Goal: Transaction & Acquisition: Purchase product/service

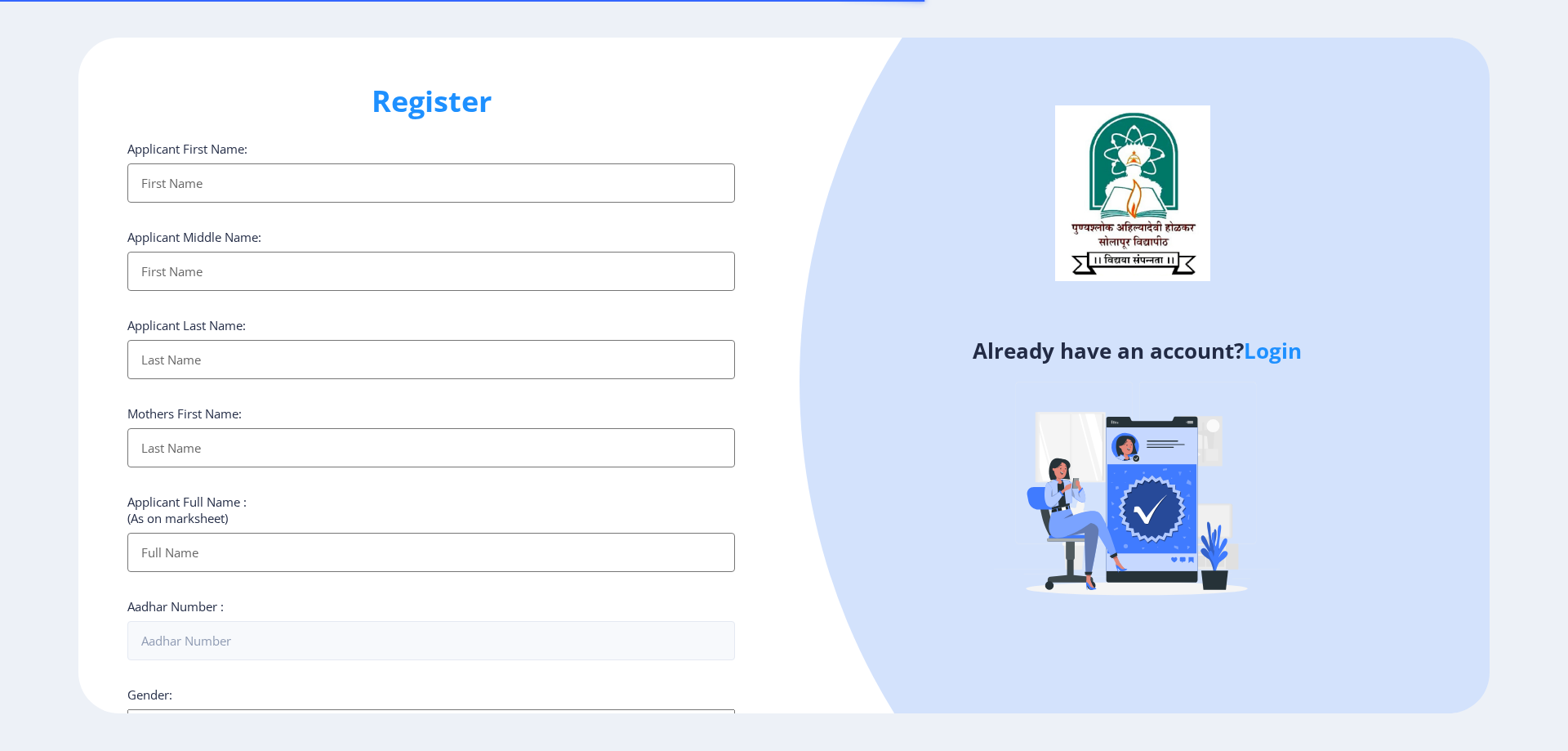
select select
click at [254, 176] on input "Applicant First Name:" at bounding box center [431, 182] width 608 height 39
click at [252, 170] on input "Applicant First Name:" at bounding box center [431, 182] width 608 height 39
click at [331, 184] on input "Applicant First Name:" at bounding box center [431, 182] width 608 height 39
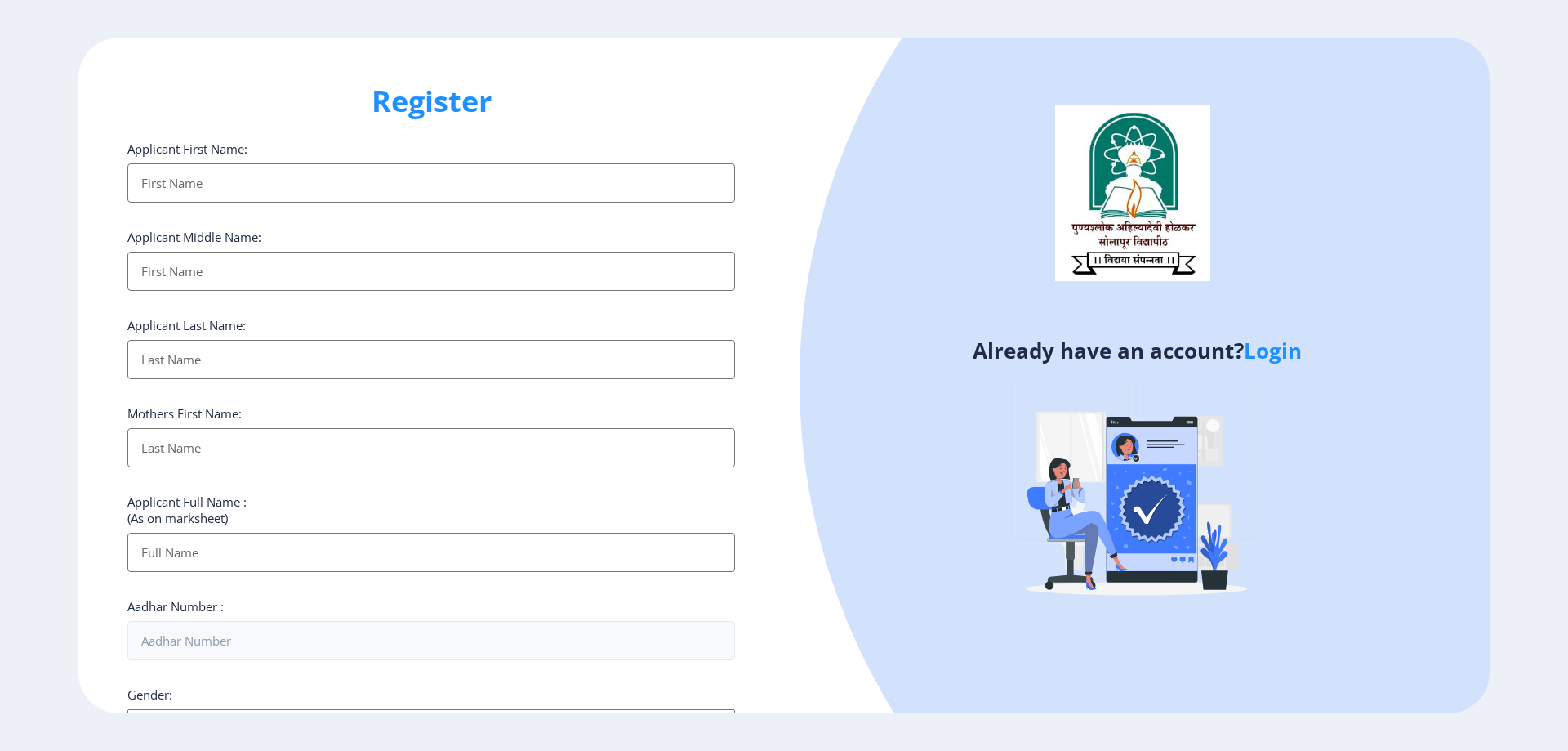
click at [330, 184] on input "Applicant First Name:" at bounding box center [431, 182] width 608 height 39
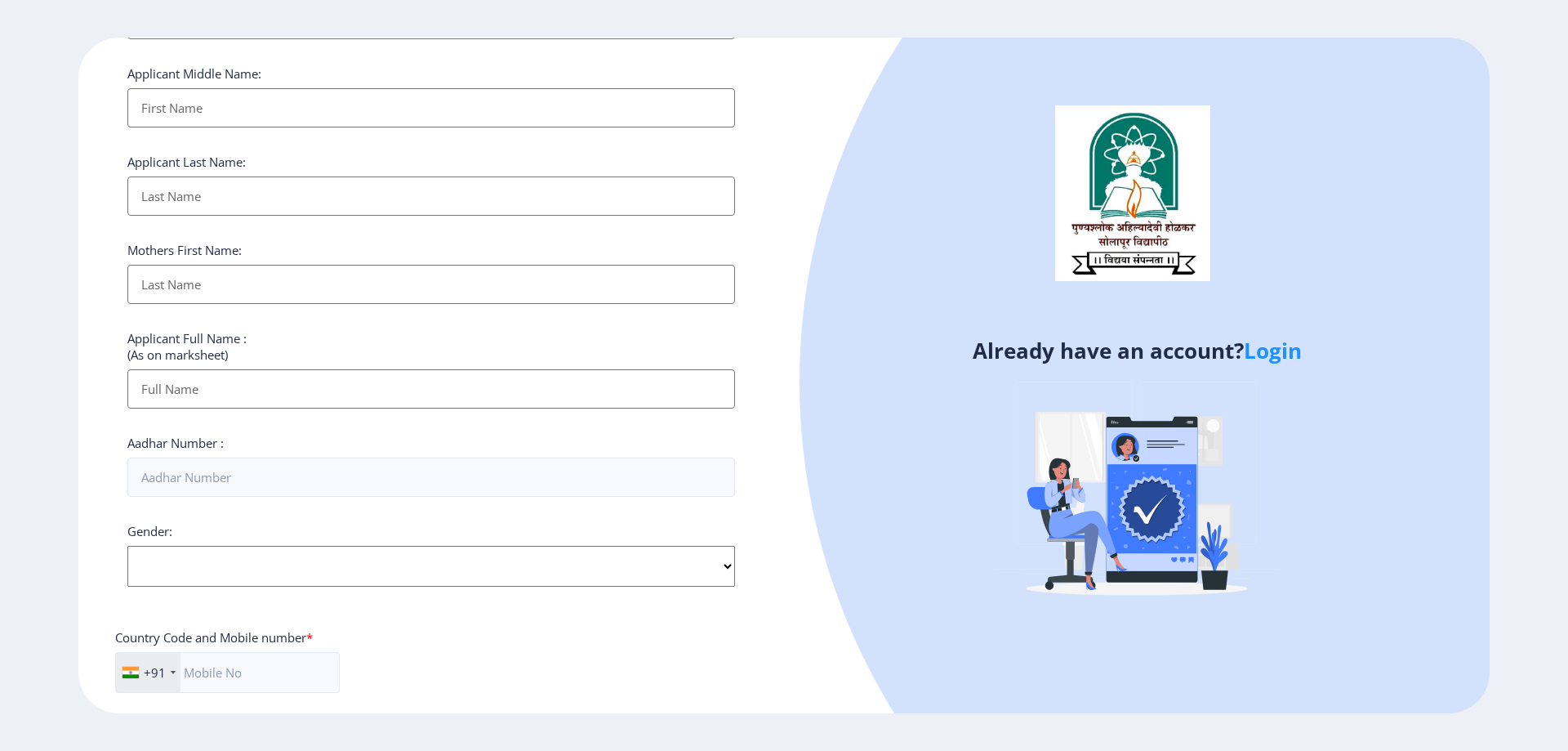
scroll to position [462, 0]
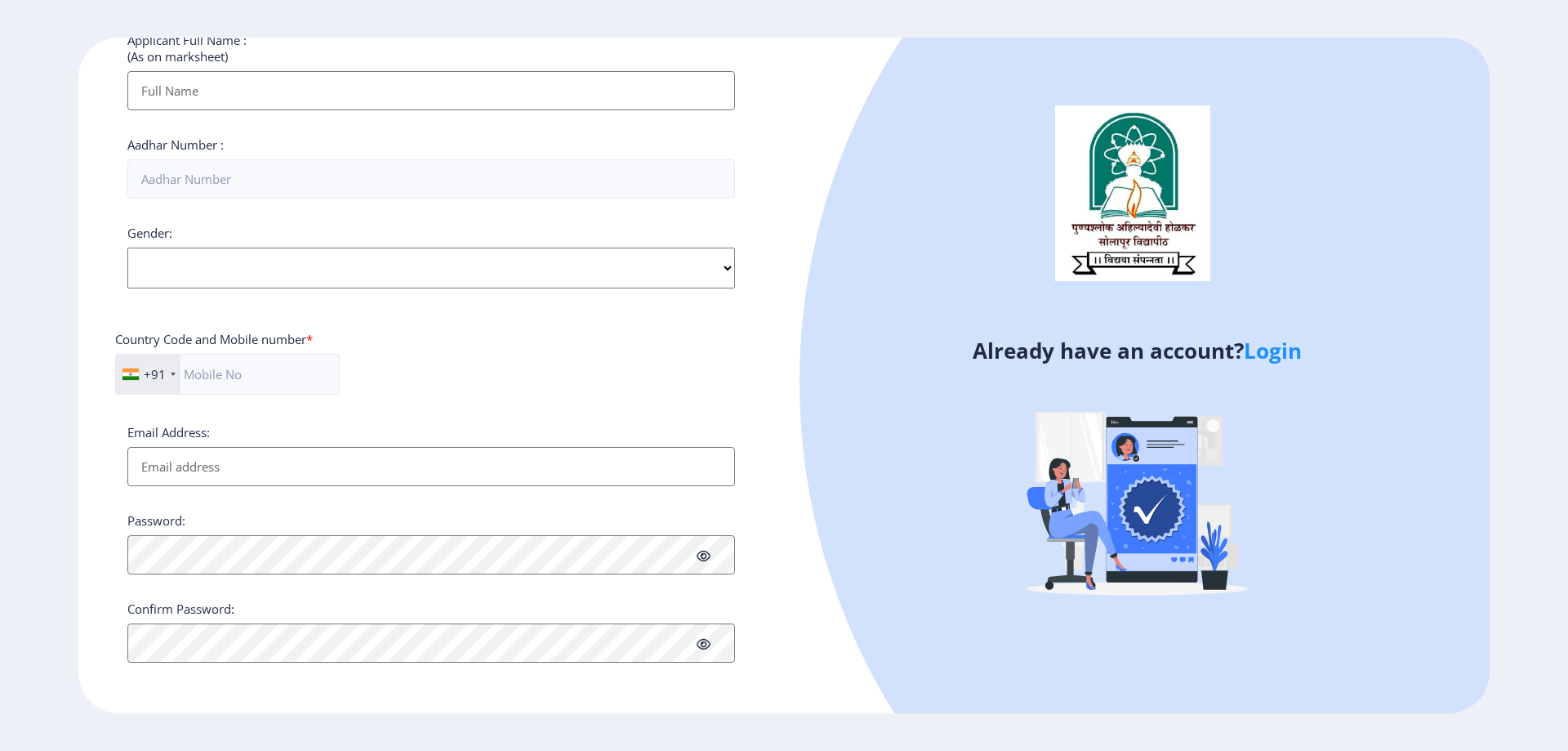
click at [202, 276] on select "Select Gender Male Female Other" at bounding box center [431, 267] width 608 height 41
select select "Male"
click at [127, 247] on select "Select Gender Male Female Other" at bounding box center [431, 267] width 608 height 41
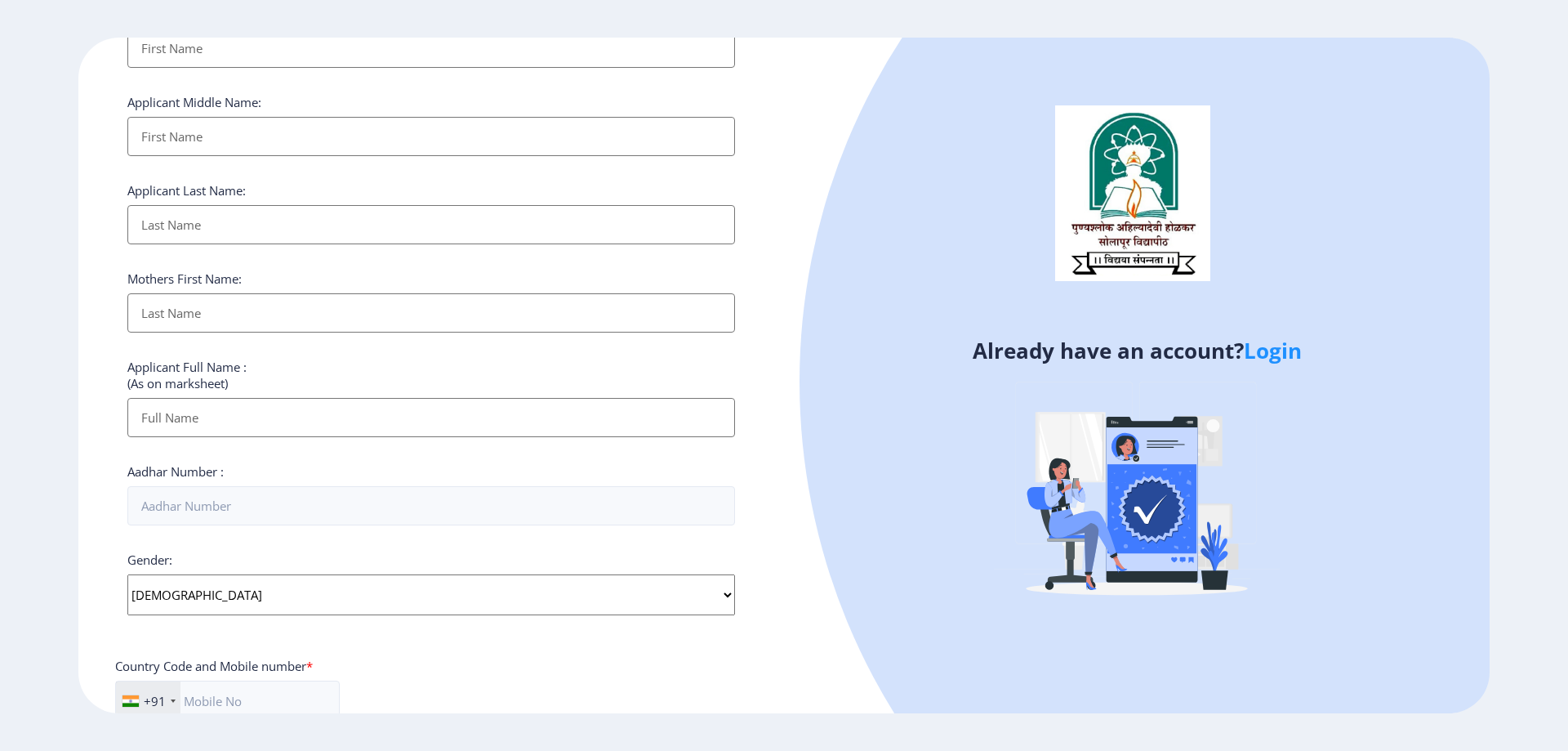
scroll to position [0, 0]
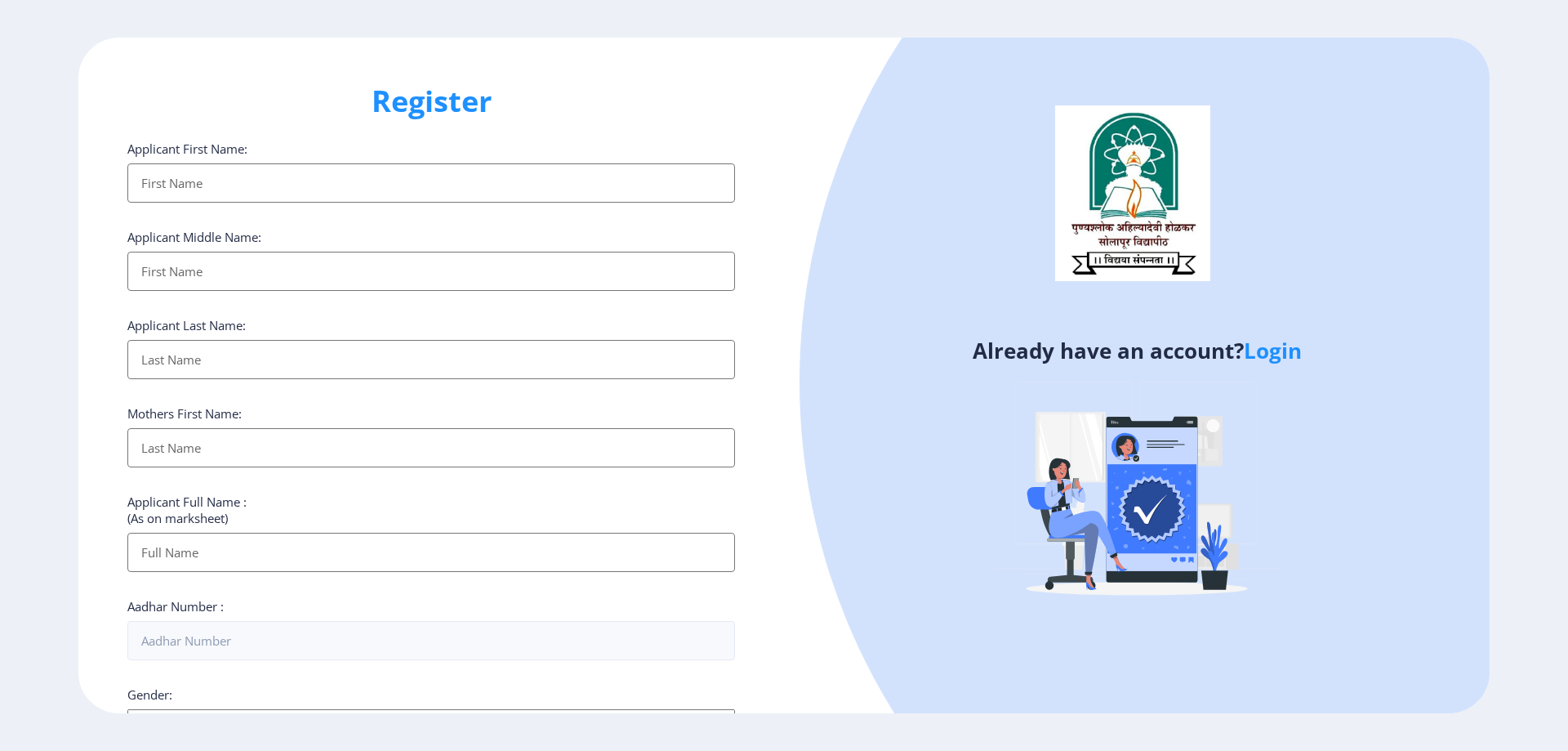
click at [251, 180] on input "Applicant First Name:" at bounding box center [431, 182] width 608 height 39
type input "SNEHAL"
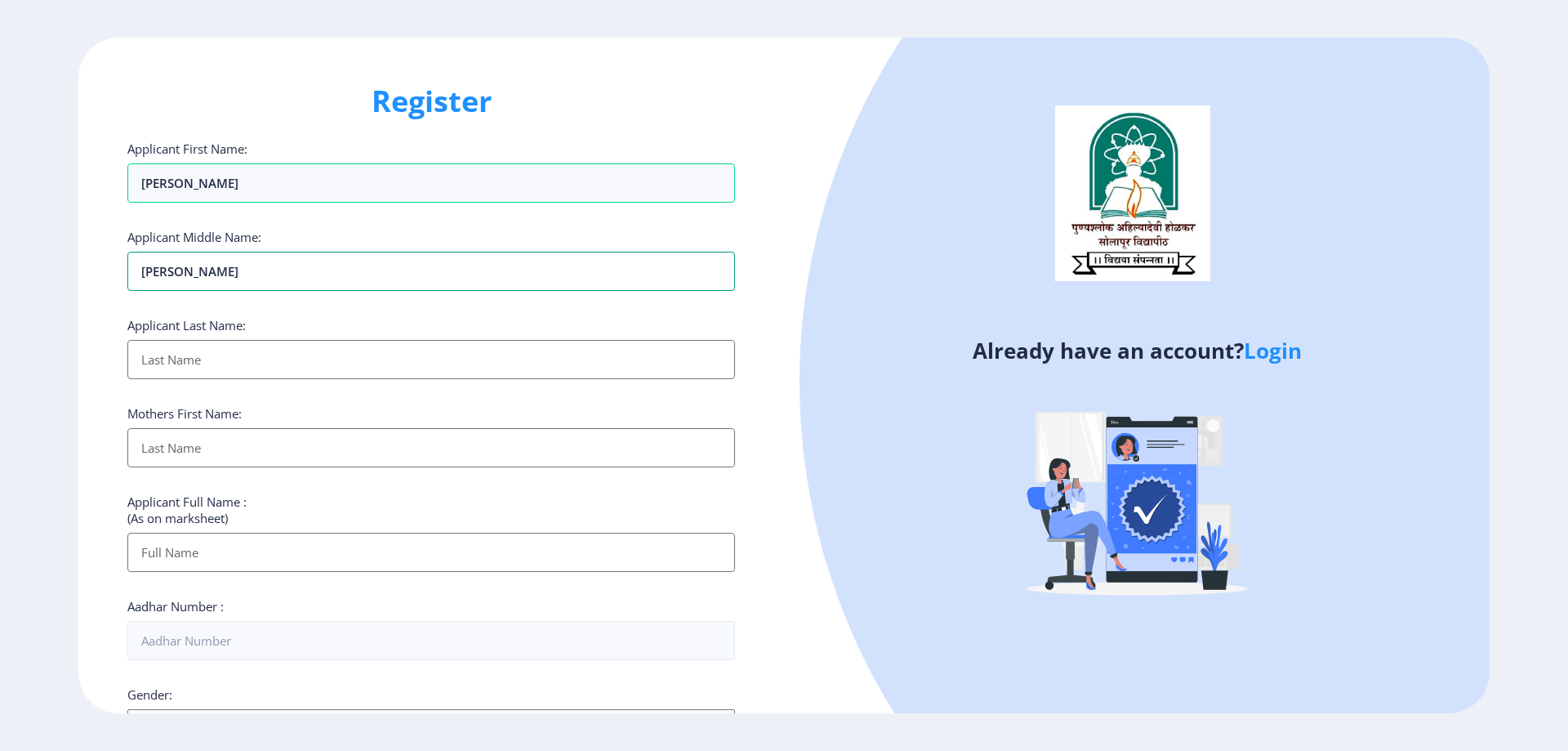
type input "SNEHAL"
type input "PANDHARE"
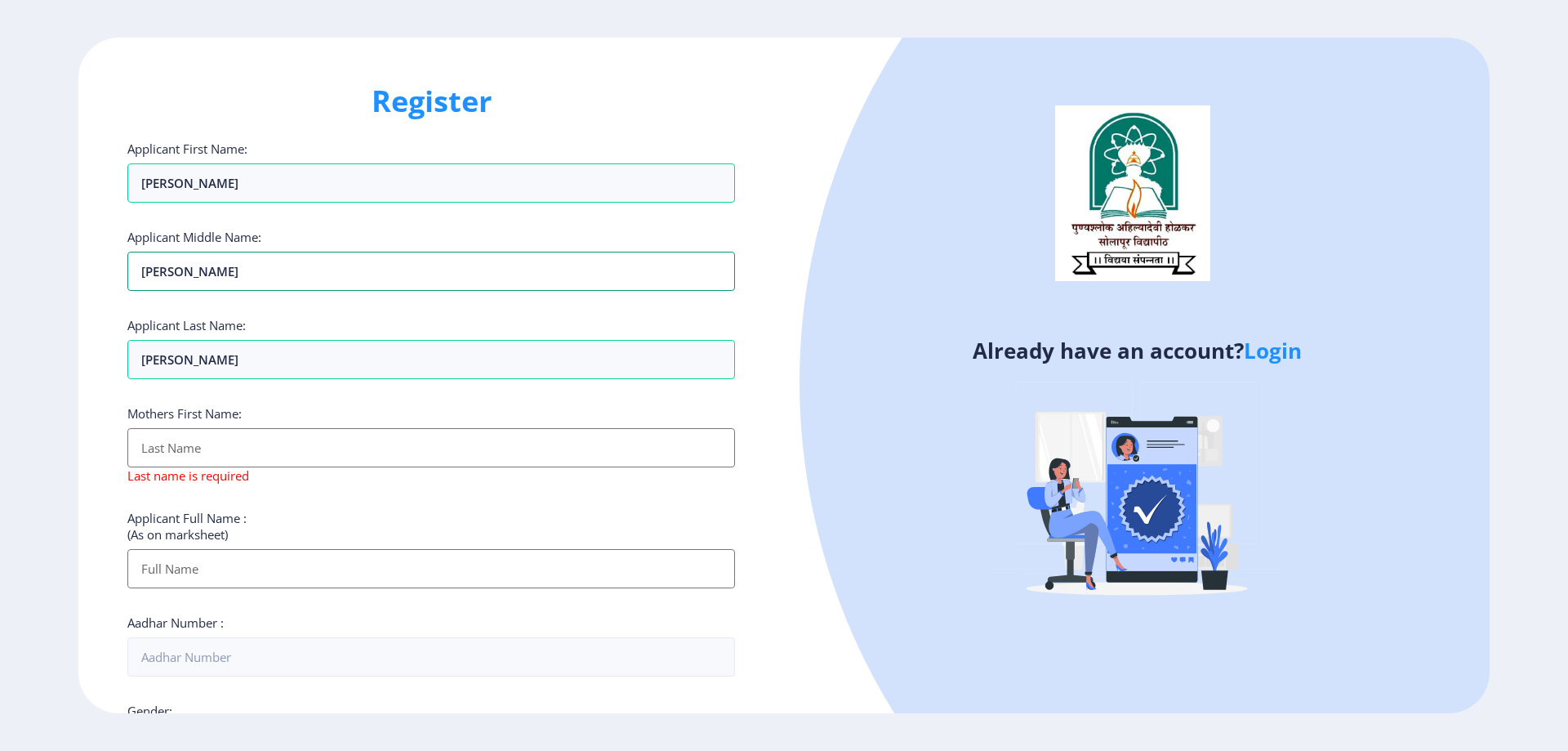
drag, startPoint x: 201, startPoint y: 276, endPoint x: 25, endPoint y: 278, distance: 176.0
click at [24, 276] on ngx-register "Register Applicant First Name: SNEHAL Applicant Middle Name: SNEHAL Applicant L…" at bounding box center [784, 376] width 1568 height 676
type input "VILAS"
click at [223, 452] on input "Applicant First Name:" at bounding box center [431, 447] width 608 height 39
click at [406, 202] on input "VILAS" at bounding box center [431, 182] width 608 height 39
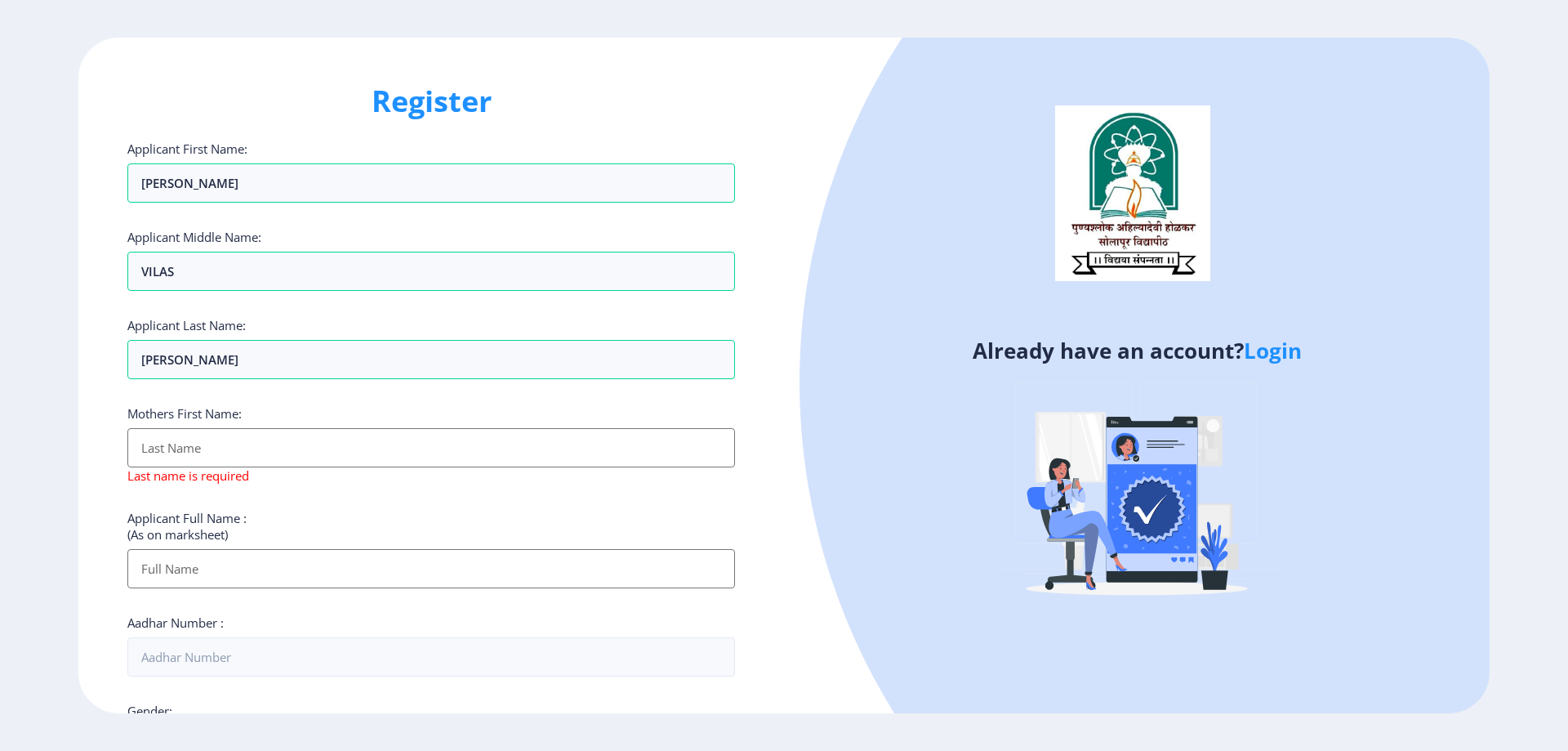
click at [256, 435] on input "Applicant First Name:" at bounding box center [431, 447] width 608 height 39
click at [259, 182] on input "SNEHAL" at bounding box center [431, 182] width 608 height 39
click at [246, 278] on input "VILAS" at bounding box center [431, 271] width 608 height 39
click at [254, 202] on input "PANDHARE" at bounding box center [431, 182] width 608 height 39
drag, startPoint x: 140, startPoint y: 418, endPoint x: 312, endPoint y: 418, distance: 172.0
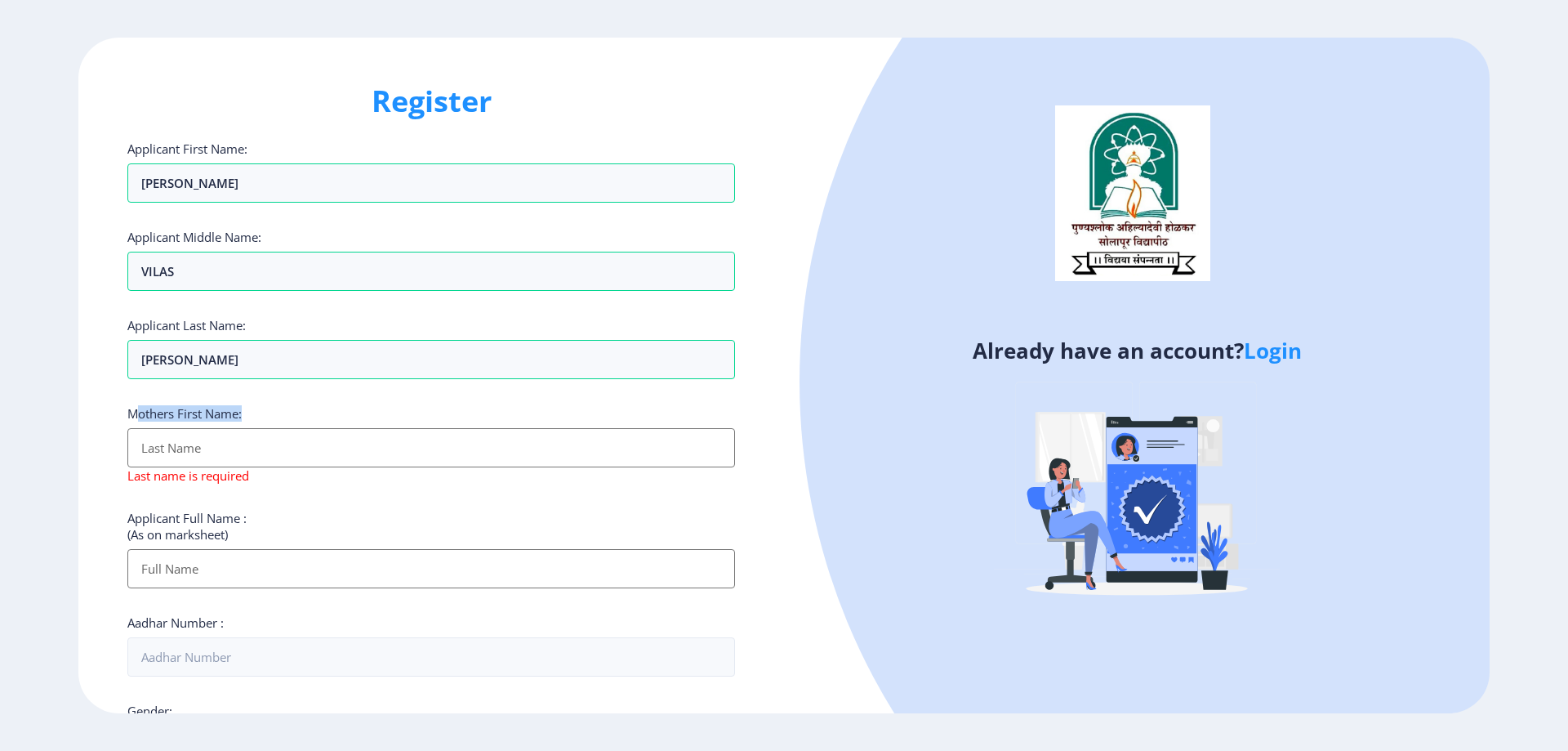
click at [312, 418] on div "Mothers First Name: Last name is required" at bounding box center [431, 444] width 608 height 79
click at [207, 453] on input "Applicant First Name:" at bounding box center [431, 447] width 608 height 39
type input "B"
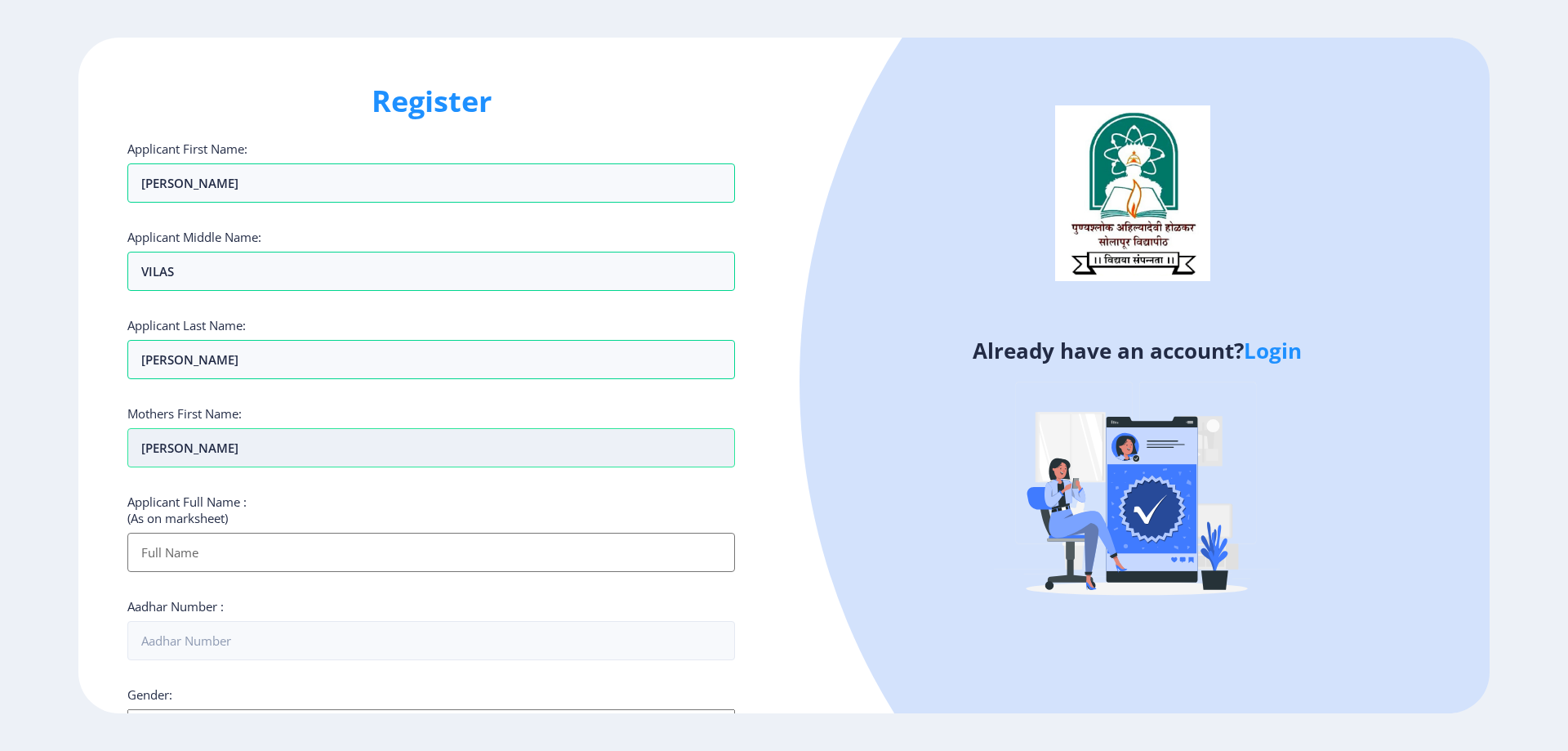
type input "NAMITA"
type input "PANDHARE SNEHAL VILAS"
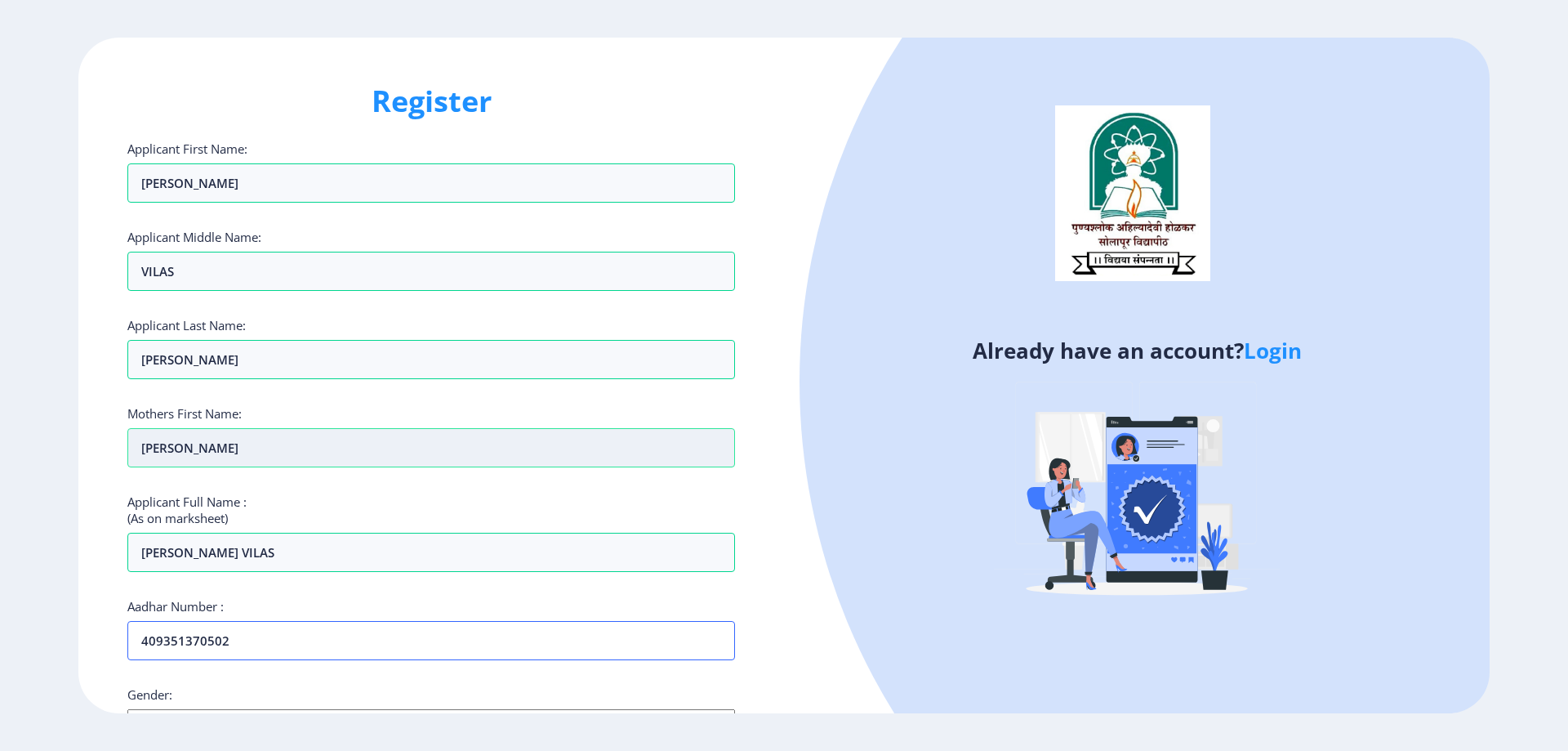
type input "409351370502"
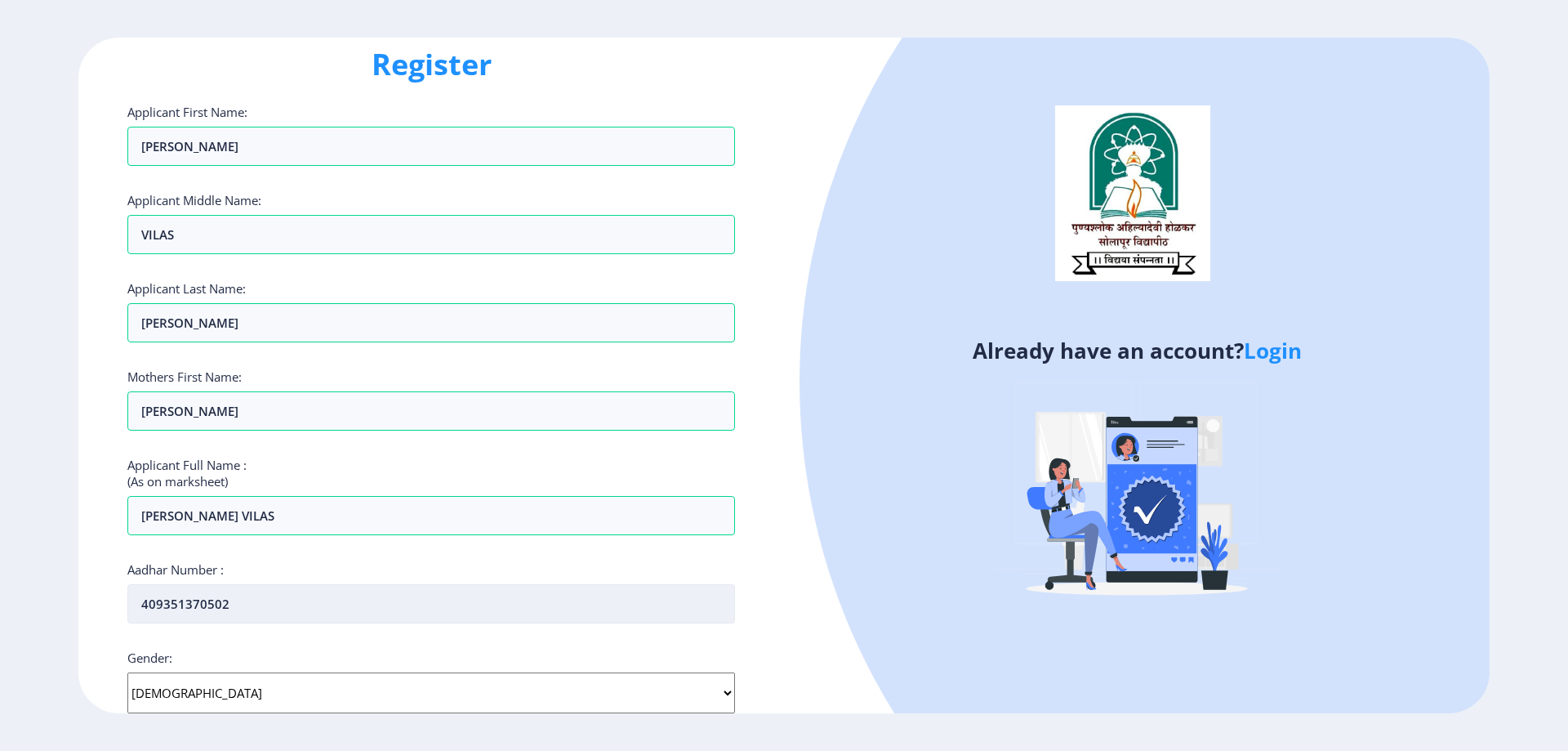
scroll to position [118, 0]
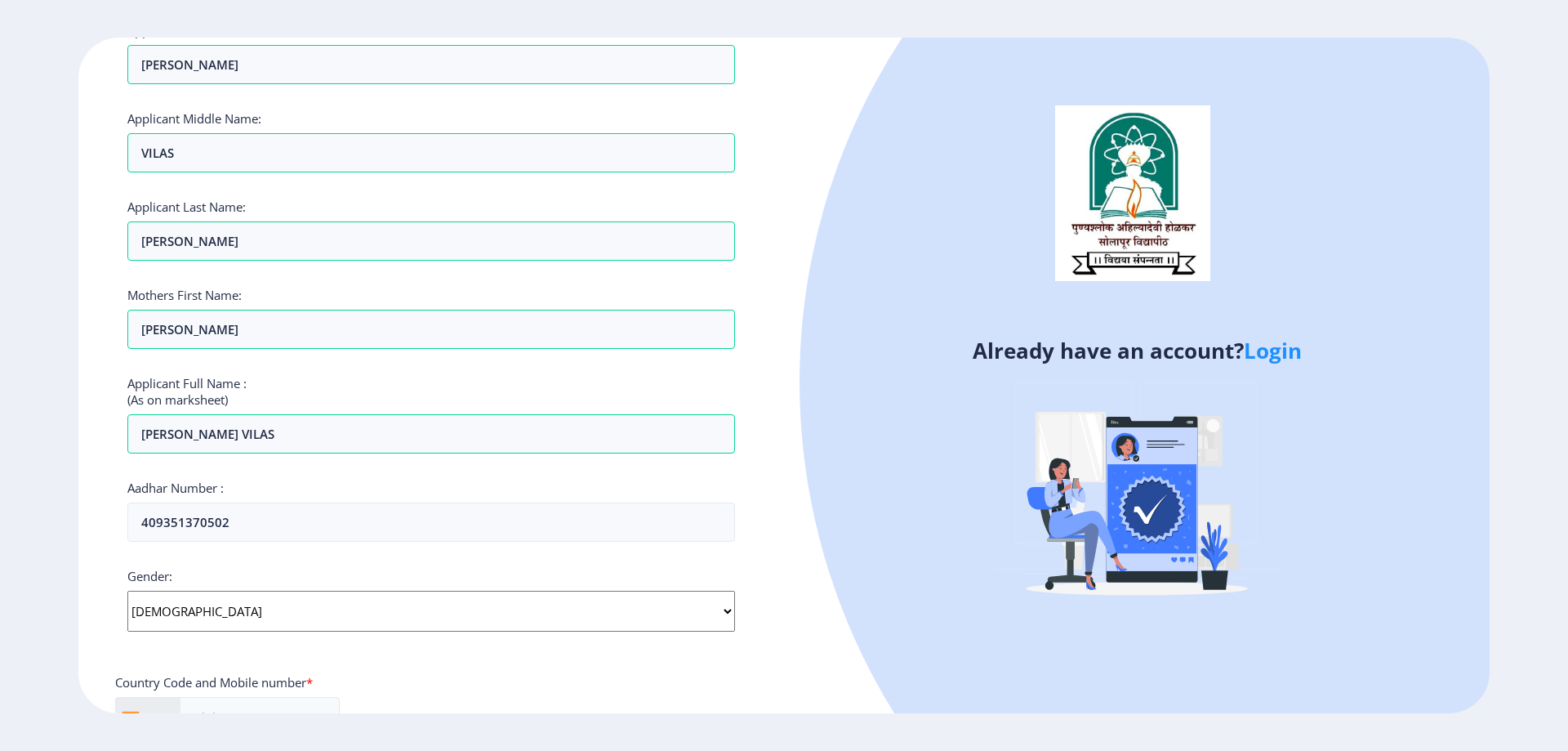
click at [255, 613] on select "Select Gender Male Female Other" at bounding box center [431, 611] width 608 height 41
select select "Female"
click at [127, 591] on select "Select Gender Male Female Other" at bounding box center [431, 611] width 608 height 41
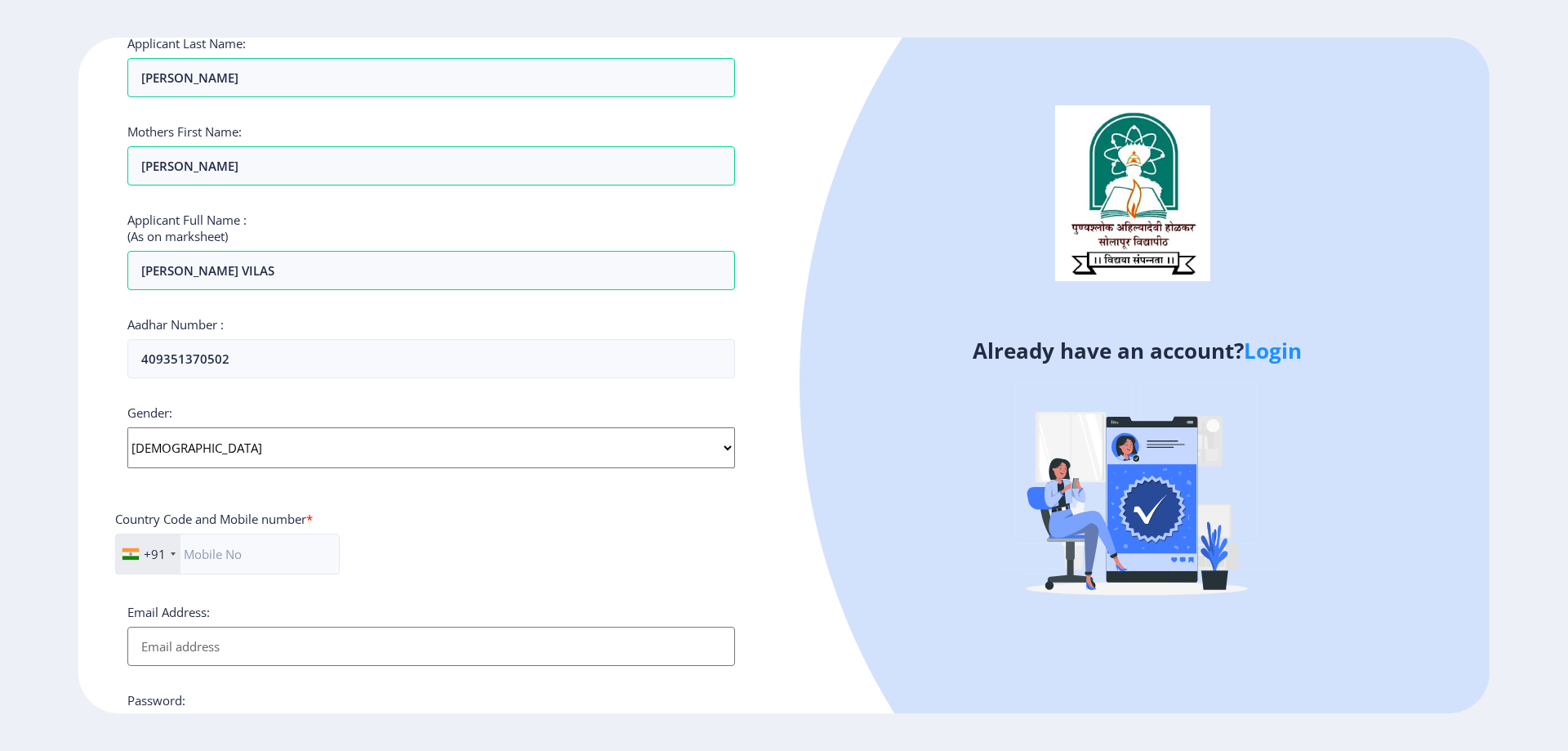
scroll to position [364, 0]
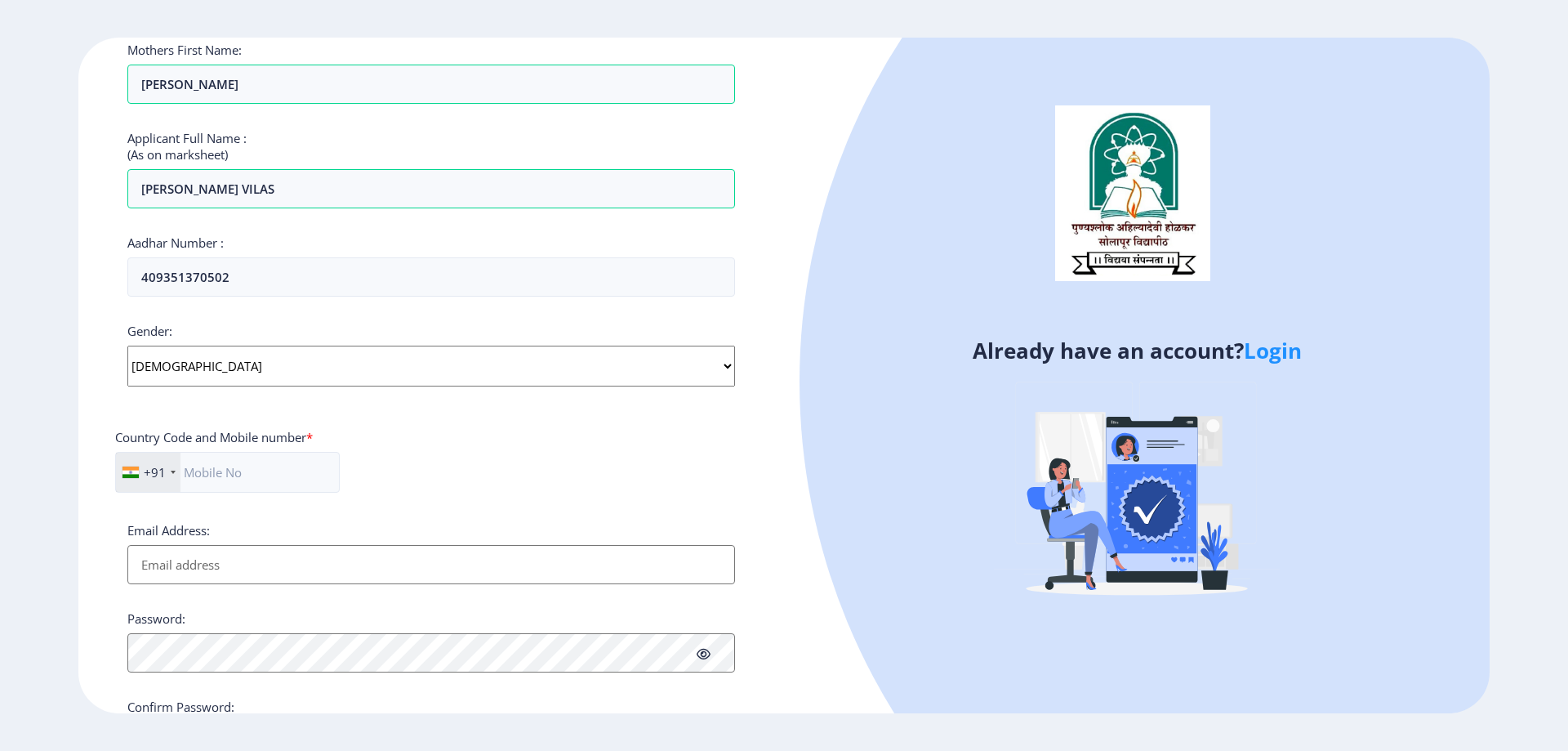
click at [239, 539] on div "Email Address:" at bounding box center [431, 553] width 608 height 62
click at [257, 489] on input "text" at bounding box center [227, 472] width 224 height 41
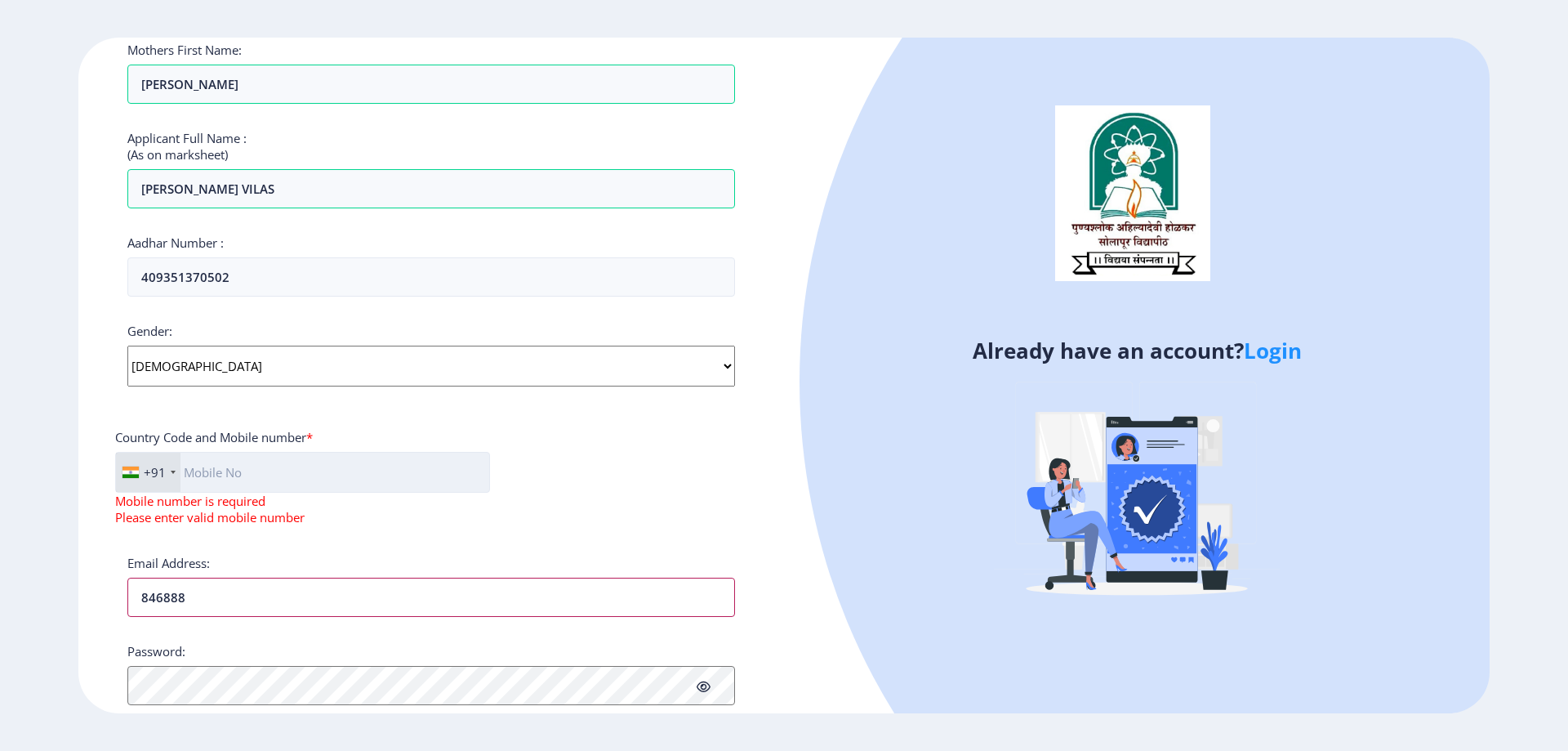
type input "846888"
click at [257, 488] on input "text" at bounding box center [302, 472] width 374 height 41
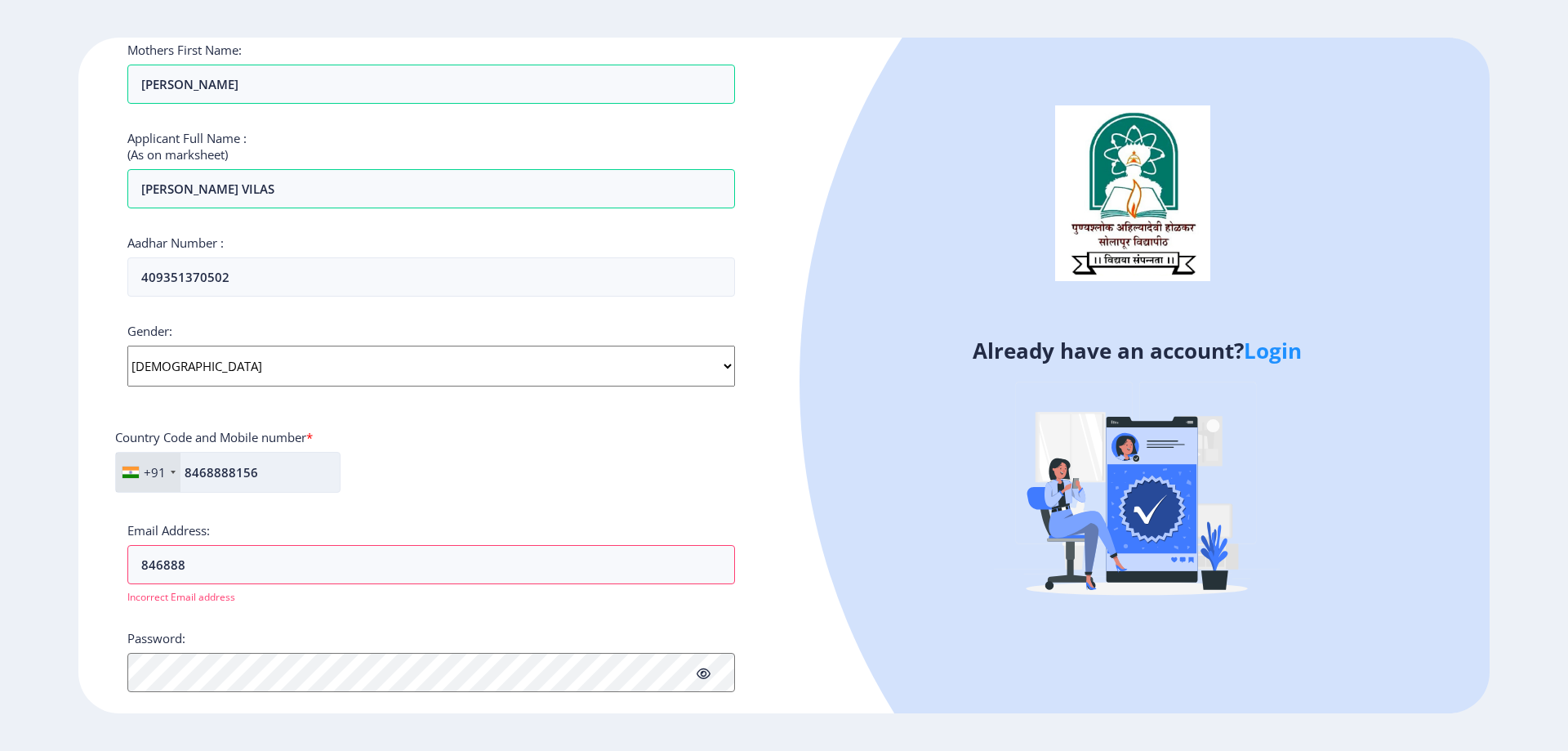
type input "8468888156"
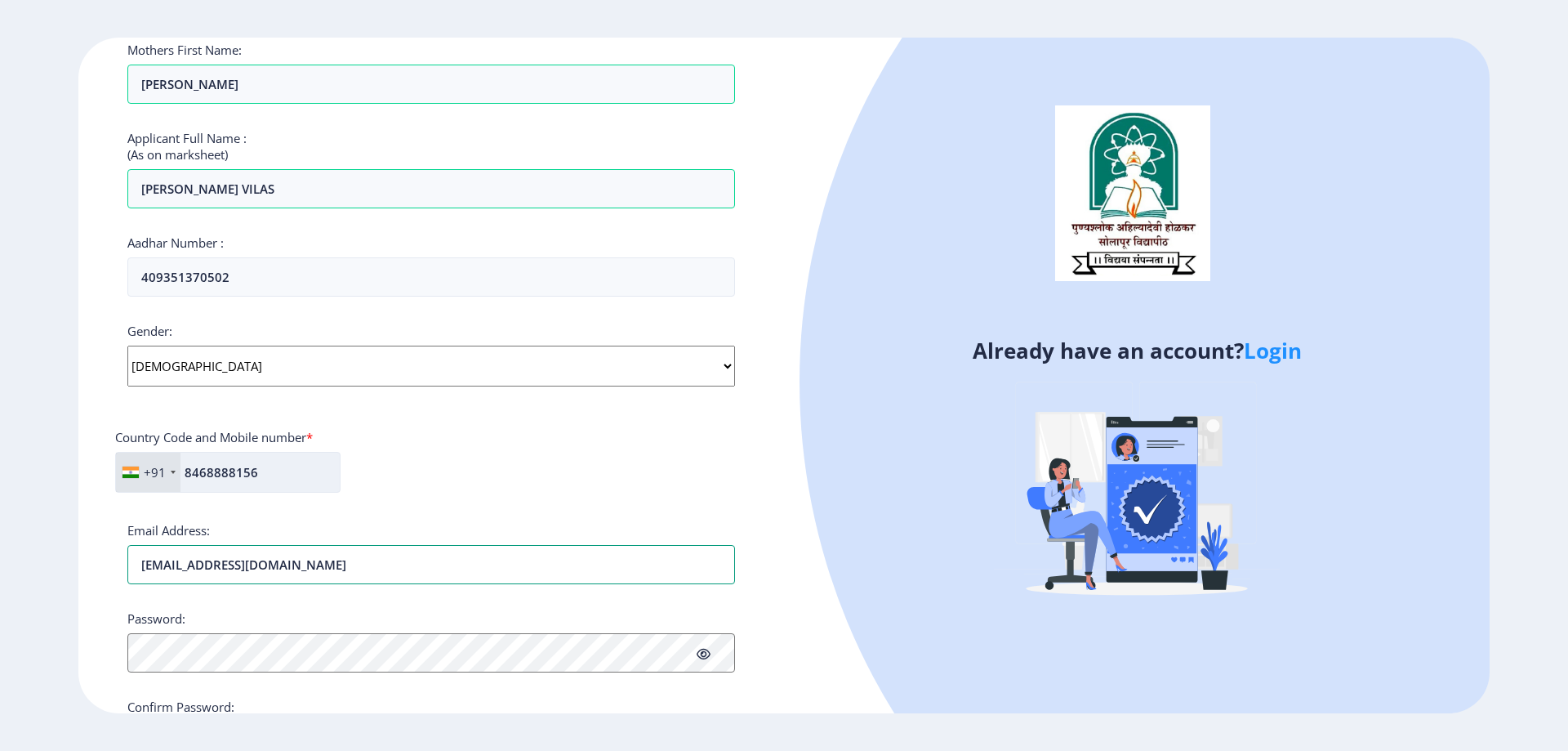
type input "snehalpandhare1403@gmail.com"
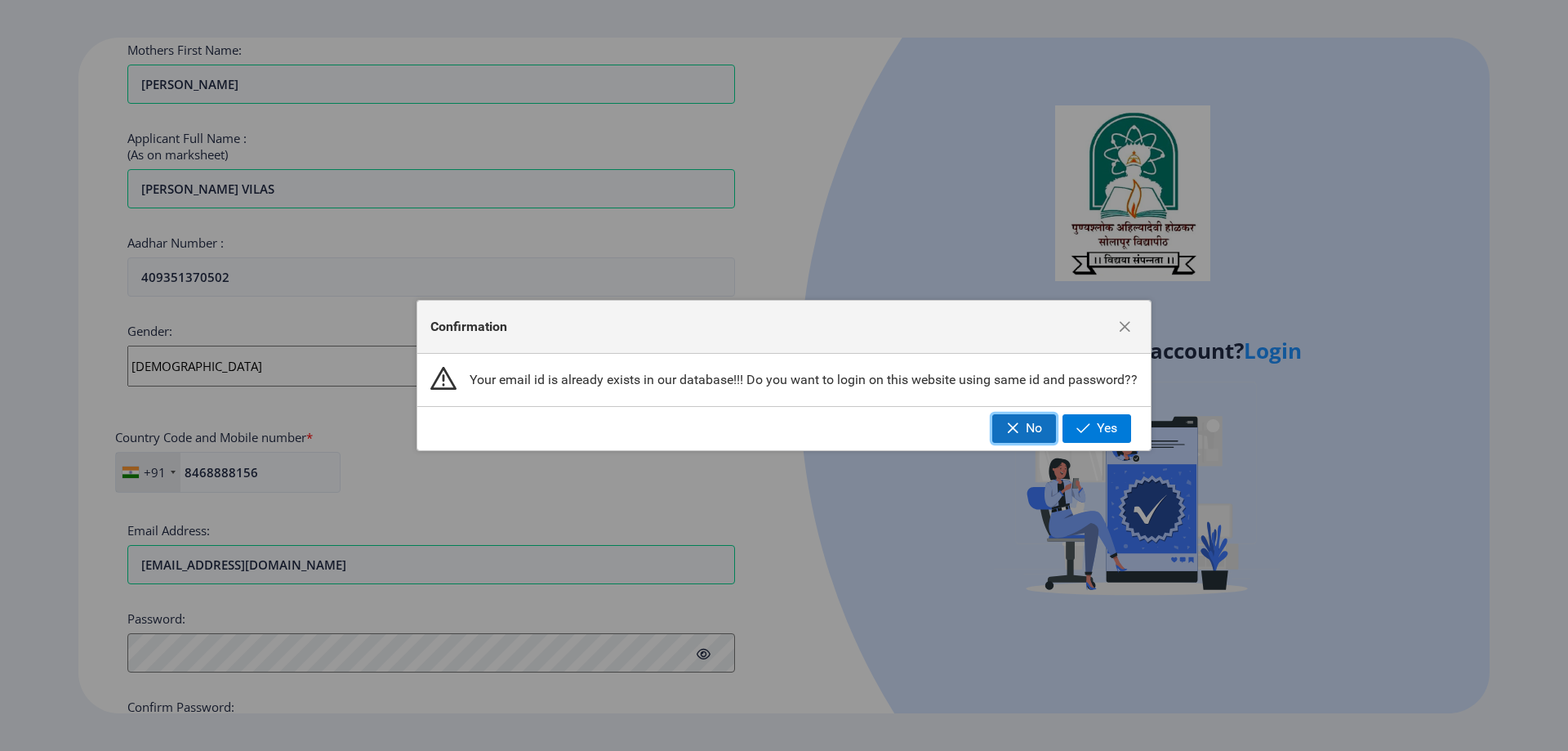
click at [1027, 429] on span "No" at bounding box center [1033, 428] width 16 height 15
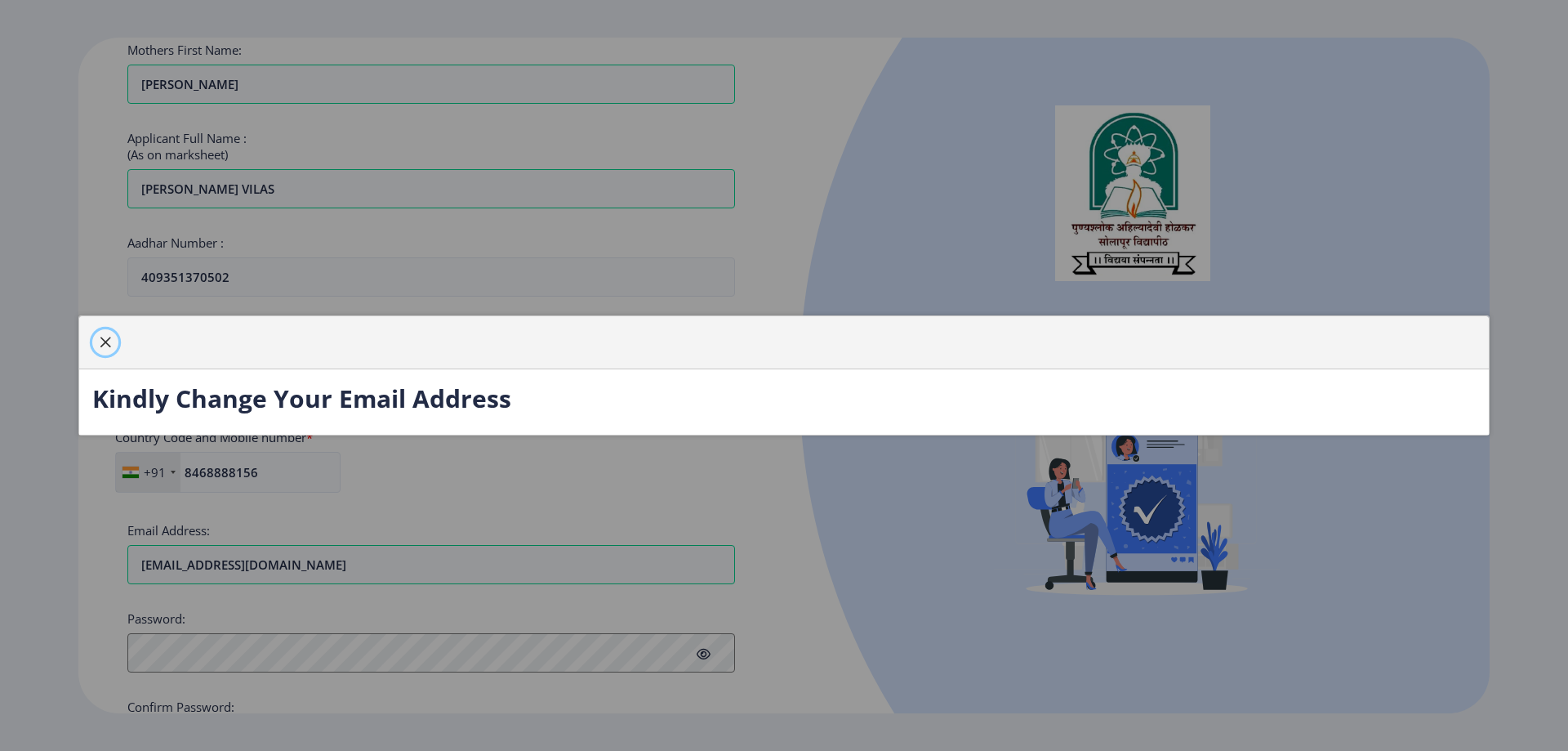
click at [103, 342] on span "button" at bounding box center [105, 343] width 13 height 13
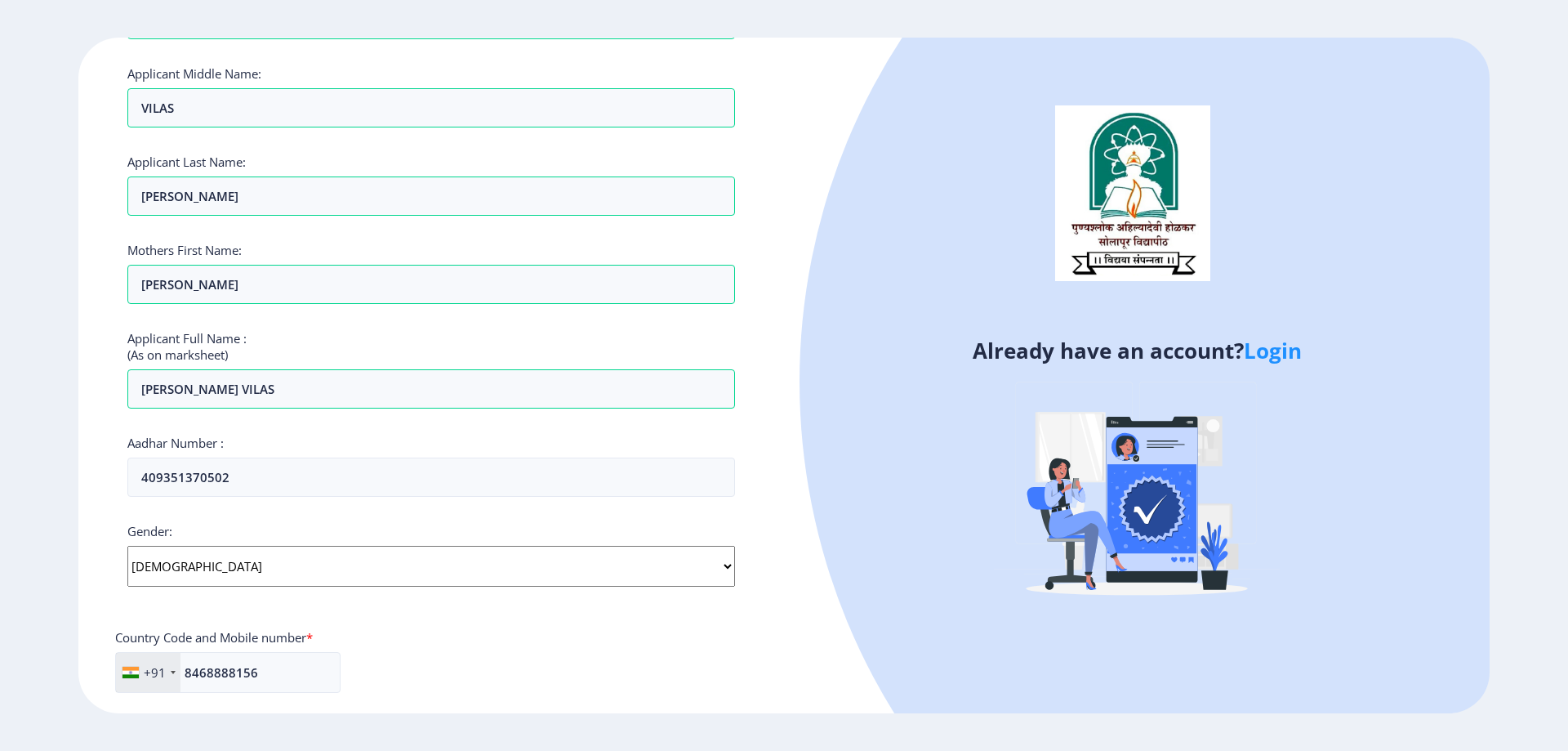
scroll to position [462, 0]
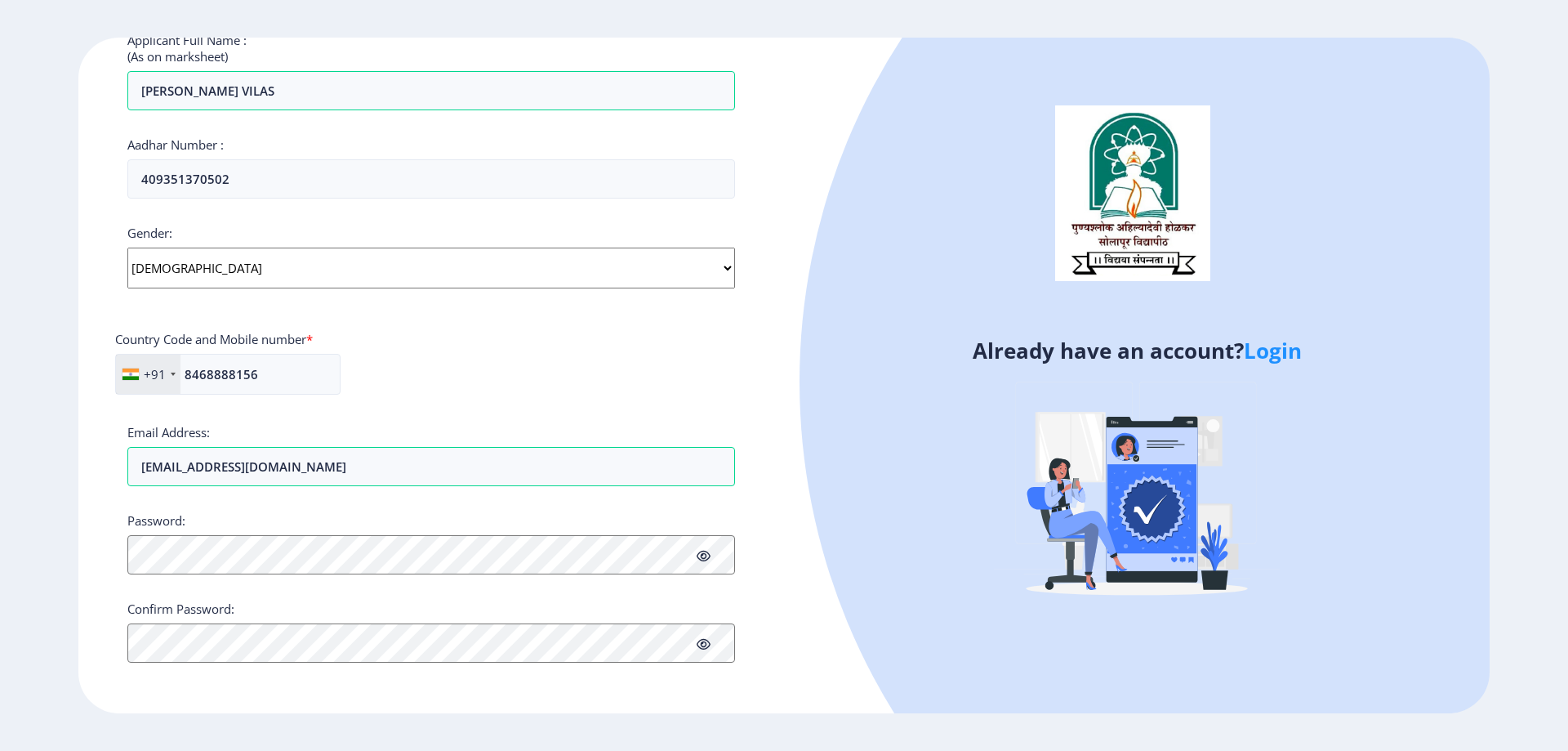
click at [1284, 348] on link "Login" at bounding box center [1271, 351] width 58 height 29
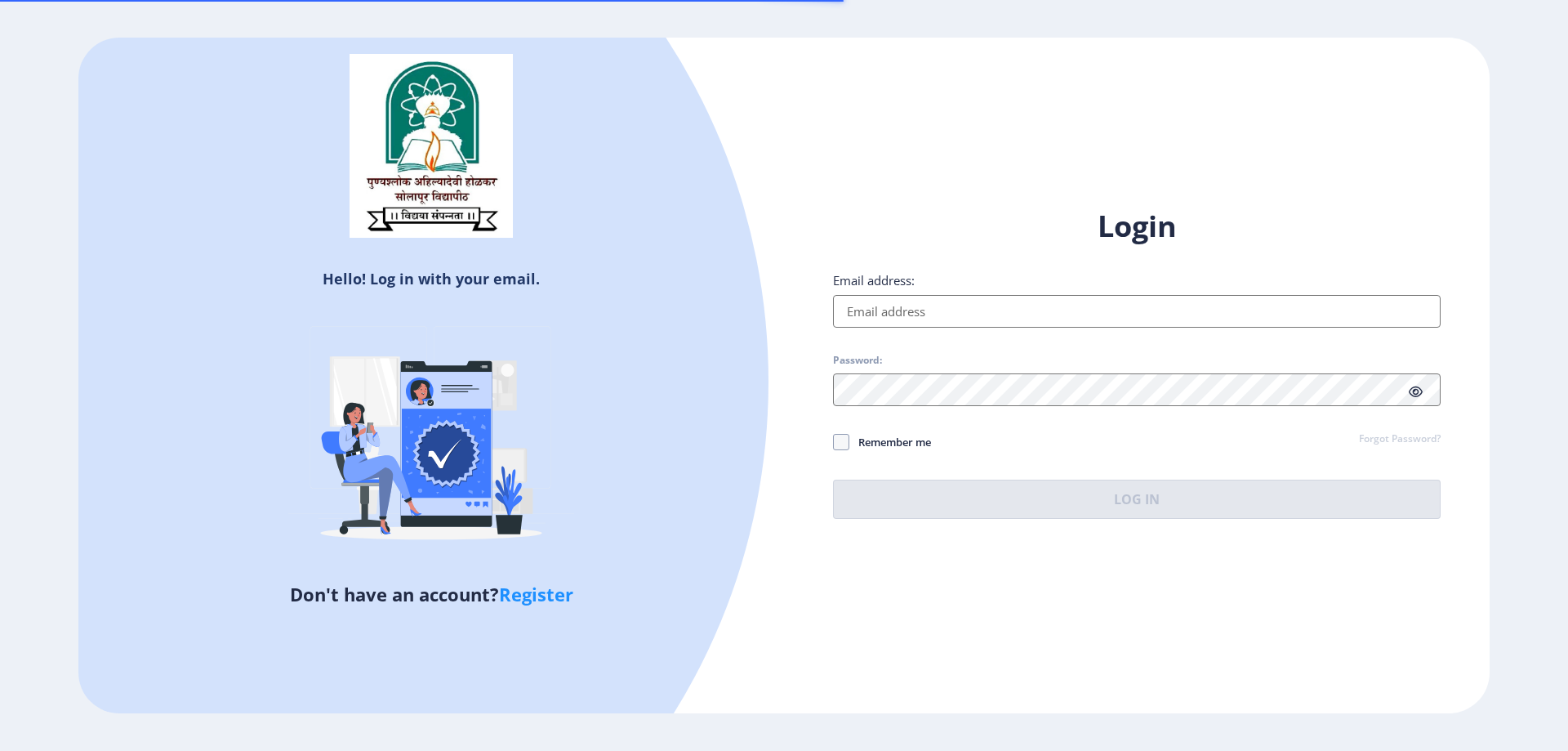
click at [931, 305] on input "Email address:" at bounding box center [1137, 311] width 608 height 33
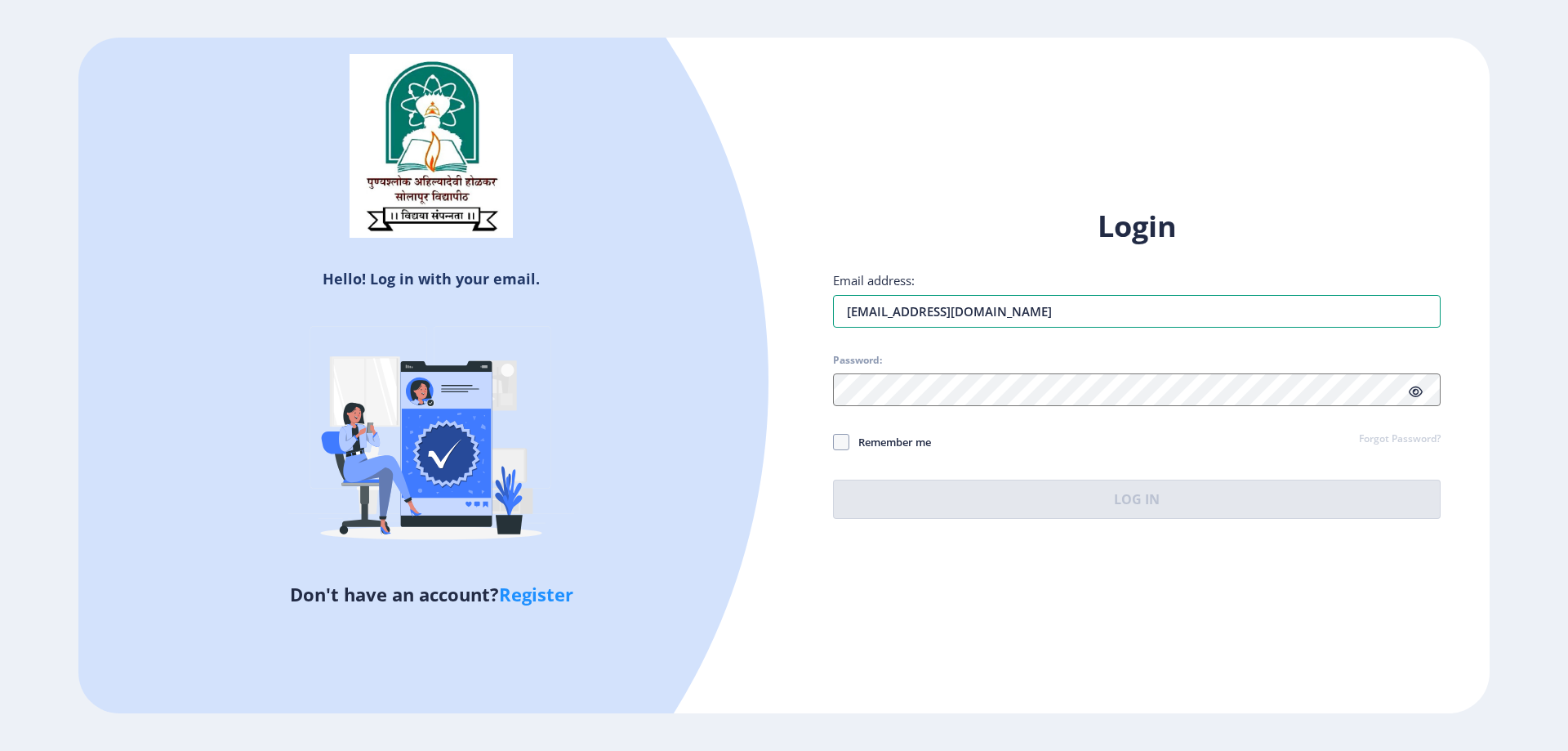
type input "snehalpandhare1403@gmail.com"
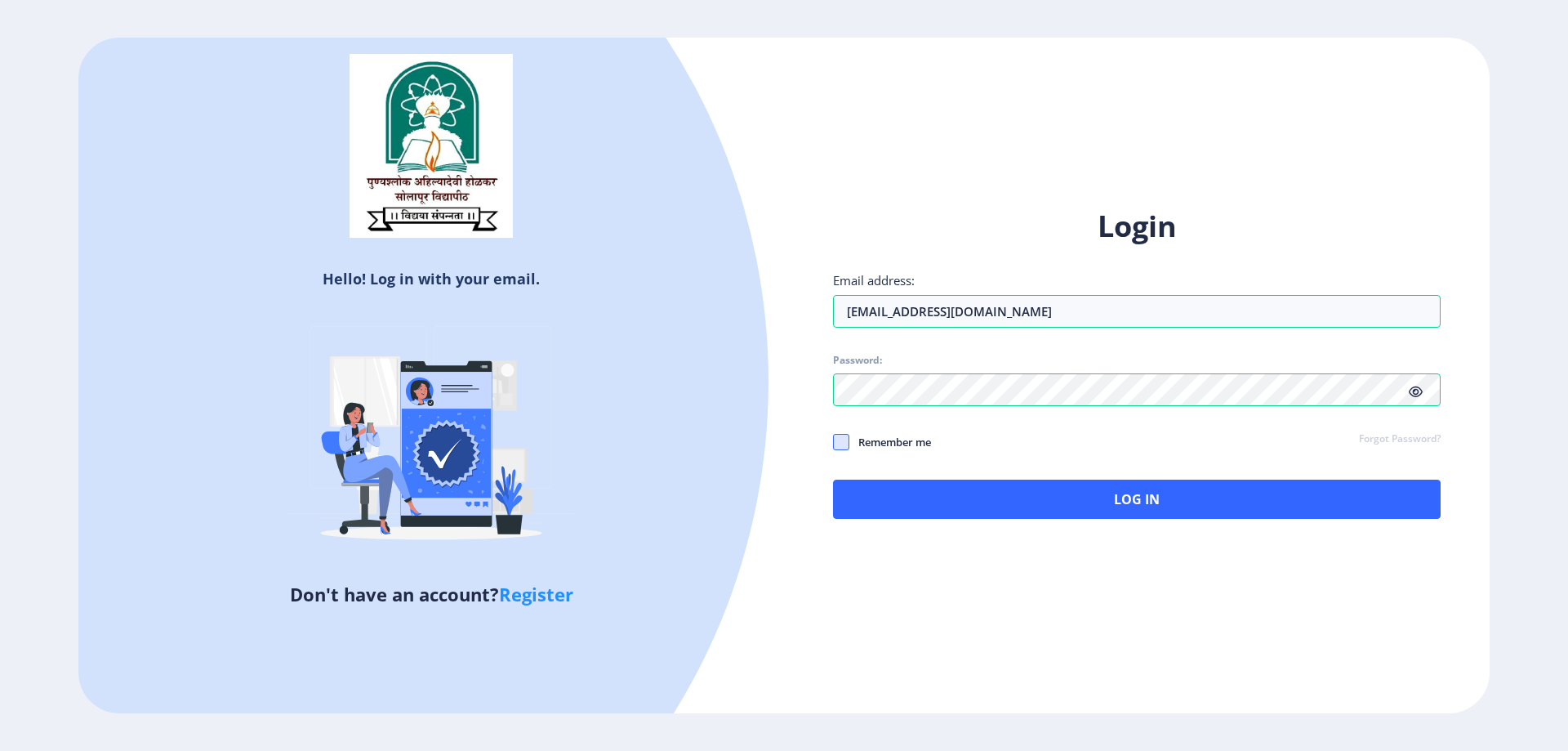
click at [837, 448] on span at bounding box center [841, 442] width 16 height 16
click at [834, 442] on input "Remember me" at bounding box center [833, 441] width 1 height 1
checkbox input "true"
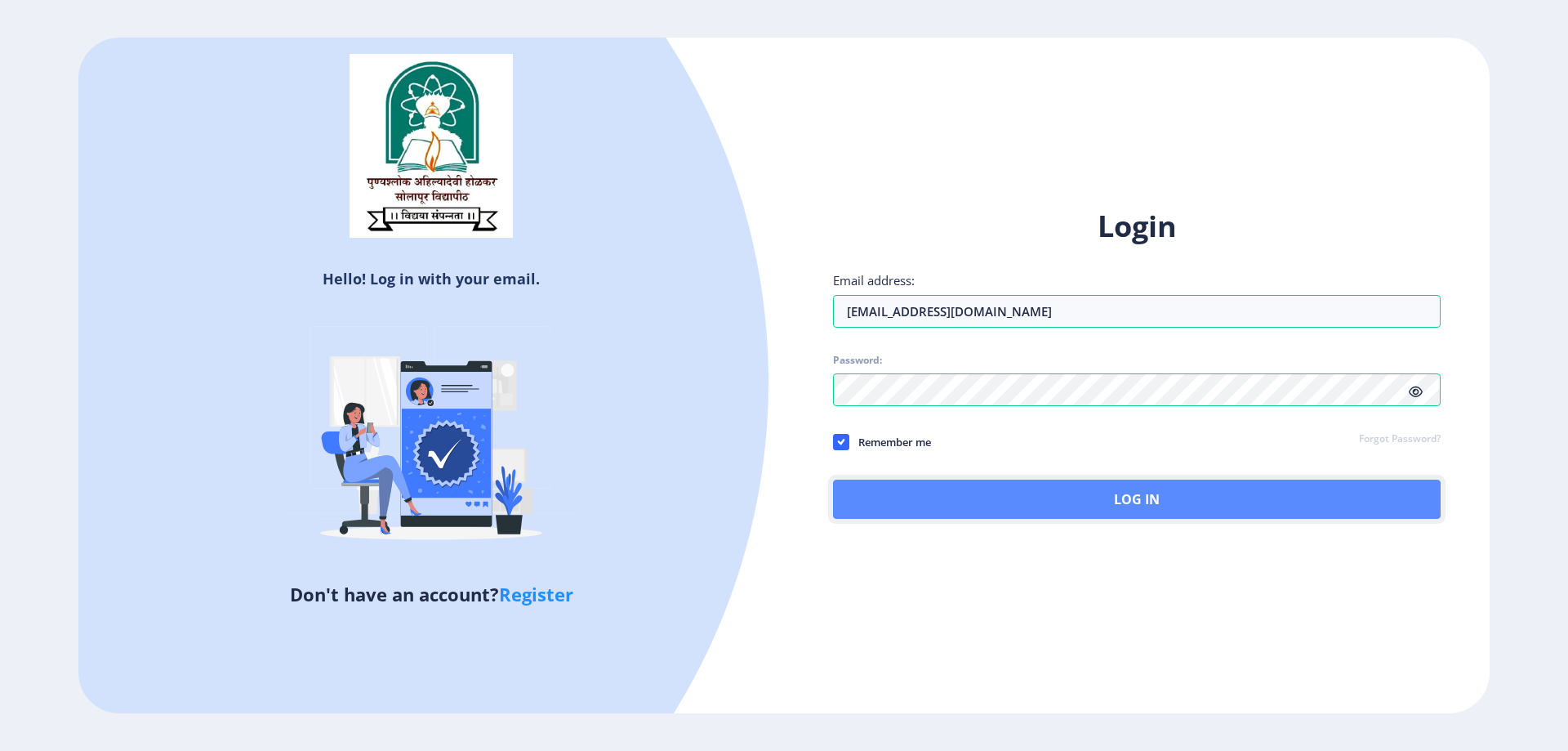
click at [1047, 495] on button "Log In" at bounding box center [1137, 499] width 608 height 39
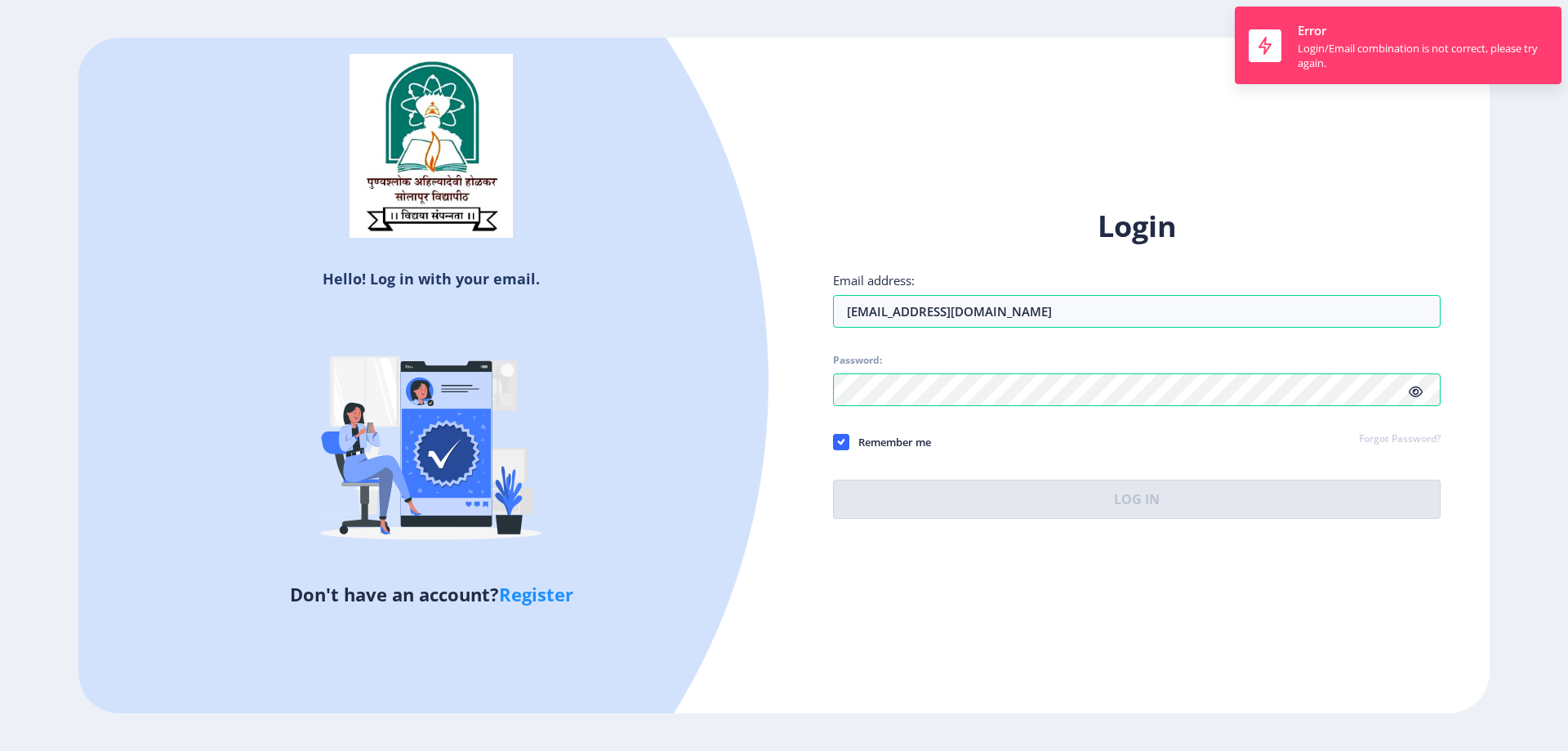
click at [1412, 398] on span at bounding box center [1415, 391] width 14 height 16
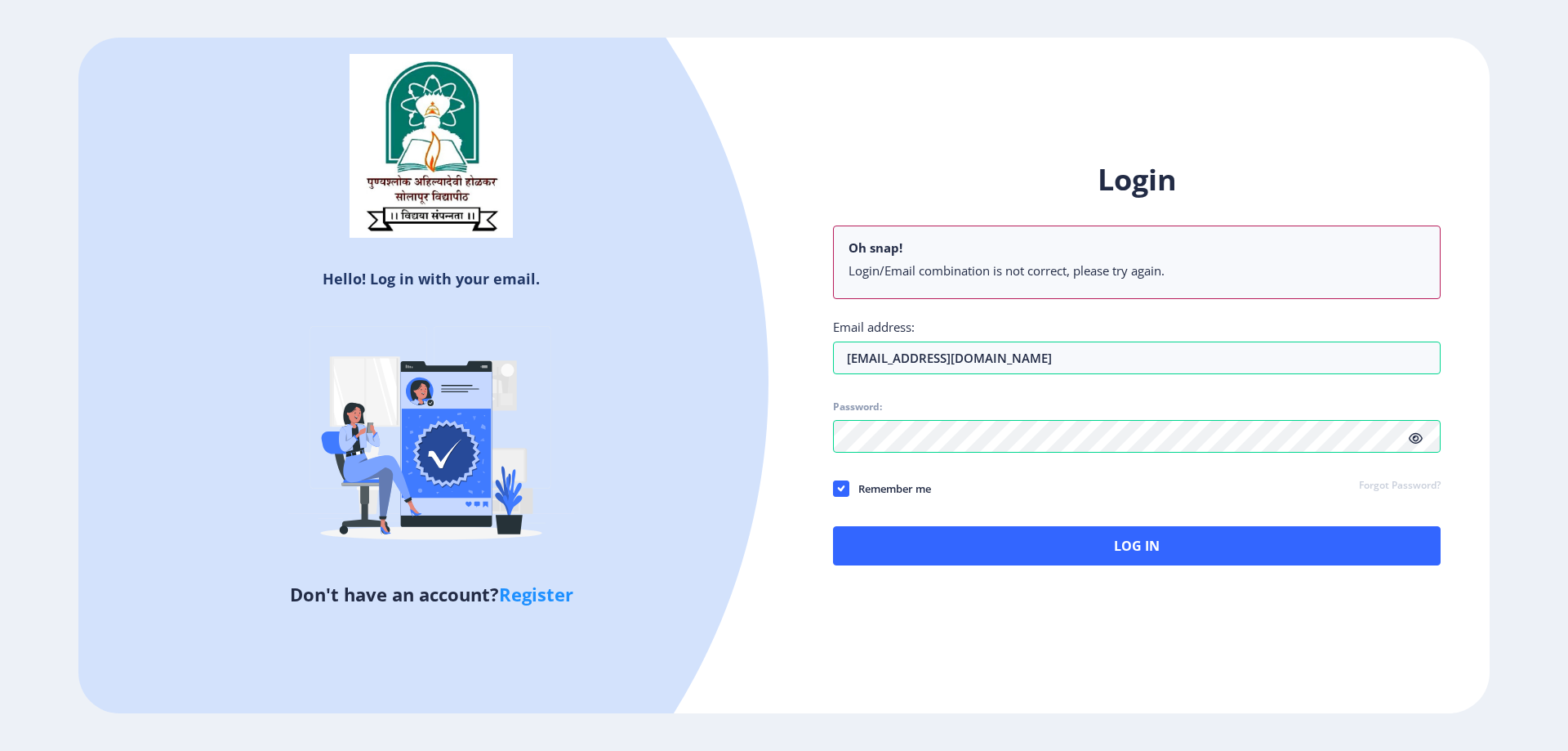
click at [774, 503] on div "Hello! Log in with your email. Don't have an account? Register" at bounding box center [431, 376] width 706 height 676
click at [1407, 487] on link "Forgot Password?" at bounding box center [1399, 486] width 81 height 15
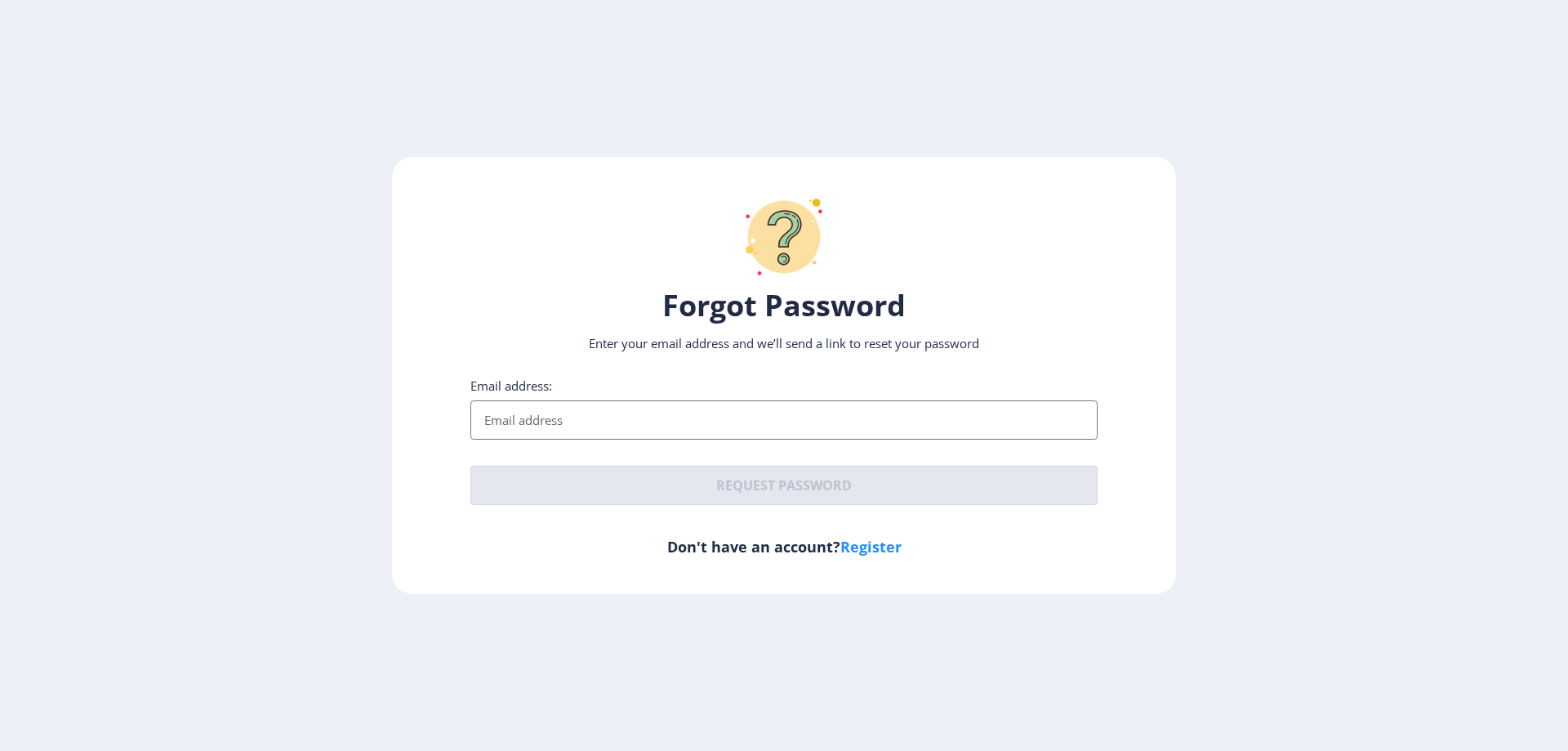
click at [671, 419] on input "Email address:" at bounding box center [784, 419] width 627 height 39
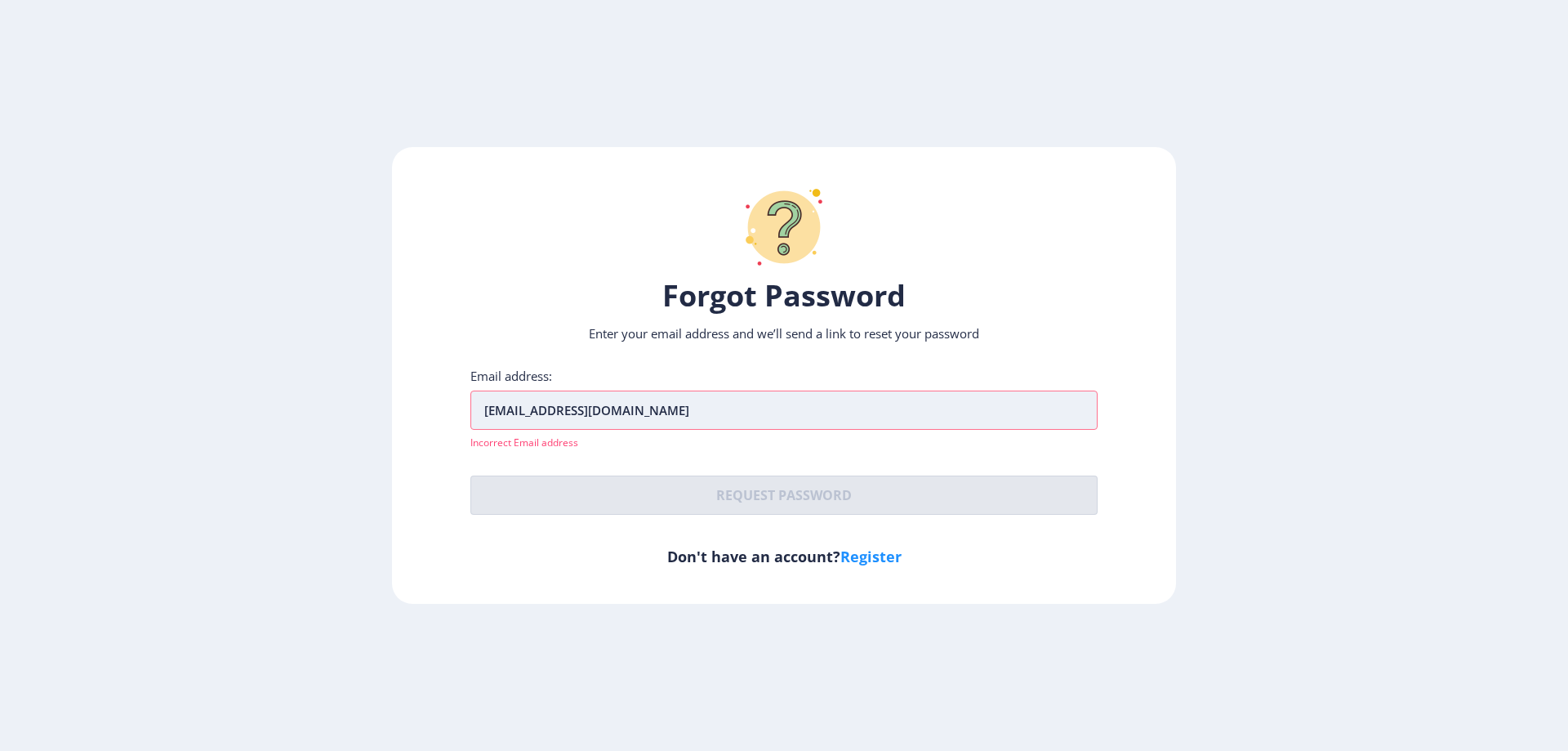
click at [753, 416] on input "snehalpandhare1403@gmail.com" at bounding box center [784, 409] width 627 height 39
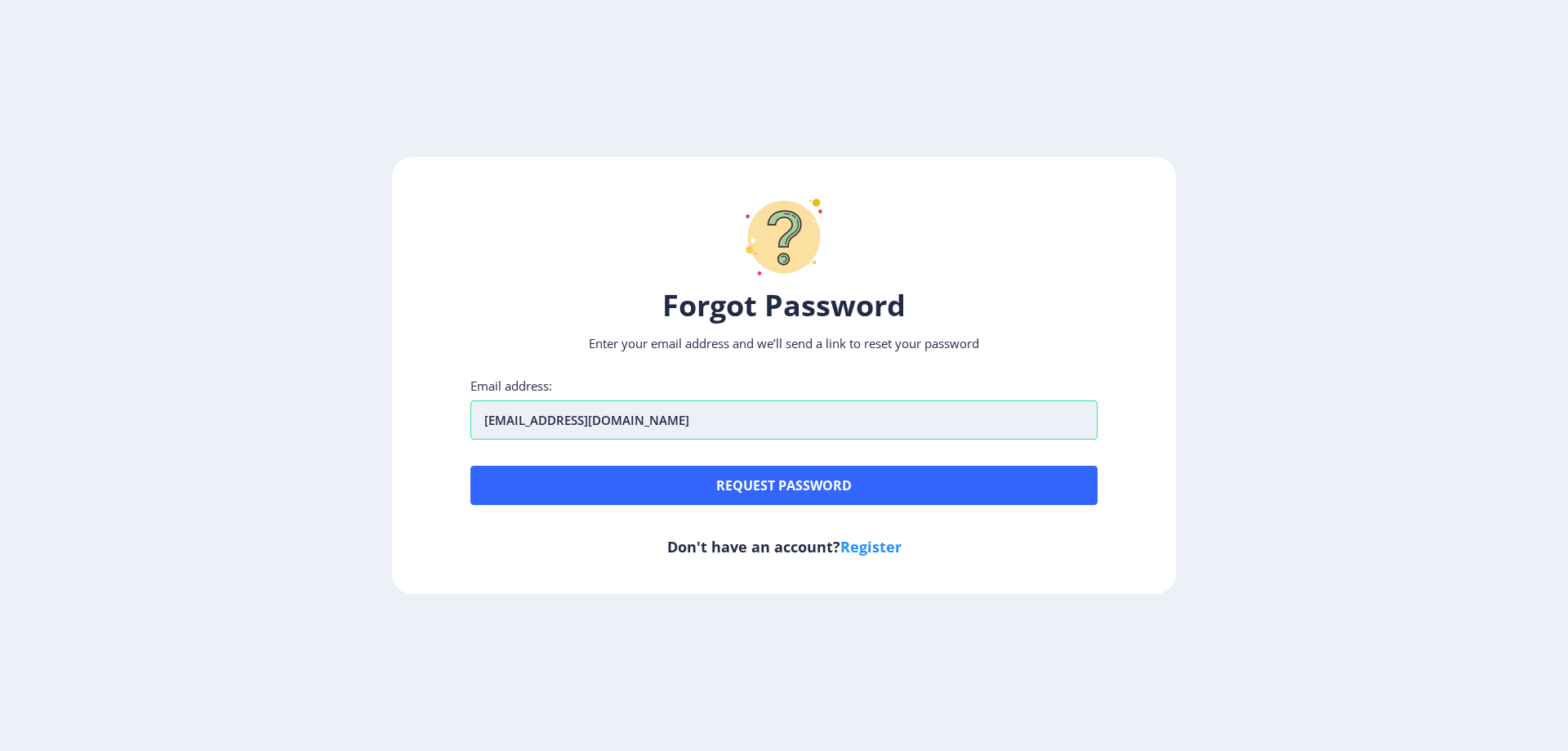
type input "snehalpandhare1403@gmail.com"
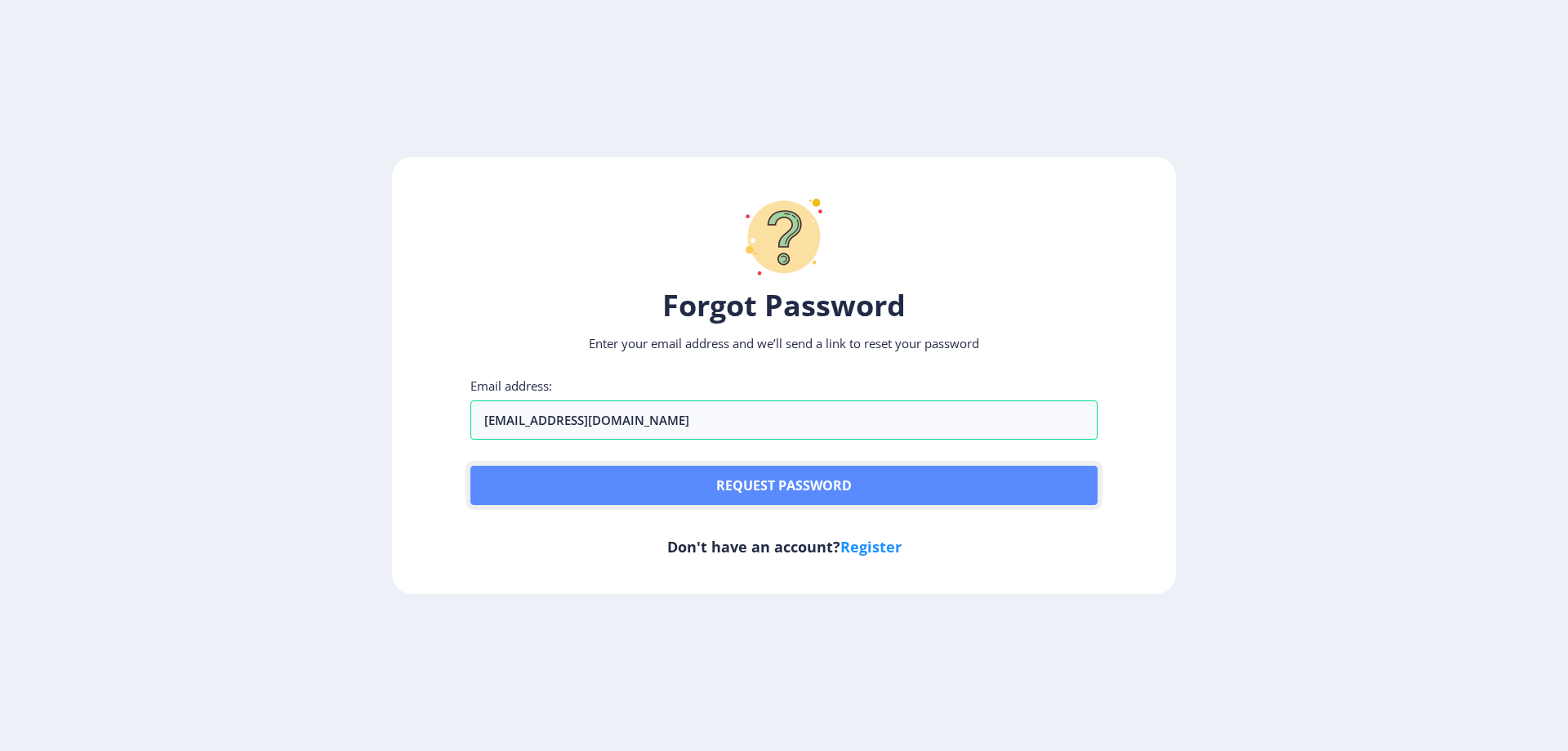
click at [787, 480] on button "Request password" at bounding box center [784, 484] width 627 height 39
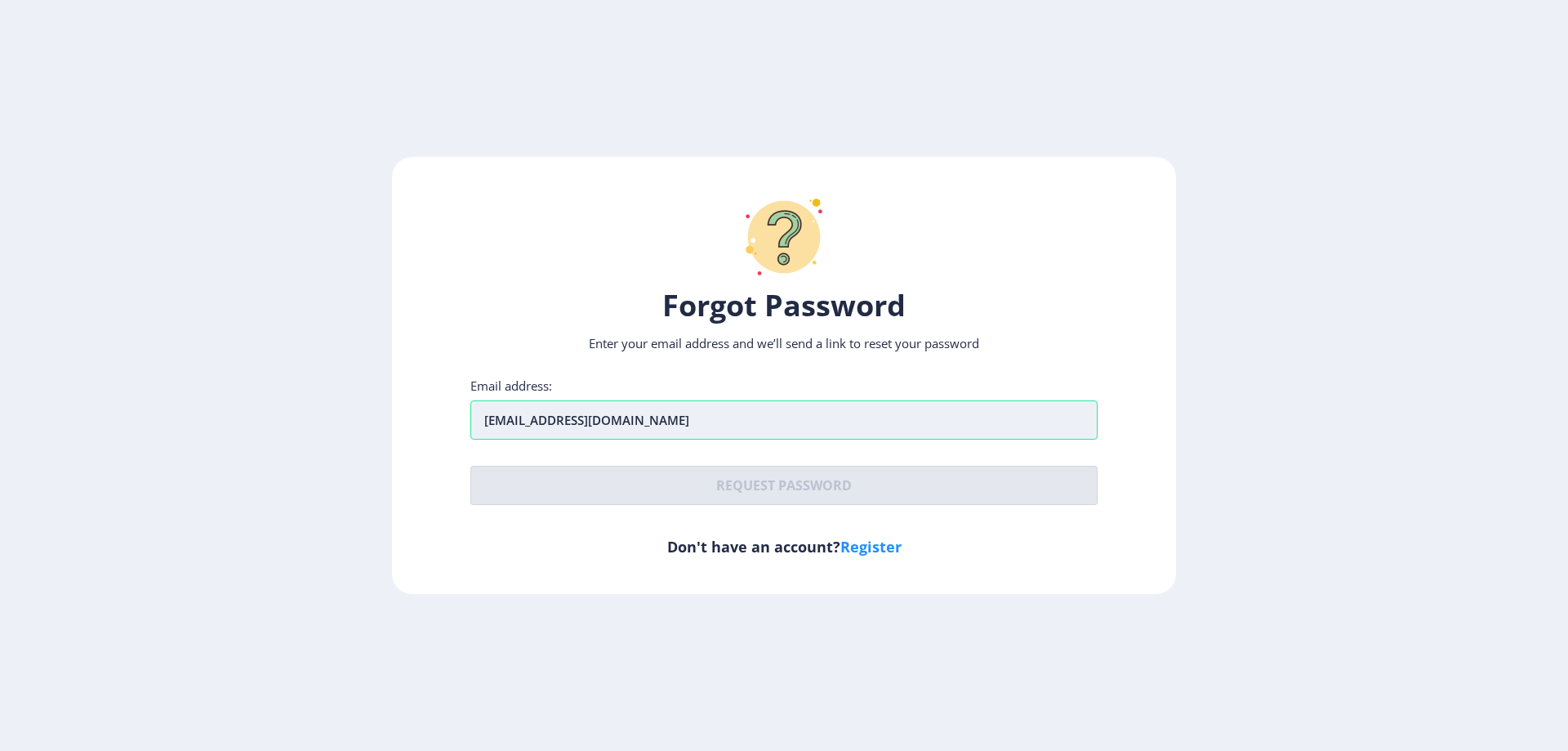
click at [705, 419] on input "snehalpandhare1403@gmail.com" at bounding box center [784, 419] width 627 height 39
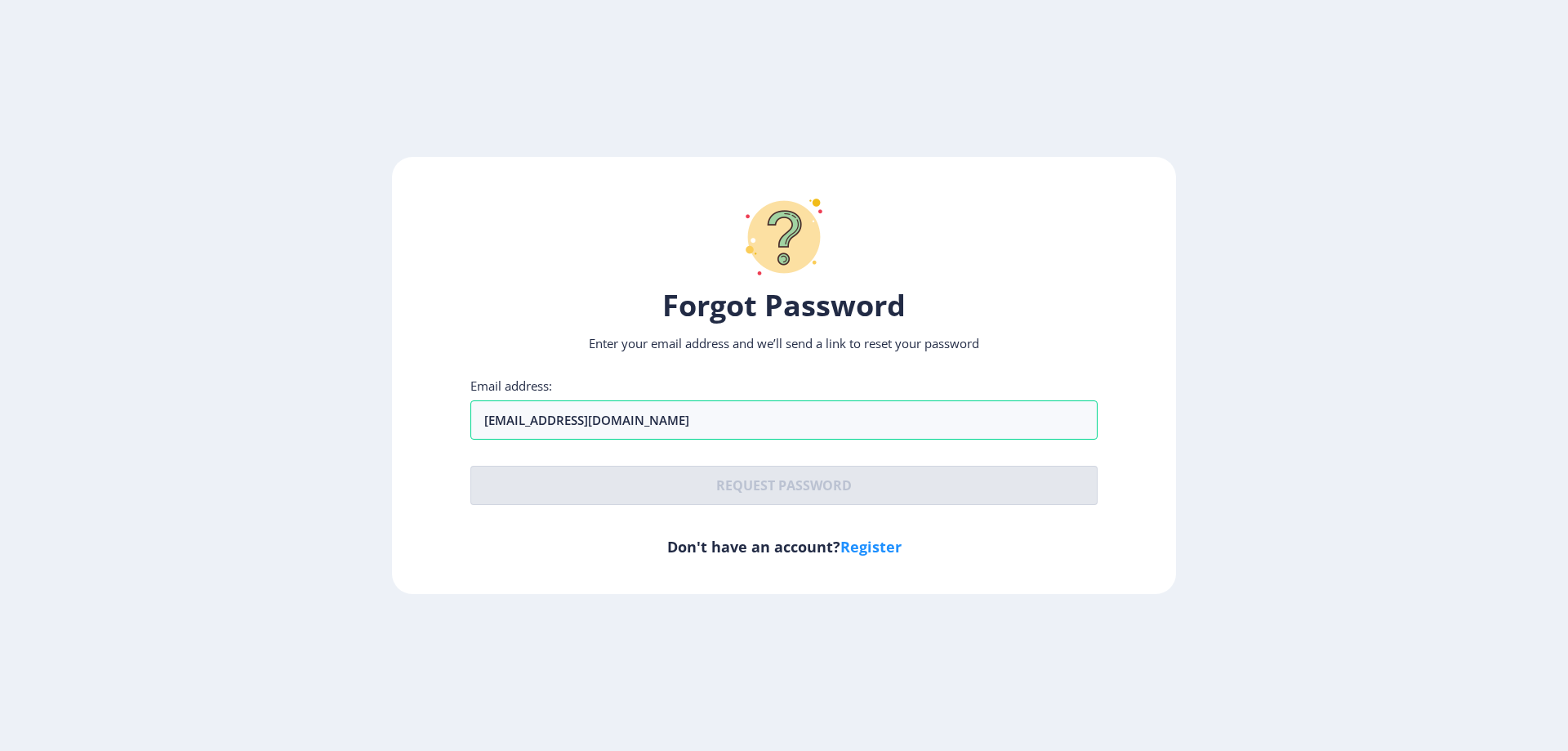
click at [871, 549] on link "Register" at bounding box center [871, 546] width 61 height 19
select select
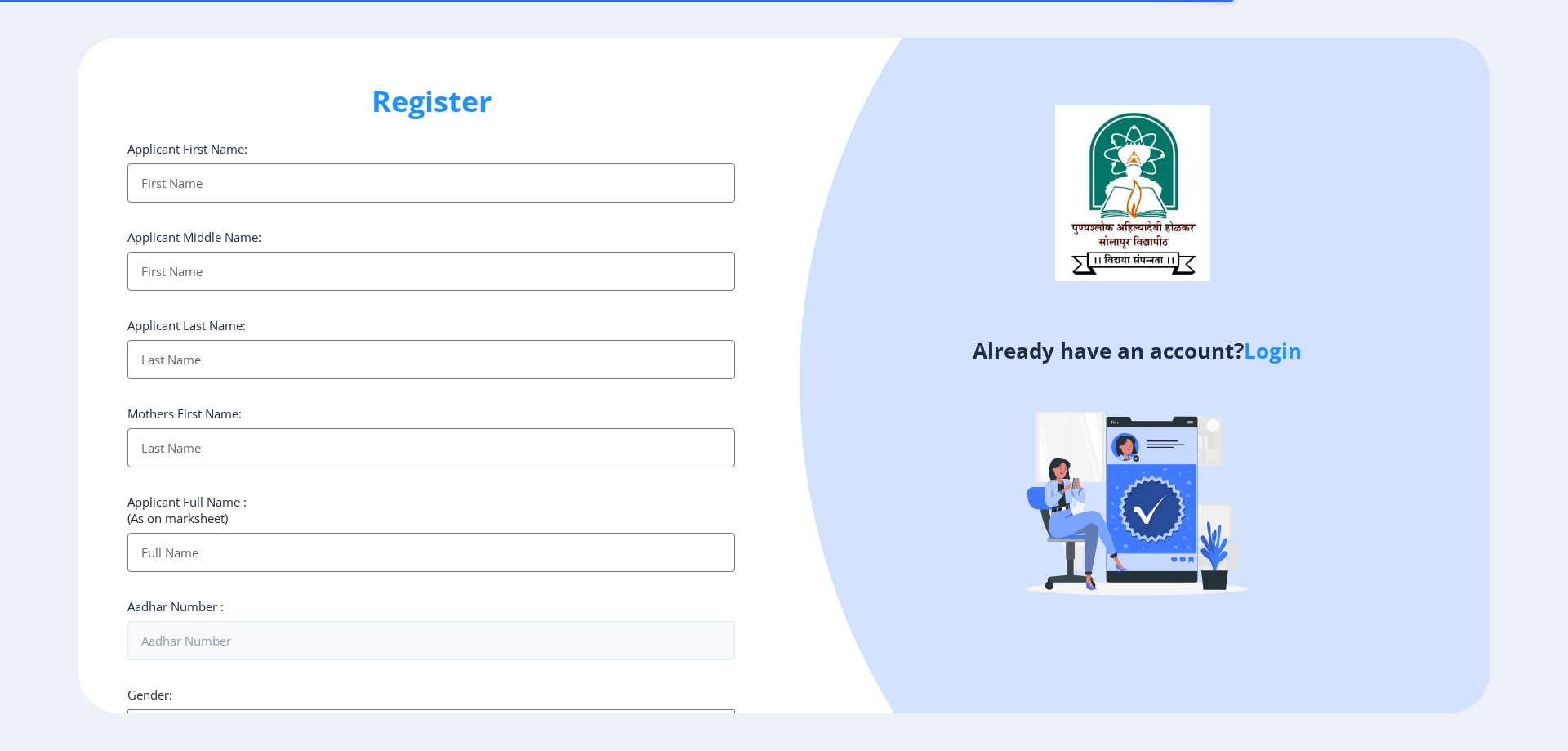
click at [447, 178] on input "Applicant First Name:" at bounding box center [431, 182] width 608 height 39
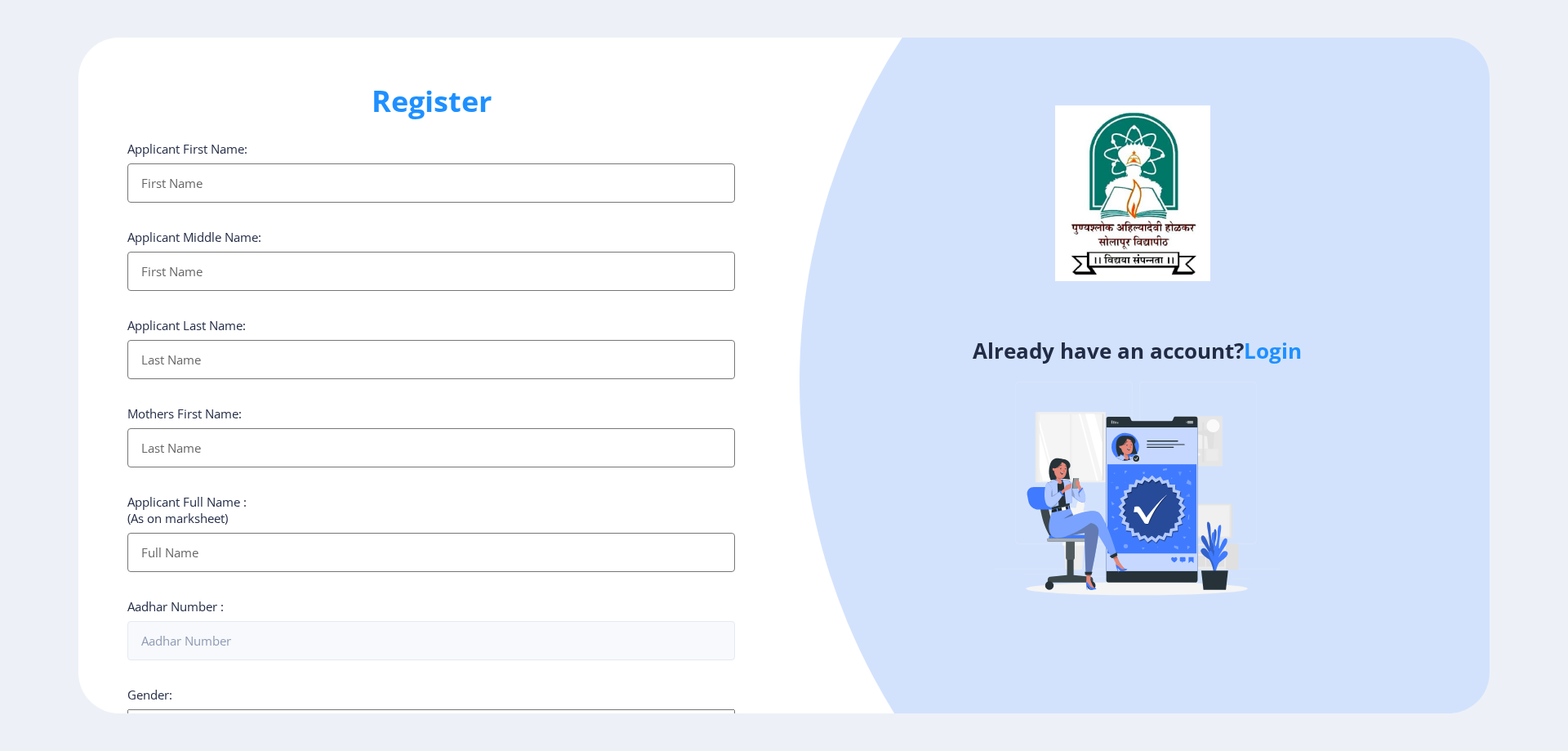
click at [1274, 346] on link "Login" at bounding box center [1271, 351] width 58 height 29
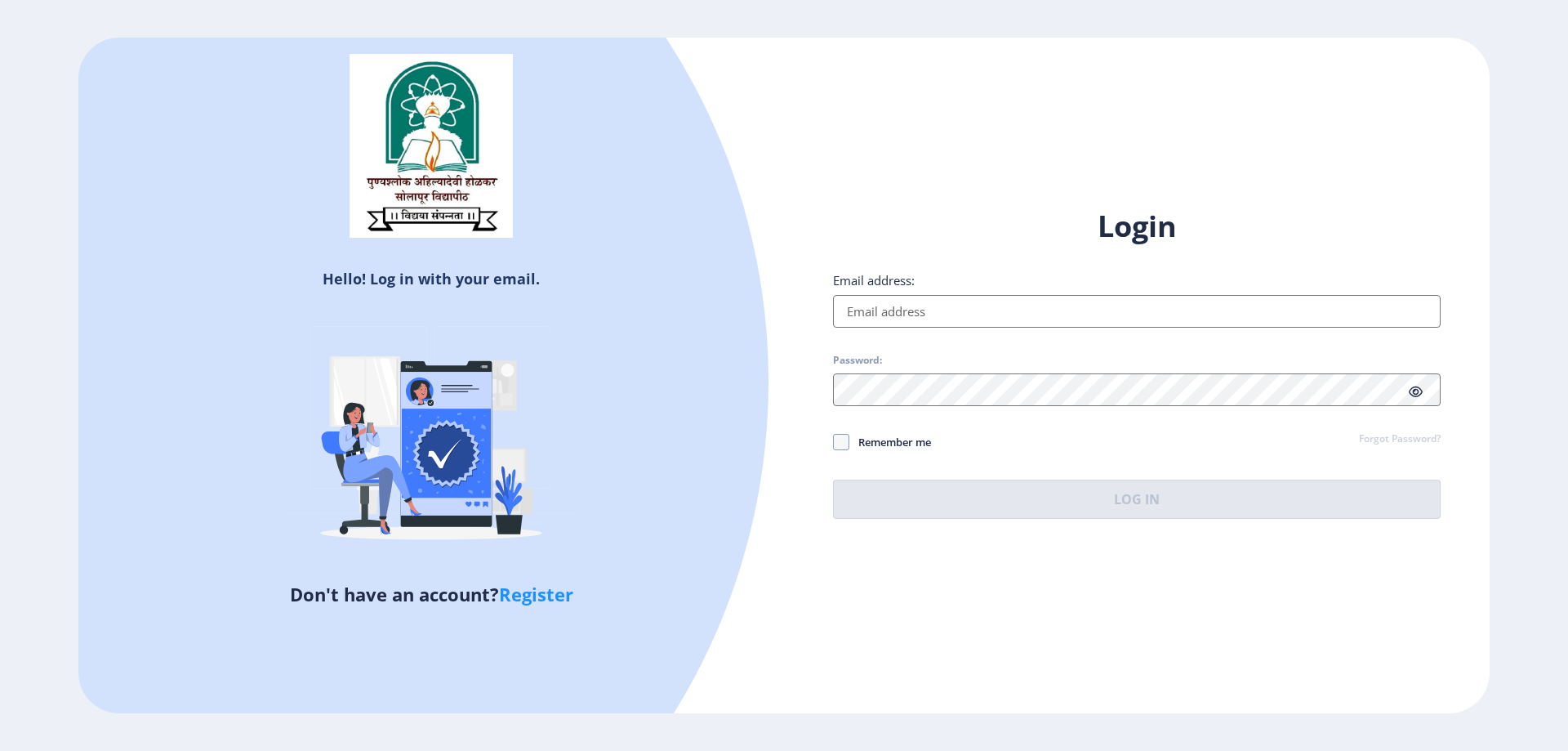
click at [1005, 309] on input "Email address:" at bounding box center [1137, 311] width 608 height 33
click at [1005, 316] on input "Email address:" at bounding box center [1137, 311] width 608 height 33
type input "snehalpandhare1403@gmail.com"
click at [1157, 321] on div "Login Email address: snehalpandhare1403@gmail.com Password: Remember me Forgot …" at bounding box center [1137, 363] width 608 height 312
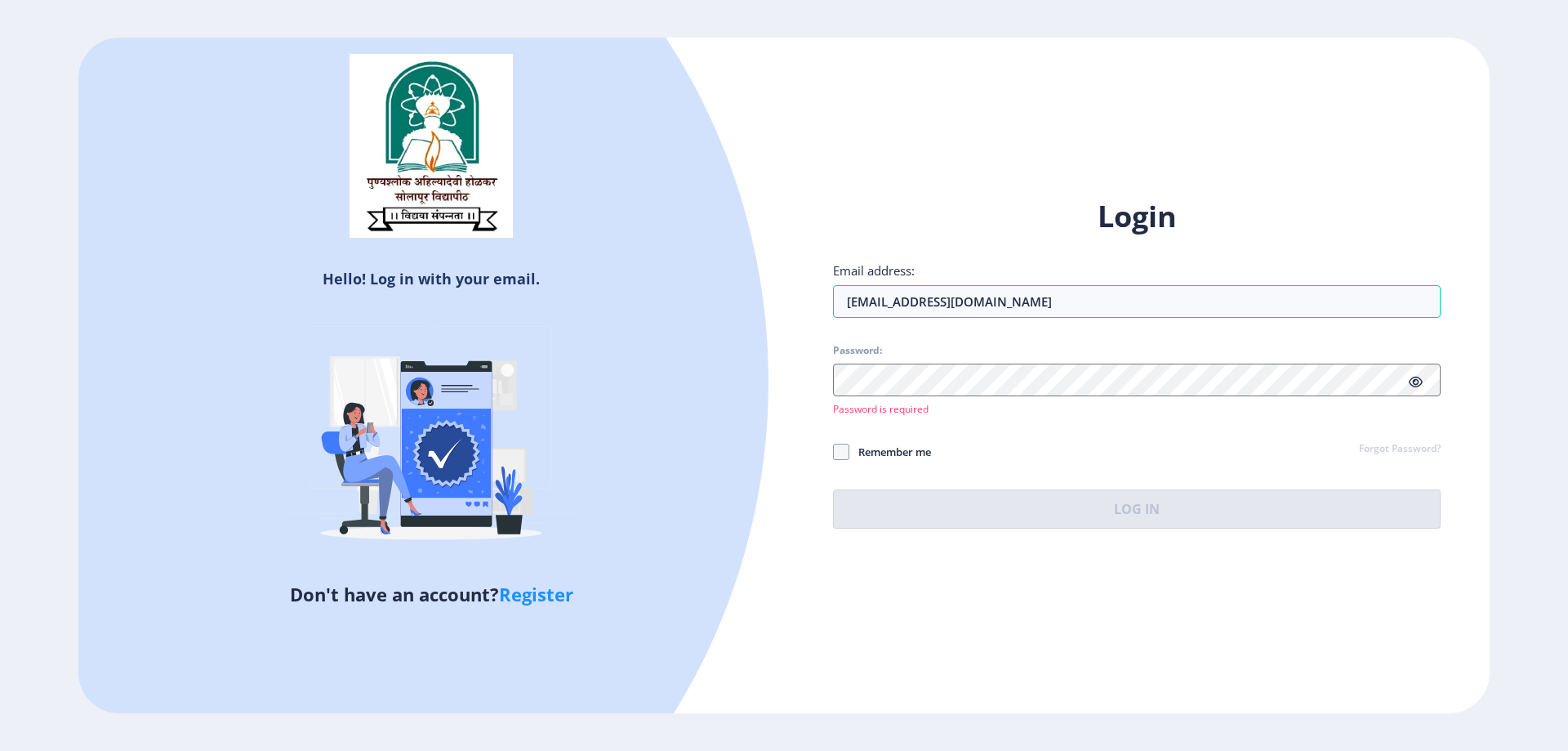
click at [976, 397] on div "Password: Password is required" at bounding box center [1137, 380] width 608 height 71
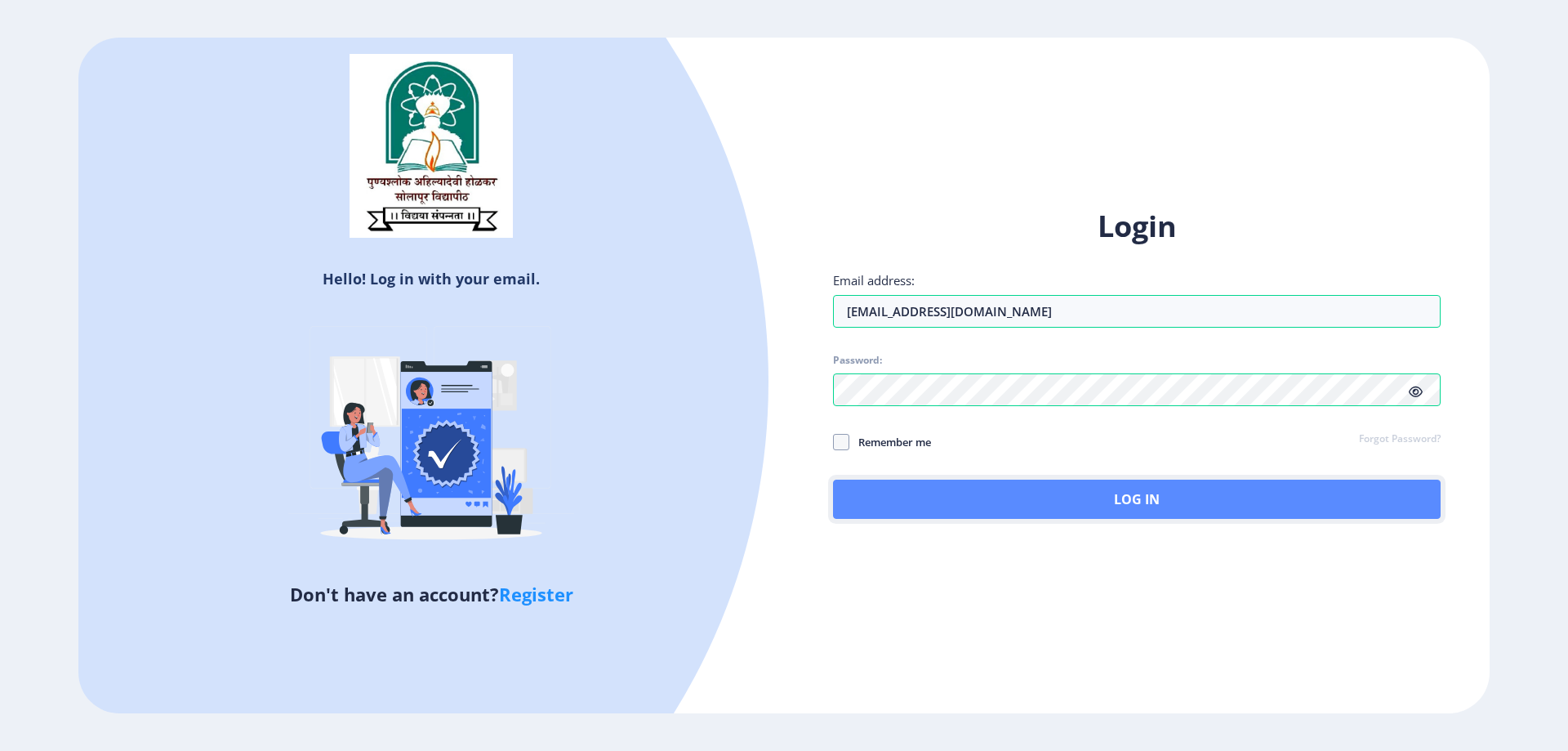
click at [1135, 495] on button "Log In" at bounding box center [1137, 499] width 608 height 39
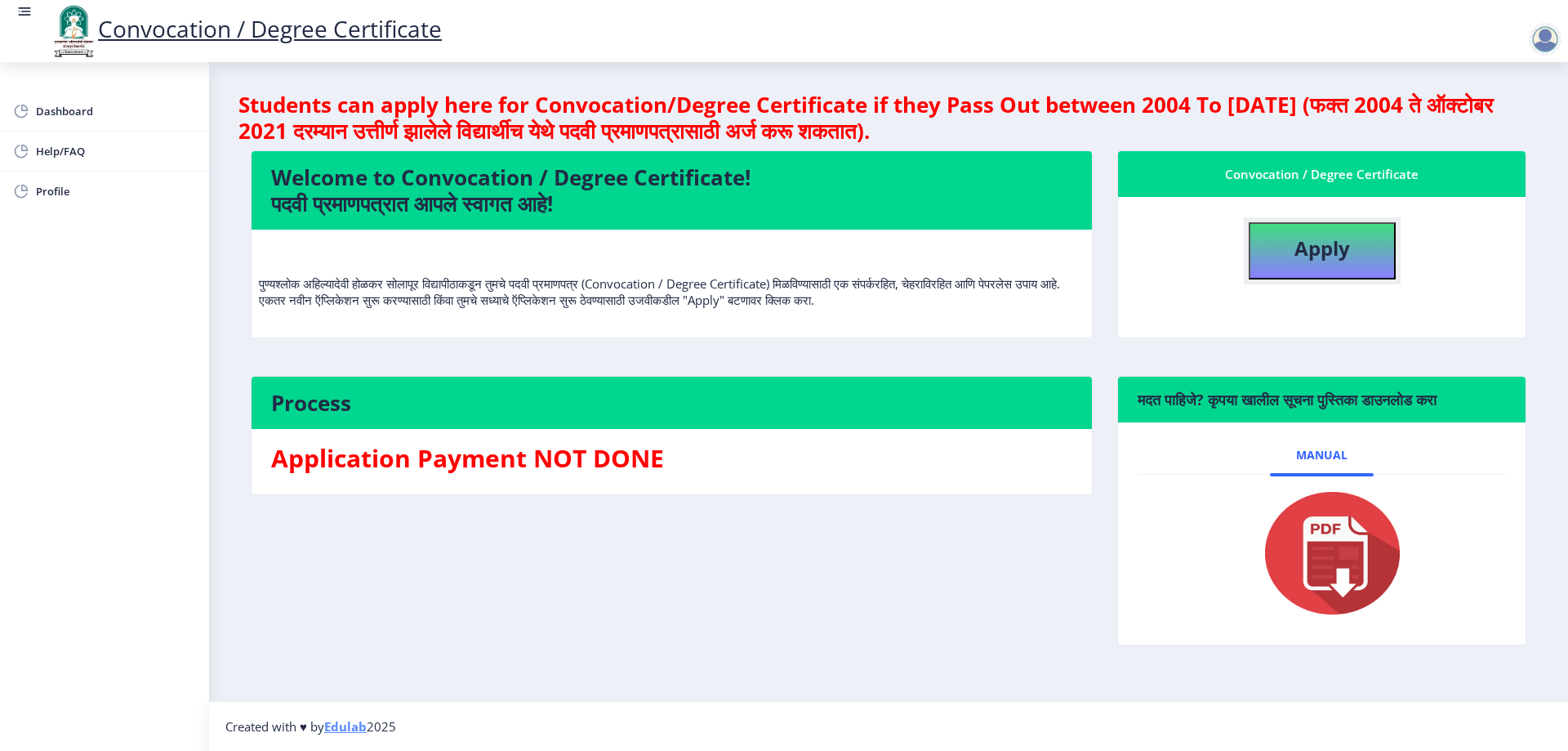
click at [1319, 268] on button "Apply" at bounding box center [1322, 251] width 147 height 57
select select
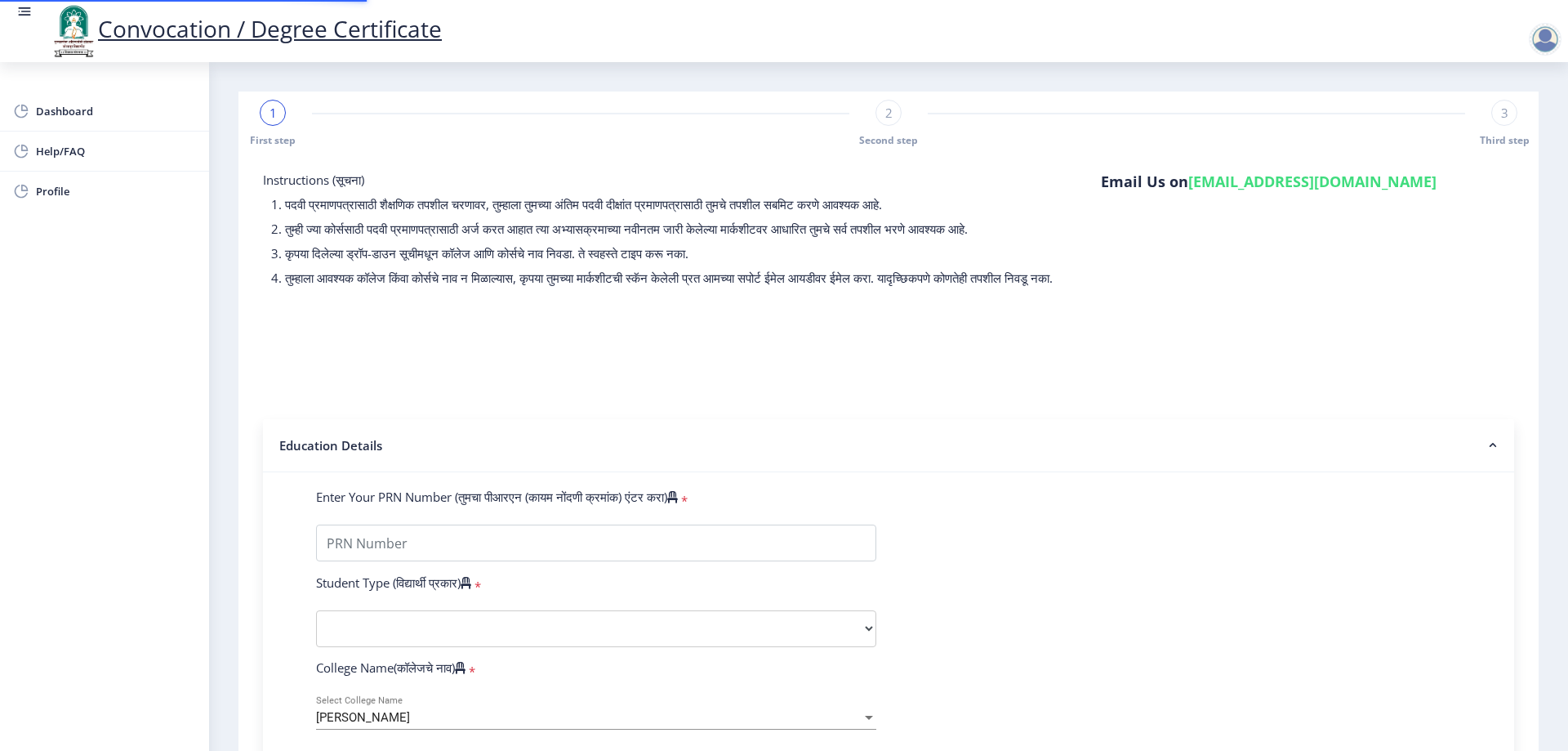
type input "2016032500134305"
select select "Regular"
select select "2018"
select select "March"
select select "Grade A"
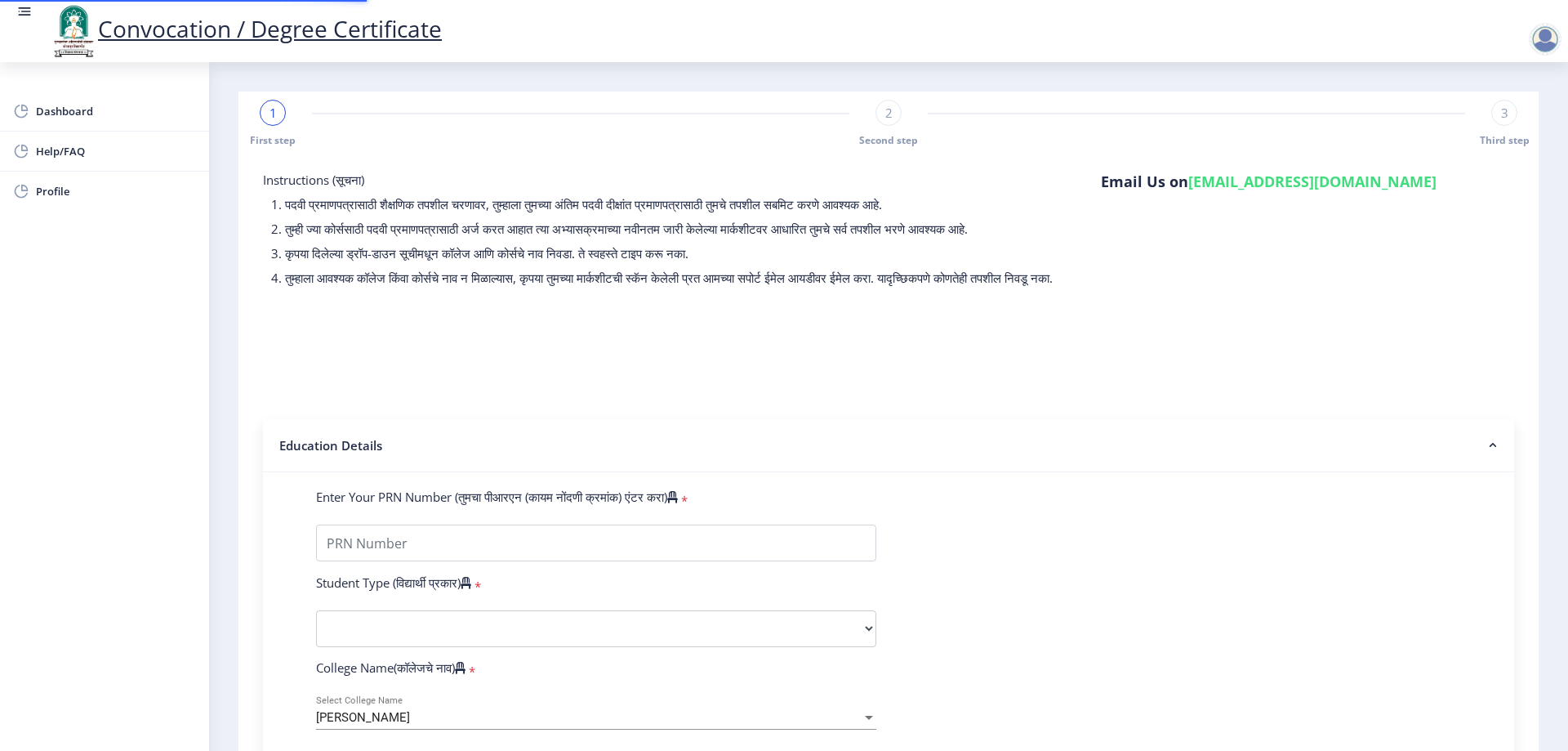
type input "821758"
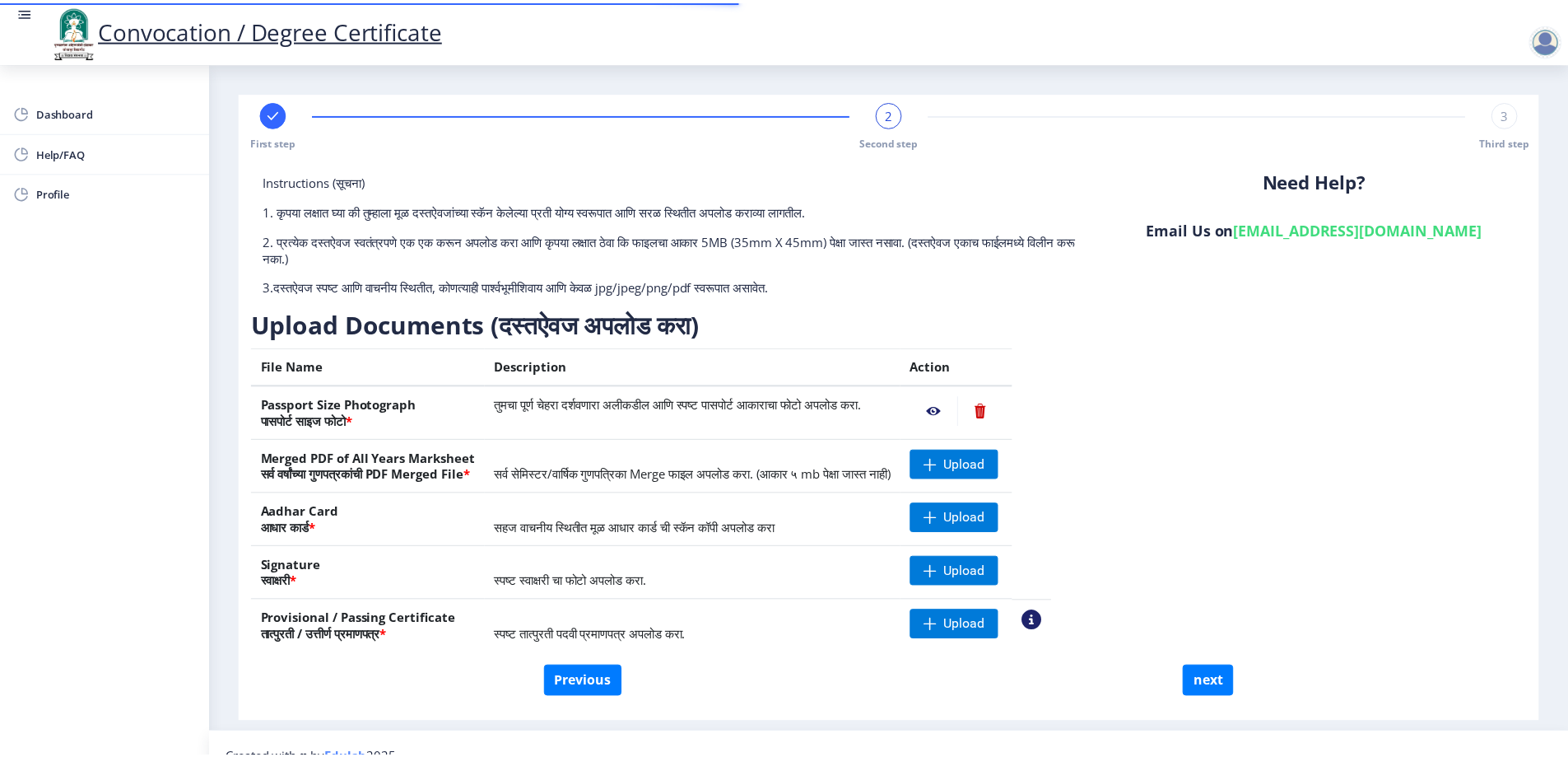
scroll to position [26, 0]
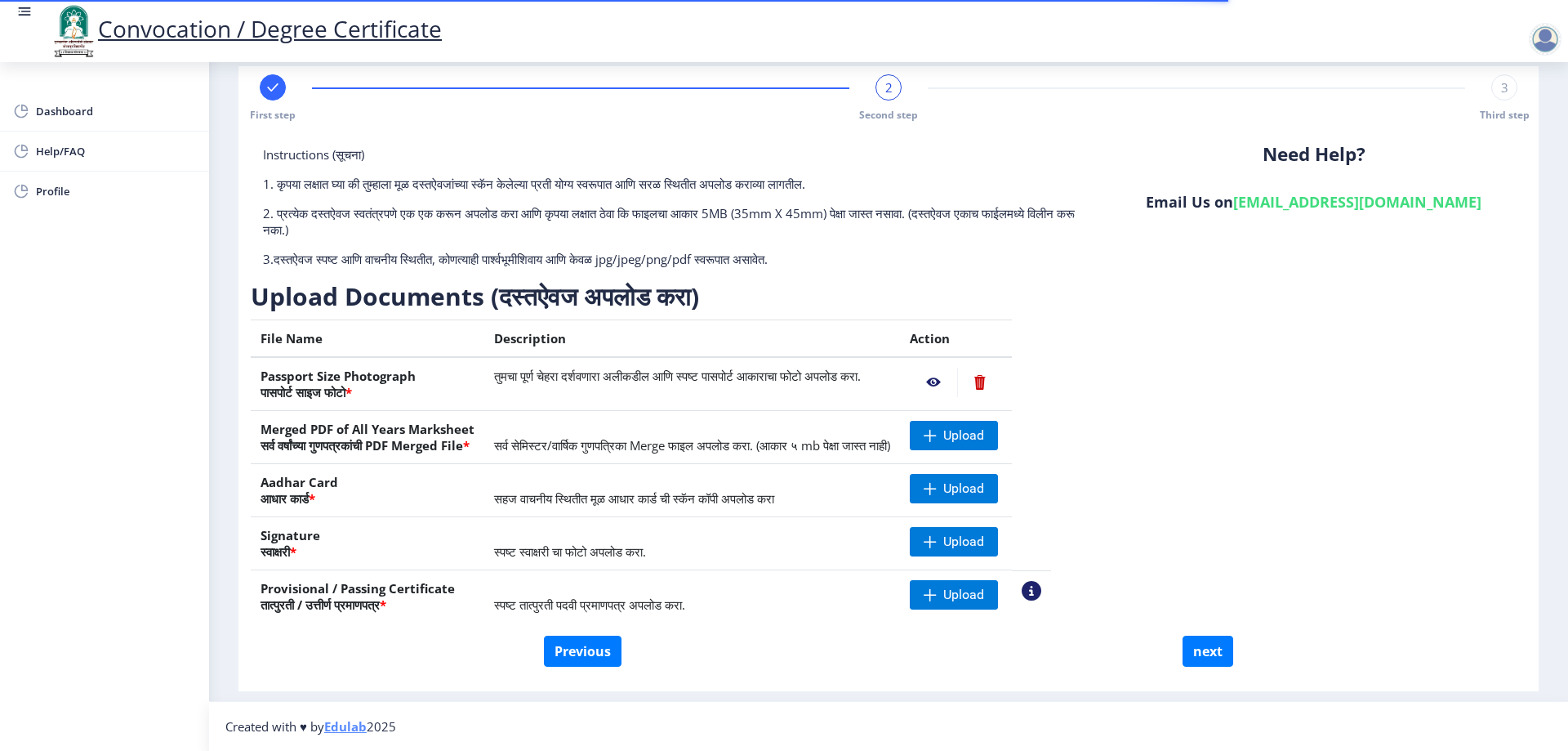
click at [957, 382] on nb-action at bounding box center [934, 382] width 48 height 29
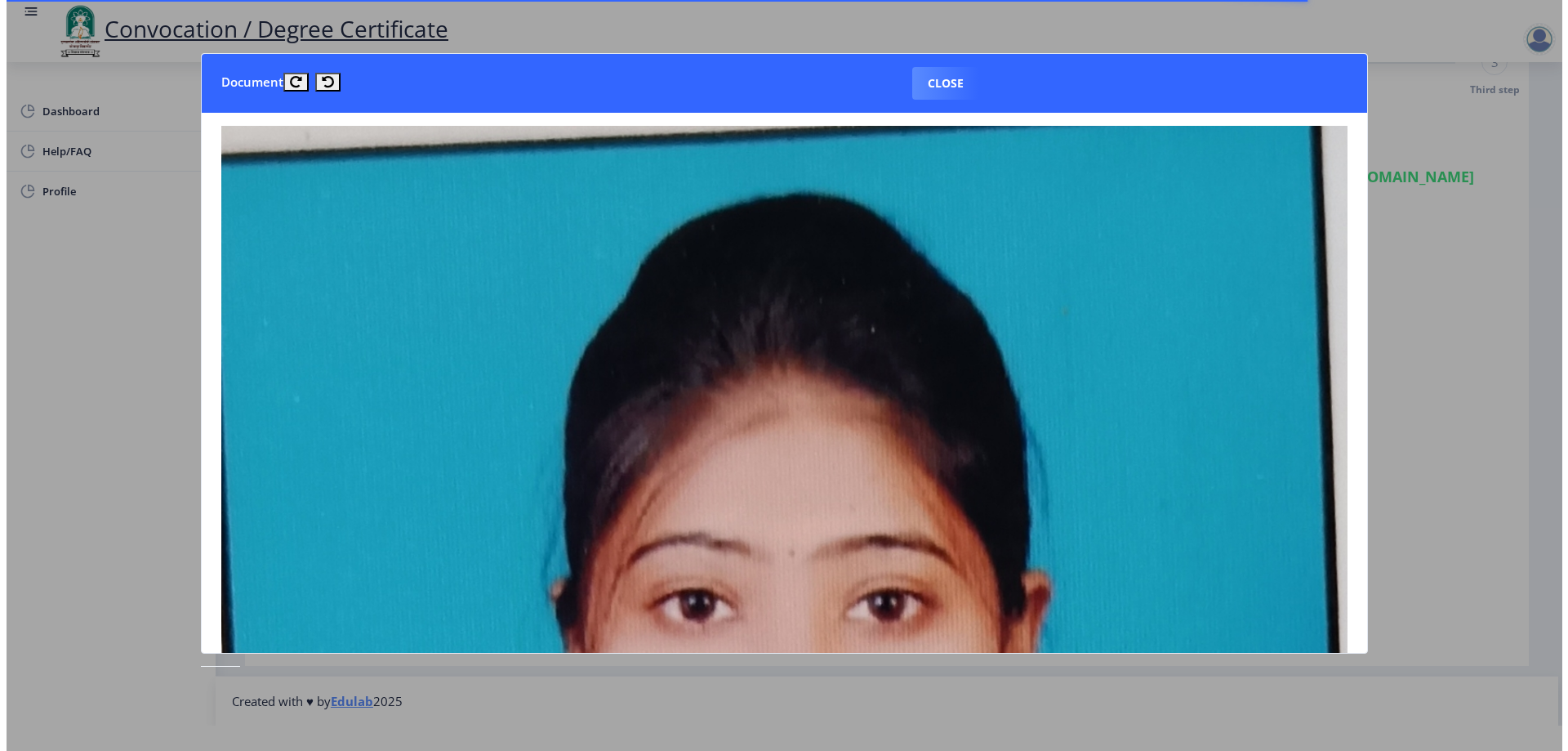
scroll to position [245, 0]
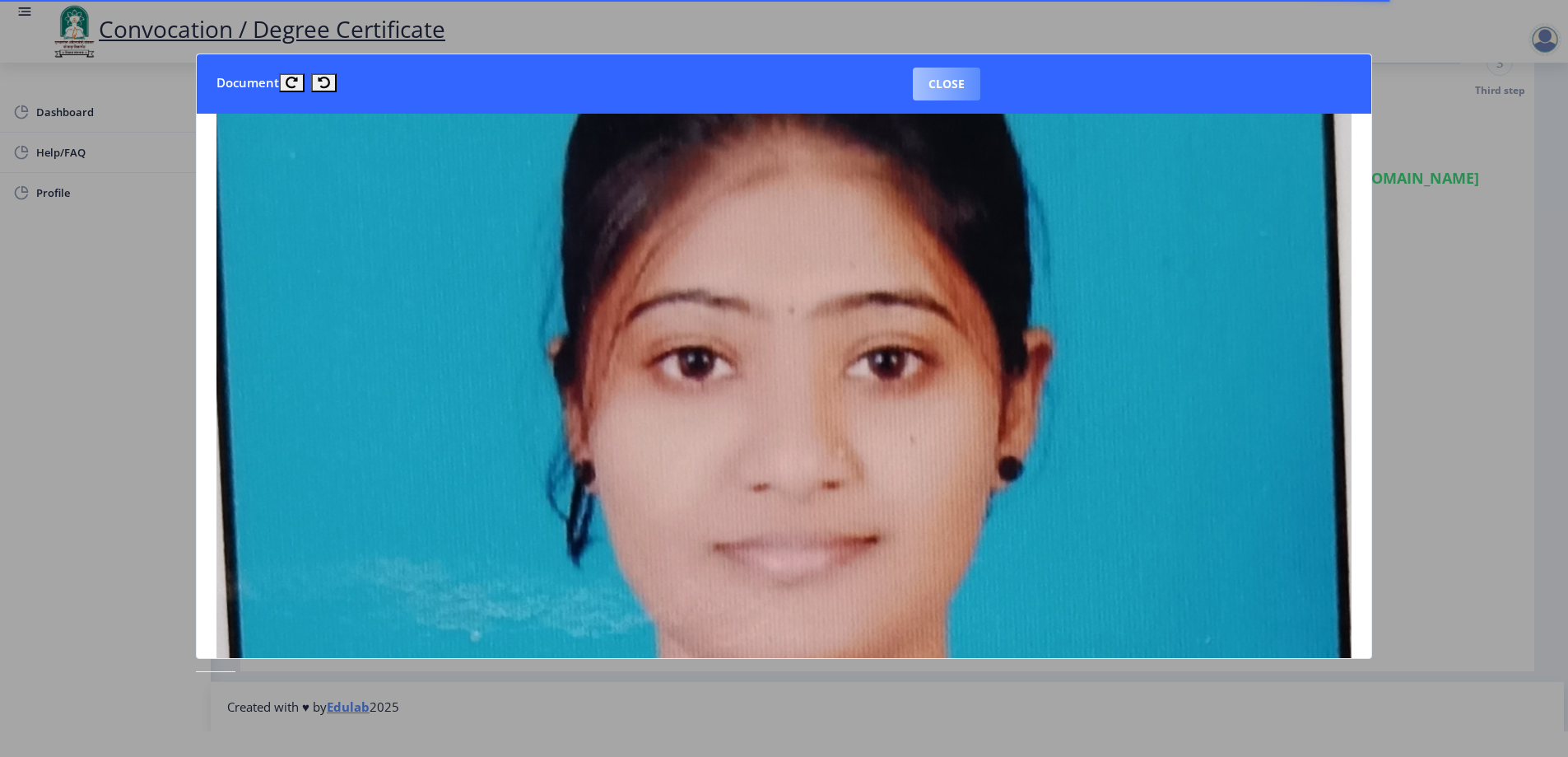
click at [935, 76] on button "Close" at bounding box center [946, 84] width 67 height 33
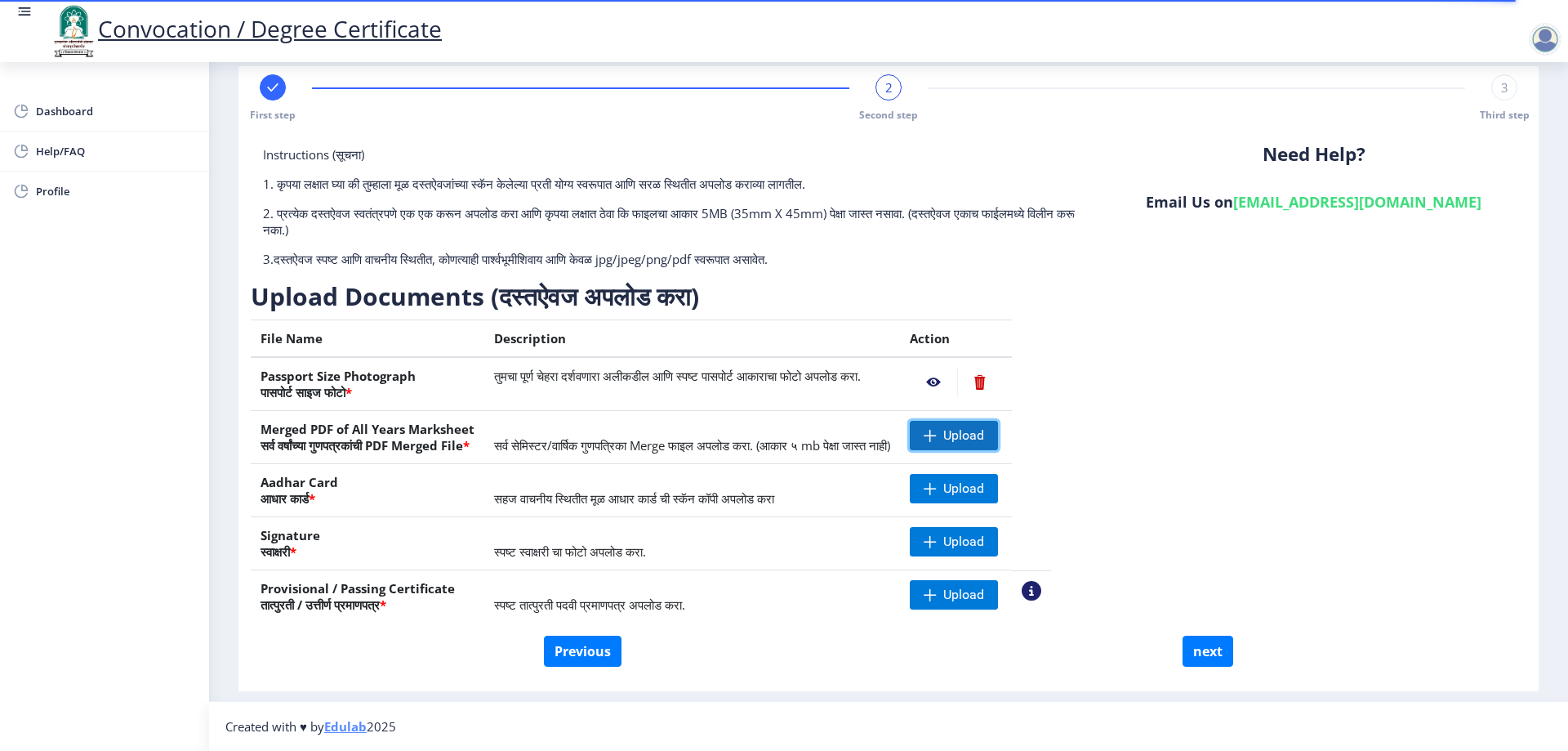
click at [936, 434] on span at bounding box center [930, 435] width 13 height 13
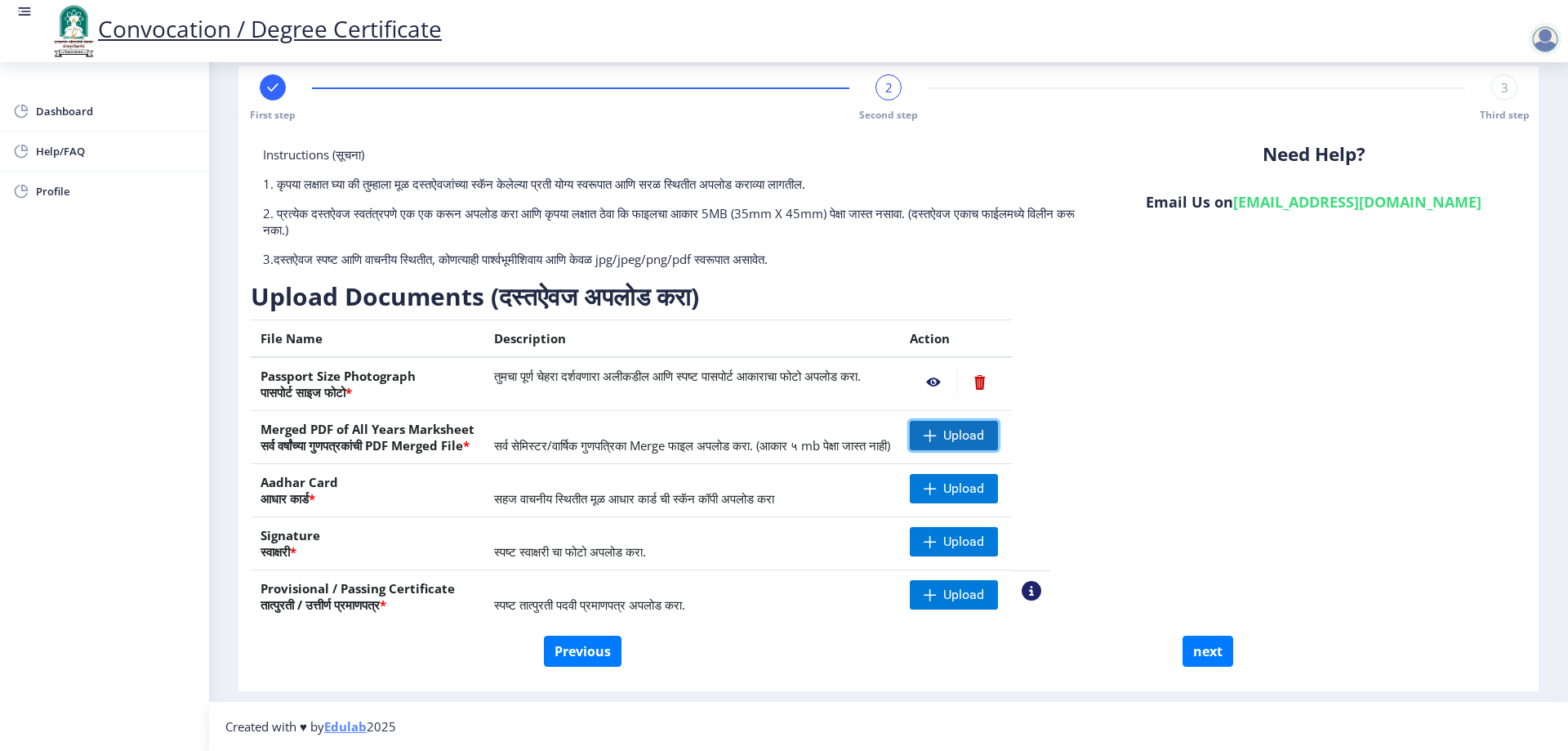
click at [984, 436] on span "Upload" at bounding box center [963, 436] width 41 height 16
click at [997, 537] on span "Upload" at bounding box center [954, 541] width 88 height 29
click at [957, 541] on nb-action at bounding box center [934, 541] width 48 height 29
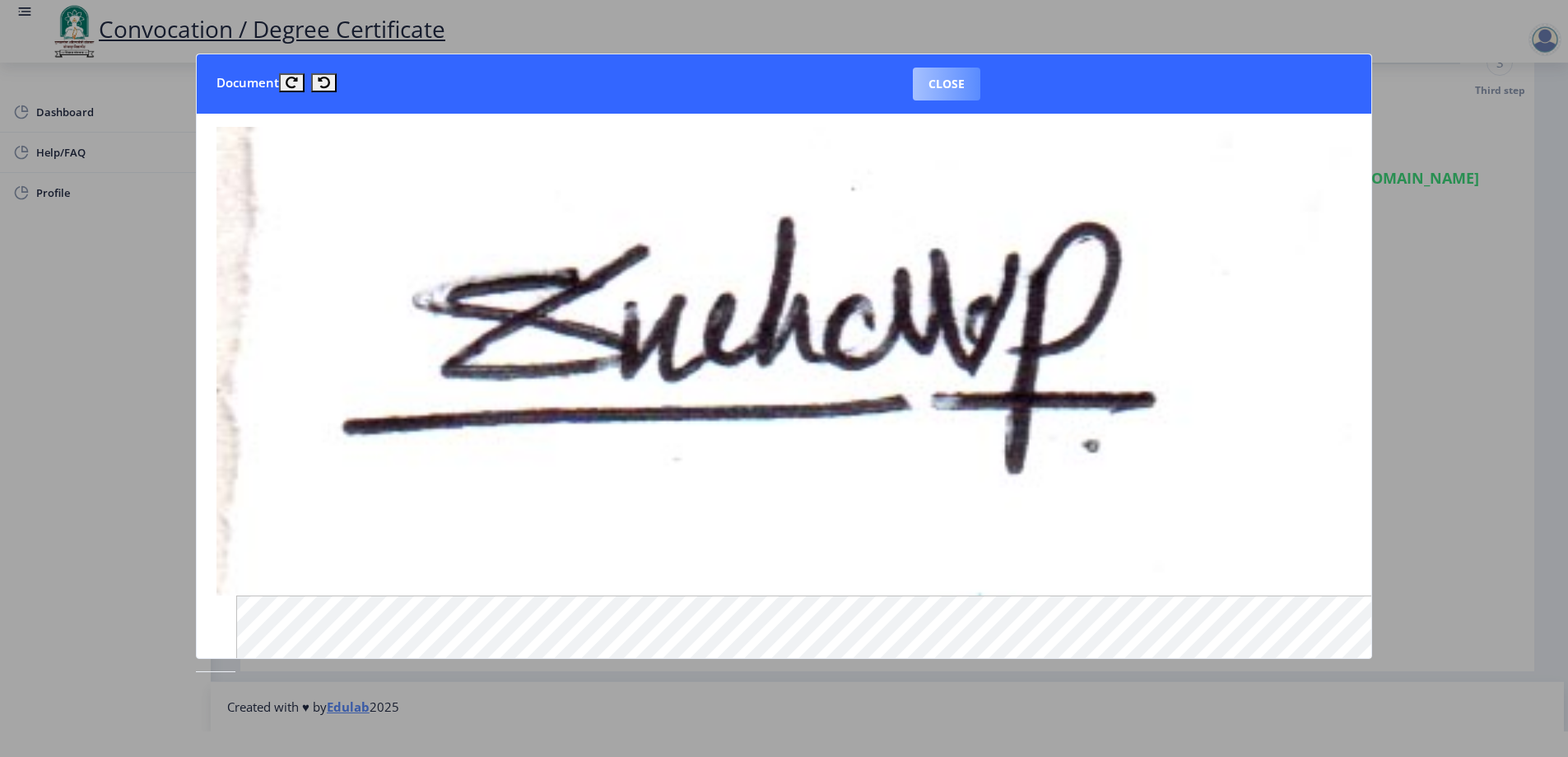
click at [947, 76] on button "Close" at bounding box center [946, 84] width 67 height 33
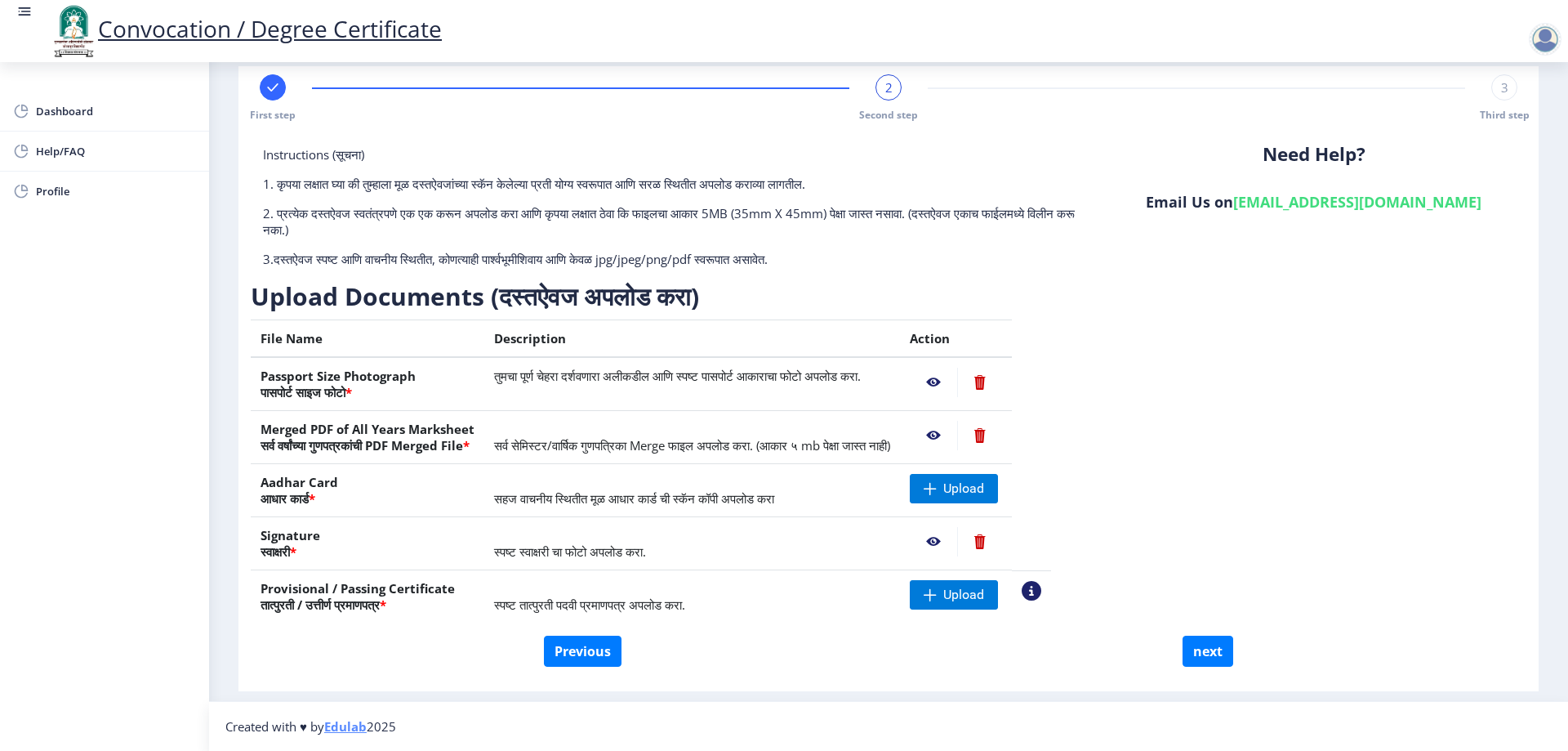
click at [957, 432] on nb-action at bounding box center [934, 435] width 48 height 29
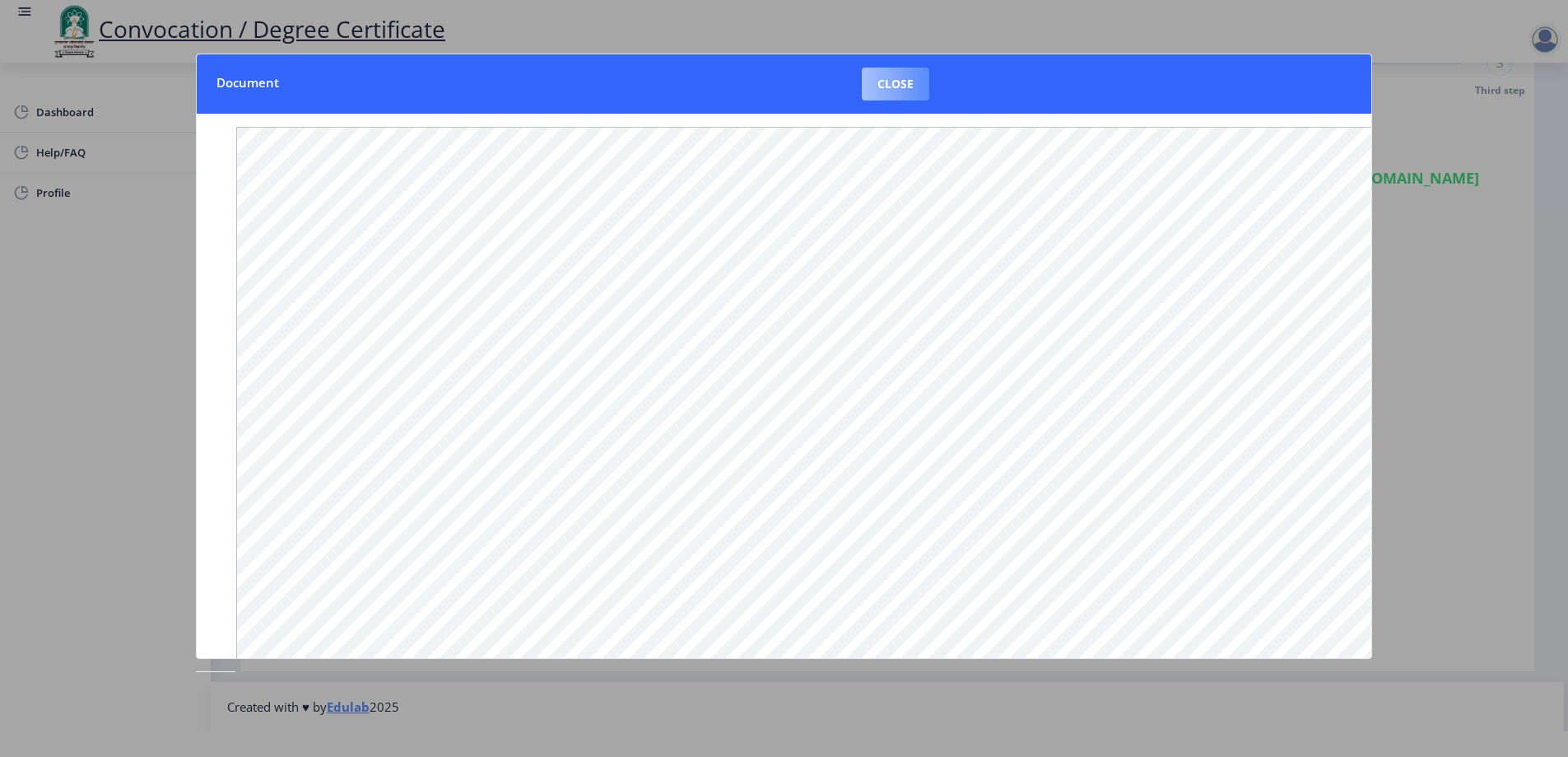
click at [895, 75] on button "Close" at bounding box center [895, 84] width 67 height 33
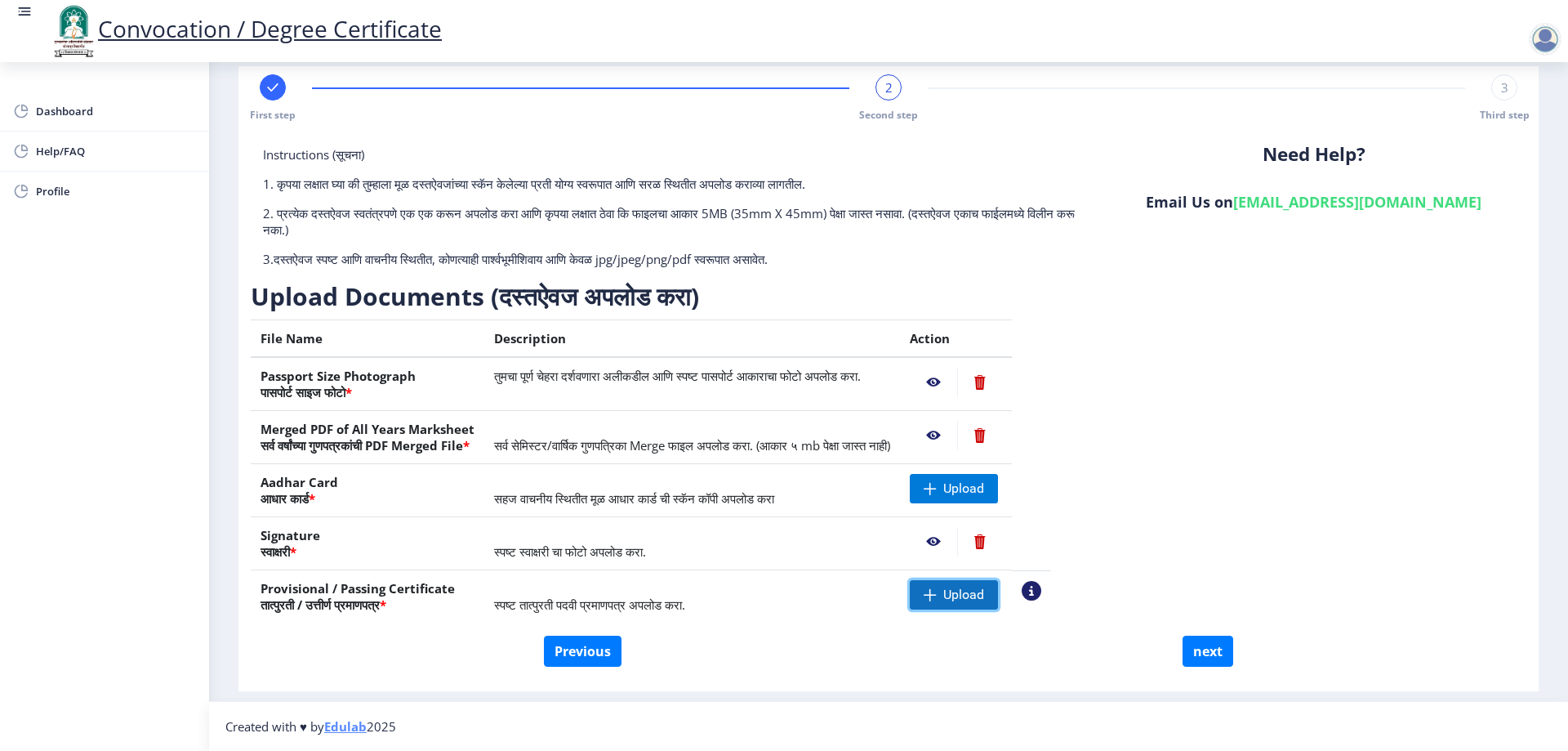
click at [984, 593] on span "Upload" at bounding box center [963, 594] width 41 height 16
click at [998, 479] on span "Upload" at bounding box center [954, 488] width 88 height 29
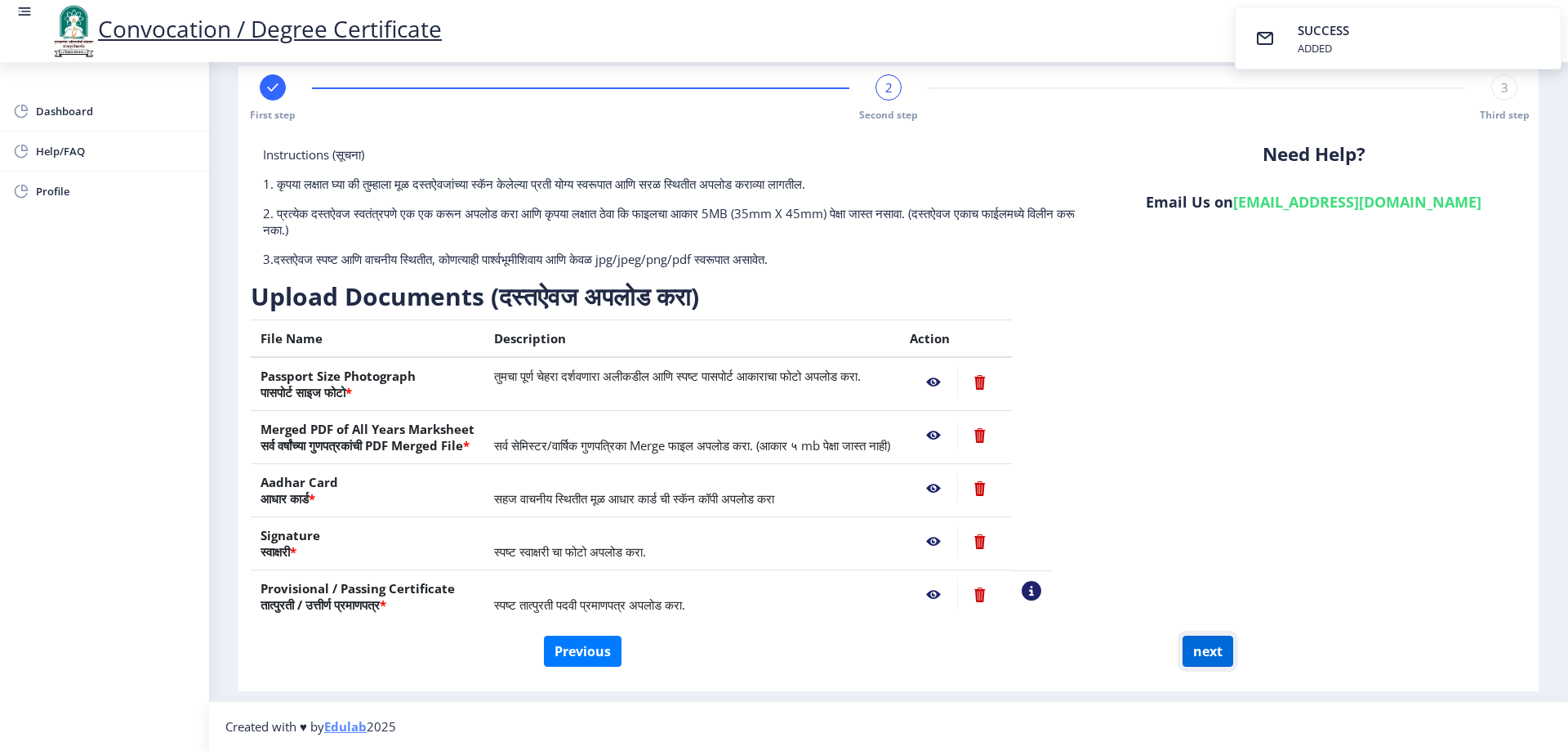
click at [1217, 658] on button "next" at bounding box center [1207, 651] width 50 height 31
select select
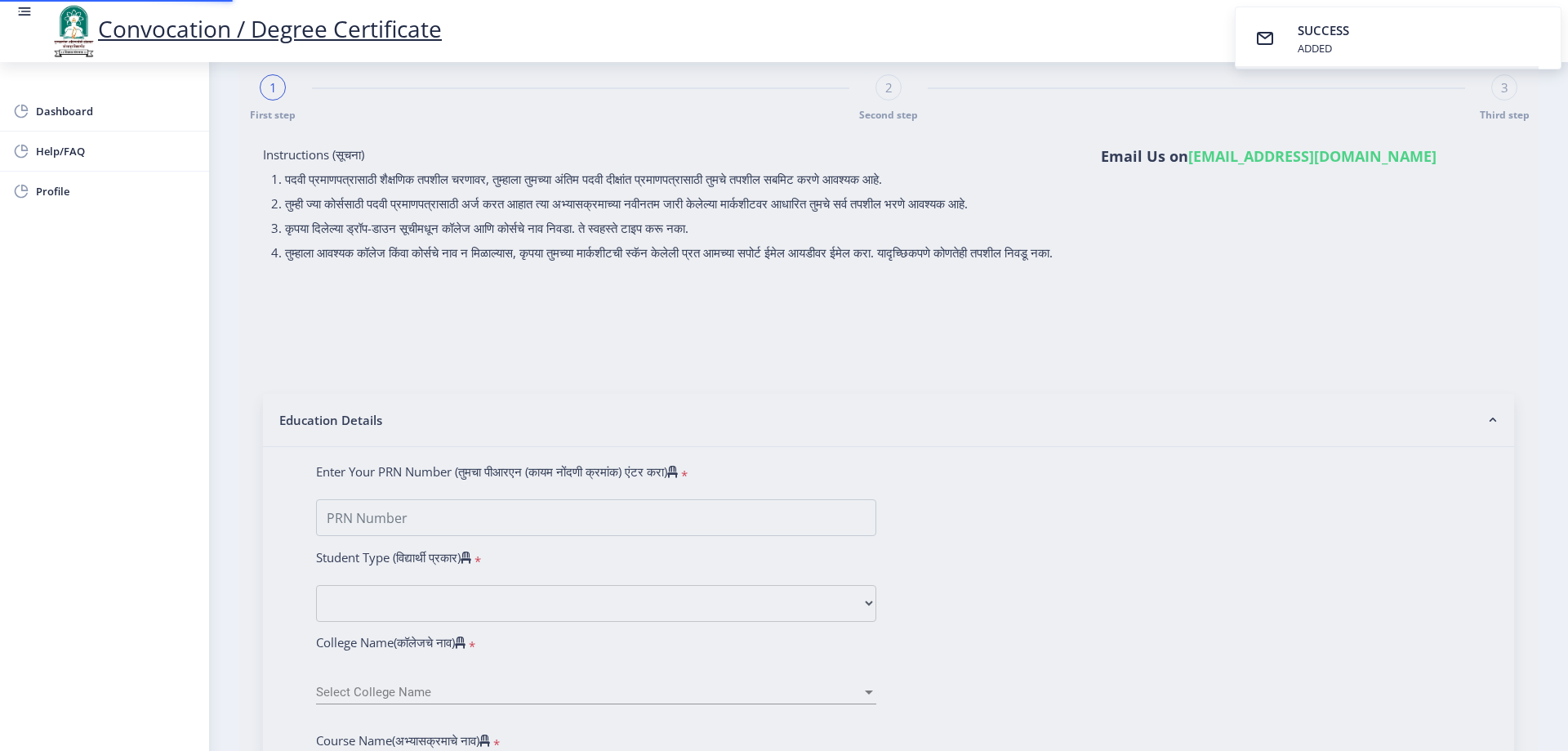
scroll to position [0, 0]
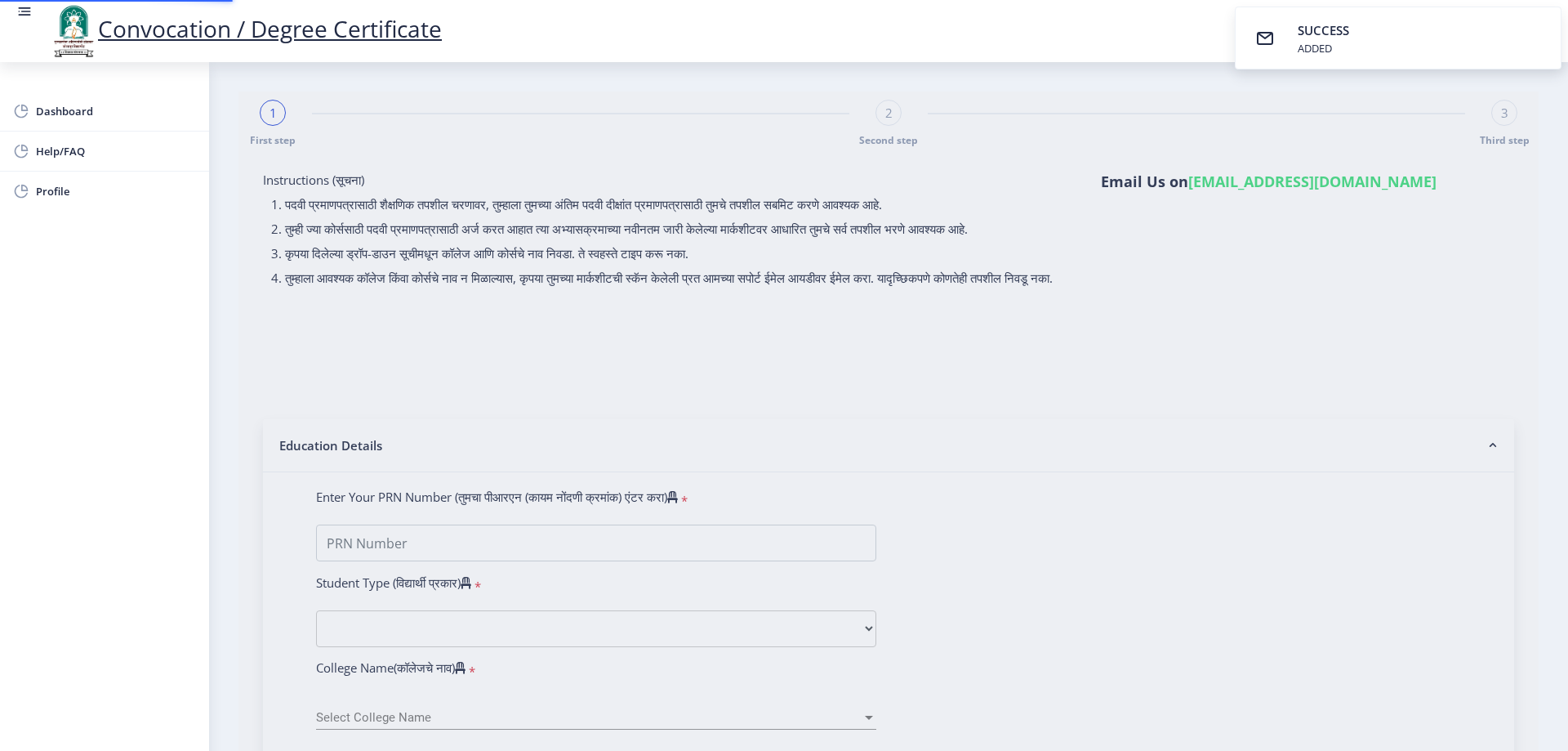
select select
type input "Snehal Vilas pandhare"
type input "Namita"
type input "2016032500134305"
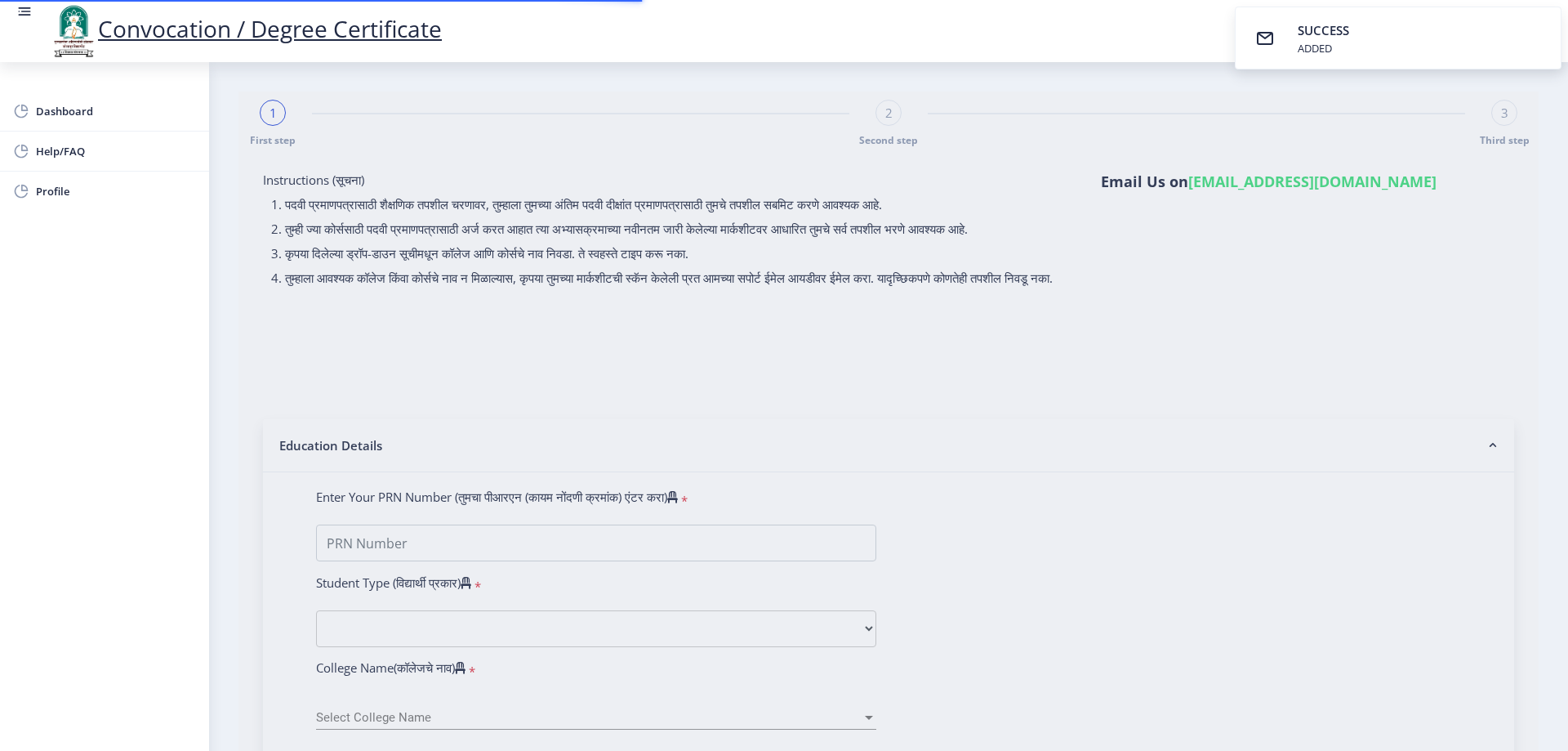
select select "Regular"
select select "2018"
select select "March"
select select "Grade A"
type input "821758"
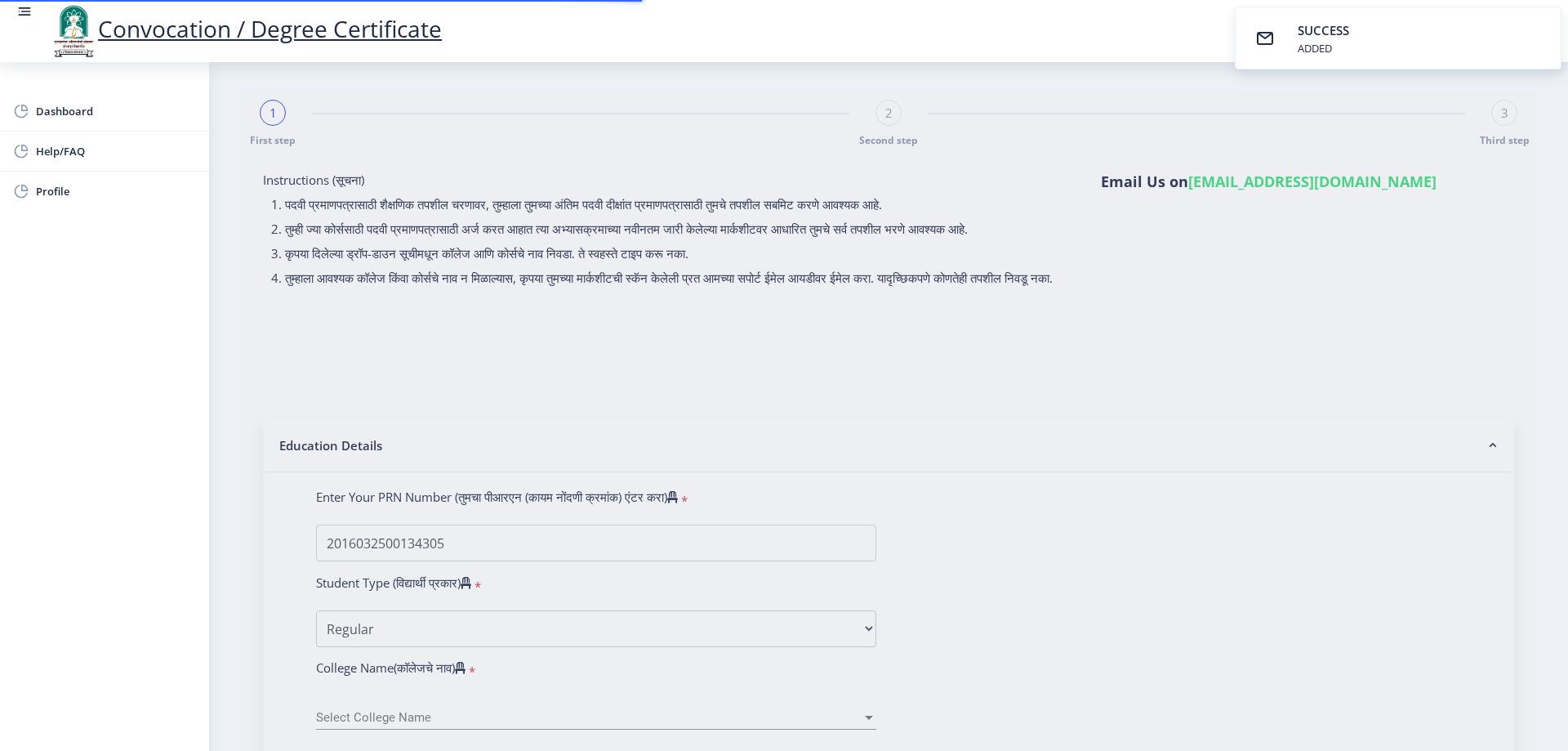
select select "Chemistry"
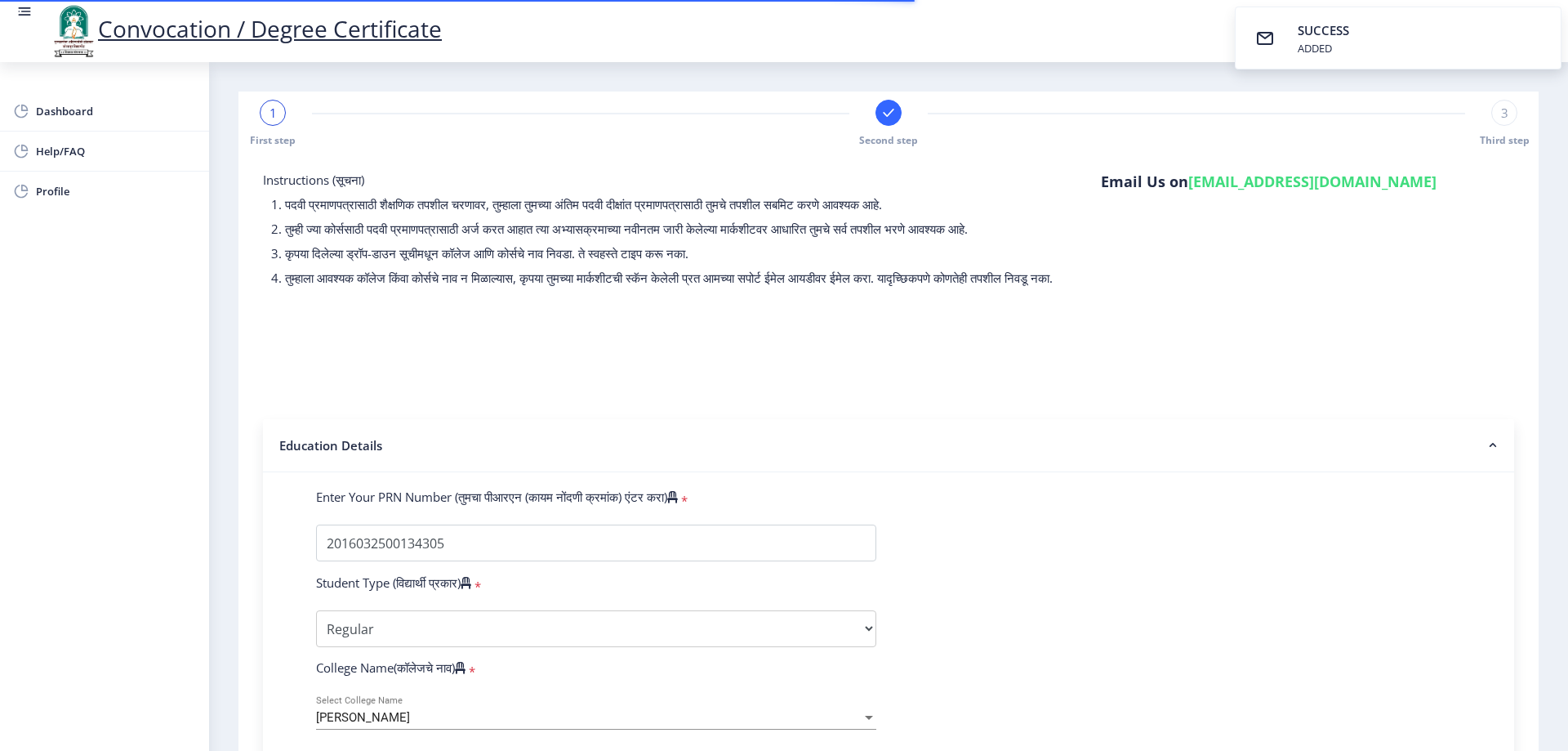
select select
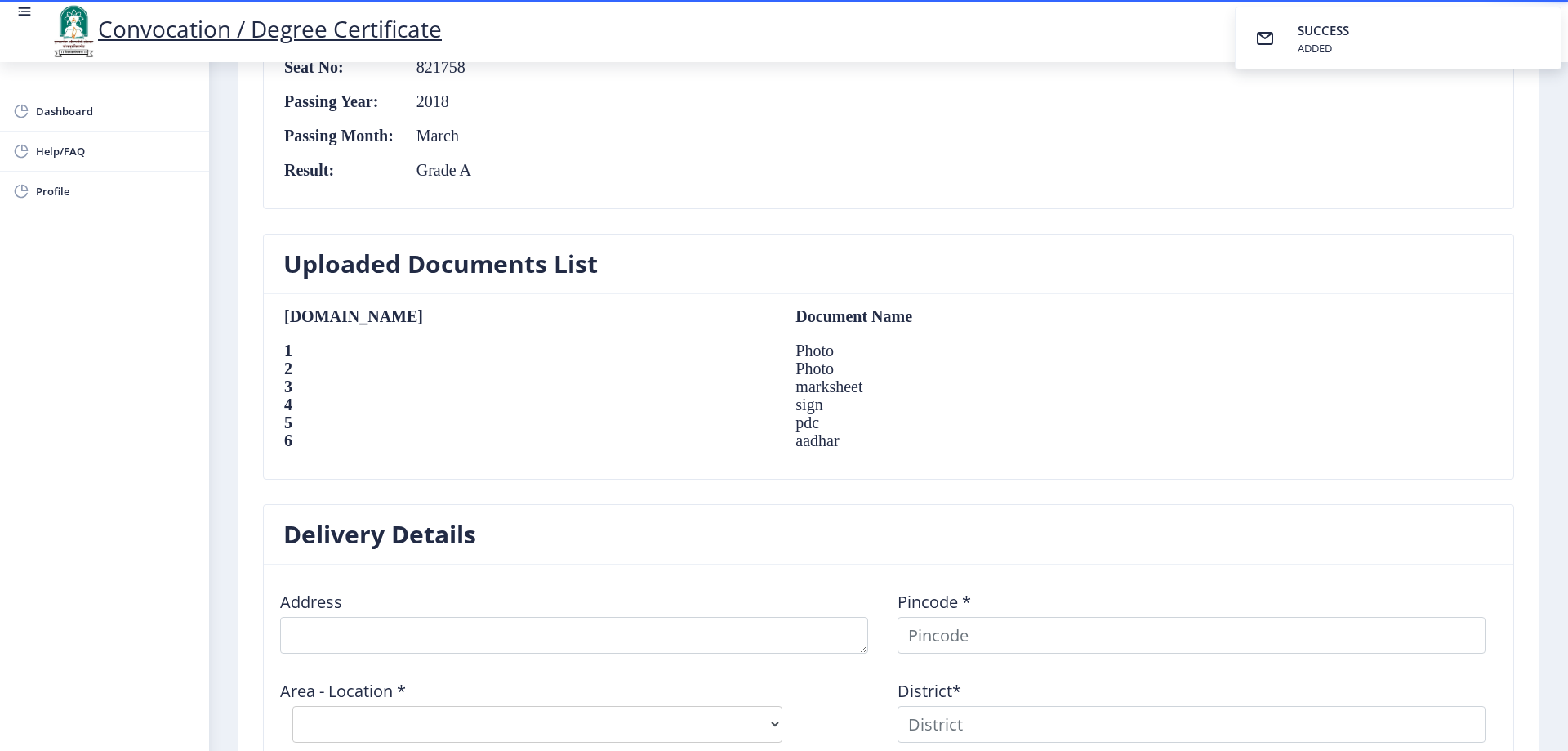
scroll to position [1062, 0]
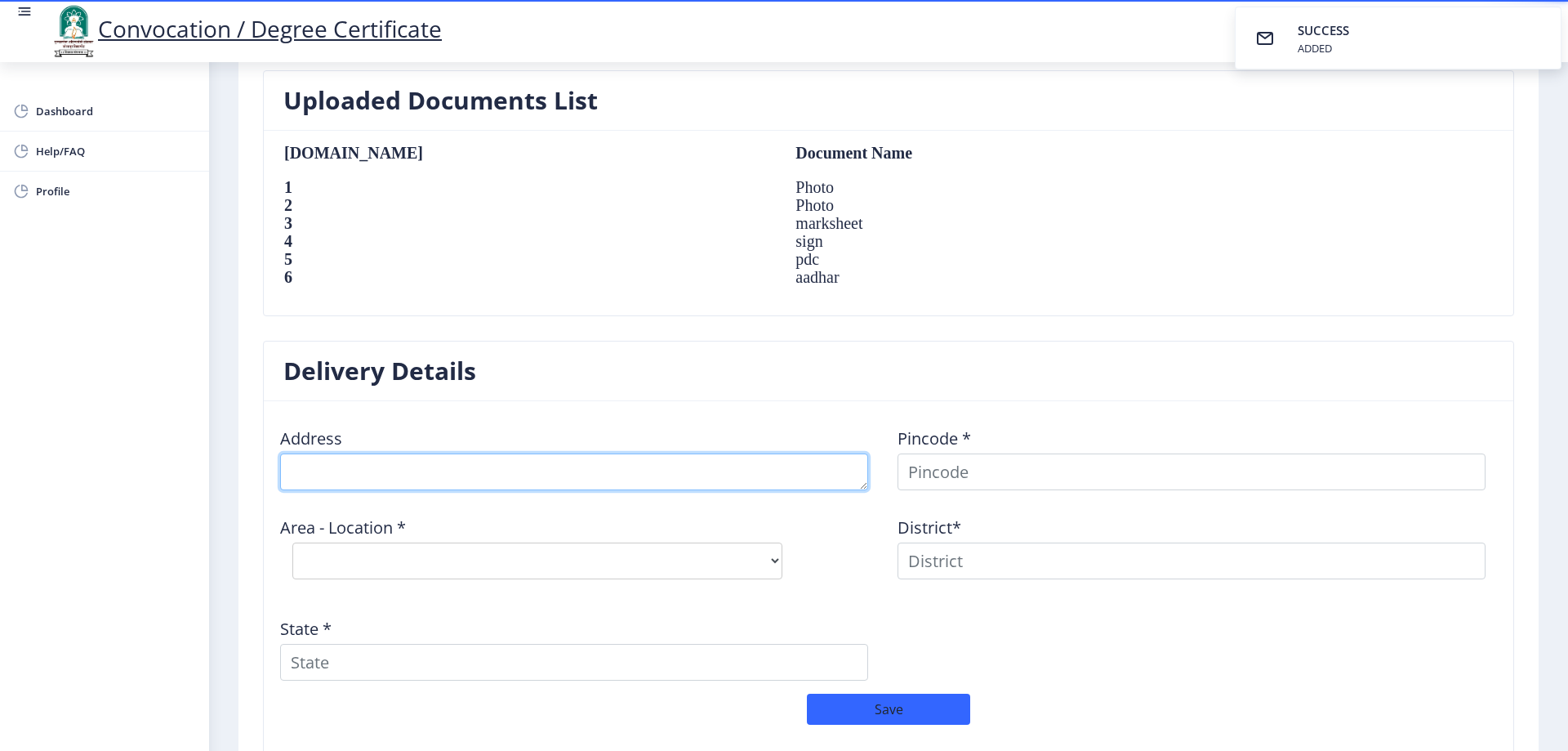
click at [404, 468] on textarea at bounding box center [574, 472] width 588 height 37
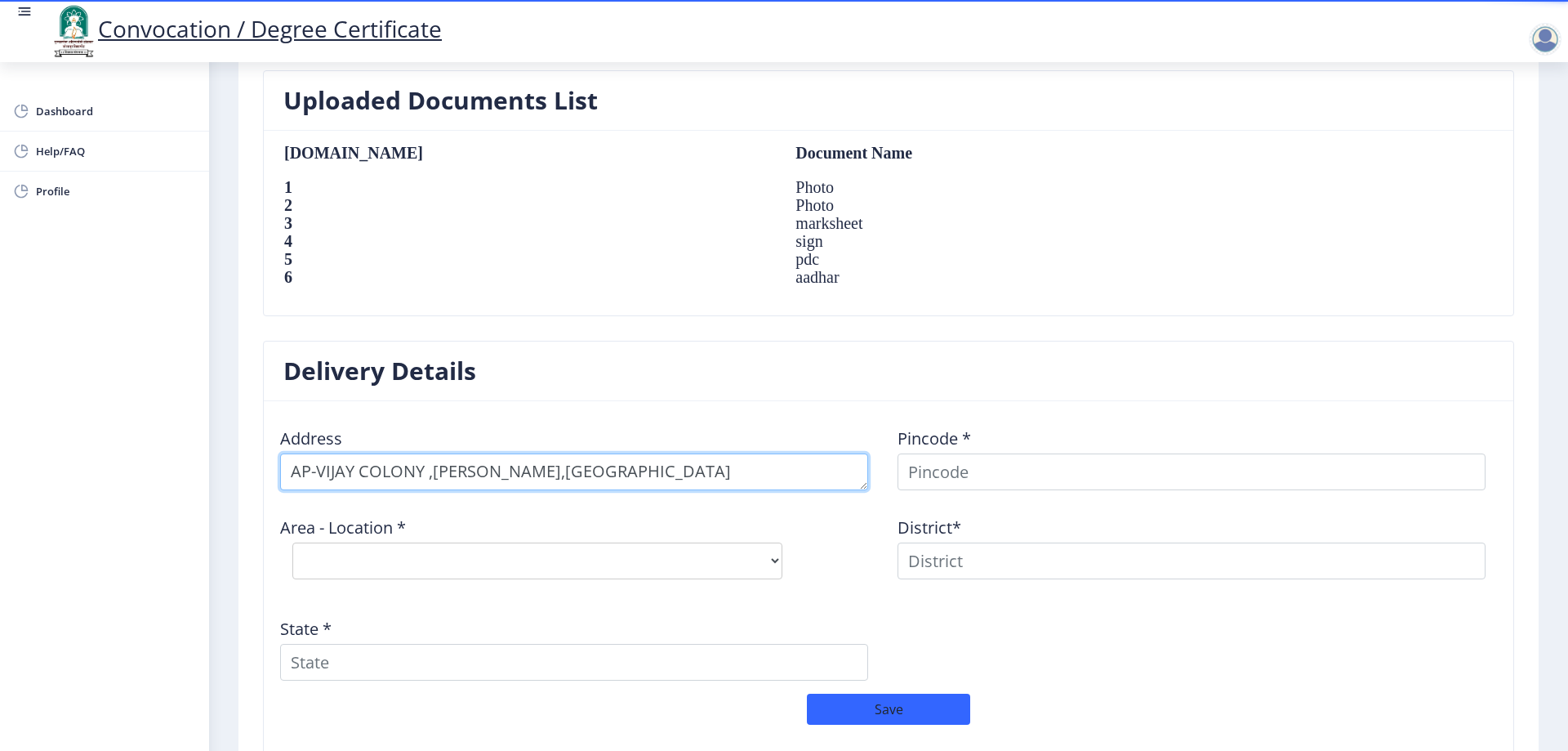
type textarea "AP-VIJAY COLONY ,SHENDE WASTI,YASHWANTNAGAR"
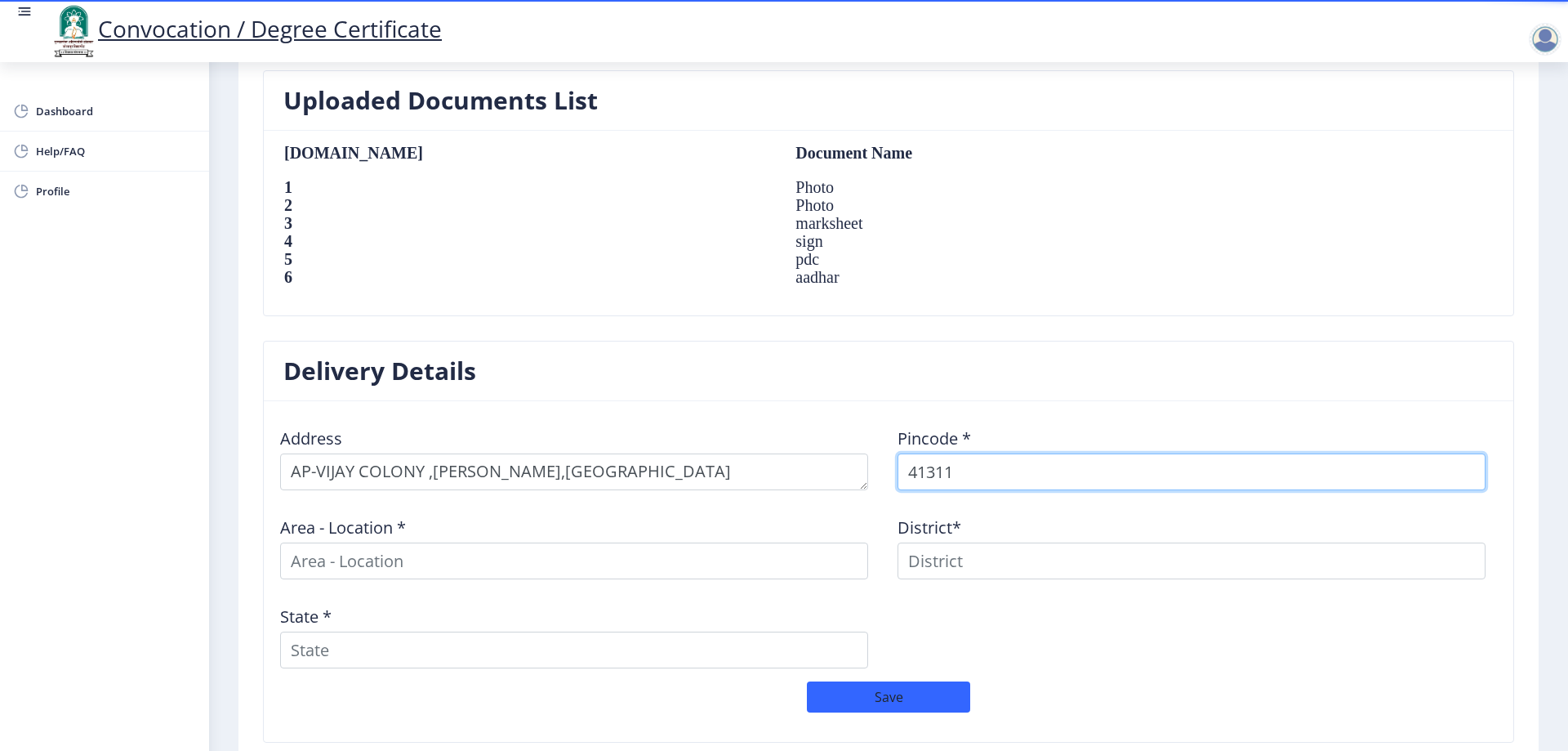
type input "413118"
select select
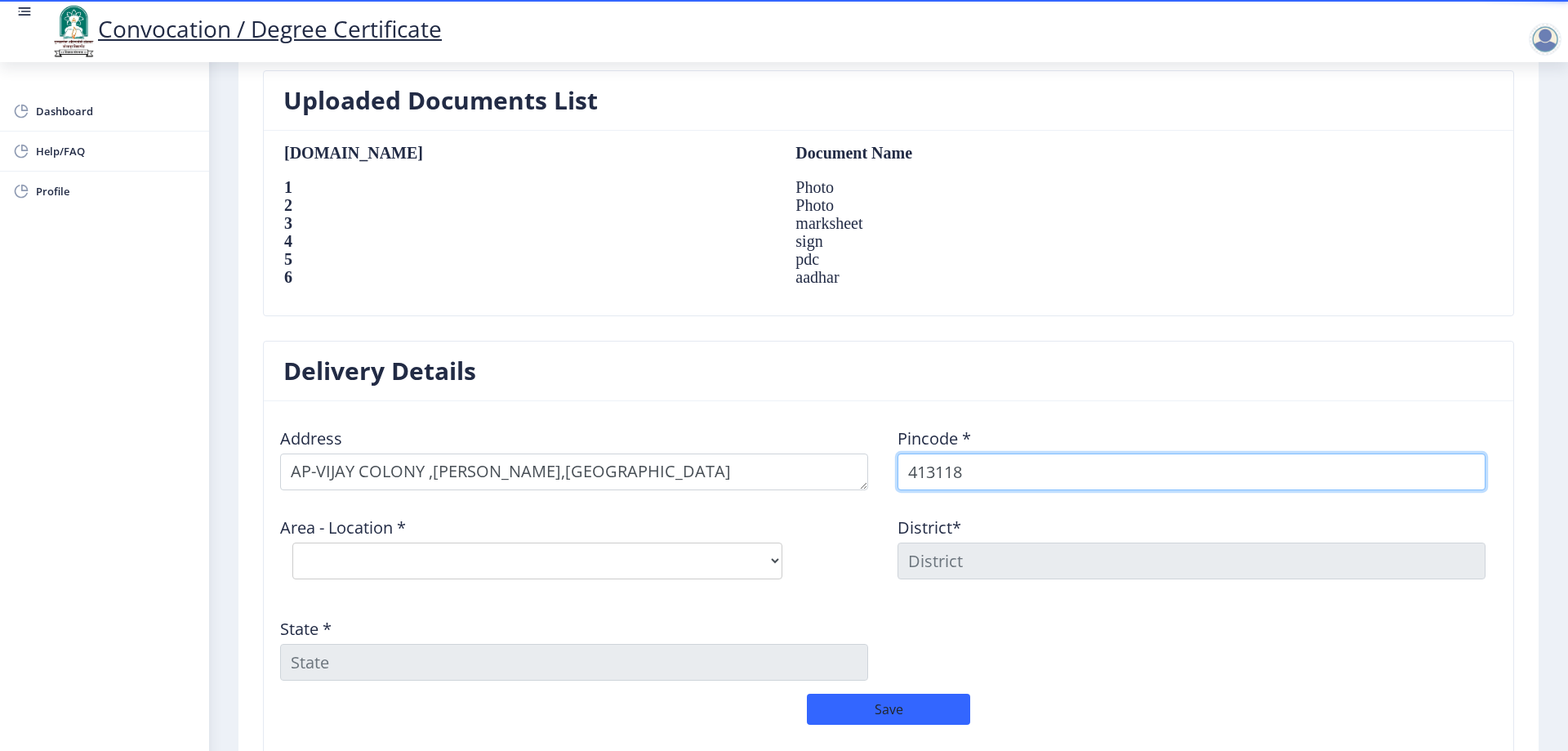
type input "413118"
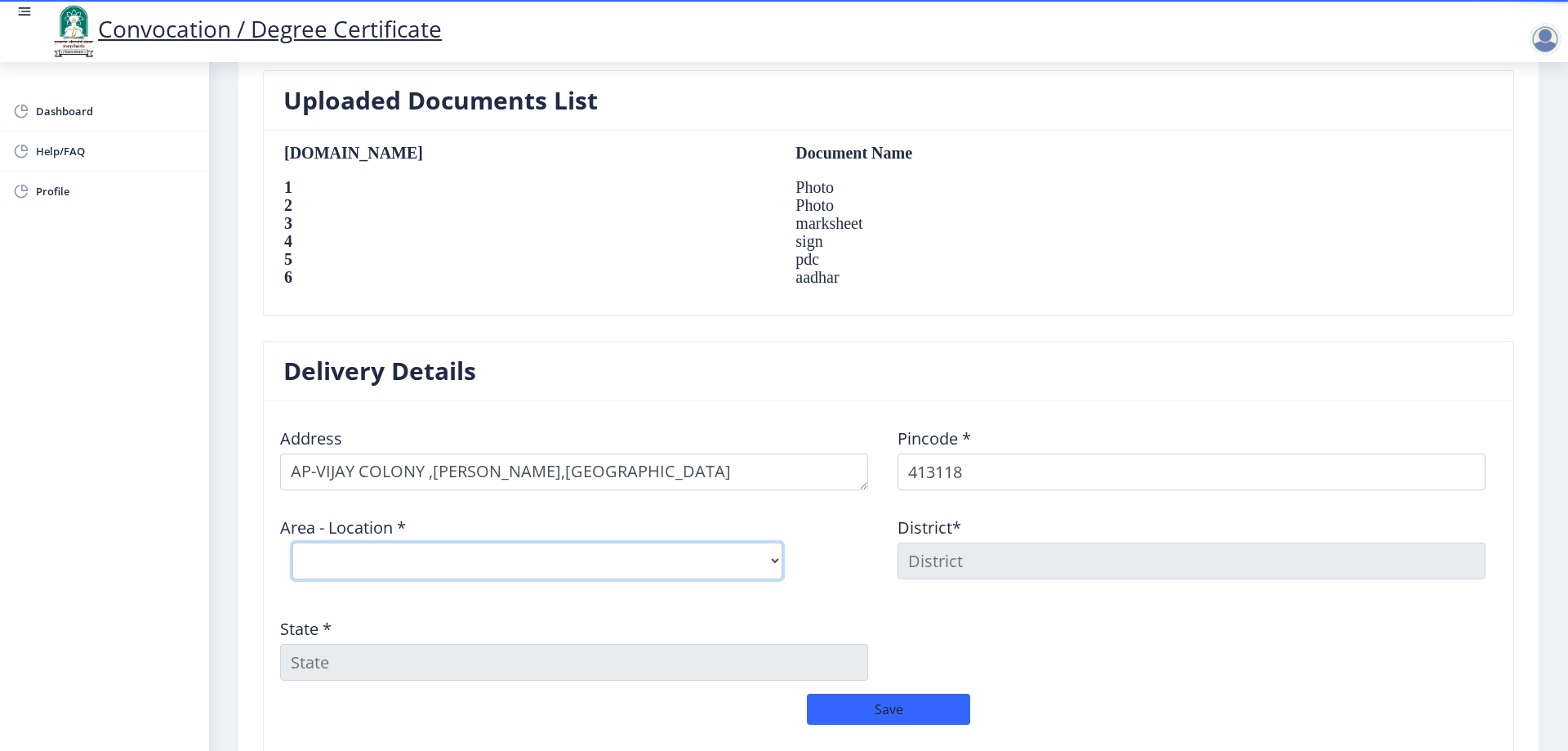
click at [438, 548] on select "Select Area Location Yeshwantnagar S.O (Solapur)" at bounding box center [536, 561] width 490 height 37
select select "1: Object"
click at [292, 542] on select "Select Area Location Yeshwantnagar S.O (Solapur)" at bounding box center [536, 561] width 490 height 37
type input "SOLAPUR"
type input "Maharashtra"
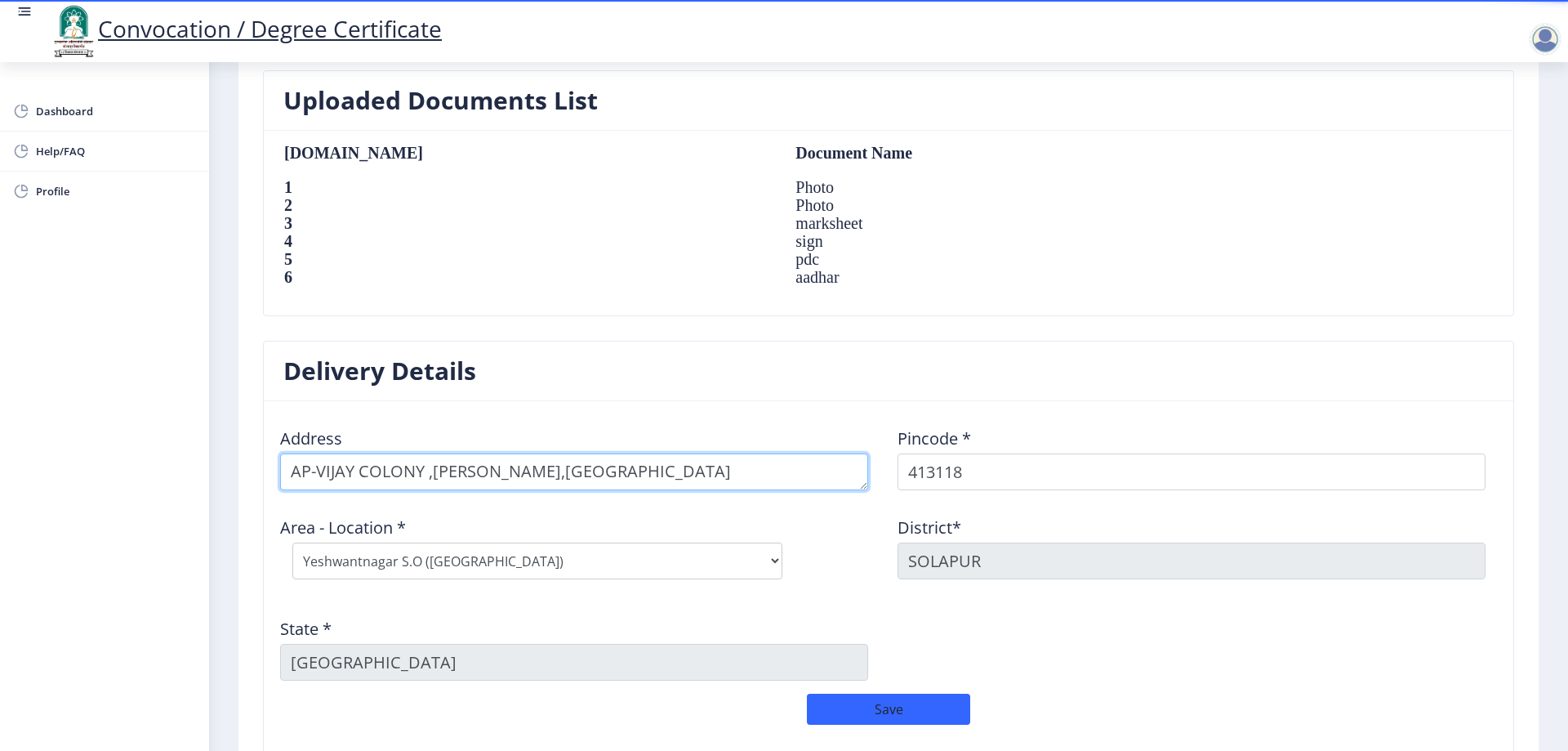
click at [773, 472] on textarea at bounding box center [574, 472] width 588 height 37
type textarea "AP-VIJAY COLONY ,SHENDE WASTI,YASHWANTNAGAR TALUKA-MALSHIRAS"
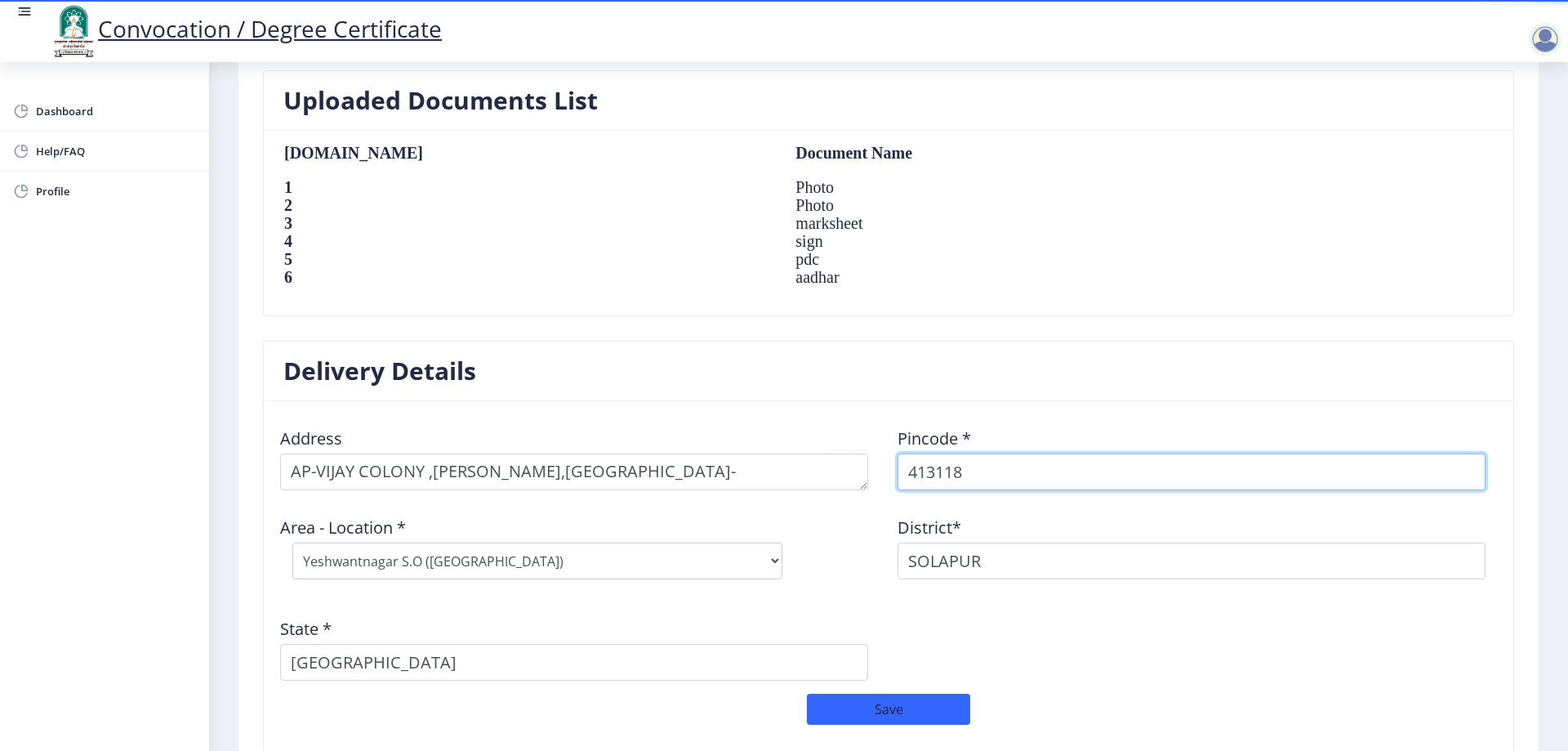
select select "3: Object"
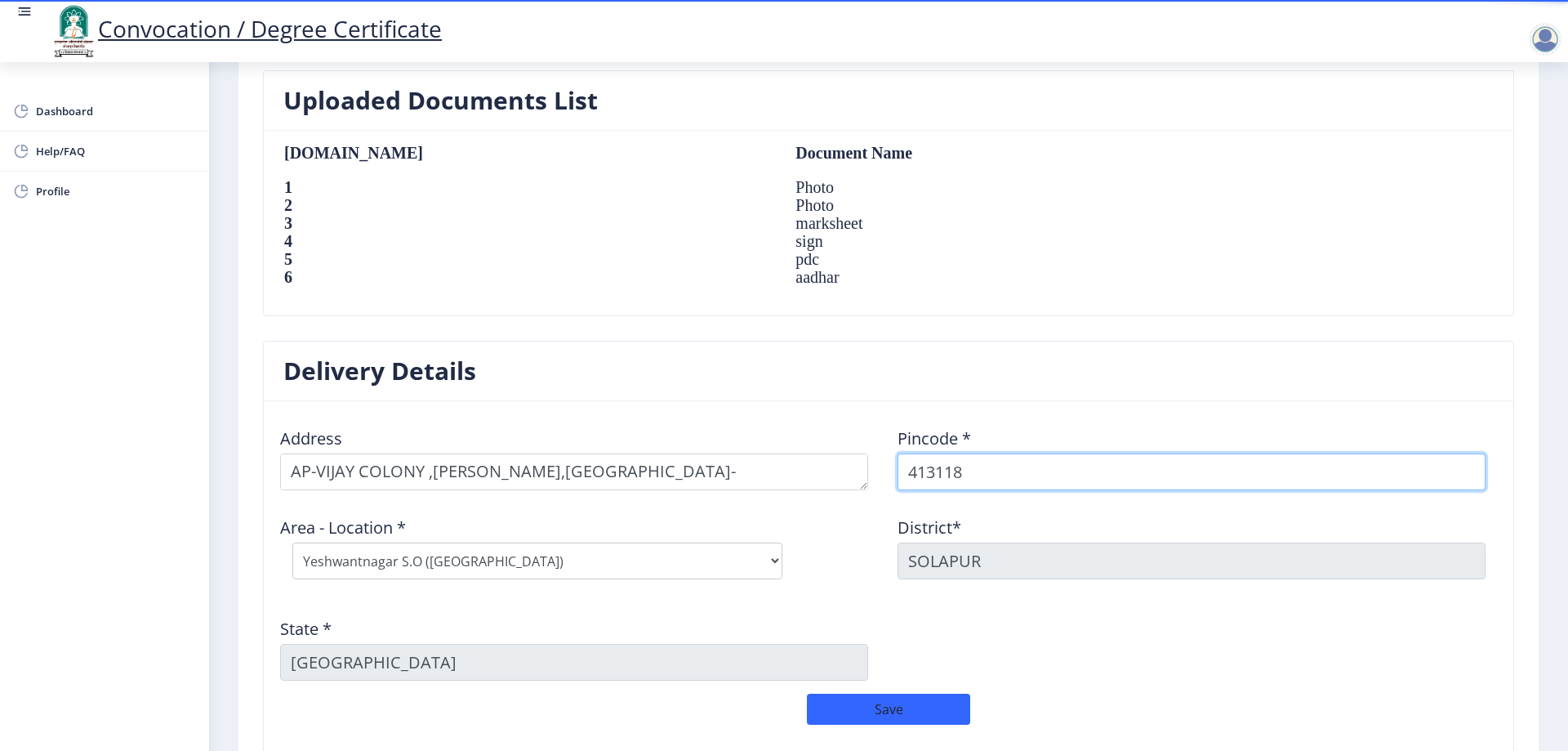
scroll to position [1206, 0]
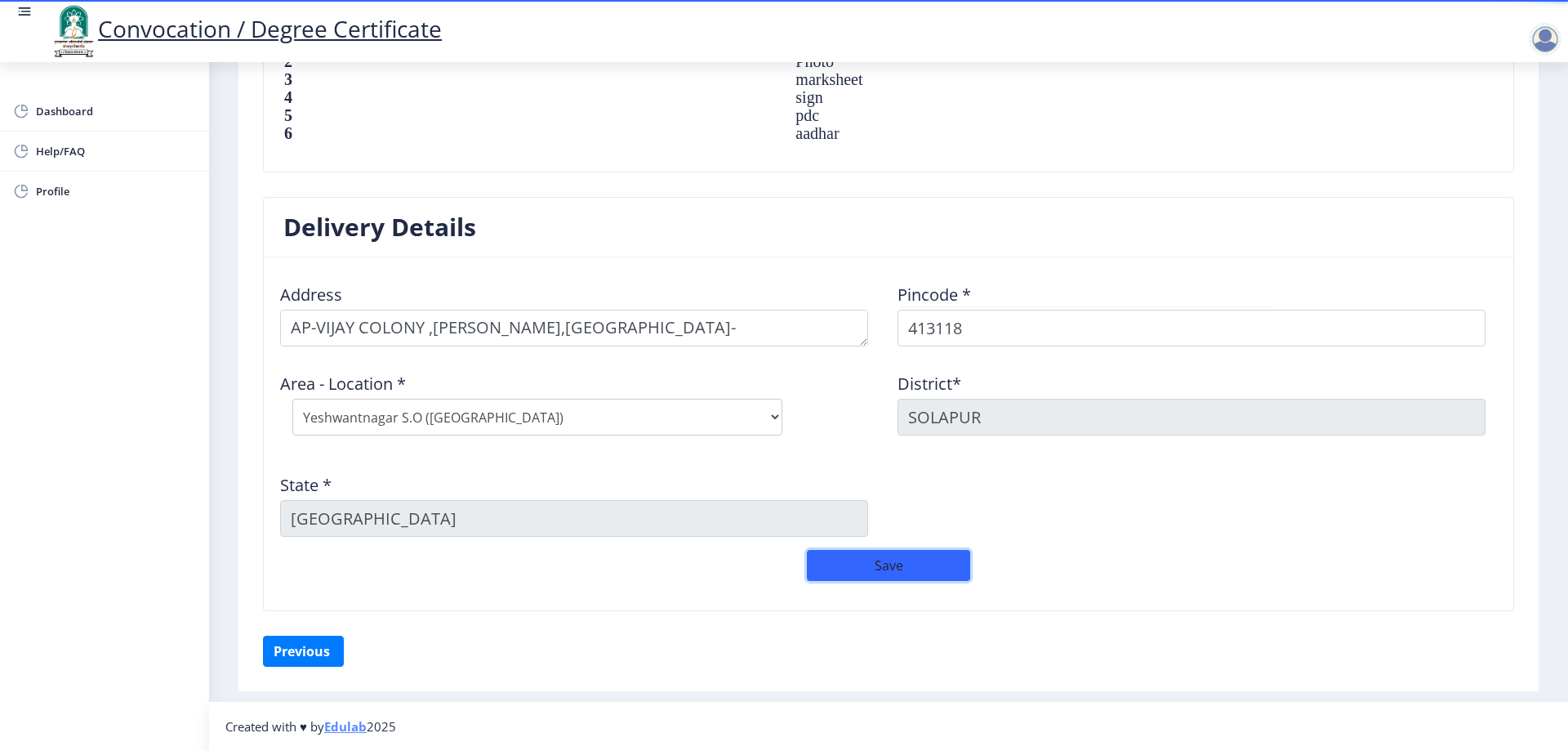
click at [881, 561] on button "Save" at bounding box center [888, 565] width 163 height 31
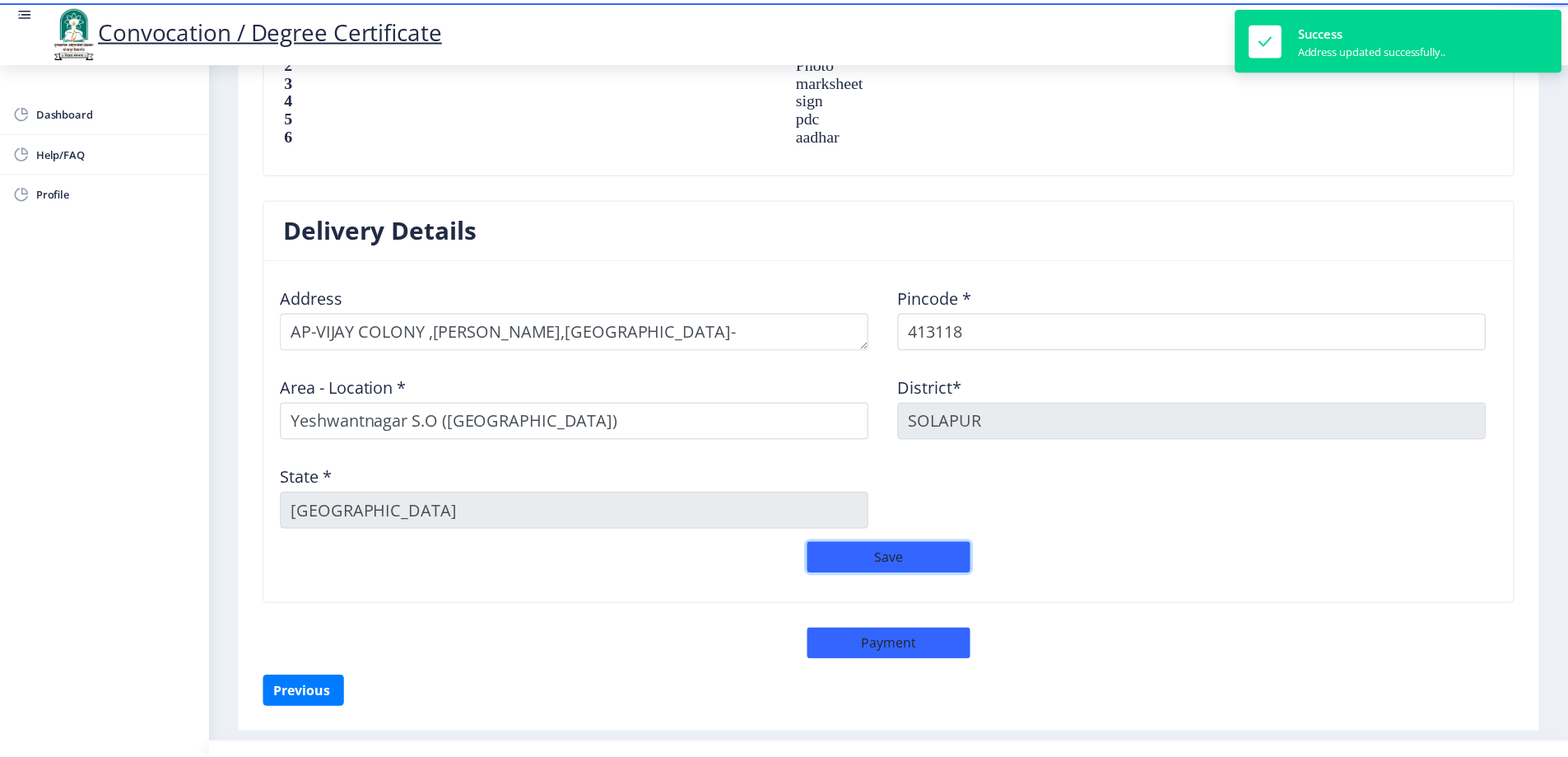
scroll to position [1251, 0]
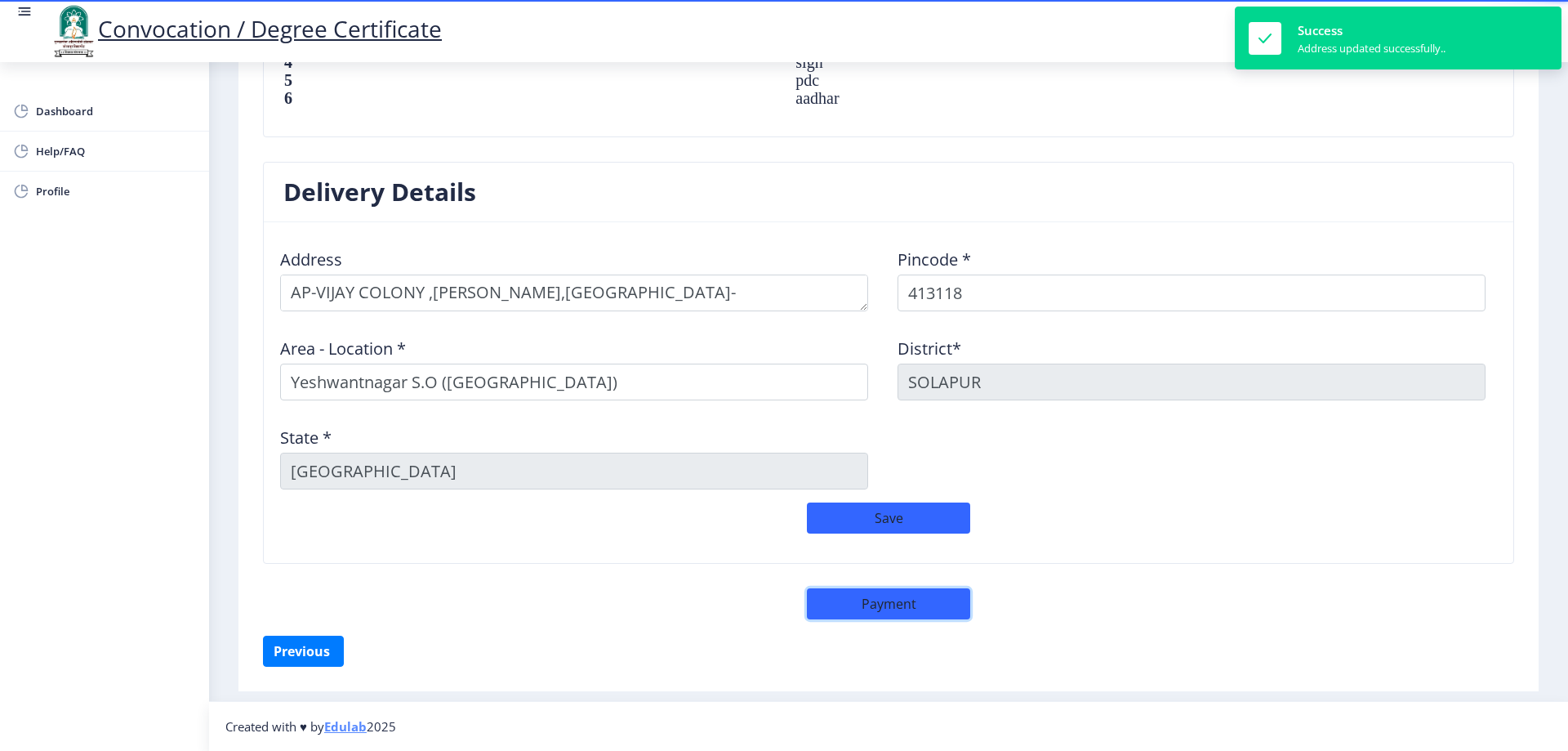
click at [866, 606] on button "Payment" at bounding box center [888, 604] width 163 height 31
select select "sealed"
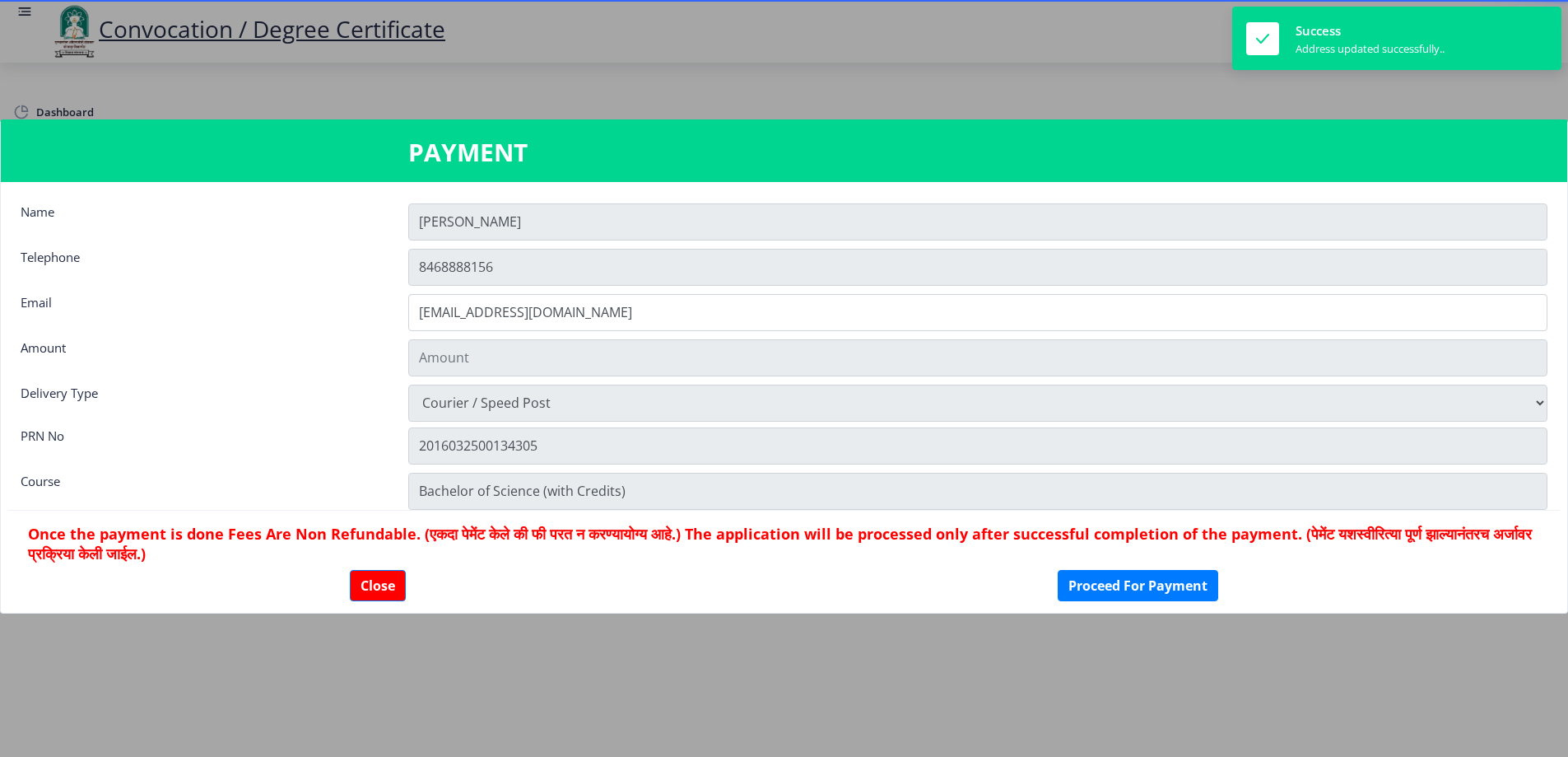
type input "1885"
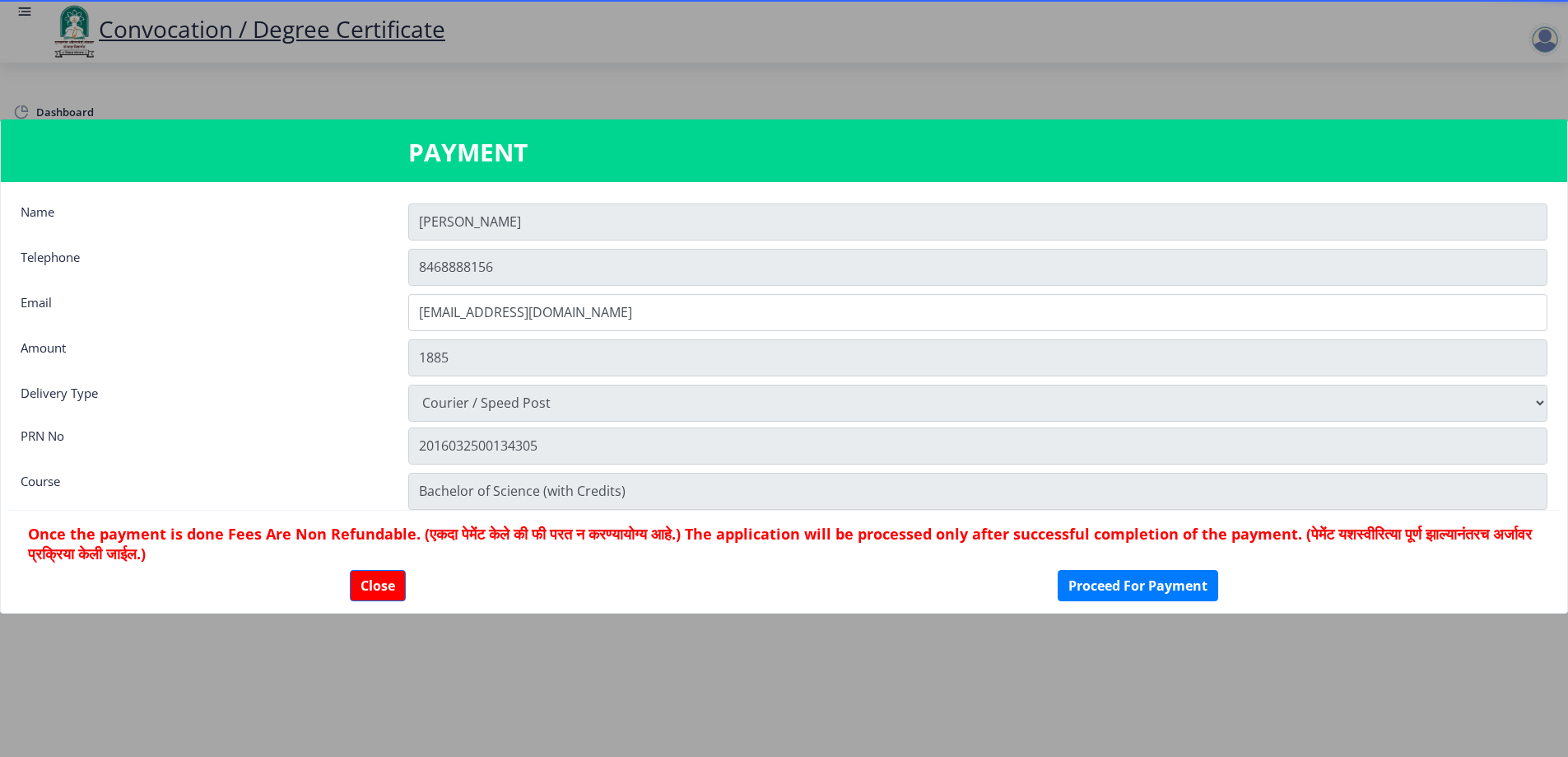
scroll to position [23, 0]
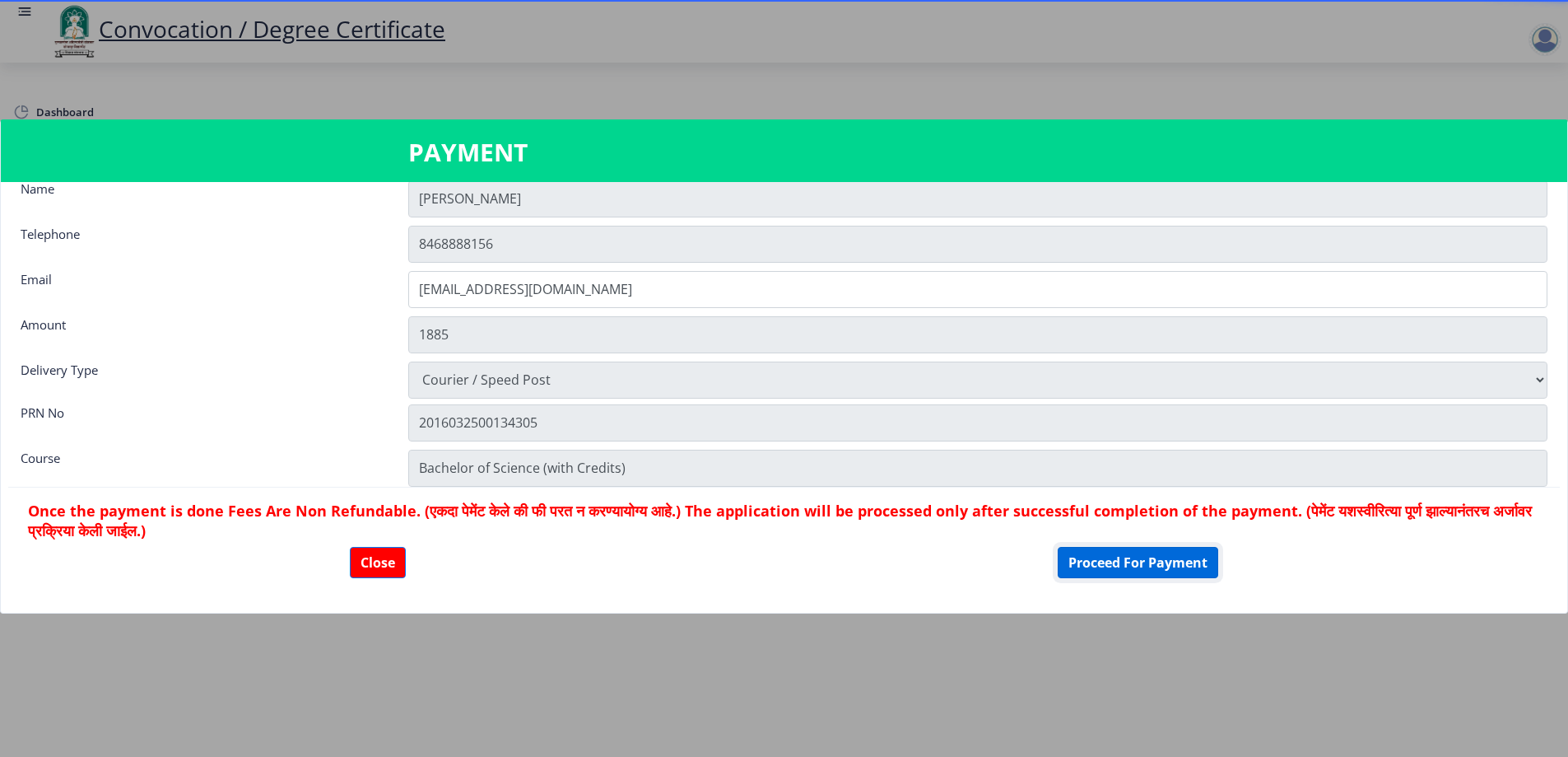
click at [1152, 562] on button "Proceed For Payment" at bounding box center [1138, 562] width 161 height 31
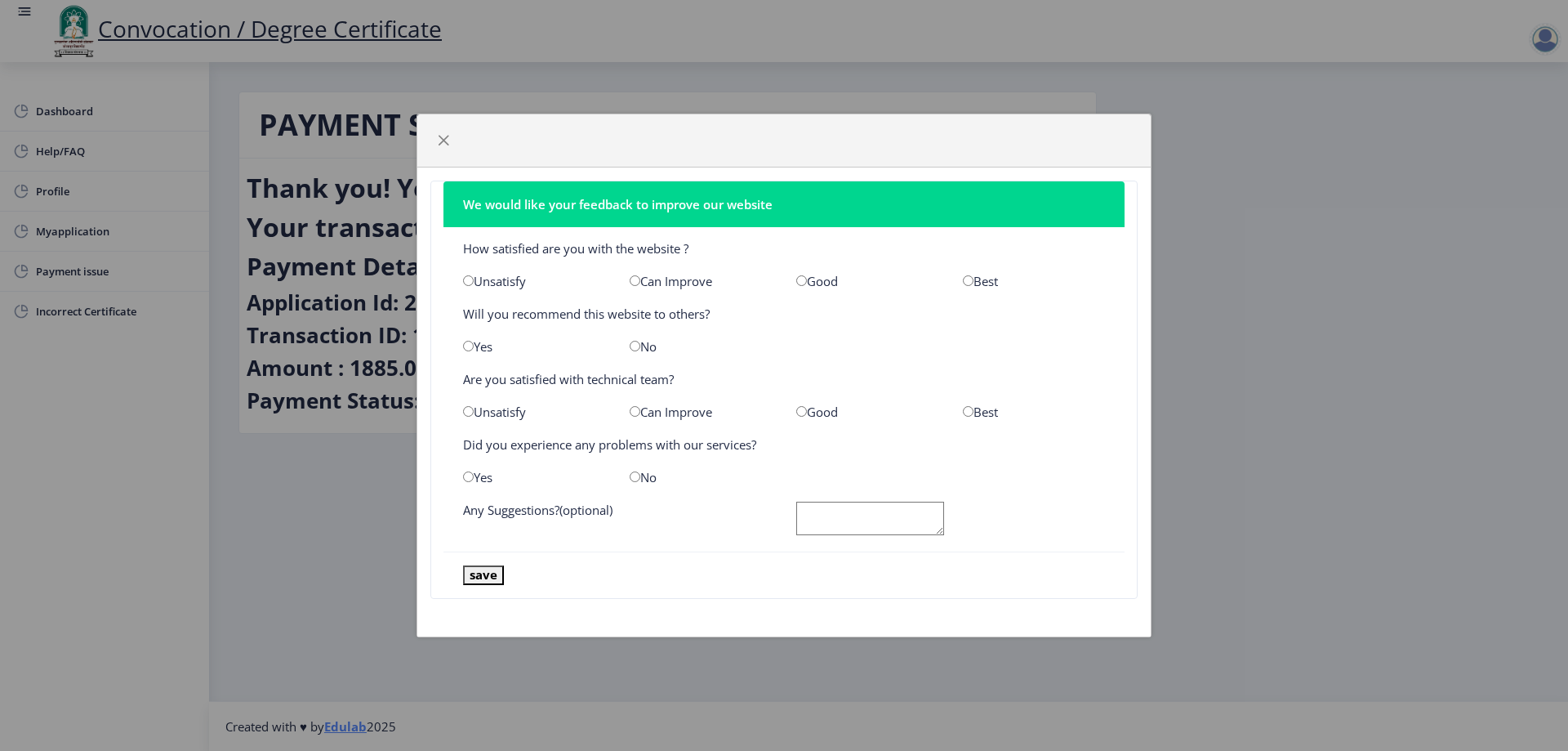
click at [469, 278] on input "radio" at bounding box center [469, 281] width 11 height 11
radio input "true"
click at [631, 343] on input "radio" at bounding box center [635, 346] width 11 height 11
radio input "true"
click at [470, 414] on input "radio" at bounding box center [469, 411] width 11 height 11
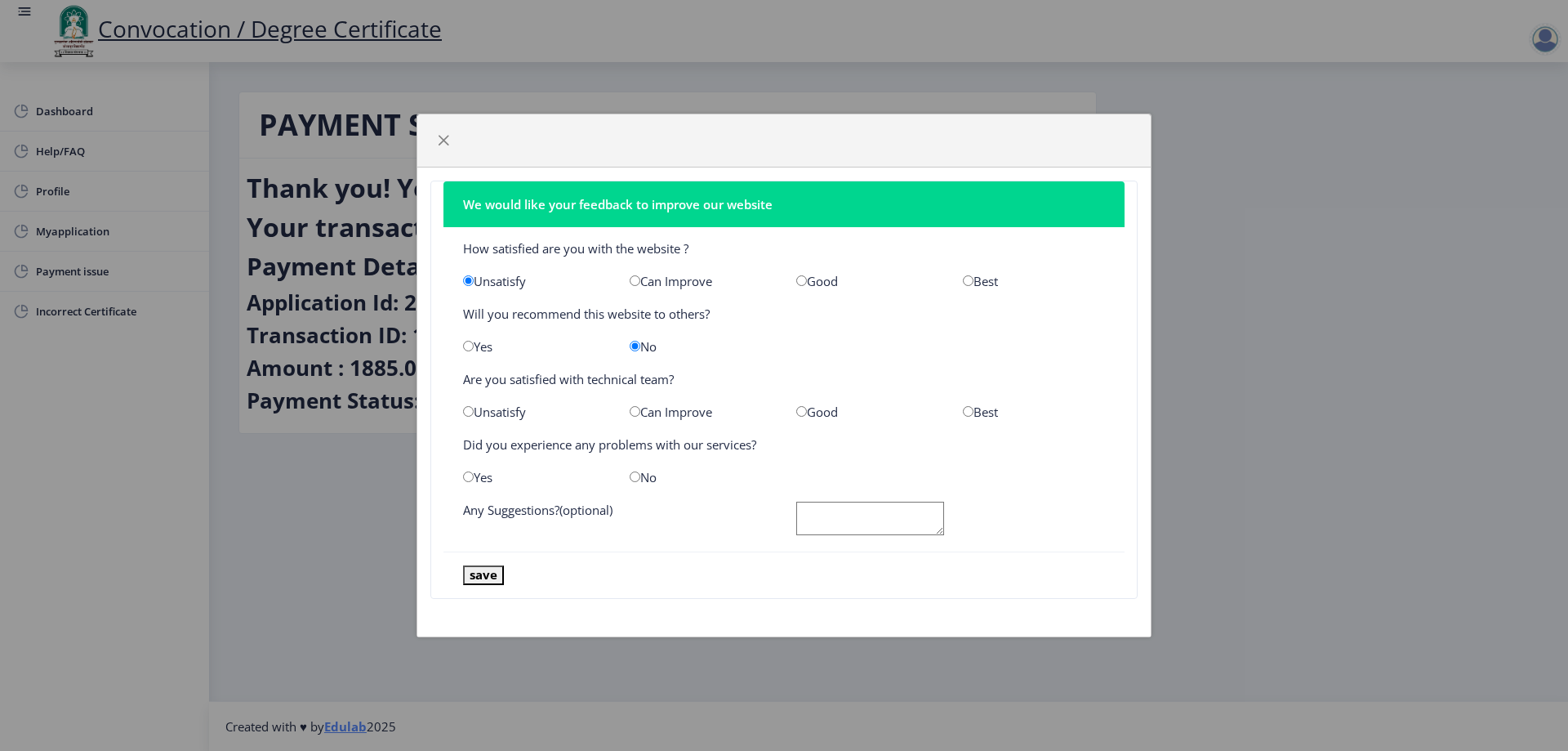
radio input "true"
click at [635, 479] on input "radio" at bounding box center [635, 477] width 11 height 11
radio input "true"
click at [486, 578] on button "save" at bounding box center [483, 574] width 41 height 19
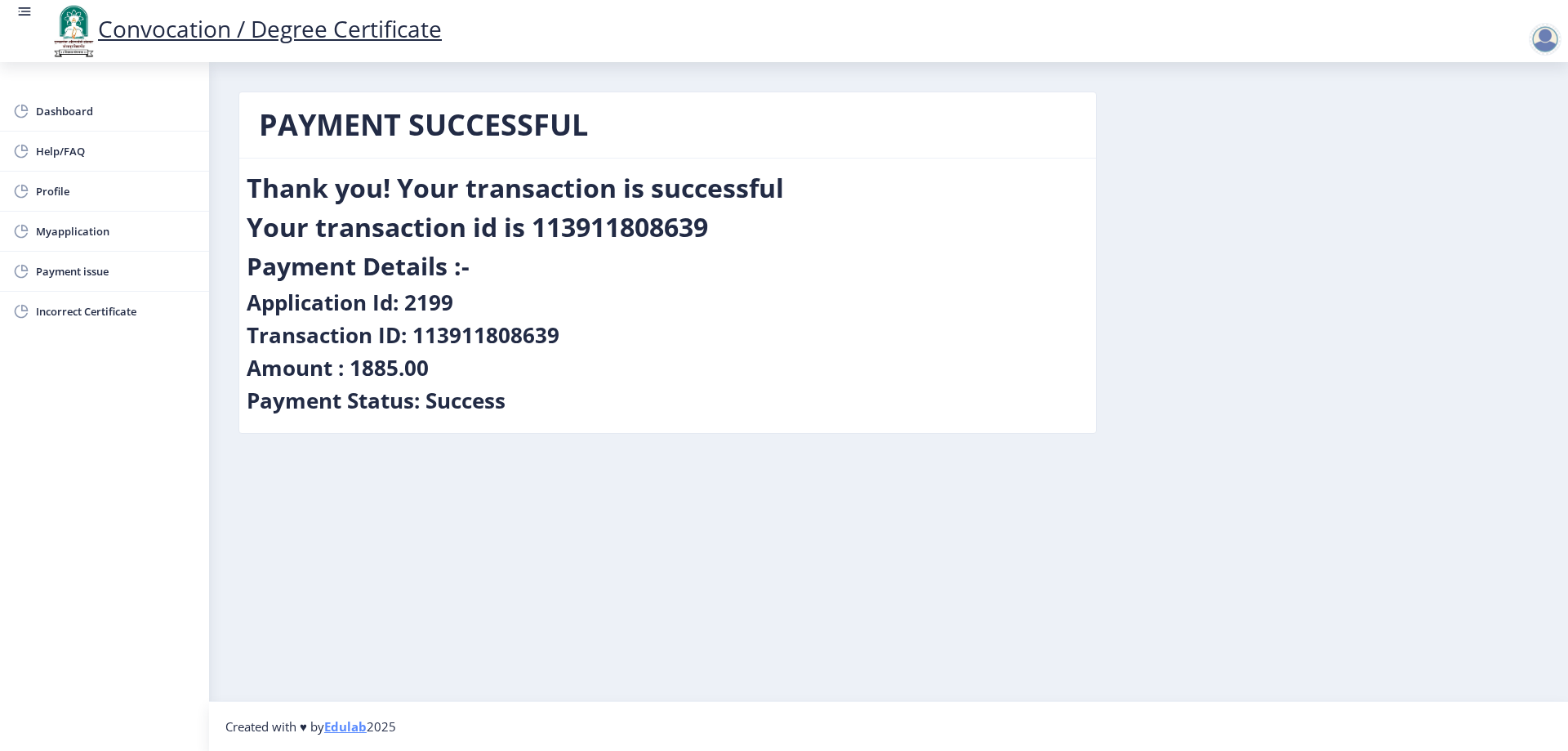
drag, startPoint x: 265, startPoint y: 125, endPoint x: 399, endPoint y: 270, distance: 197.4
click at [533, 407] on nb-card "PAYMENT SUCCESSFUL Thank you! Your transaction is successful Your transaction i…" at bounding box center [666, 263] width 858 height 343
click at [65, 111] on span "Dashboard" at bounding box center [115, 111] width 160 height 19
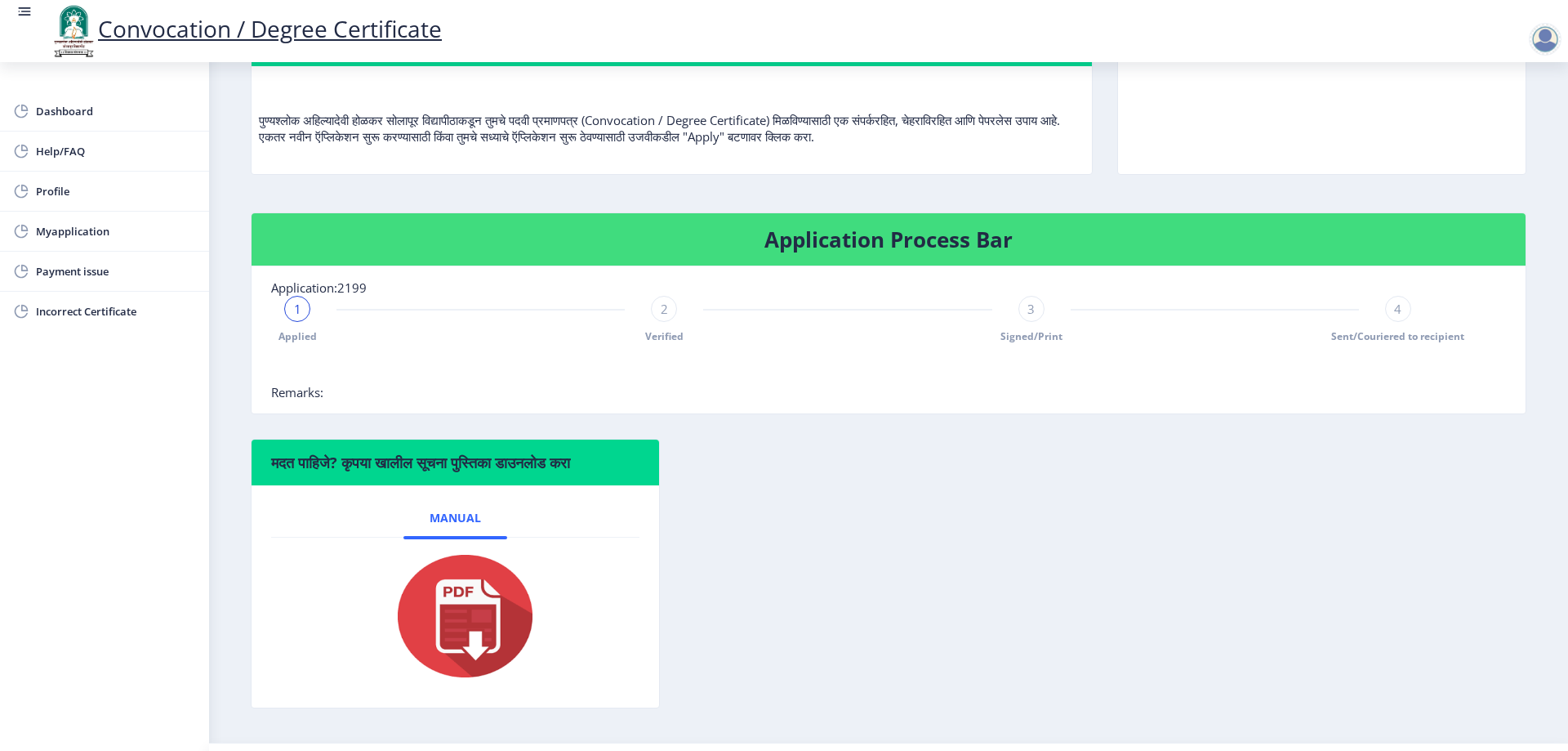
scroll to position [205, 0]
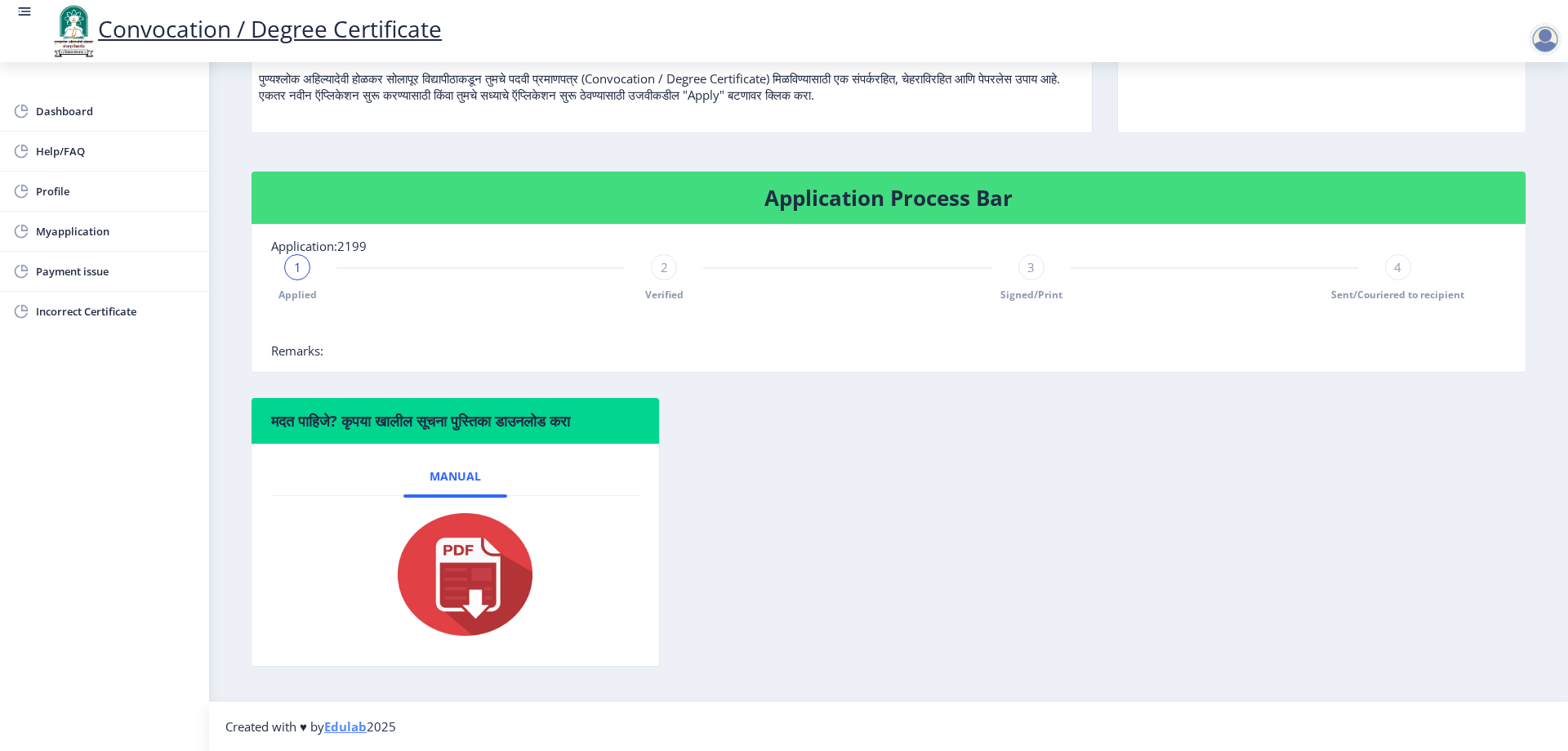
click at [470, 582] on img at bounding box center [455, 574] width 163 height 131
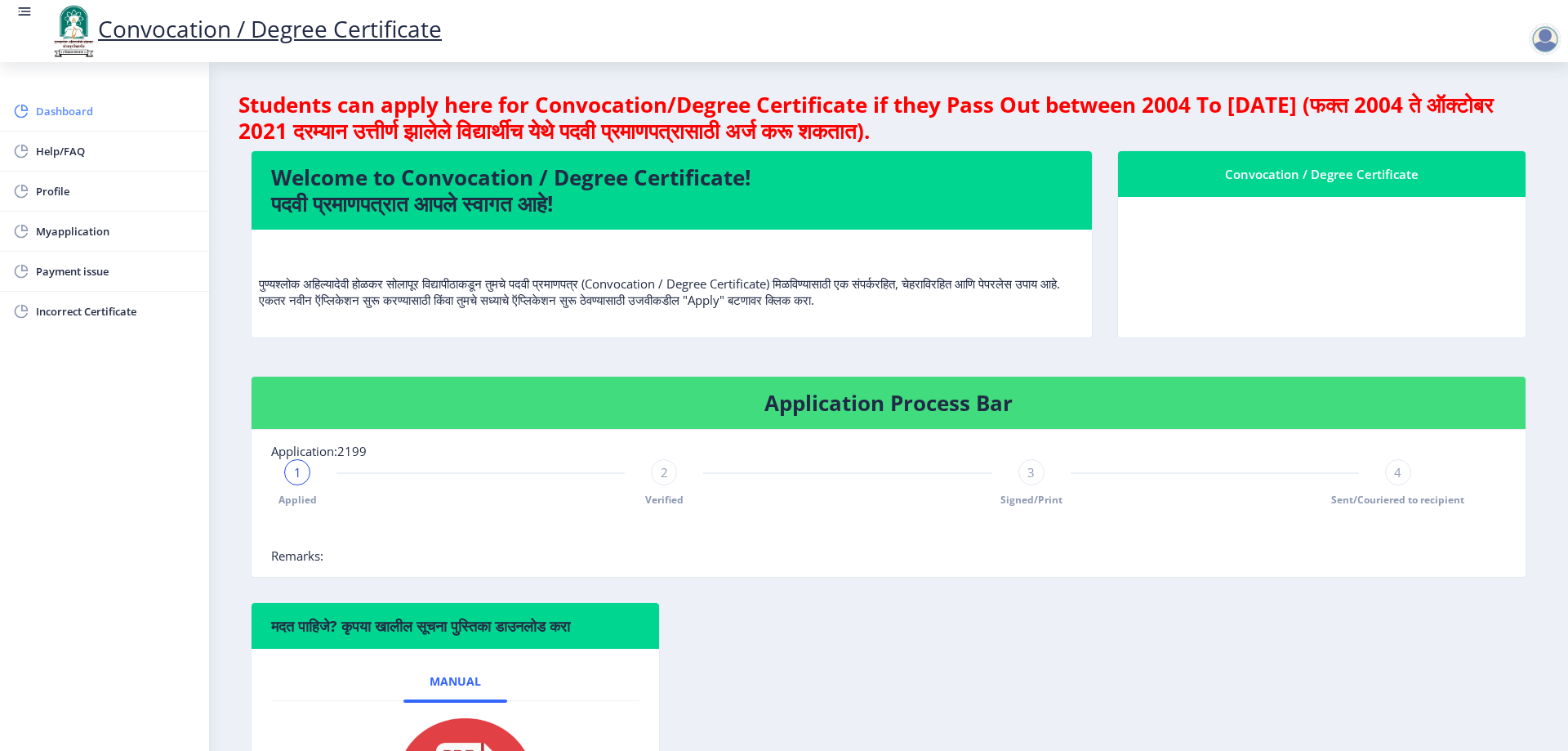
click at [68, 110] on span "Dashboard" at bounding box center [115, 111] width 160 height 19
click at [558, 223] on nb-card-header "Welcome to Convocation / Degree Certificate! पदवी प्रमाणपत्रात आपले स्वागत आहे!" at bounding box center [672, 190] width 840 height 79
drag, startPoint x: 525, startPoint y: 189, endPoint x: 866, endPoint y: 189, distance: 341.0
click at [600, 189] on h4 "Welcome to Convocation / Degree Certificate! पदवी प्रमाणपत्रात आपले स्वागत आहे!" at bounding box center [671, 190] width 801 height 52
click at [1279, 172] on div "Convocation / Degree Certificate" at bounding box center [1322, 173] width 368 height 19
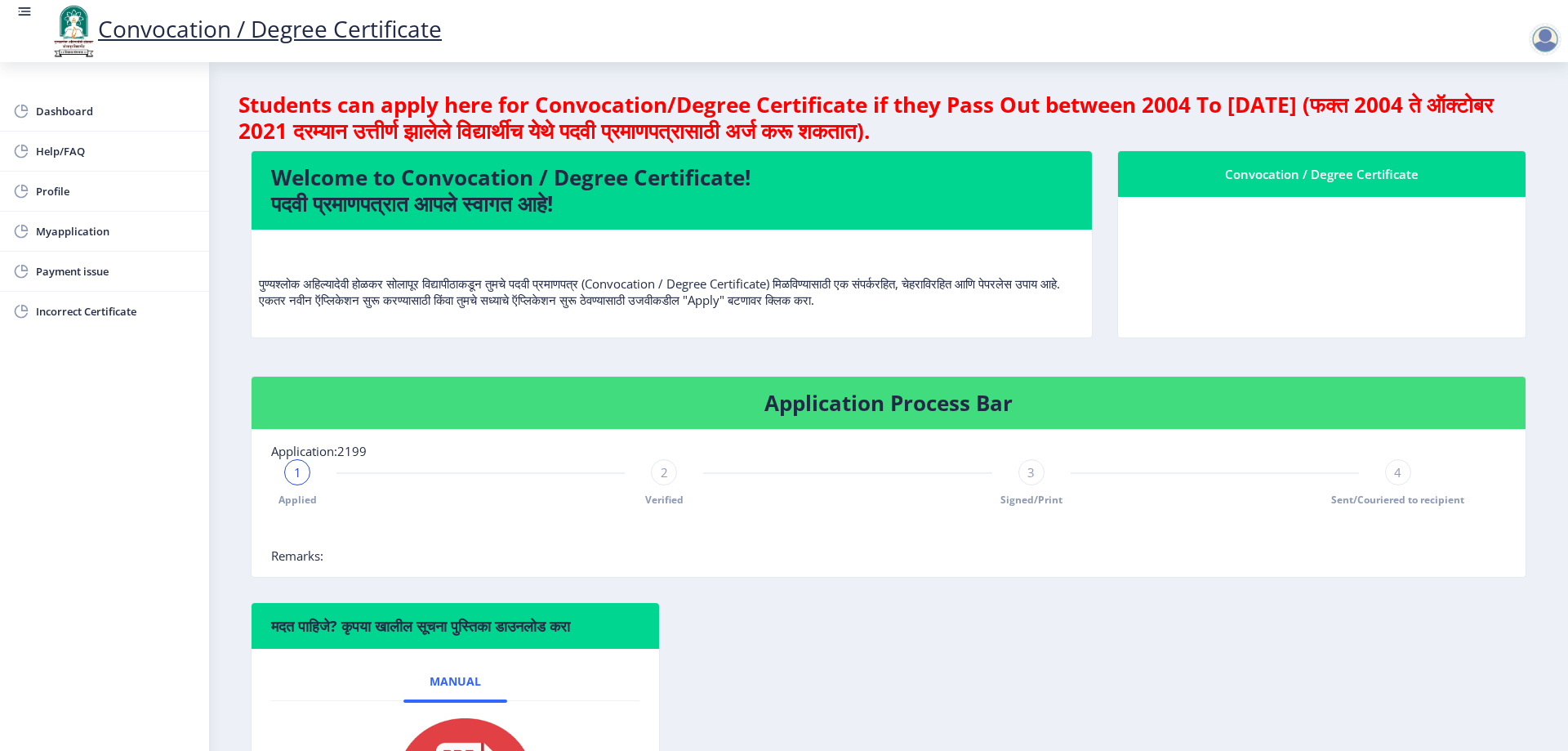
scroll to position [205, 0]
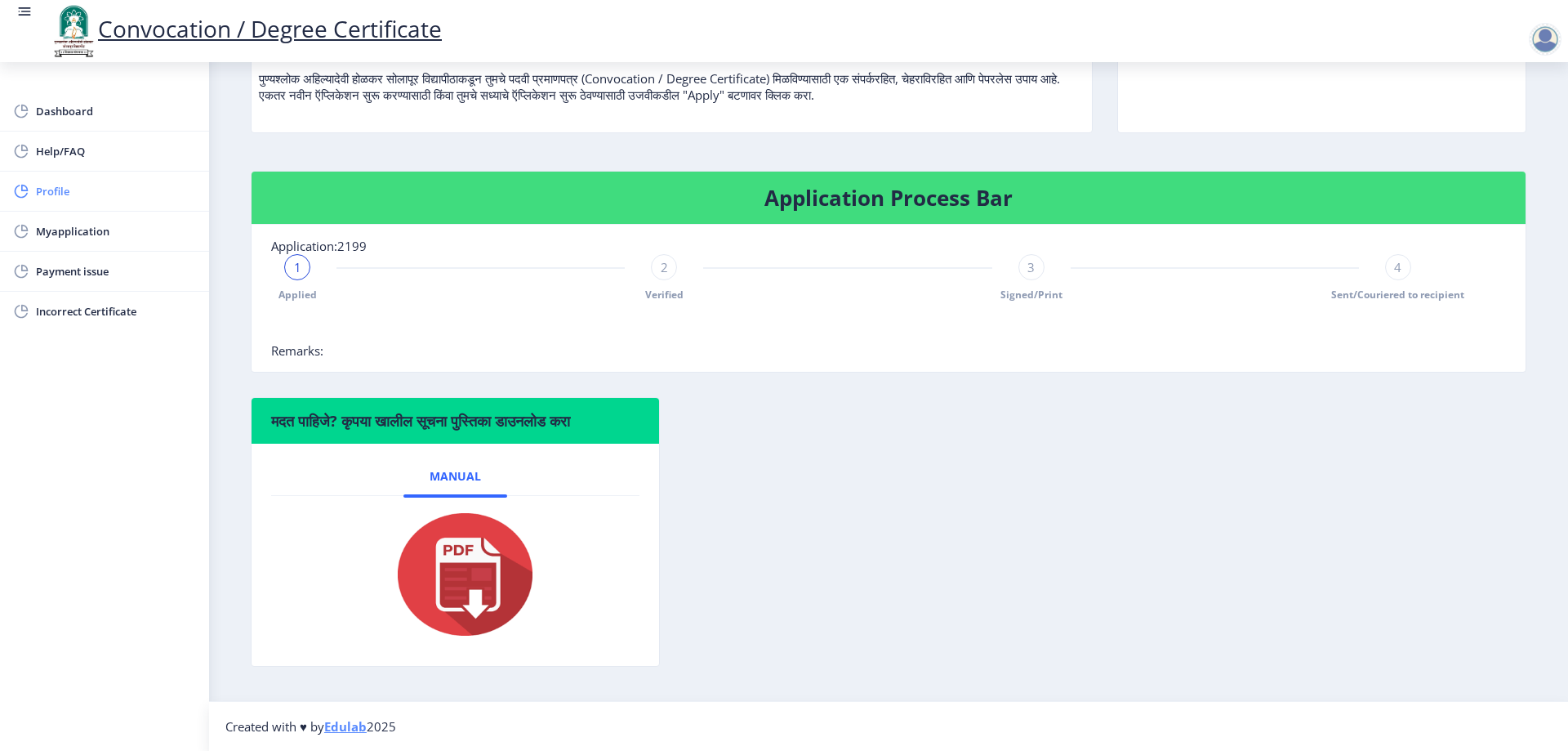
click at [57, 191] on span "Profile" at bounding box center [115, 190] width 160 height 19
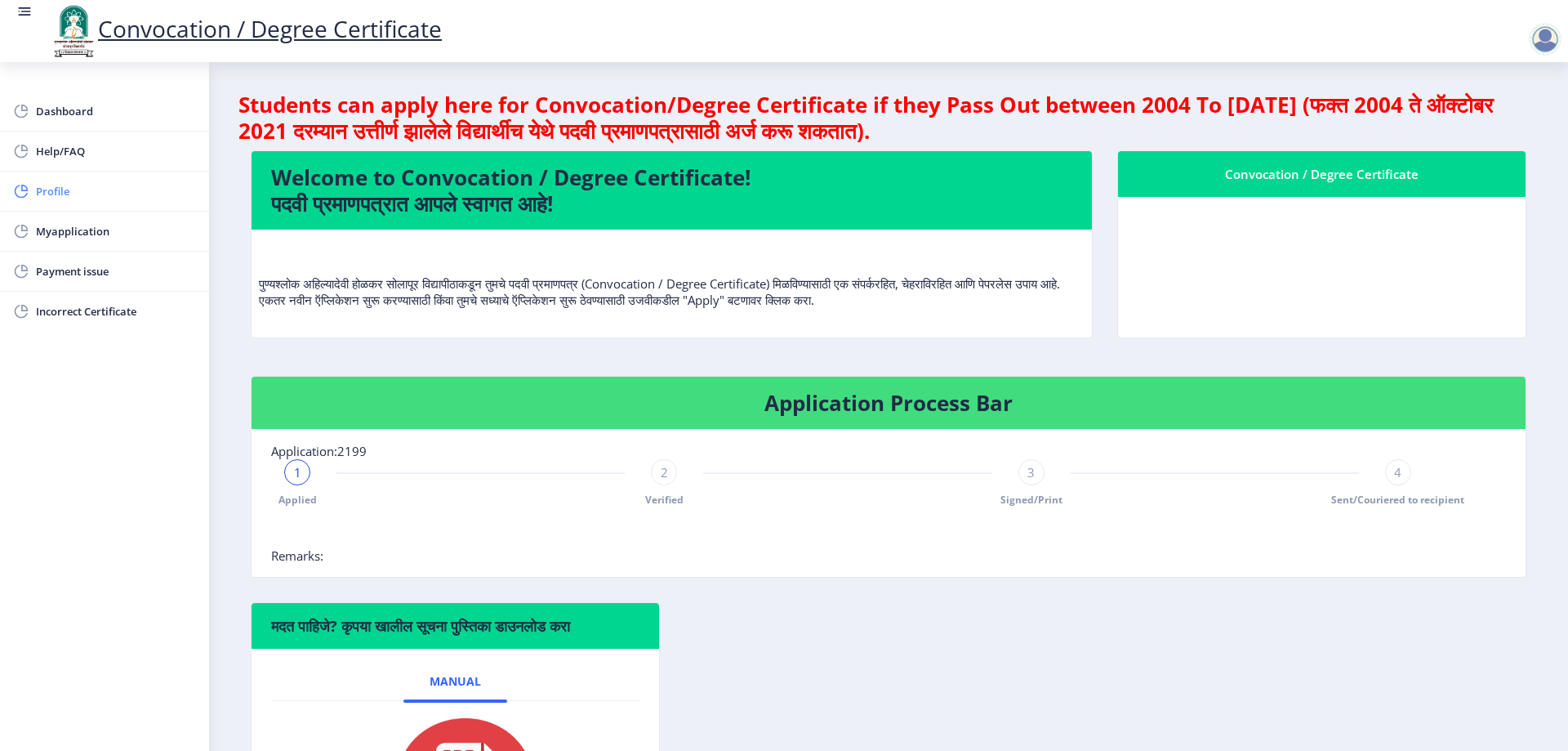
select select "Female"
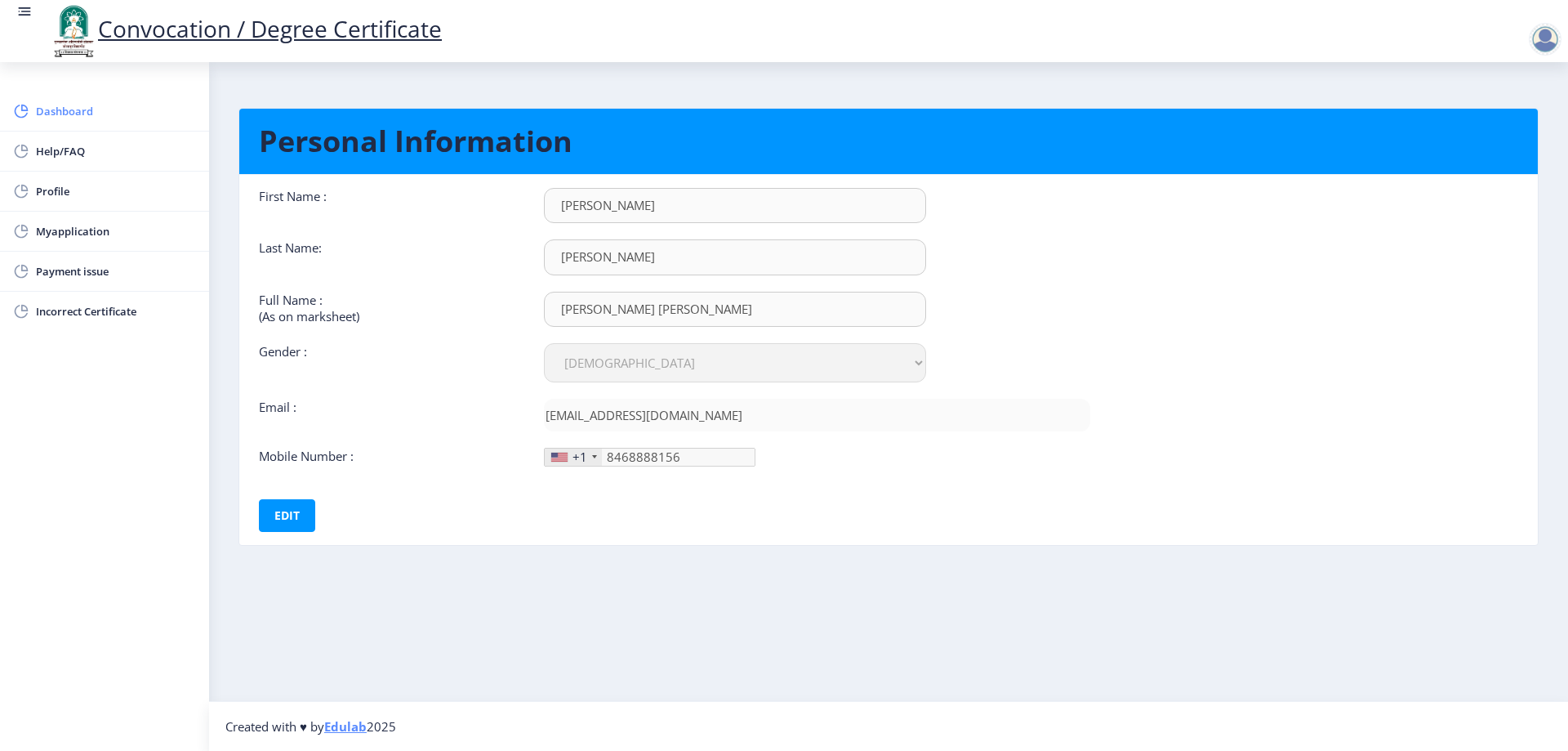
click at [64, 113] on span "Dashboard" at bounding box center [115, 111] width 160 height 19
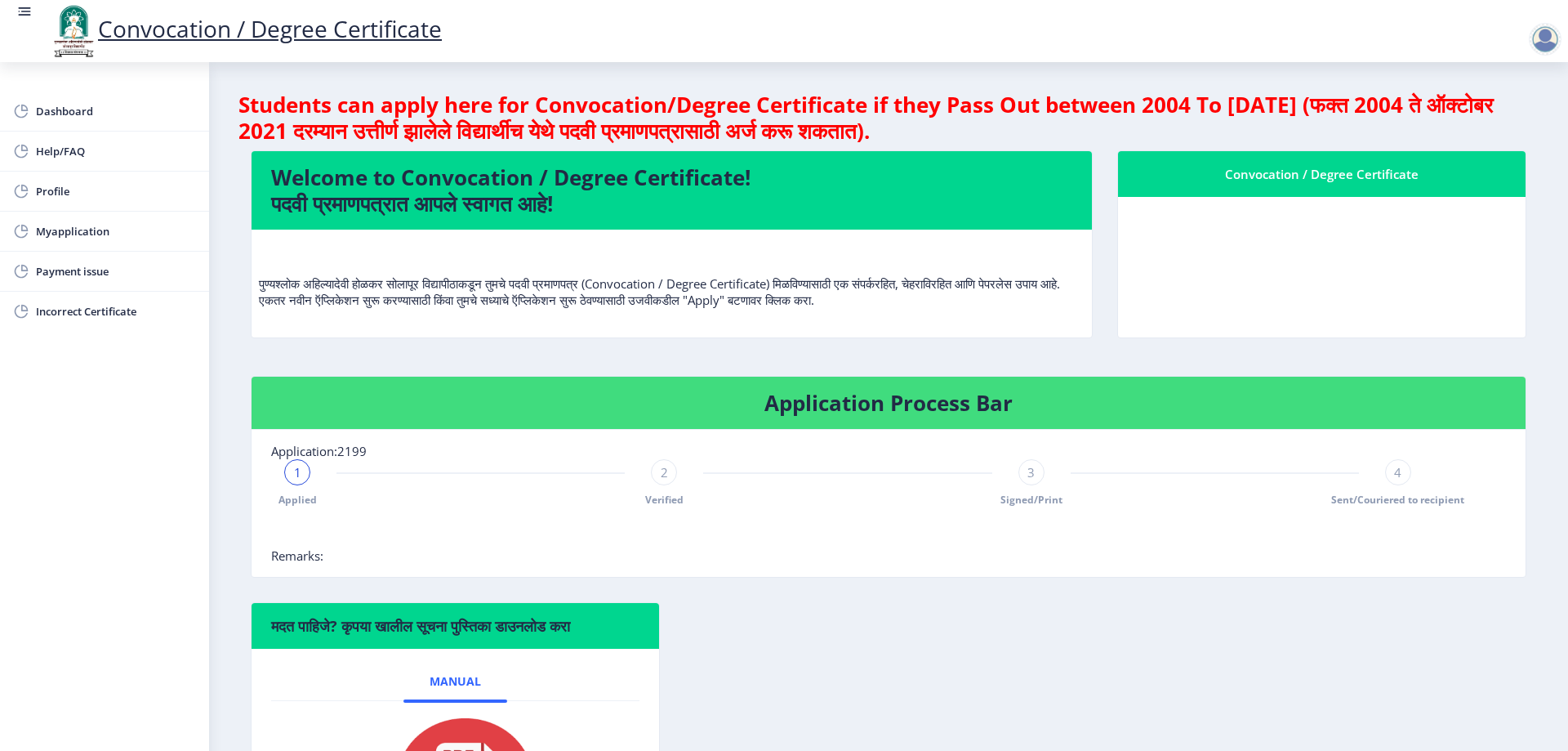
scroll to position [205, 0]
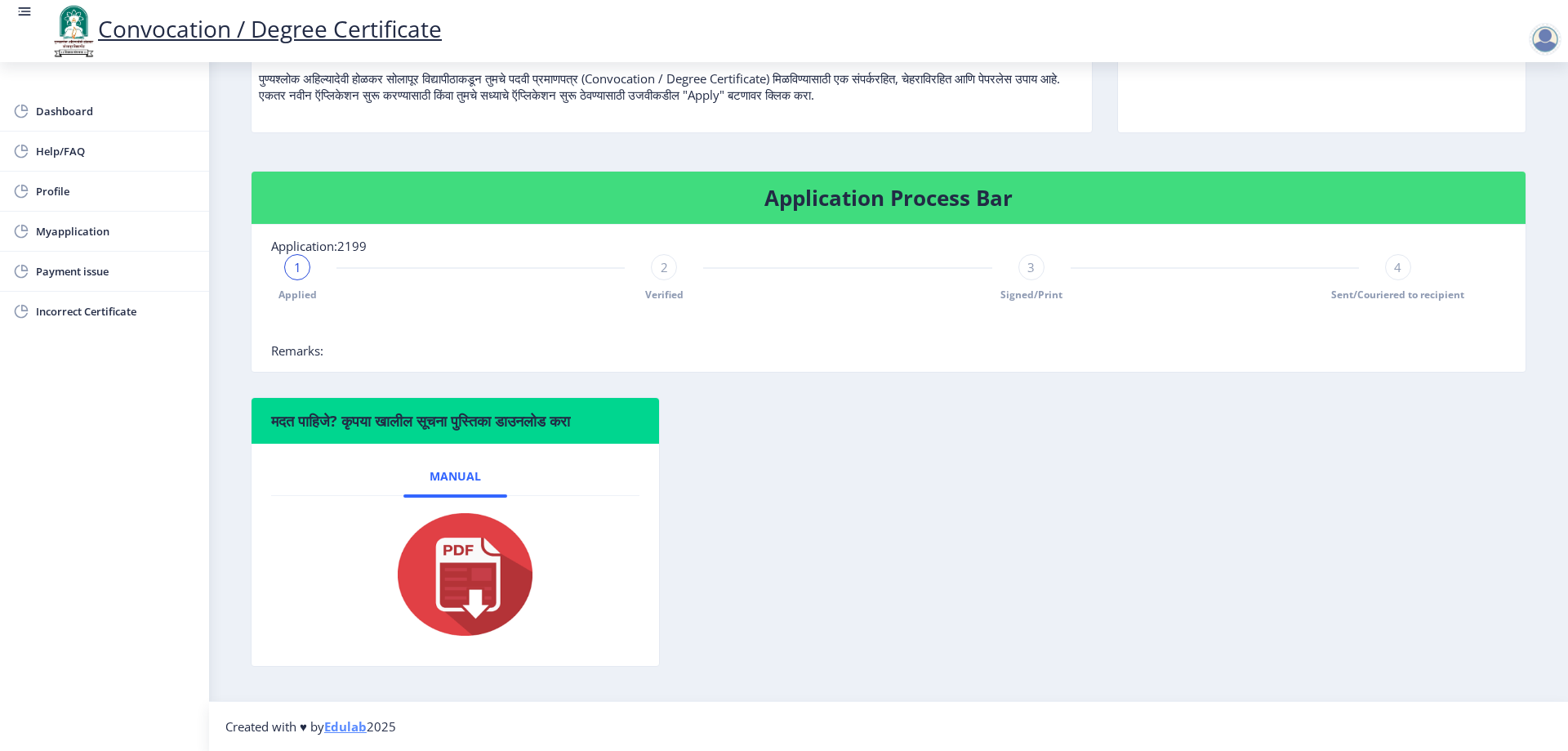
click at [291, 268] on div "1" at bounding box center [297, 267] width 27 height 27
click at [1543, 37] on div at bounding box center [1545, 39] width 33 height 33
click at [1504, 129] on span "Log out" at bounding box center [1502, 126] width 104 height 19
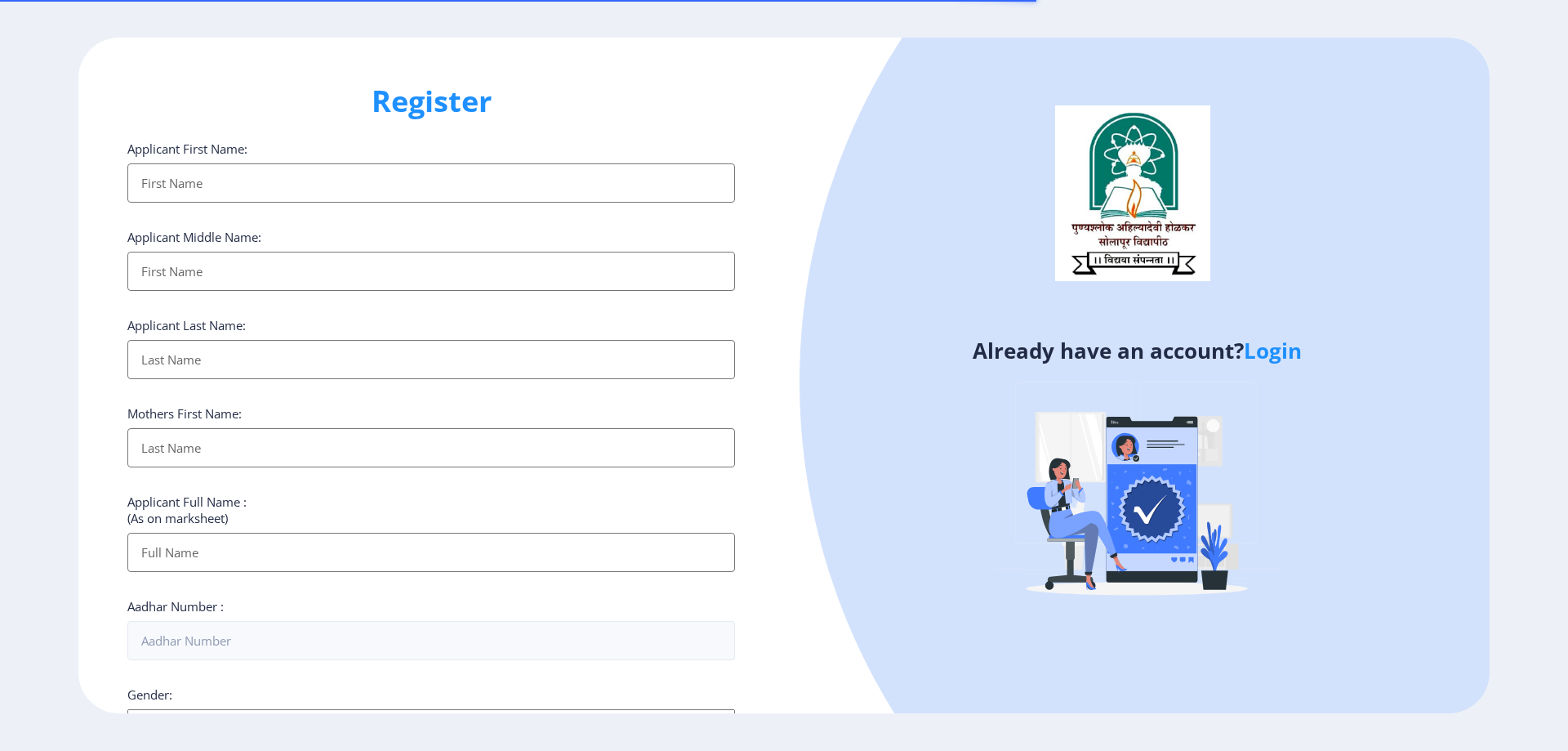
select select
click at [466, 198] on input "Applicant First Name:" at bounding box center [431, 182] width 608 height 39
click at [1260, 355] on link "Login" at bounding box center [1271, 351] width 58 height 29
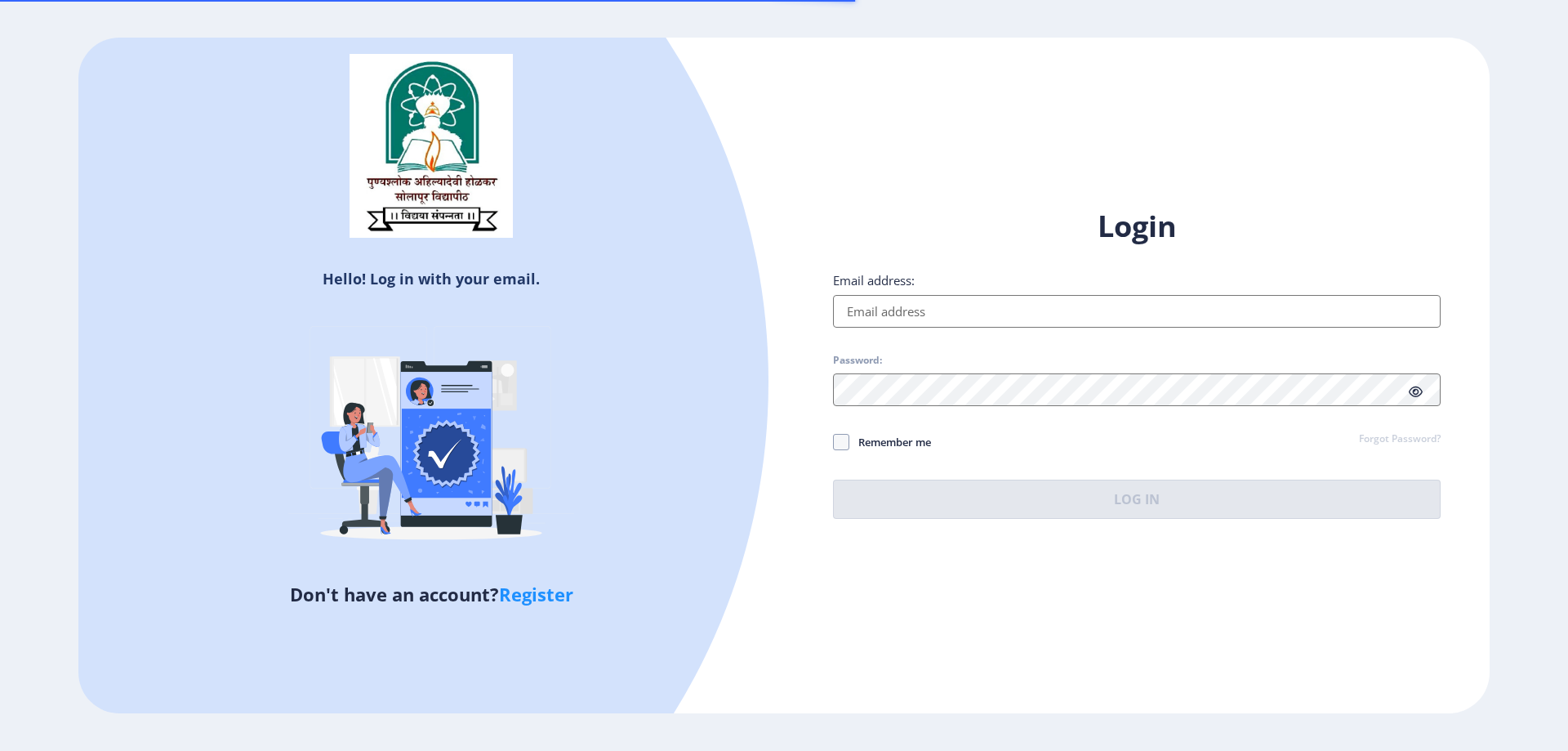
click at [907, 316] on input "Email address:" at bounding box center [1137, 311] width 608 height 33
click at [908, 317] on input "Email address:" at bounding box center [1137, 311] width 608 height 33
type input "snehalpandhare1403@gmail.com"
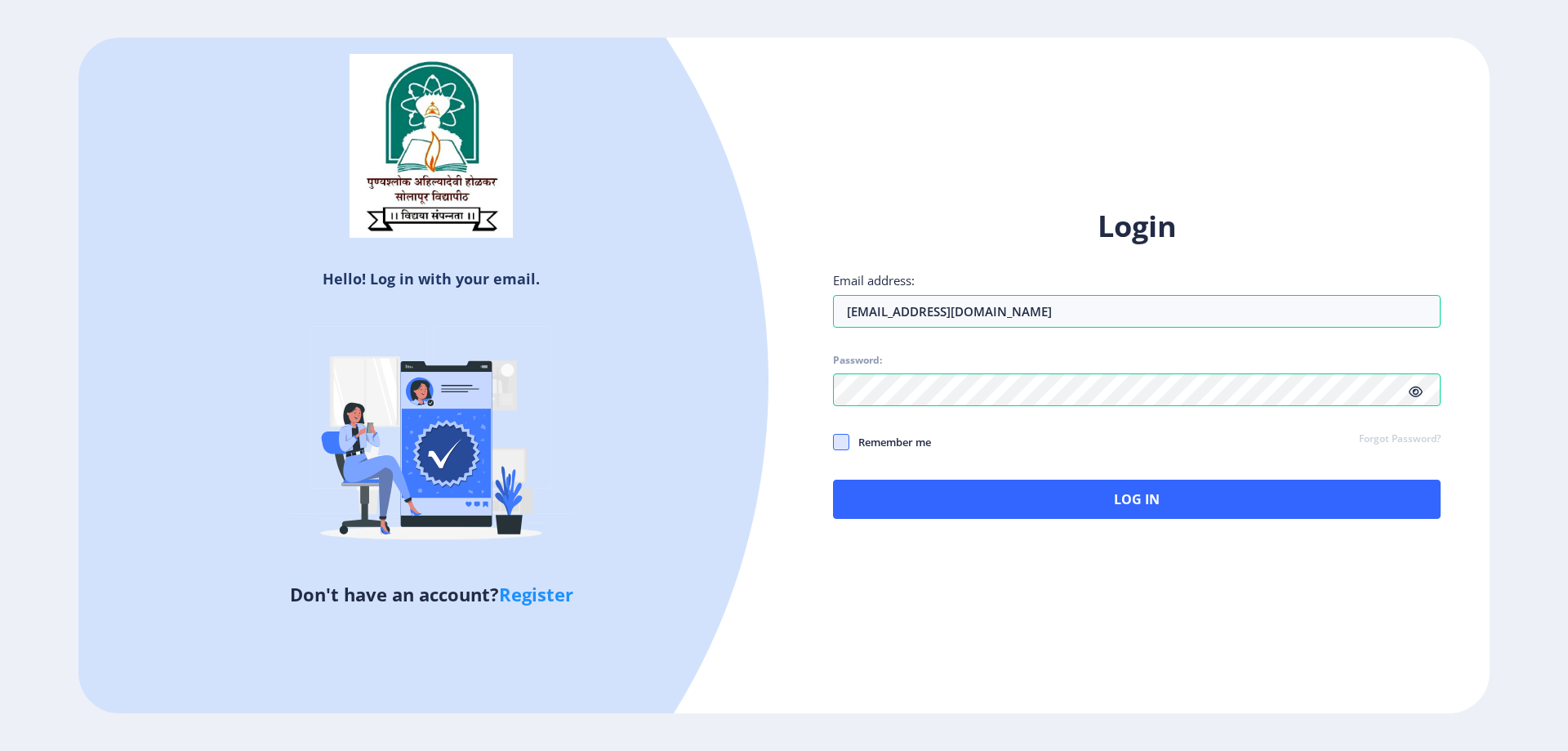
click at [843, 441] on span at bounding box center [841, 442] width 16 height 16
click at [834, 441] on input "Remember me" at bounding box center [833, 441] width 1 height 1
checkbox input "true"
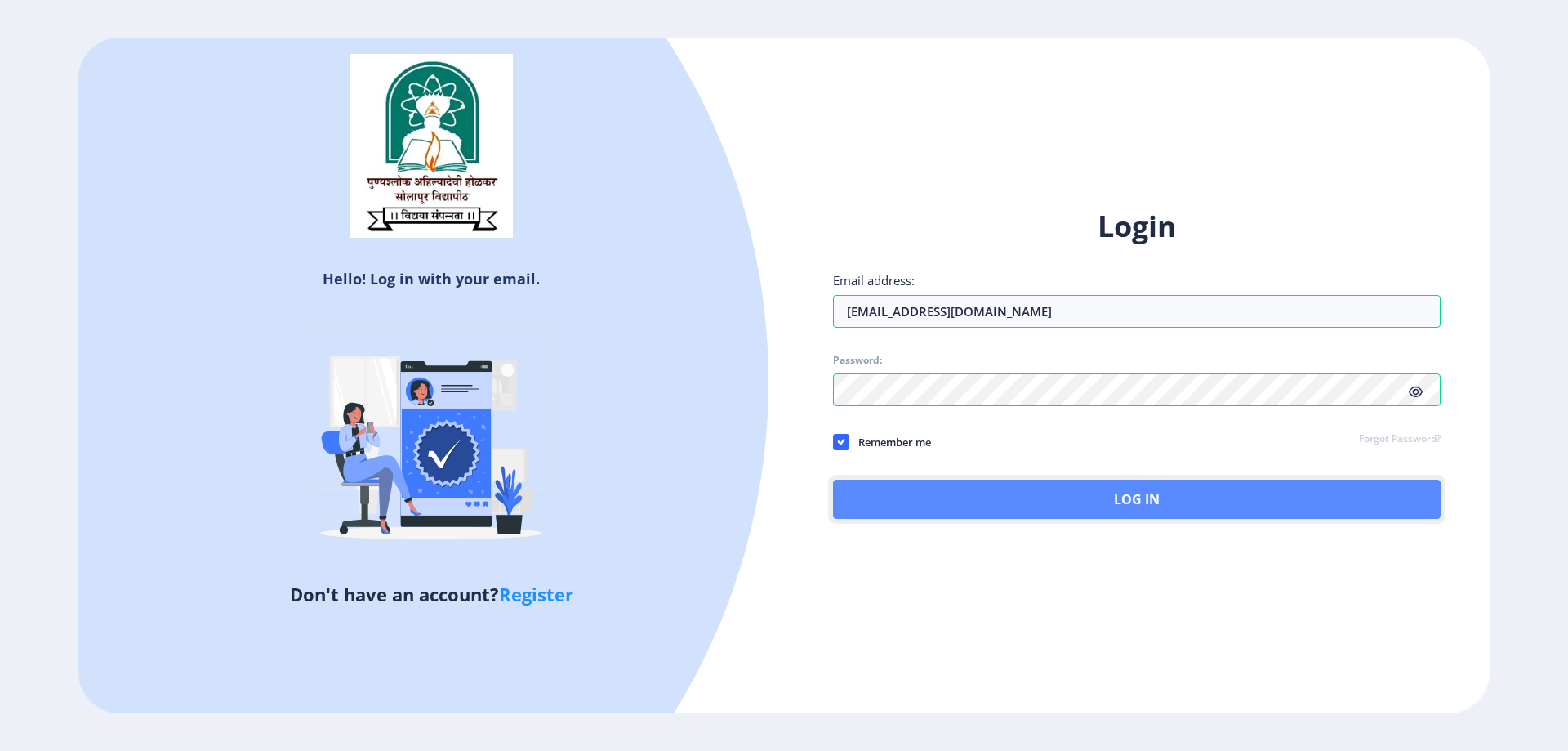
click at [1023, 486] on button "Log In" at bounding box center [1137, 499] width 608 height 39
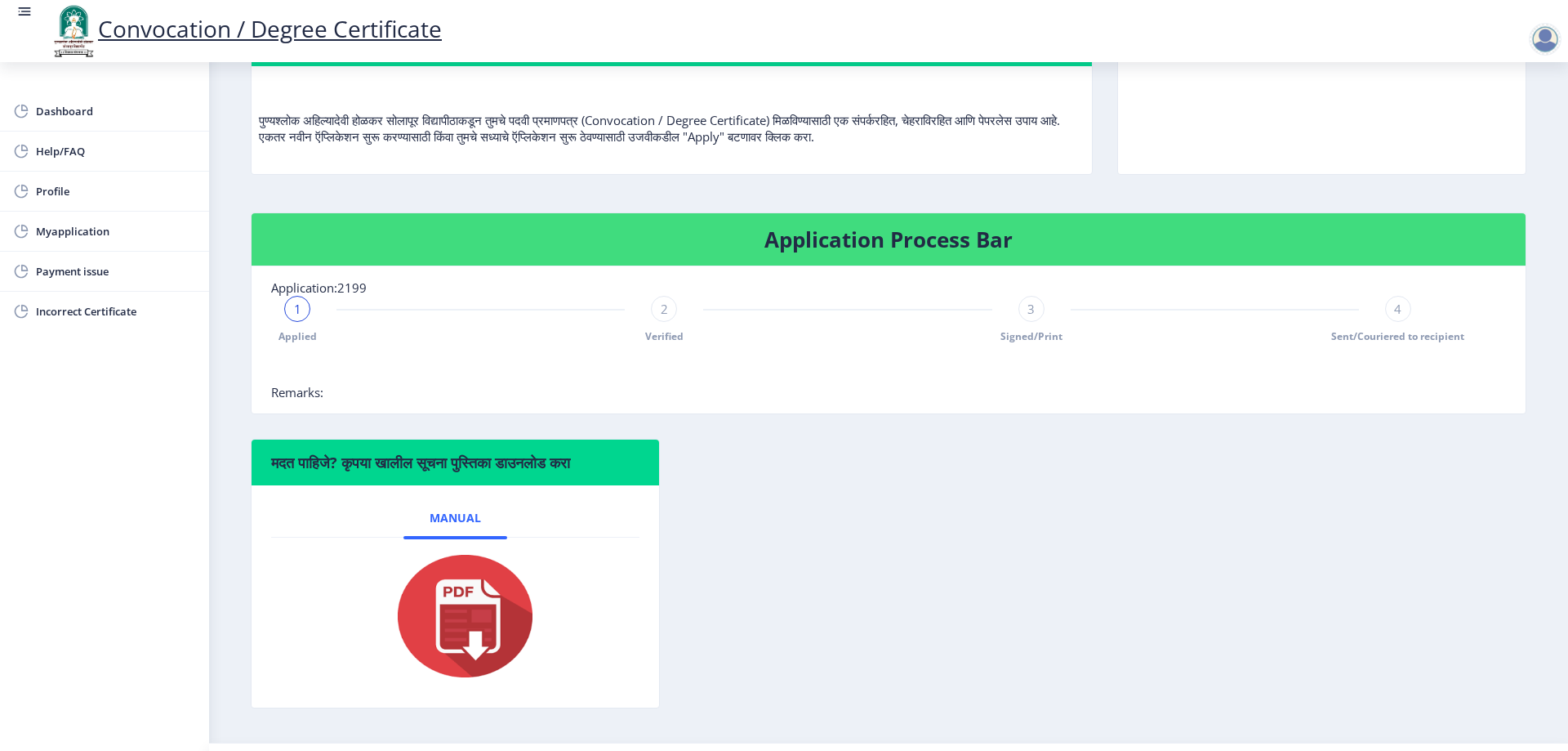
scroll to position [205, 0]
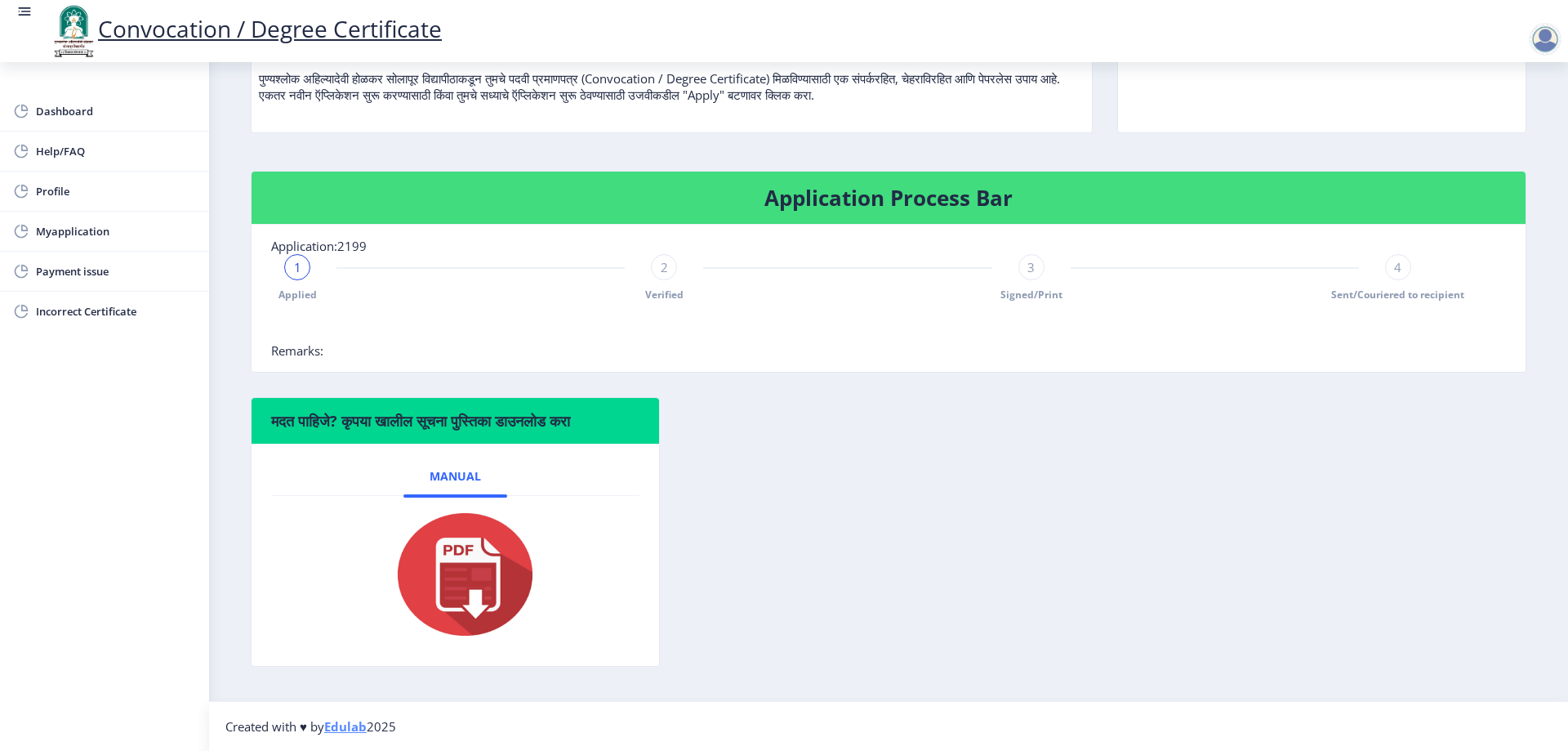
click at [662, 278] on div "2" at bounding box center [664, 267] width 27 height 27
click at [69, 236] on span "Myapplication" at bounding box center [115, 231] width 160 height 19
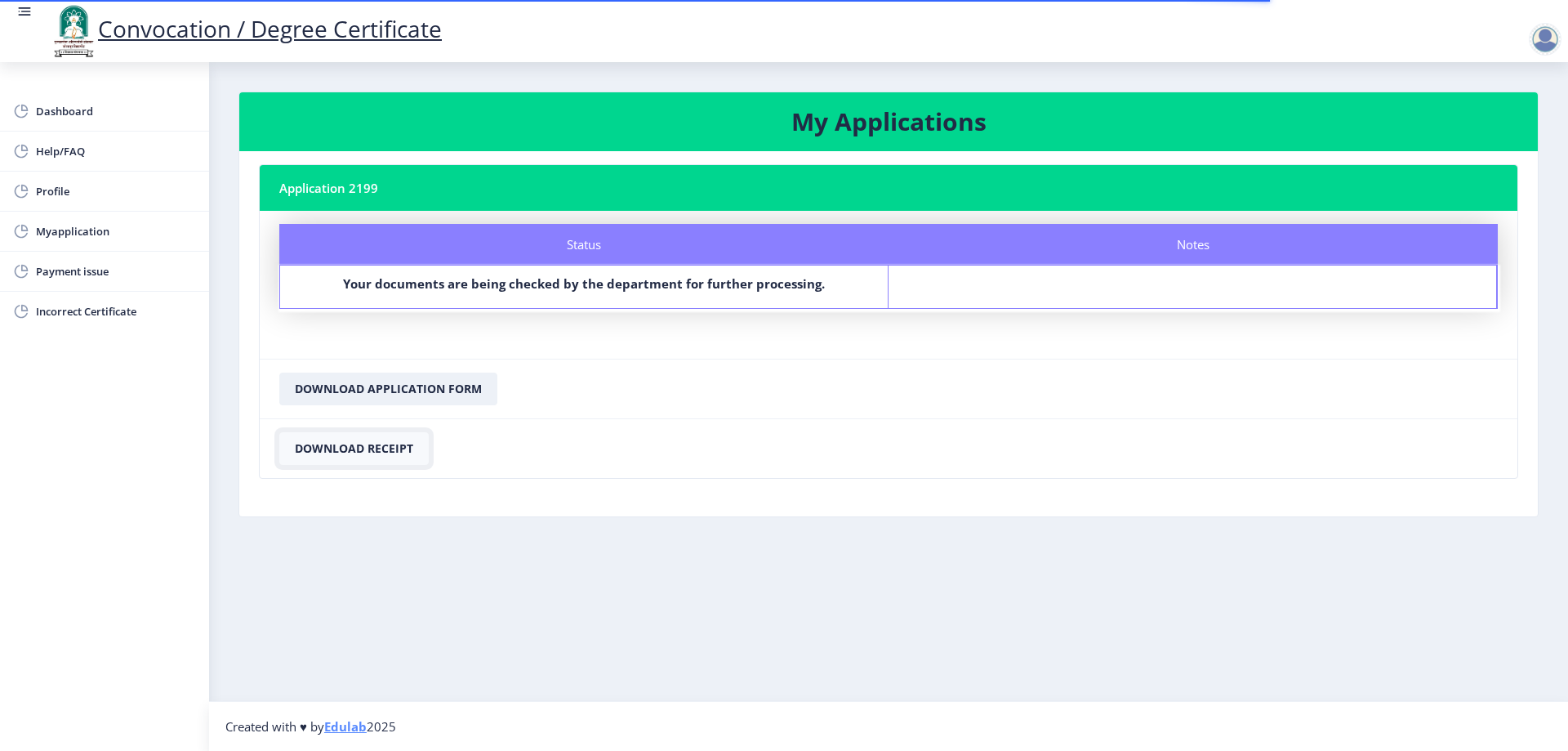
click at [372, 442] on button "Download Receipt" at bounding box center [353, 449] width 149 height 33
click at [391, 387] on button "Download Application Form" at bounding box center [388, 389] width 218 height 33
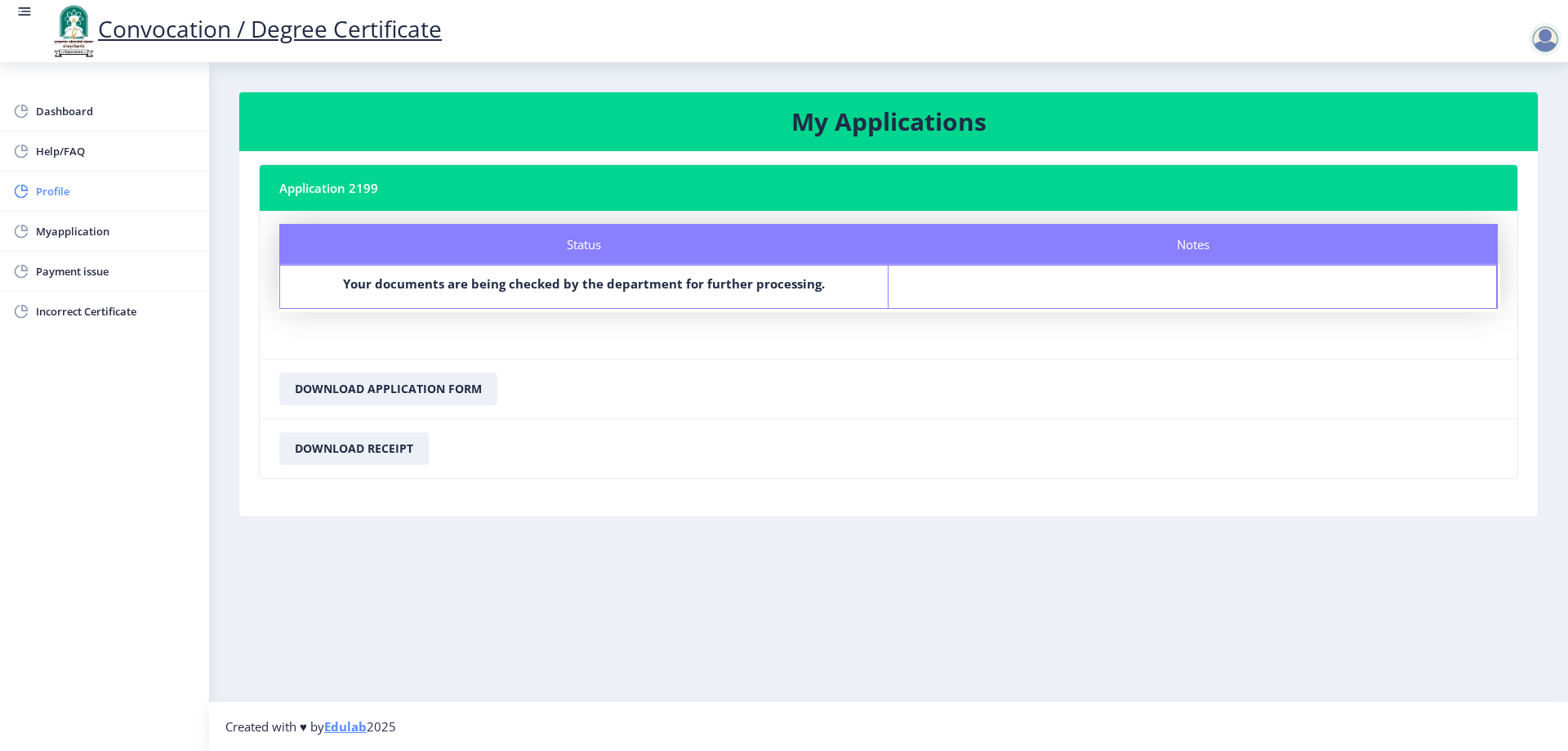
click at [50, 191] on span "Profile" at bounding box center [115, 190] width 160 height 19
select select
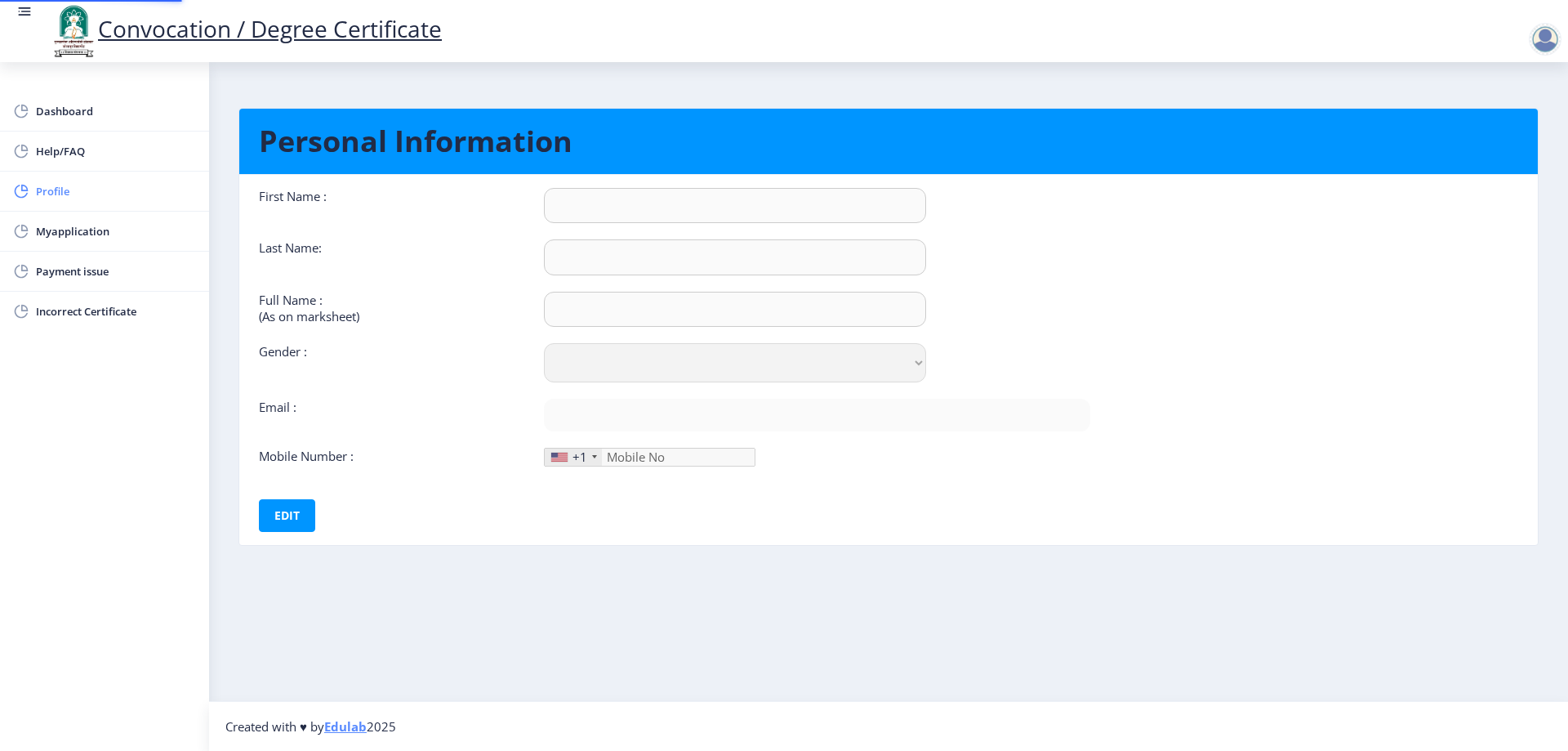
type input "Snehal"
type input "Pandhare"
type input "Snehal Vilas pandhare"
select select "Female"
type input "Snehalpandhare1403@gmail.com"
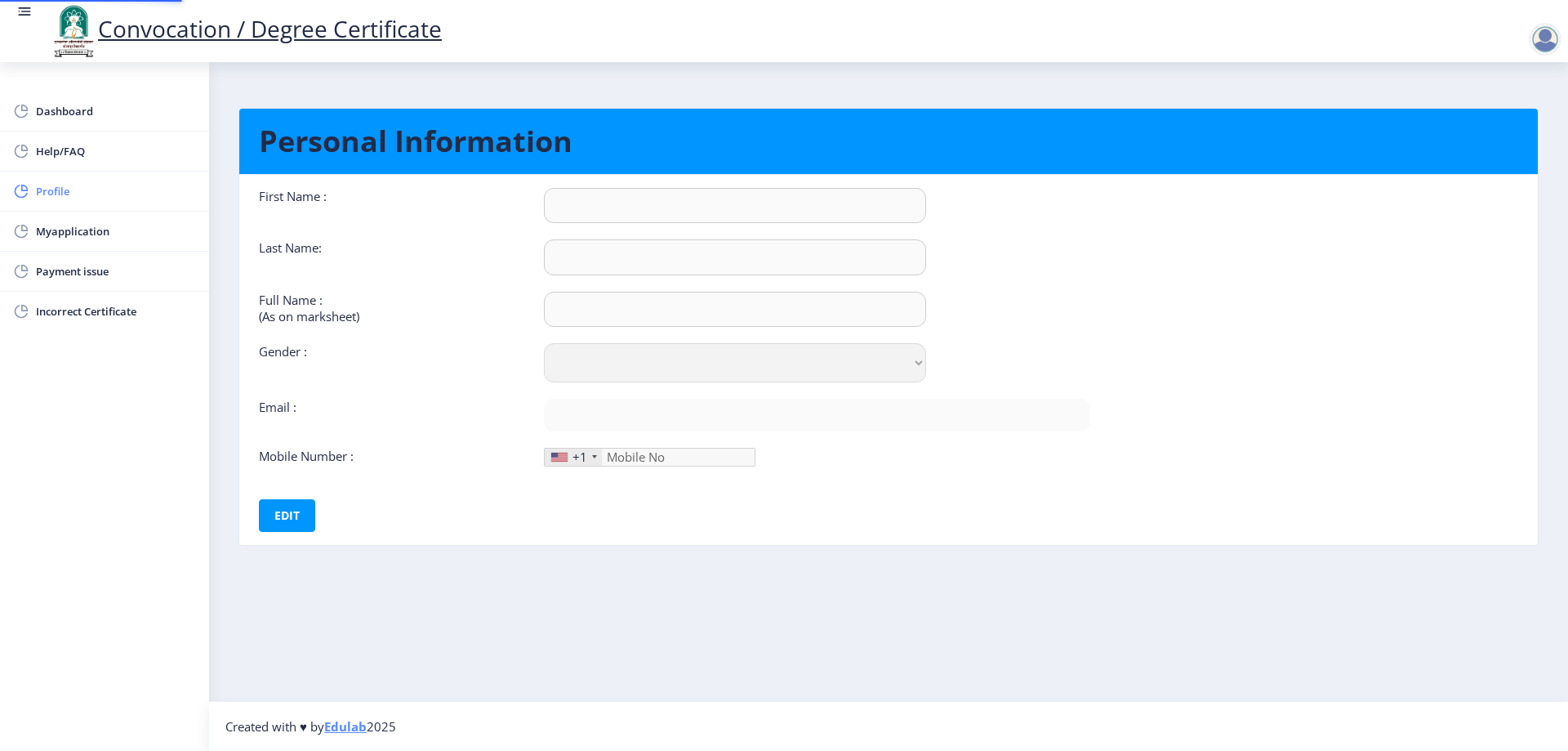
type input "8468888156"
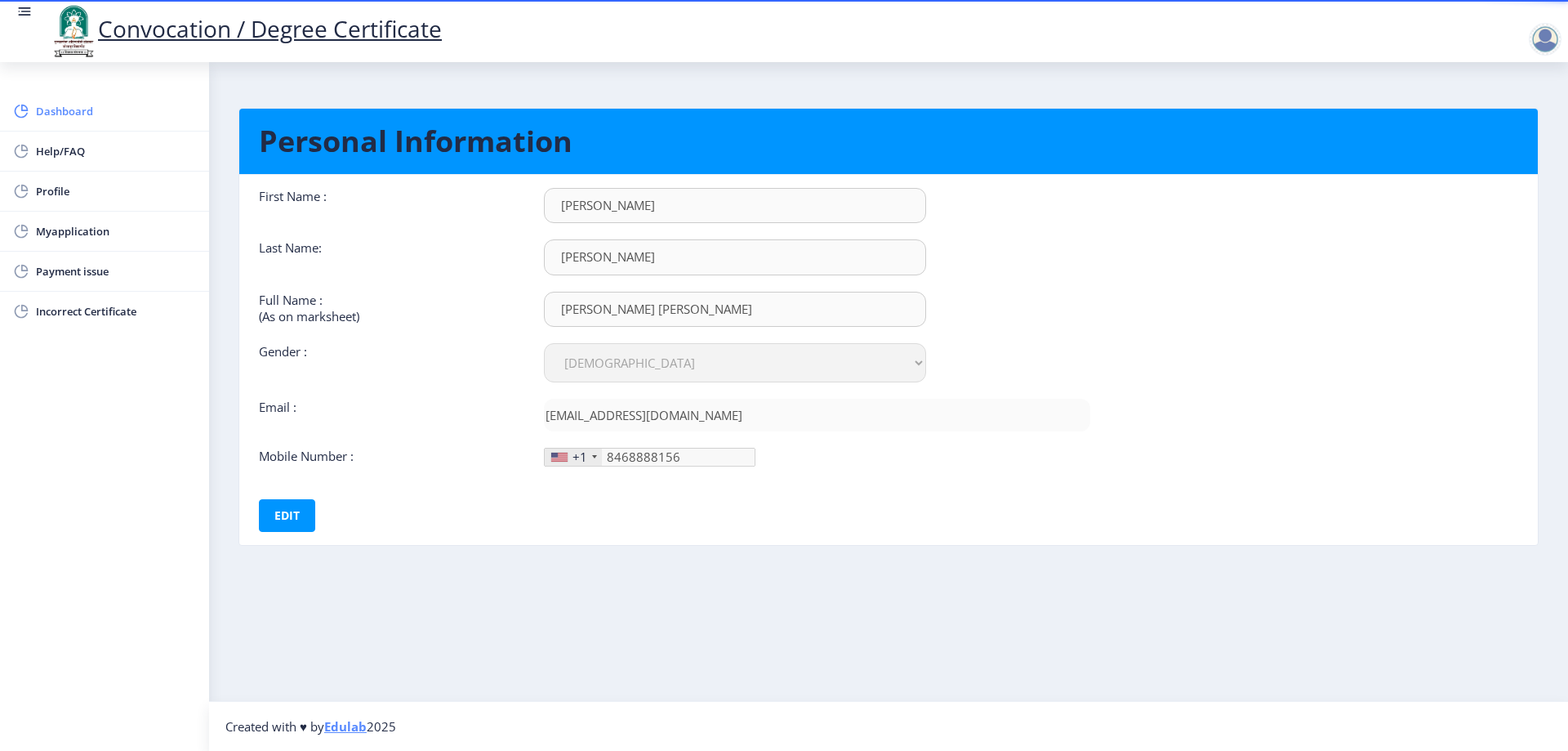
click at [71, 104] on span "Dashboard" at bounding box center [115, 111] width 160 height 19
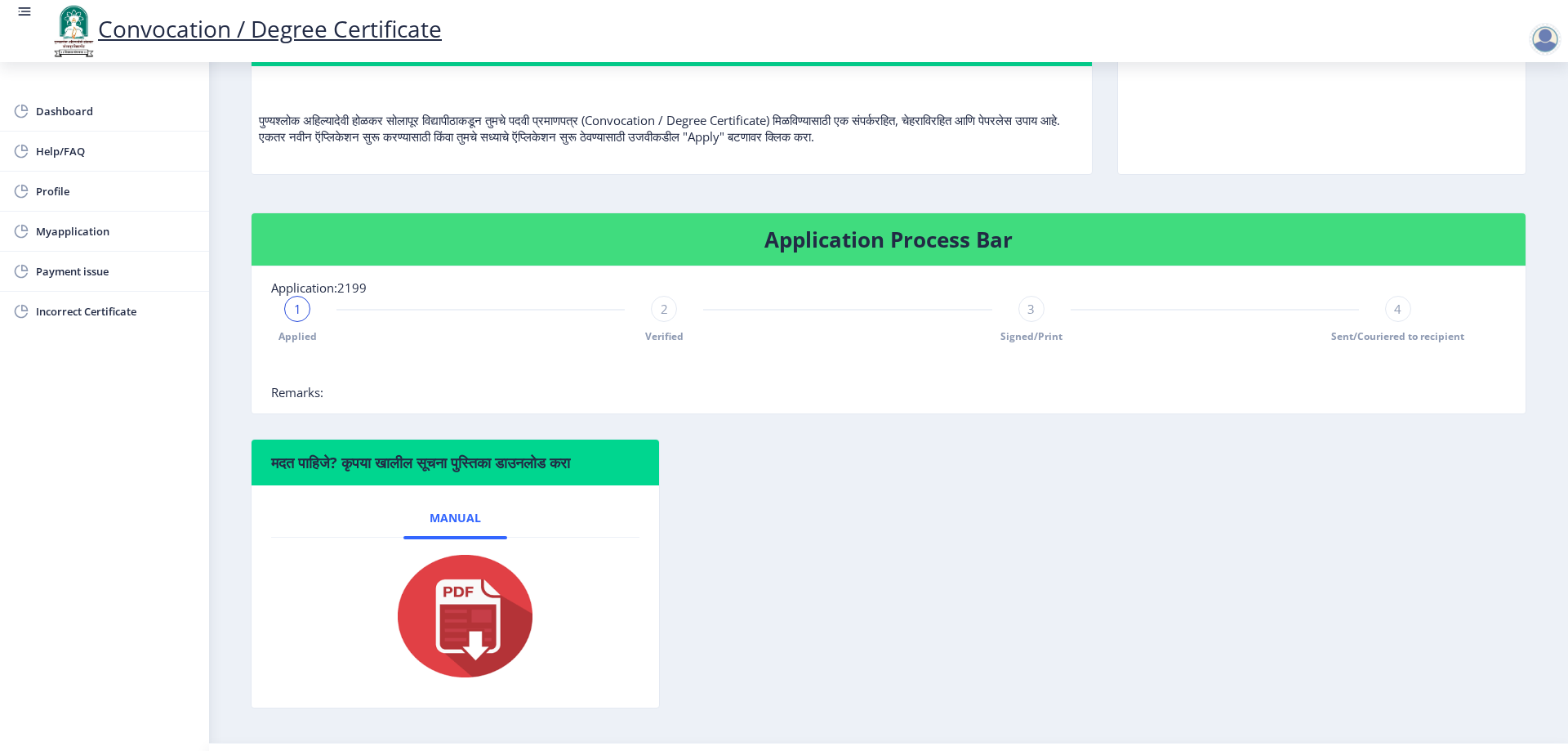
scroll to position [205, 0]
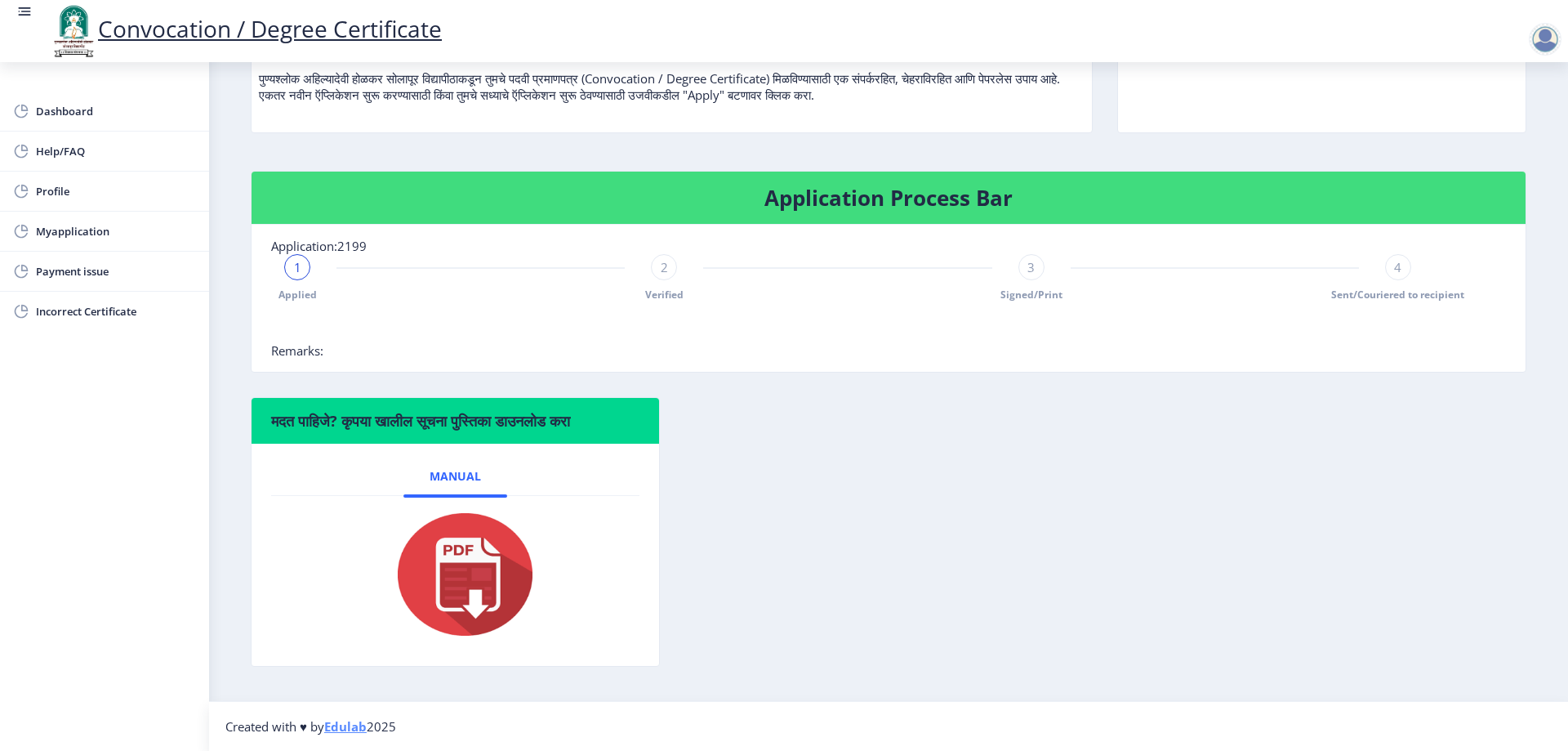
click at [661, 269] on span "2" at bounding box center [665, 267] width 7 height 16
click at [1018, 268] on div "3" at bounding box center [1031, 267] width 27 height 27
click at [1383, 264] on div "Applied Verified 3 Signed/Print 4 Sent/Couriered to recipient" at bounding box center [847, 278] width 1152 height 48
click at [1385, 264] on div "4" at bounding box center [1398, 267] width 27 height 27
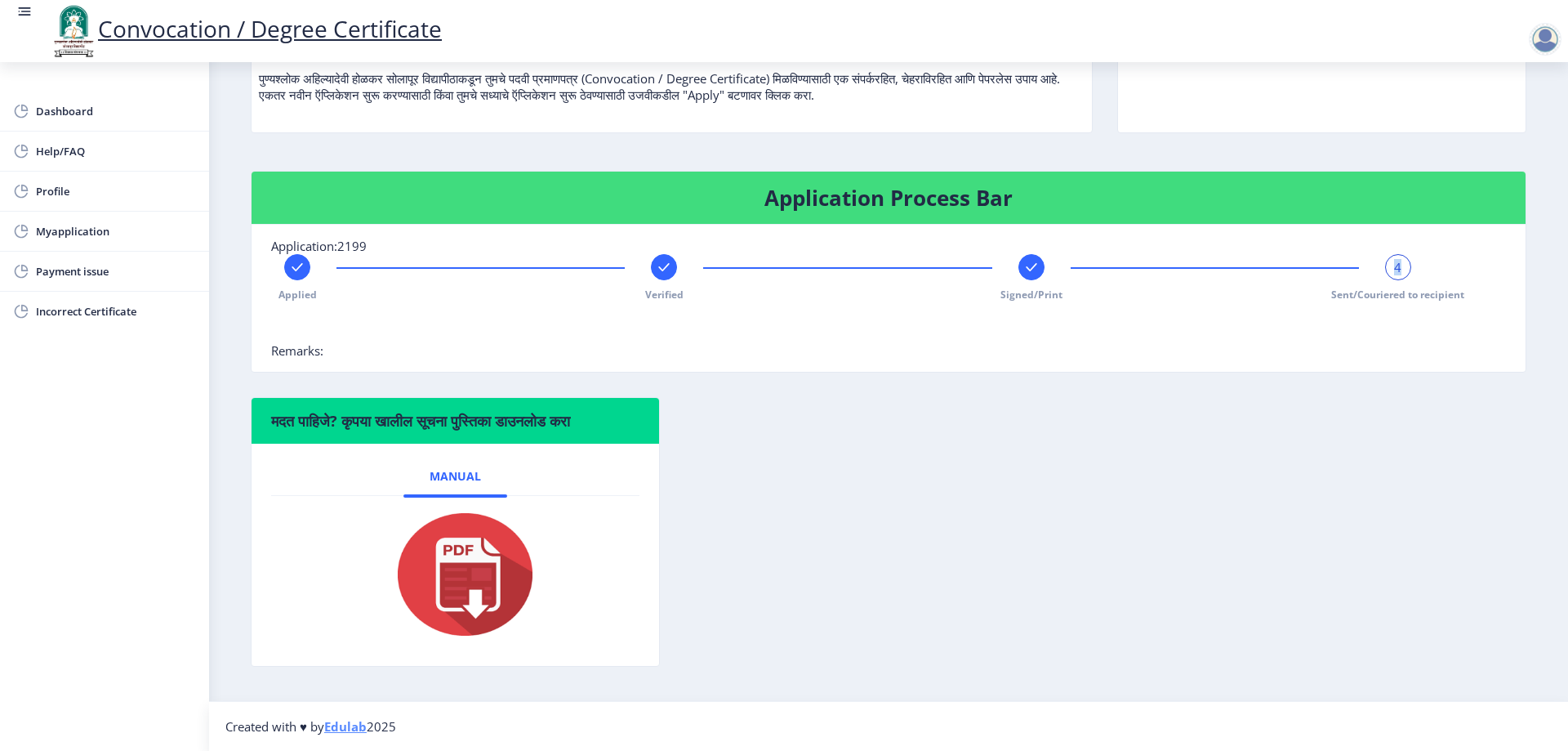
click at [1385, 264] on div "4" at bounding box center [1398, 267] width 27 height 27
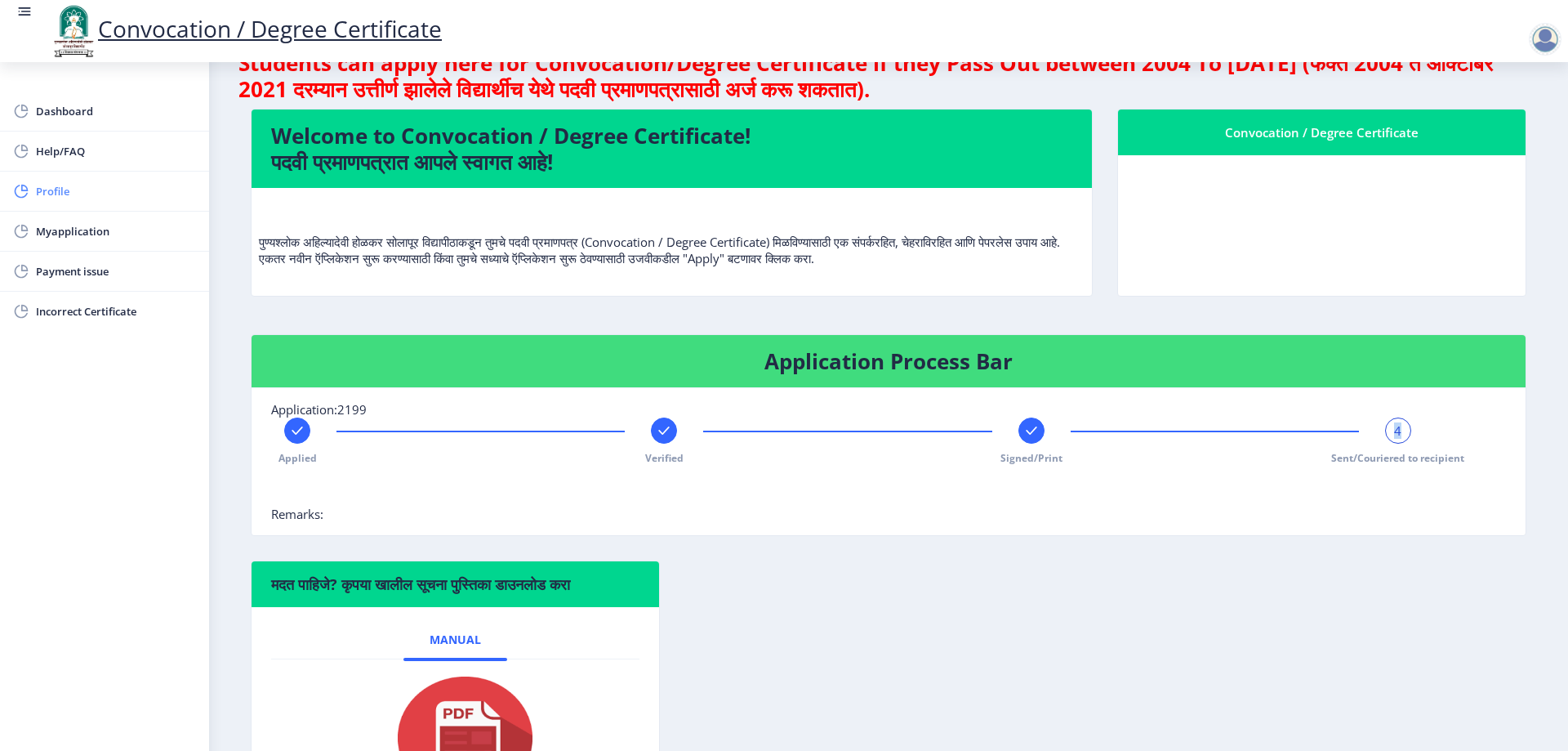
click at [51, 193] on span "Profile" at bounding box center [115, 190] width 160 height 19
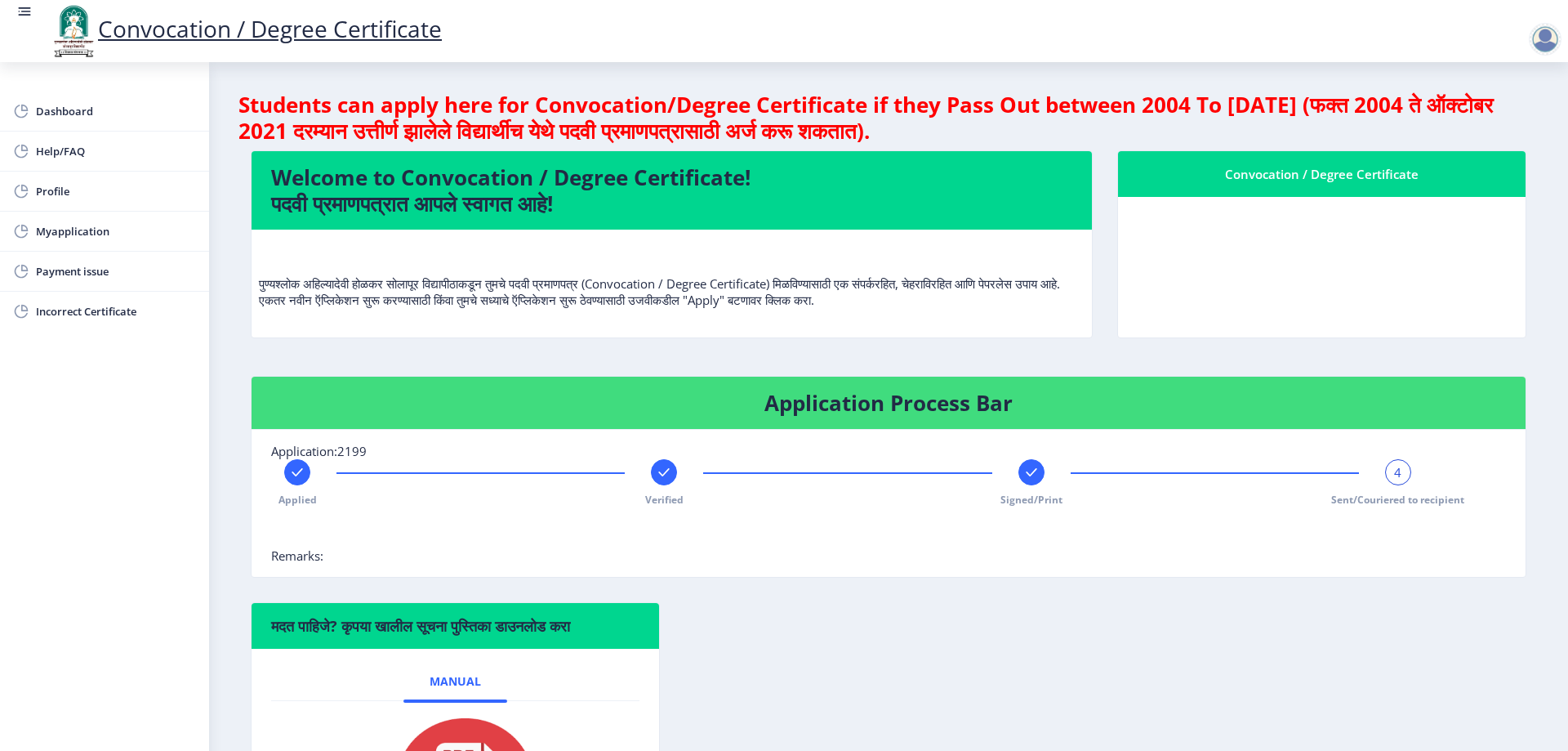
select select "Female"
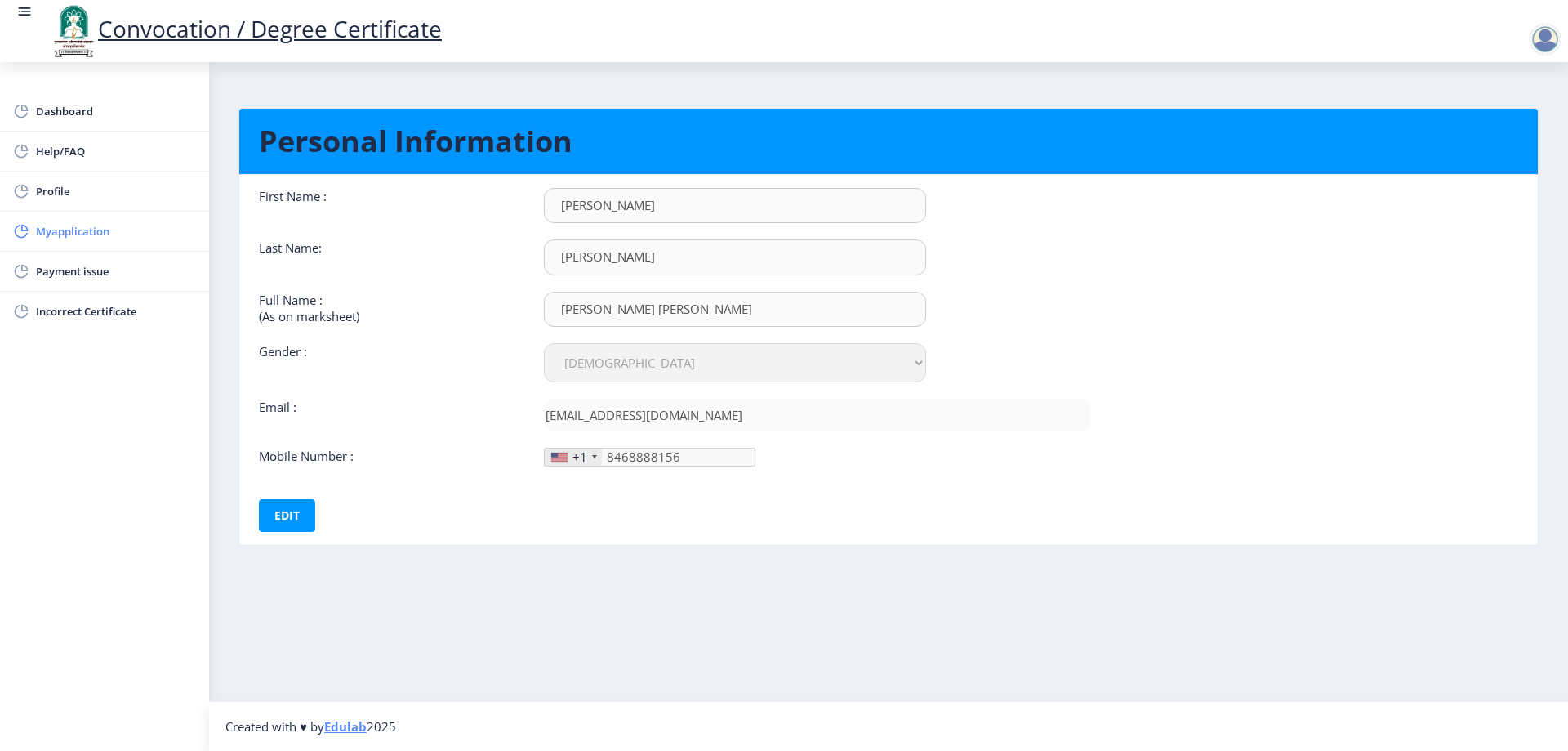
click at [65, 231] on span "Myapplication" at bounding box center [115, 231] width 160 height 19
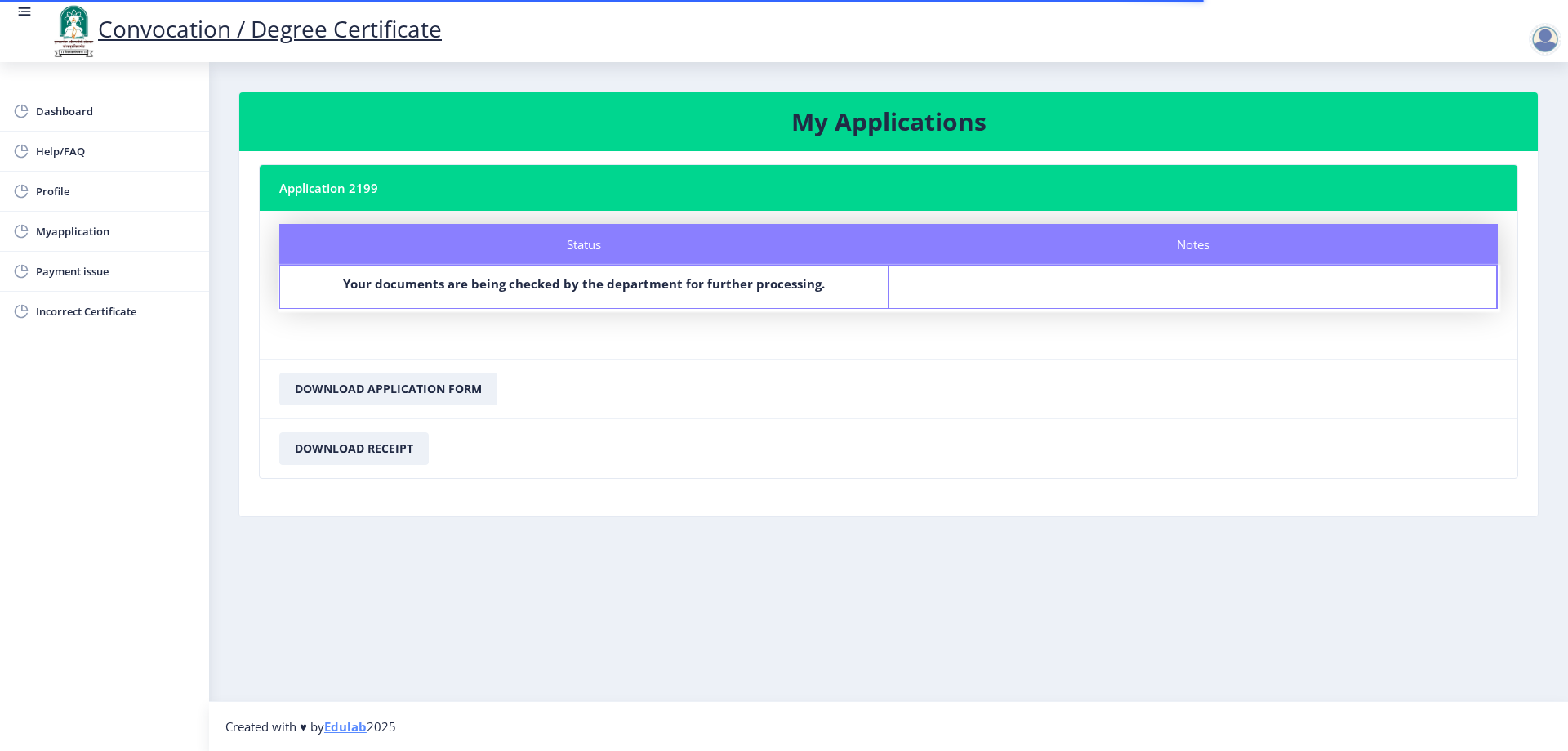
click at [1161, 291] on div "Notes" at bounding box center [1192, 287] width 609 height 42
click at [843, 130] on h3 "My Applications" at bounding box center [888, 122] width 1259 height 33
click at [318, 185] on nb-card-header "Application 2199" at bounding box center [889, 188] width 1258 height 46
click at [54, 106] on span "Dashboard" at bounding box center [115, 111] width 160 height 19
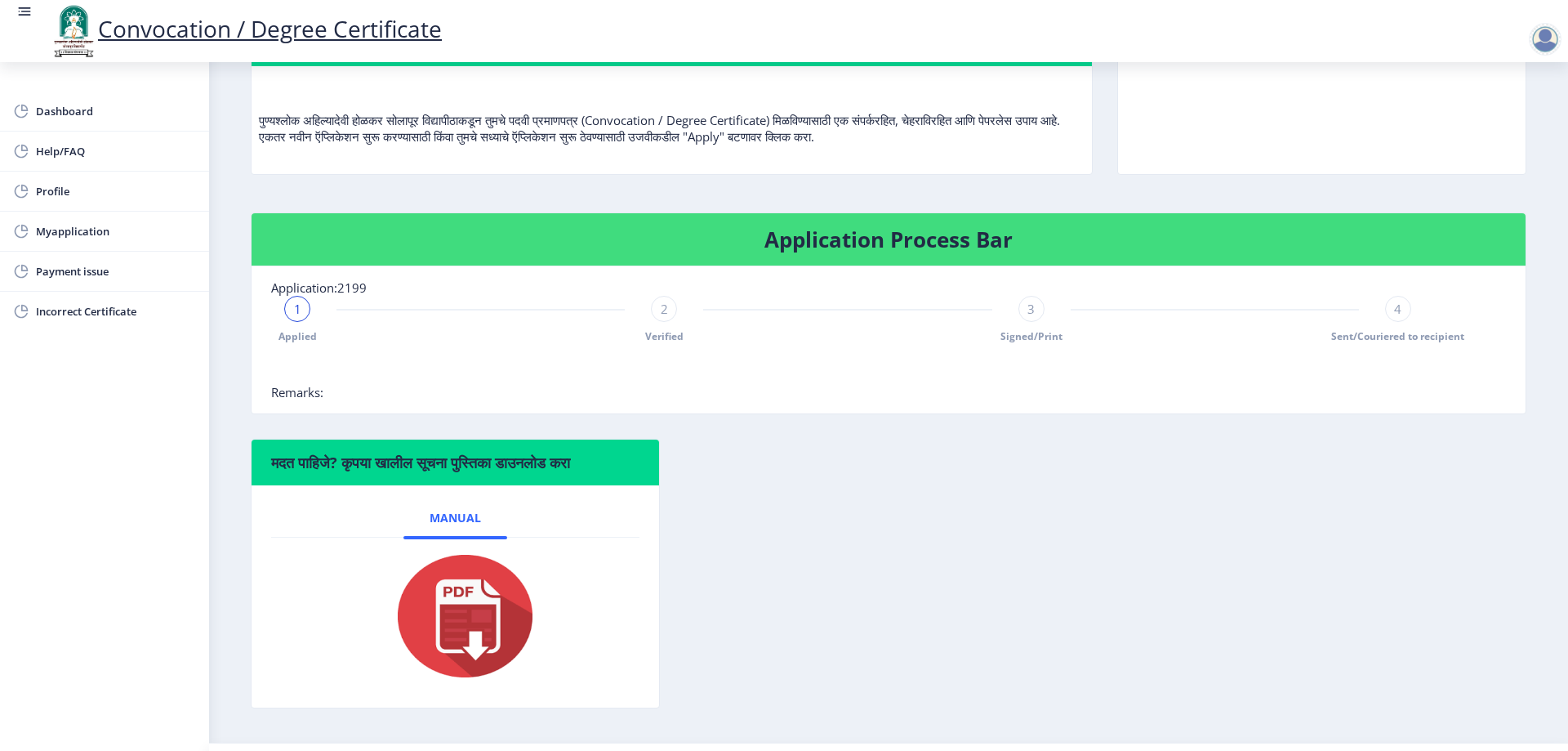
scroll to position [205, 0]
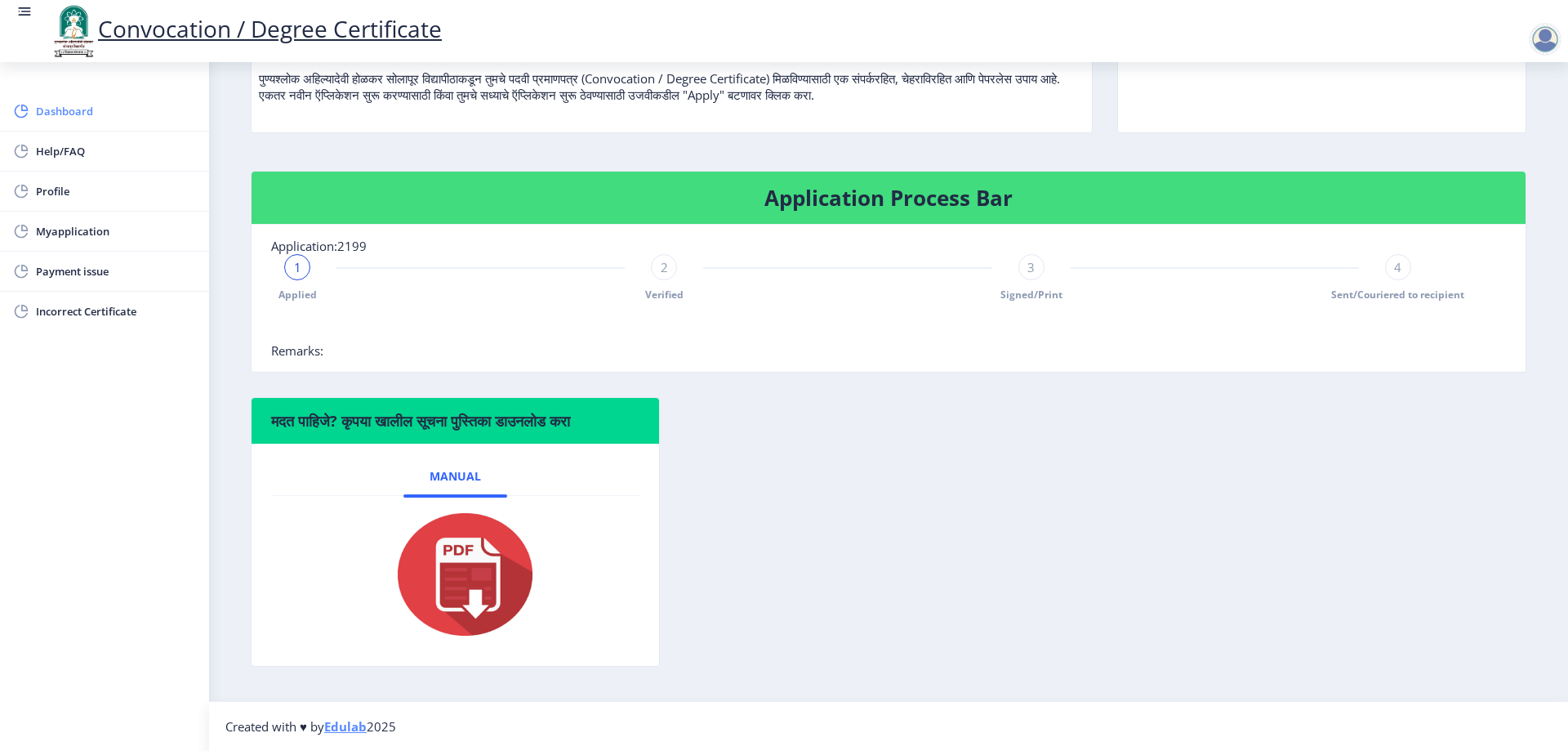
click at [88, 110] on span "Dashboard" at bounding box center [115, 111] width 160 height 19
drag, startPoint x: 89, startPoint y: 173, endPoint x: 75, endPoint y: 178, distance: 14.9
click at [87, 173] on link "Profile" at bounding box center [104, 190] width 209 height 39
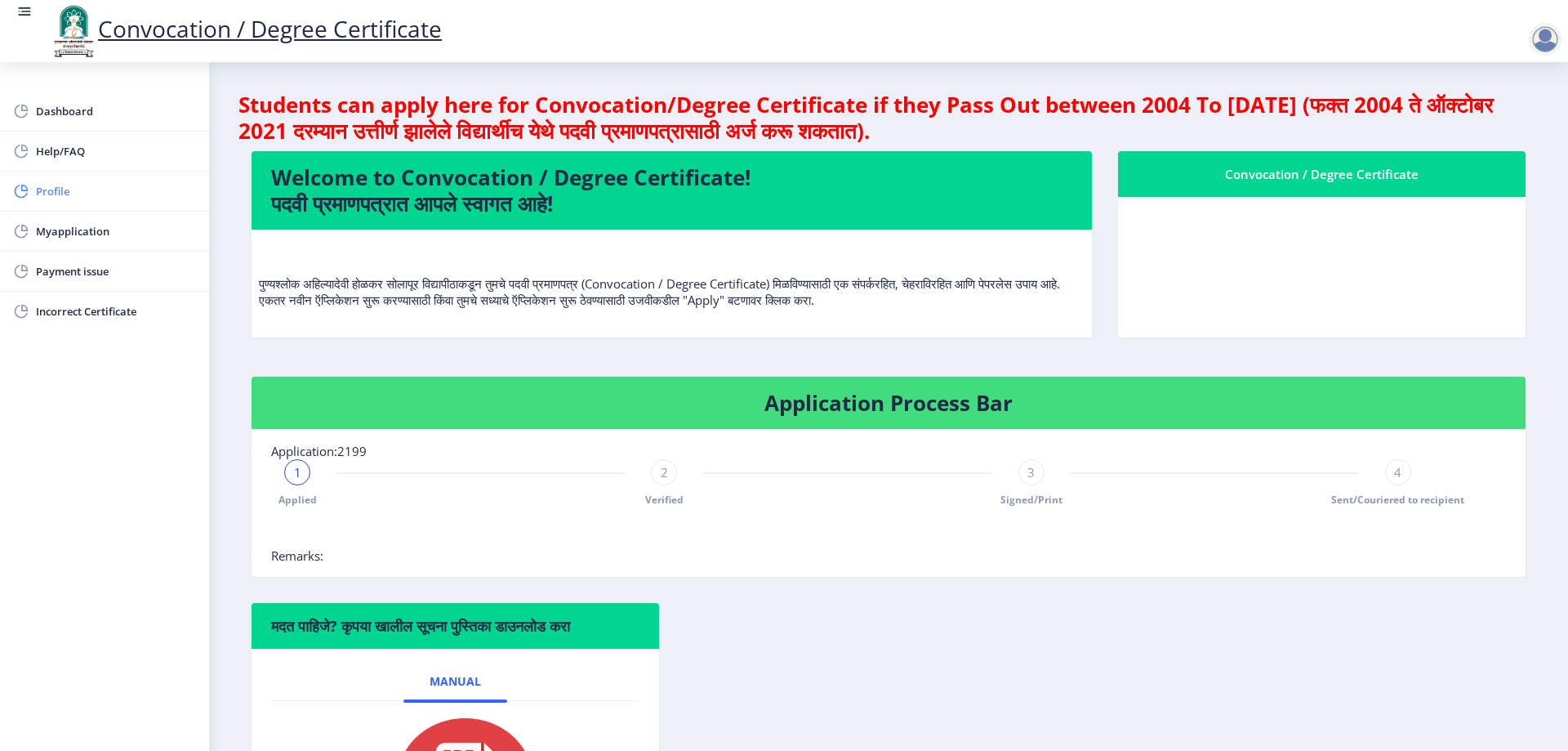
select select "Female"
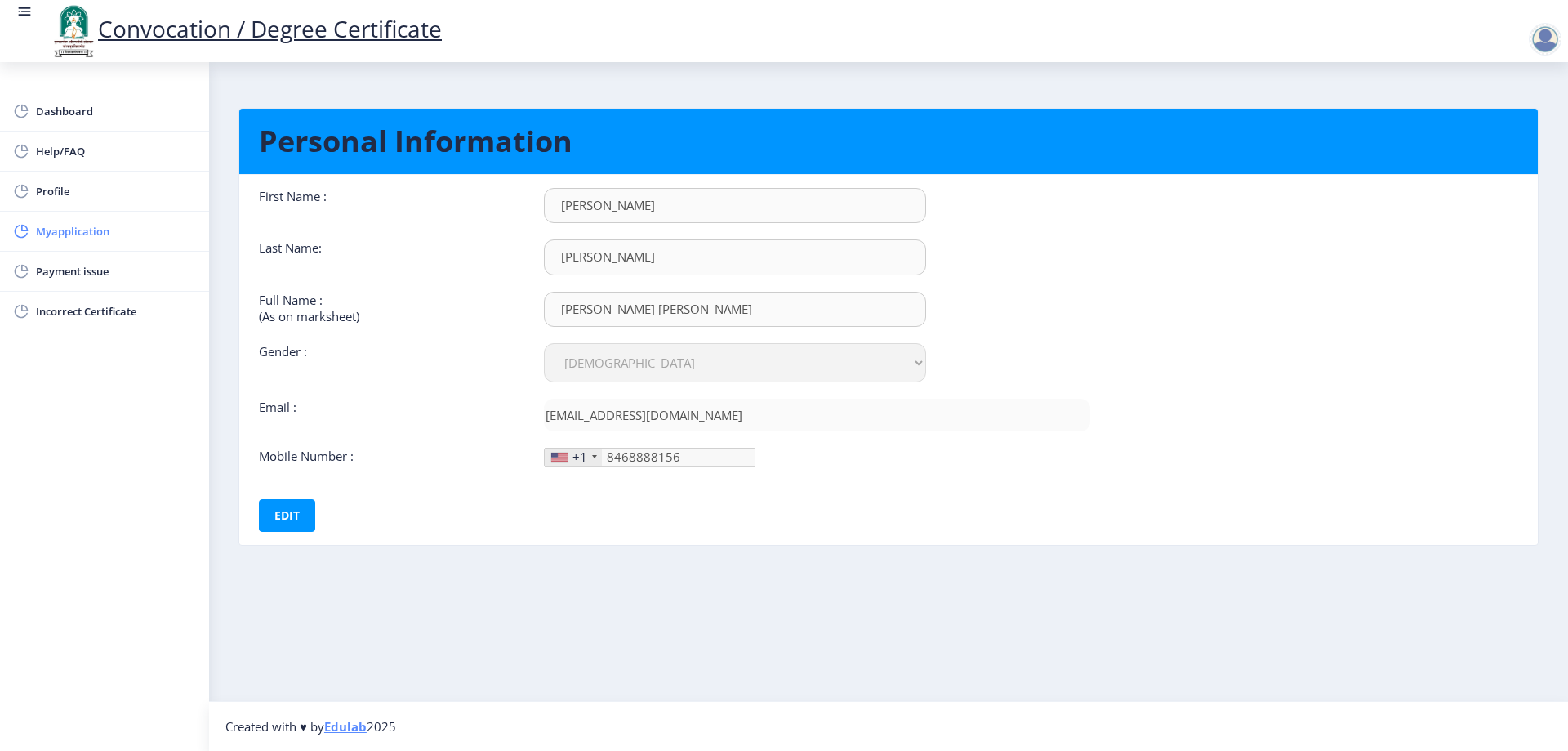
click at [71, 227] on span "Myapplication" at bounding box center [115, 231] width 160 height 19
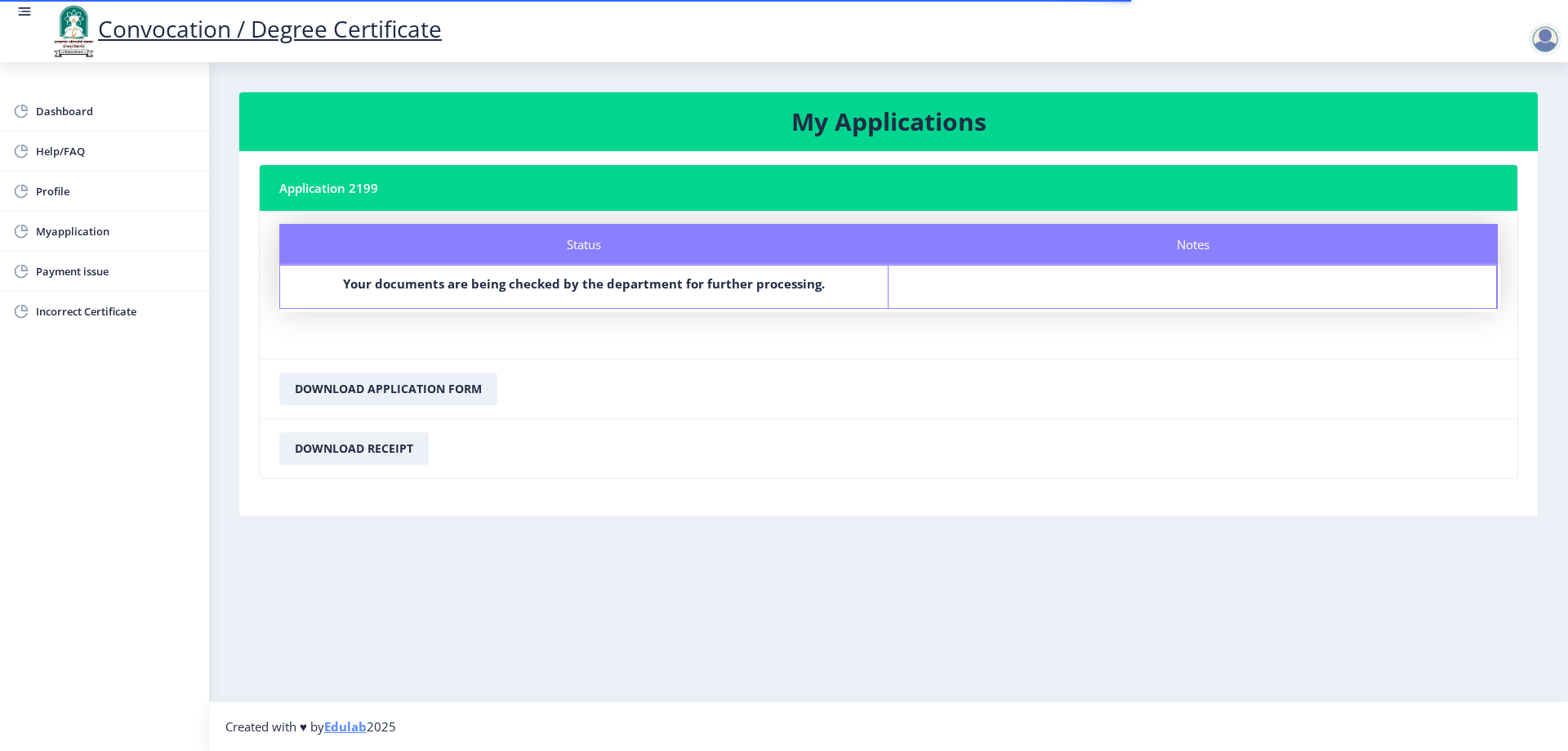
click at [1022, 276] on div "Notes" at bounding box center [1192, 287] width 609 height 42
click at [65, 101] on link "Dashboard" at bounding box center [104, 111] width 209 height 39
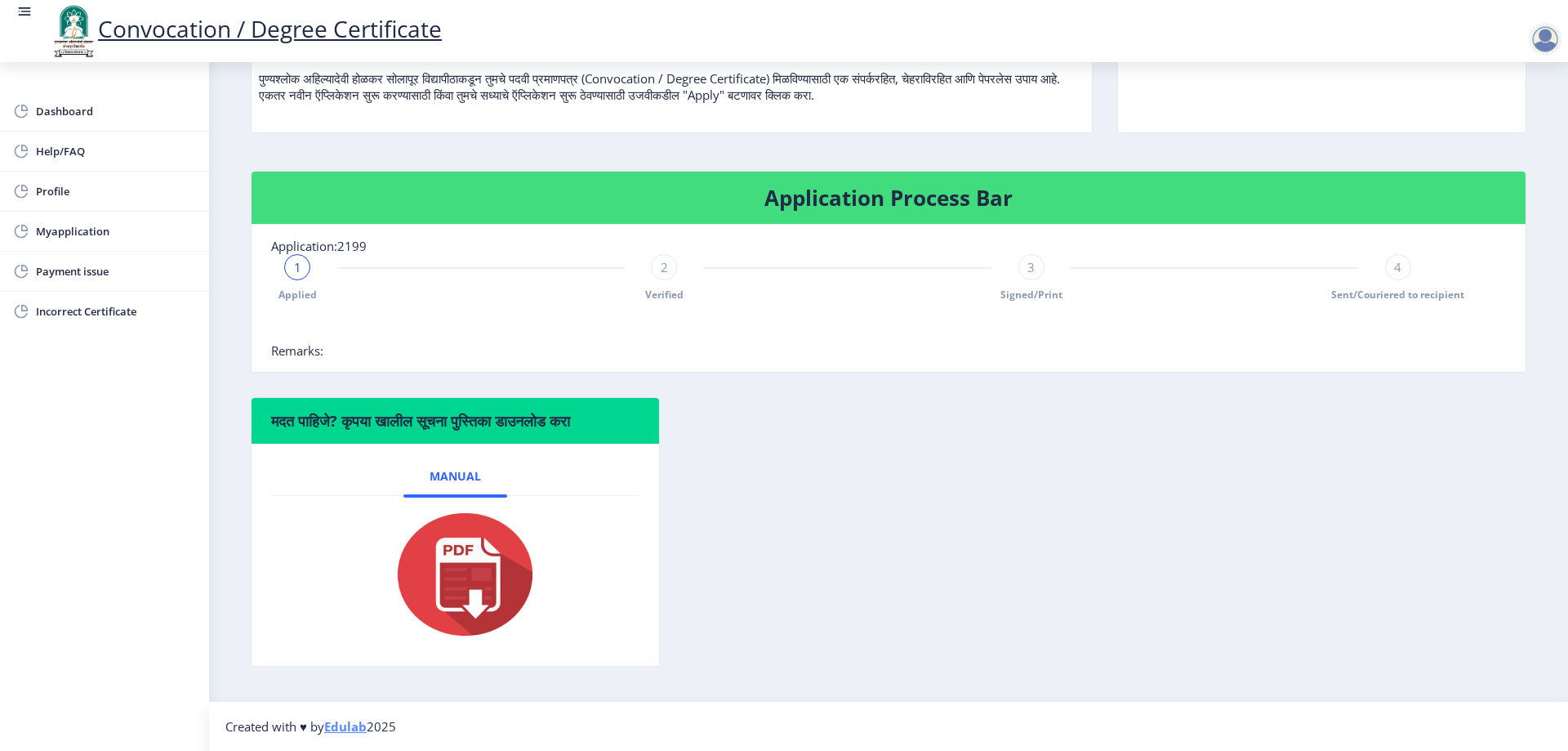
scroll to position [124, 0]
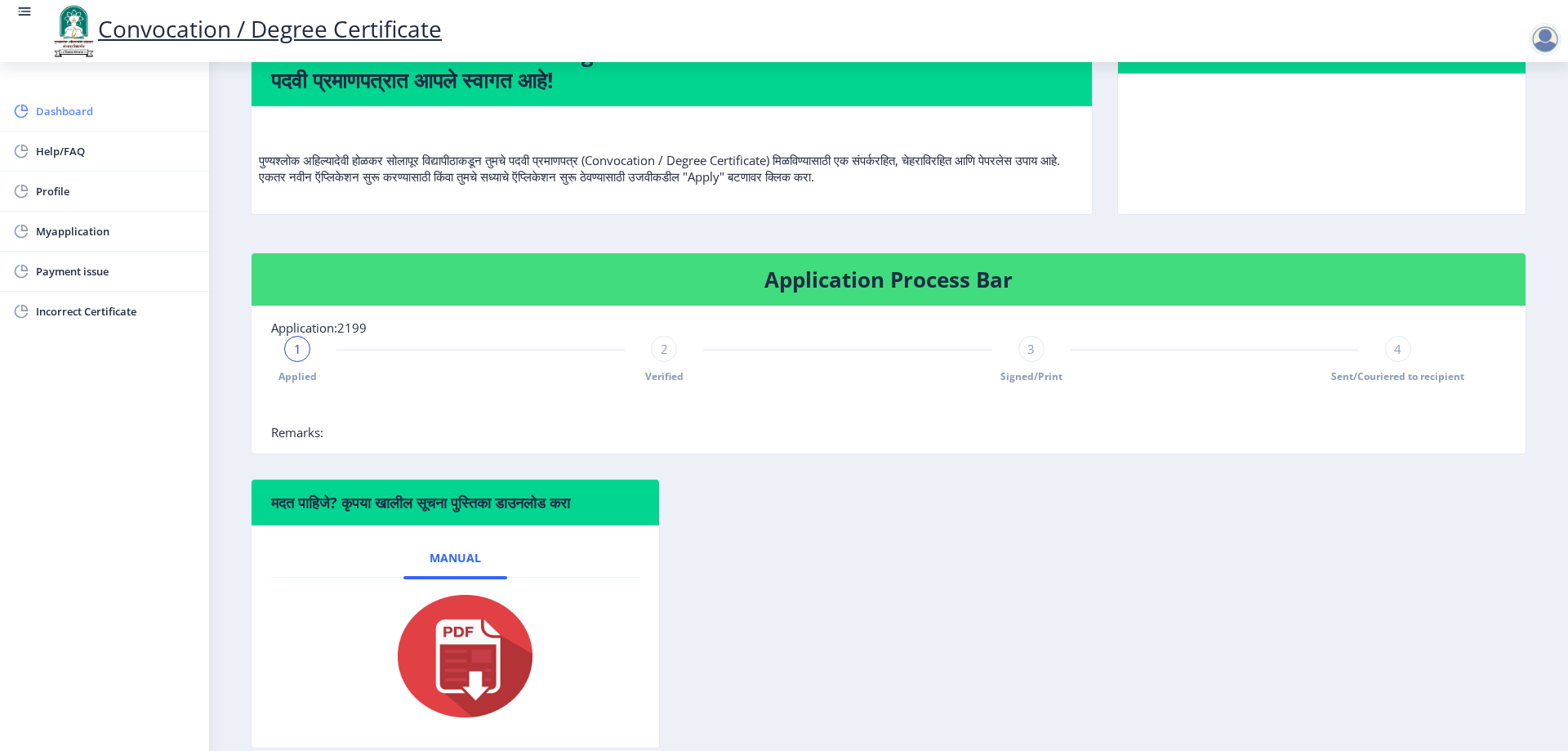
click at [63, 111] on span "Dashboard" at bounding box center [115, 111] width 160 height 19
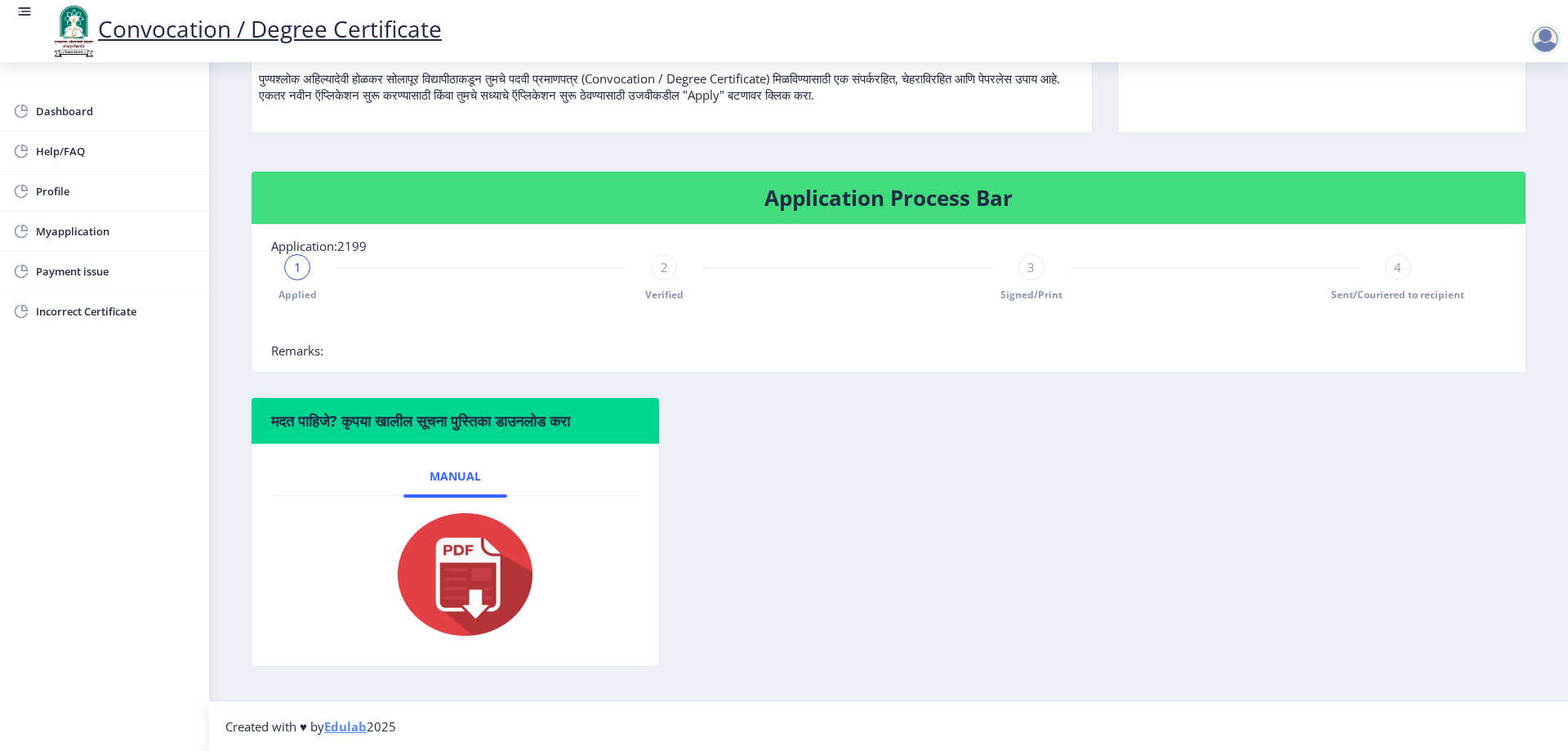
click at [1550, 30] on div at bounding box center [1545, 39] width 33 height 33
click at [912, 579] on div "मदत पाहिजे? कृपया खालील सूचना पुस्तिका डाउनलोड करा Manual" at bounding box center [888, 544] width 1300 height 294
click at [55, 112] on span "Dashboard" at bounding box center [115, 111] width 160 height 19
click at [62, 107] on span "Dashboard" at bounding box center [115, 111] width 160 height 19
click at [62, 109] on span "Dashboard" at bounding box center [115, 111] width 160 height 19
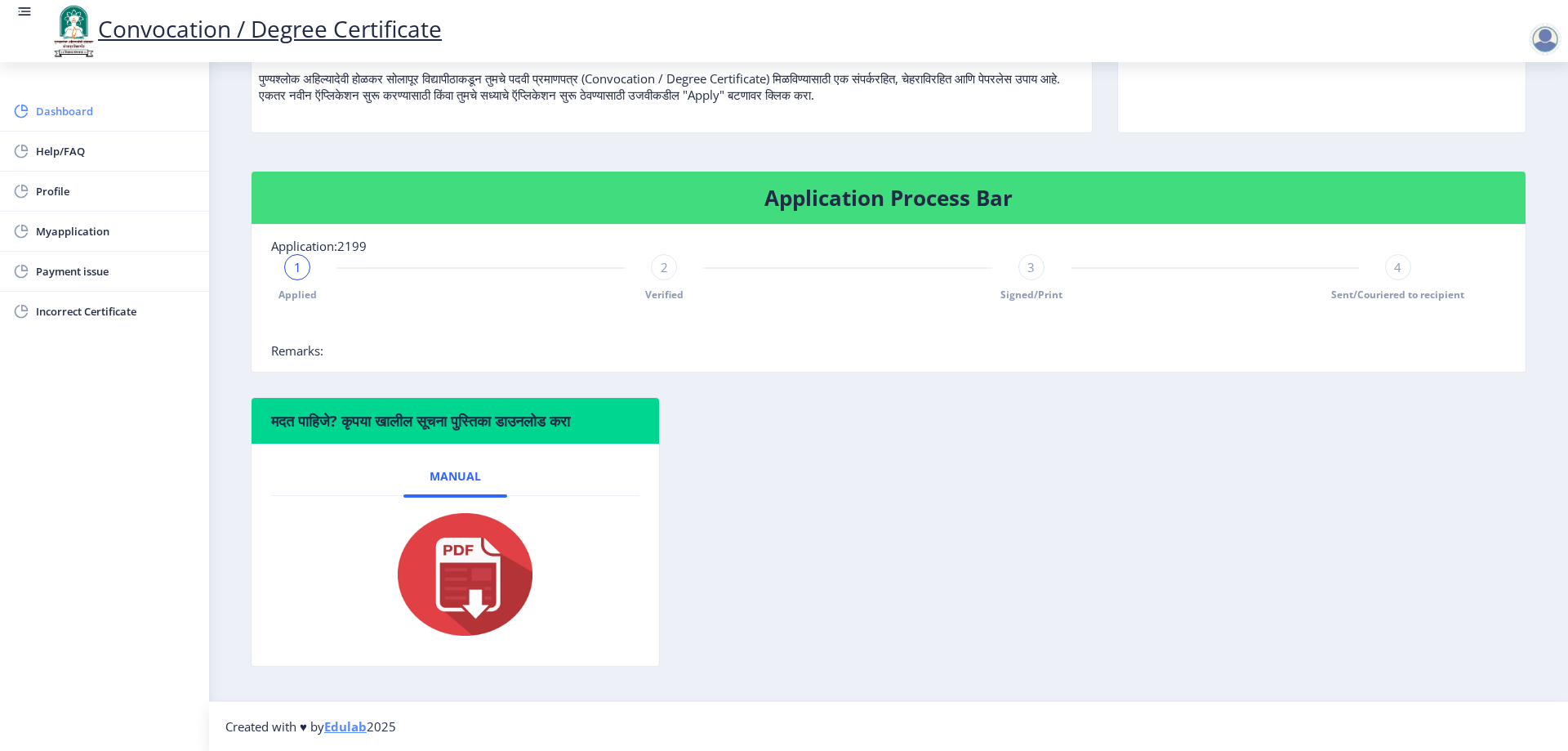
click at [62, 109] on span "Dashboard" at bounding box center [115, 111] width 160 height 19
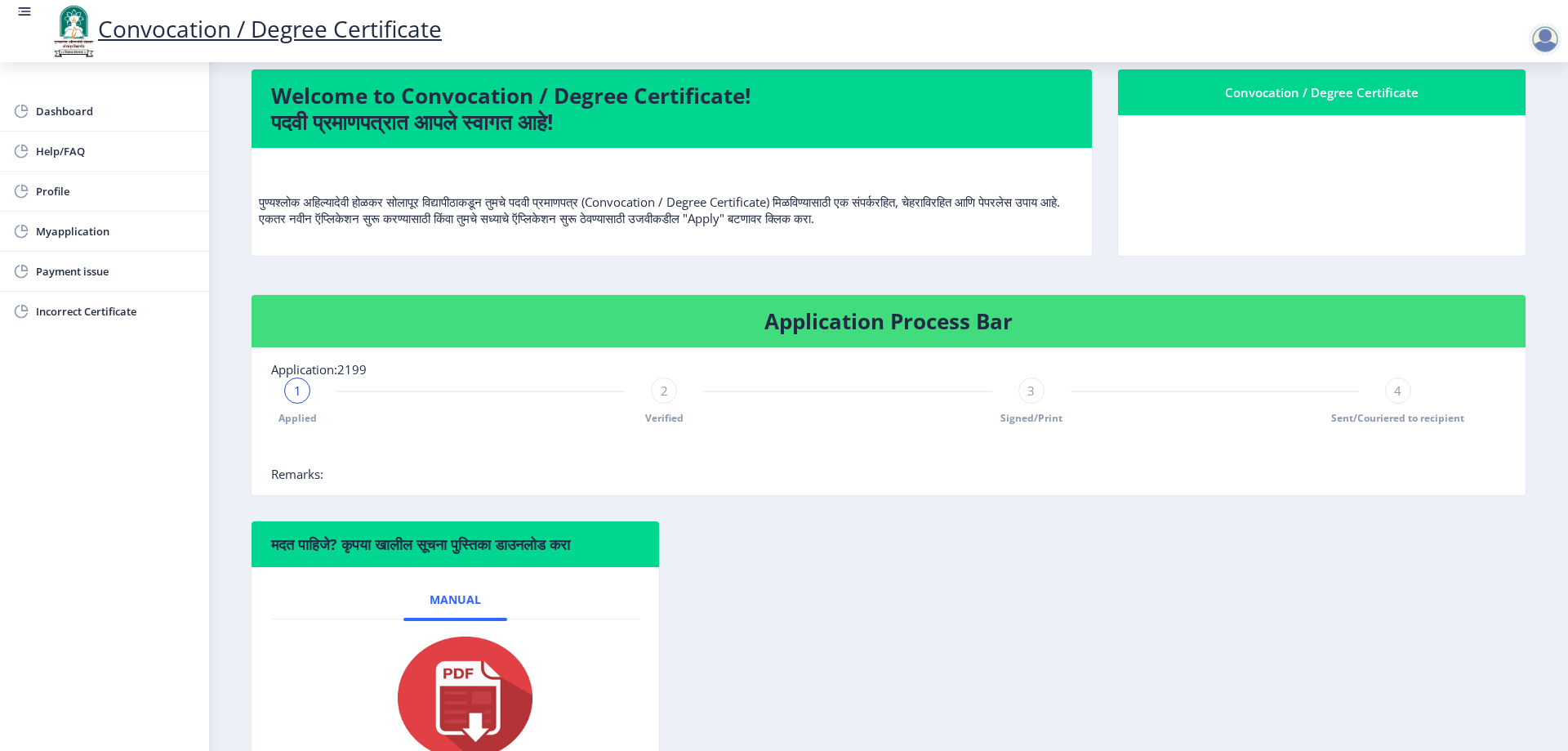
scroll to position [0, 0]
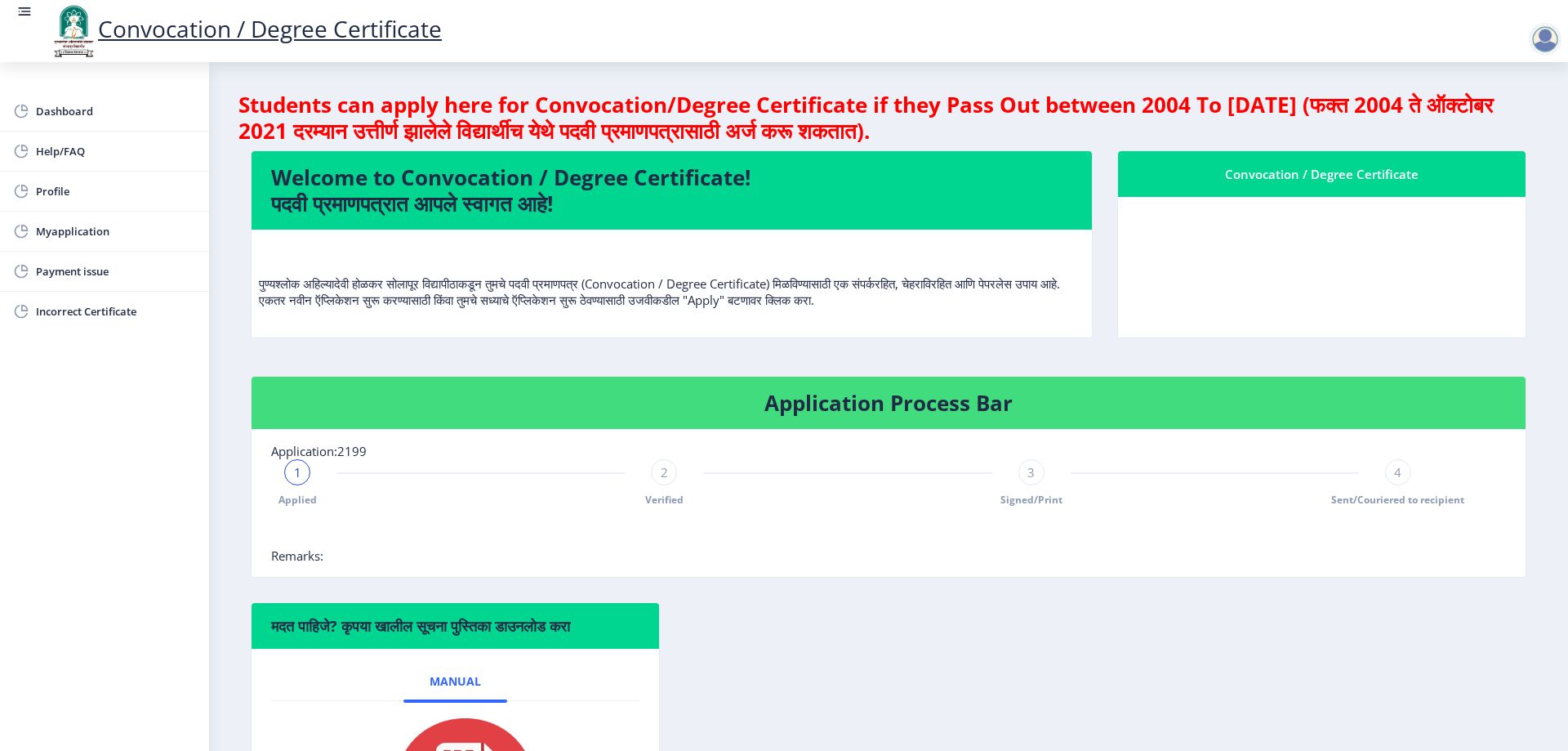
drag, startPoint x: 314, startPoint y: 180, endPoint x: 786, endPoint y: 180, distance: 472.0
click at [786, 180] on h4 "Welcome to Convocation / Degree Certificate! पदवी प्रमाणपत्रात आपले स्वागत आहे!" at bounding box center [671, 190] width 801 height 52
drag, startPoint x: 457, startPoint y: 286, endPoint x: 1011, endPoint y: 299, distance: 554.2
click at [1012, 299] on p "पुण्यश्लोक अहिल्यादेवी होळकर सोलापूर विद्यापीठाकडून तुमचे पदवी प्रमाणपत्र (Conv…" at bounding box center [672, 275] width 826 height 65
click at [860, 300] on p "पुण्यश्लोक अहिल्यादेवी होळकर सोलापूर विद्यापीठाकडून तुमचे पदवी प्रमाणपत्र (Conv…" at bounding box center [672, 275] width 826 height 65
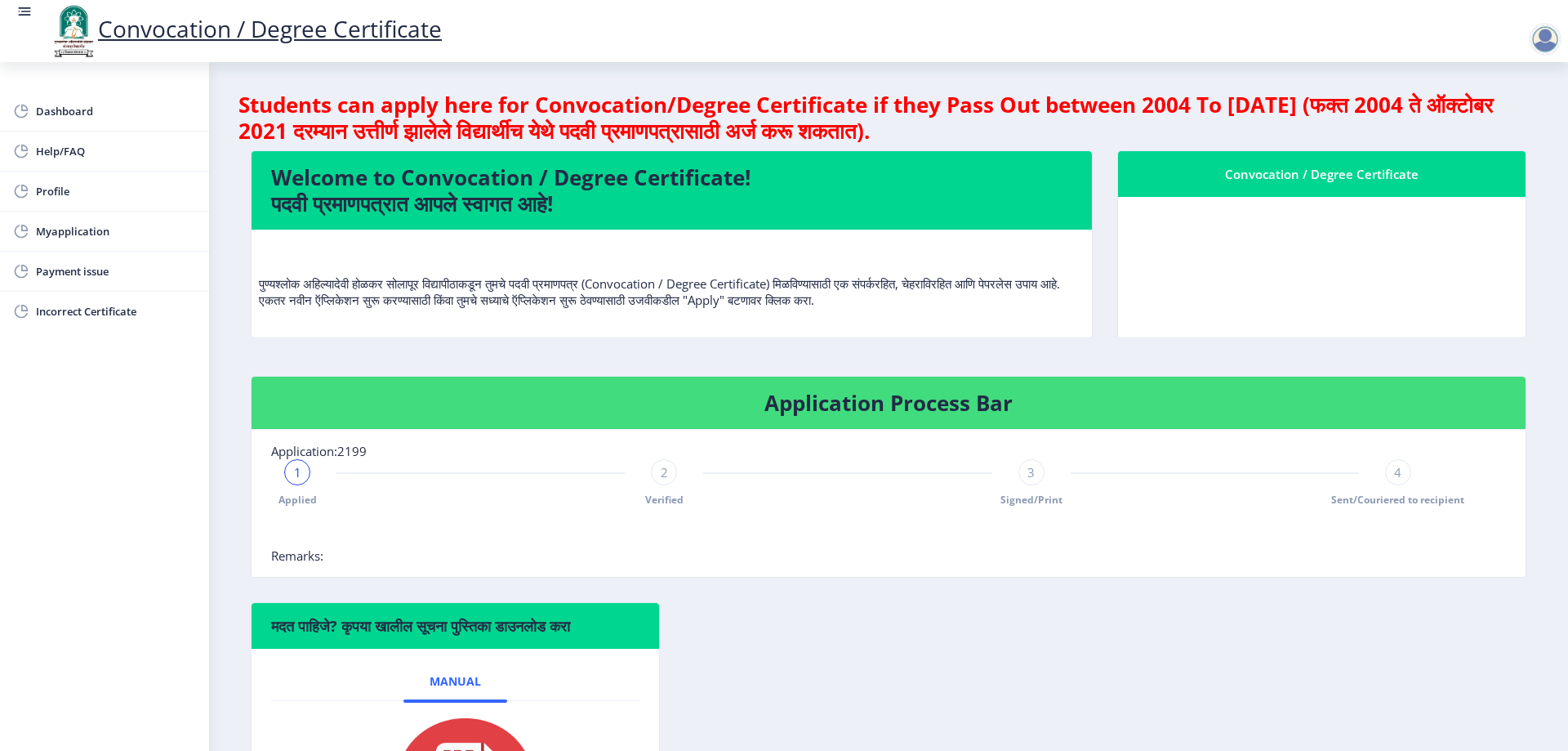
drag, startPoint x: 1299, startPoint y: 169, endPoint x: 1294, endPoint y: 242, distance: 73.2
click at [1297, 170] on div "Convocation / Degree Certificate" at bounding box center [1322, 173] width 368 height 19
click at [1301, 271] on nb-card-body at bounding box center [1321, 267] width 407 height 140
drag, startPoint x: 608, startPoint y: 278, endPoint x: 883, endPoint y: 282, distance: 275.0
click at [859, 279] on p "पुण्यश्लोक अहिल्यादेवी होळकर सोलापूर विद्यापीठाकडून तुमचे पदवी प्रमाणपत्र (Conv…" at bounding box center [672, 275] width 826 height 65
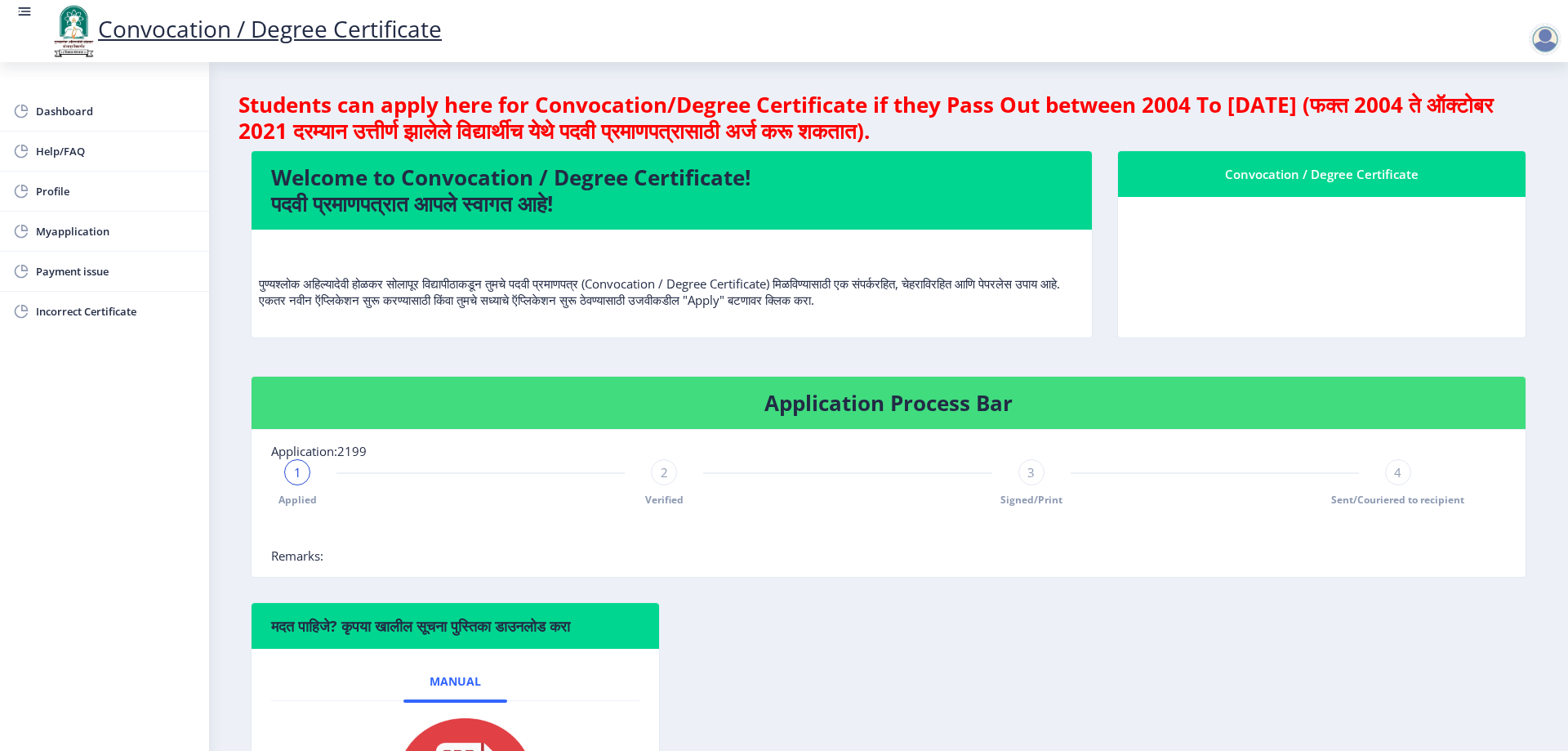
click at [973, 319] on div "पुण्यश्लोक अहिल्यादेवी होळकर सोलापूर विद्यापीठाकडून तुमचे पदवी प्रमाणपत्र (Conv…" at bounding box center [672, 282] width 826 height 79
click at [81, 260] on link "Payment issue" at bounding box center [104, 271] width 209 height 39
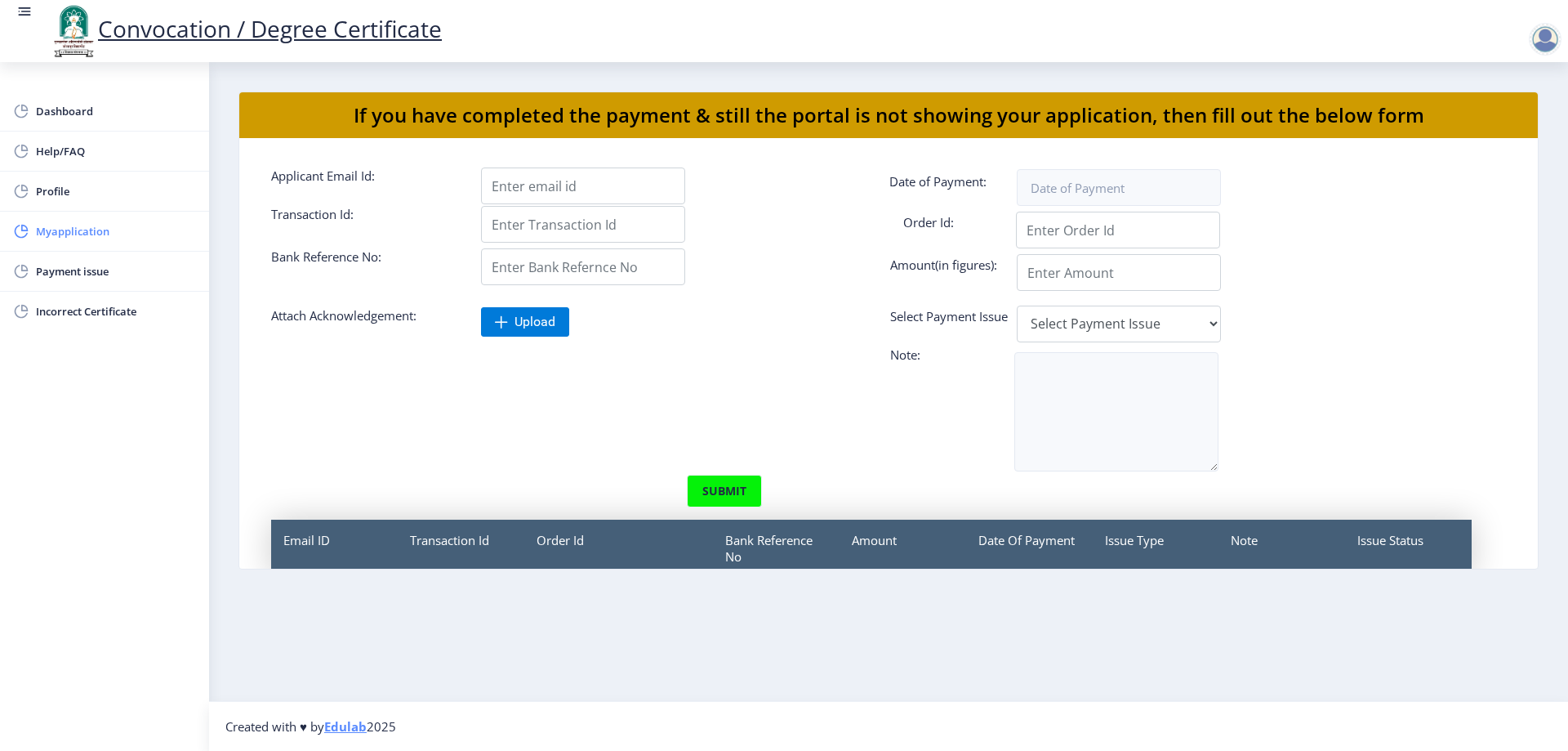
click at [61, 243] on link "Myapplication" at bounding box center [104, 231] width 209 height 39
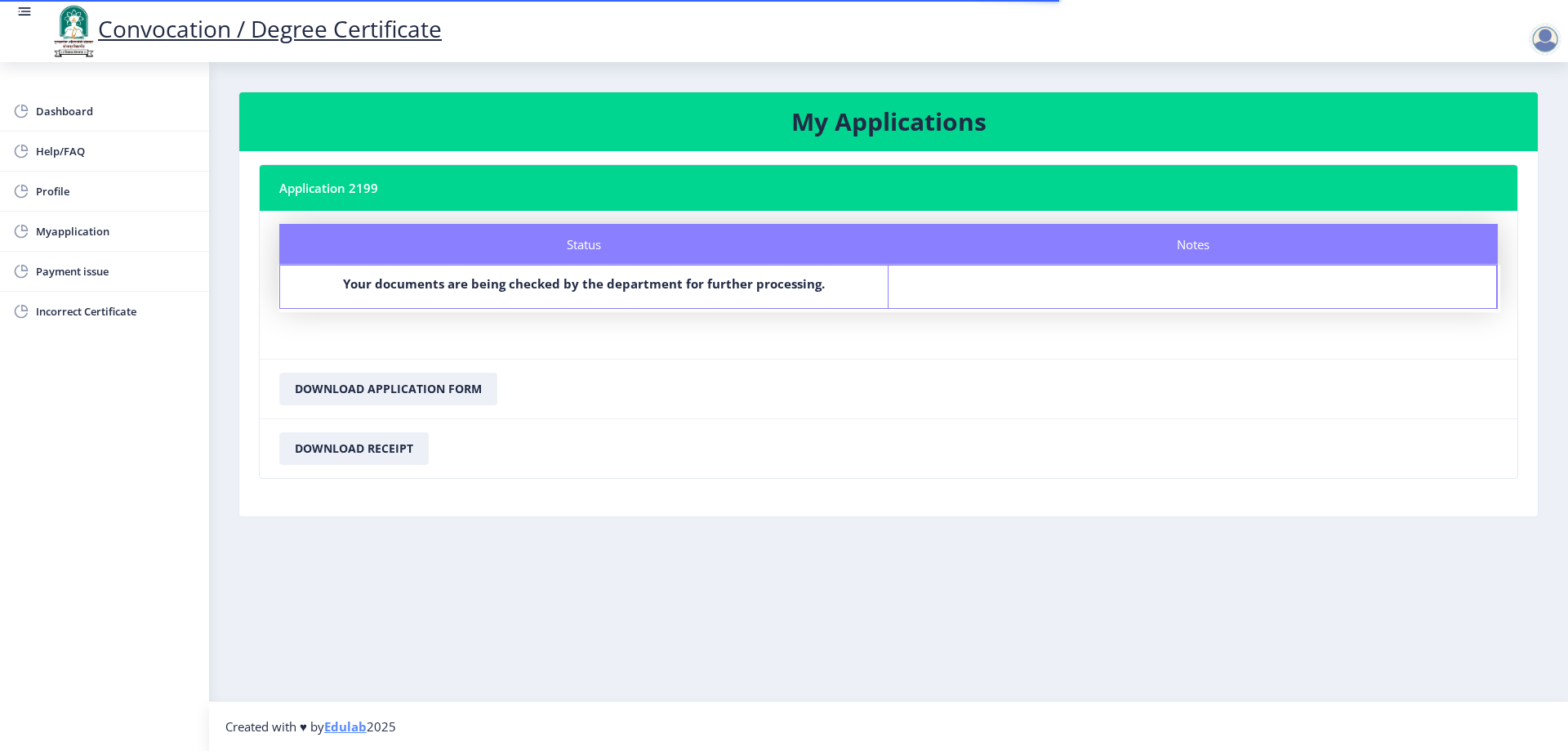
click at [1220, 286] on div "Notes" at bounding box center [1192, 287] width 609 height 42
click at [1206, 251] on div "Notes" at bounding box center [1192, 244] width 609 height 41
click at [73, 111] on span "Dashboard" at bounding box center [115, 111] width 160 height 19
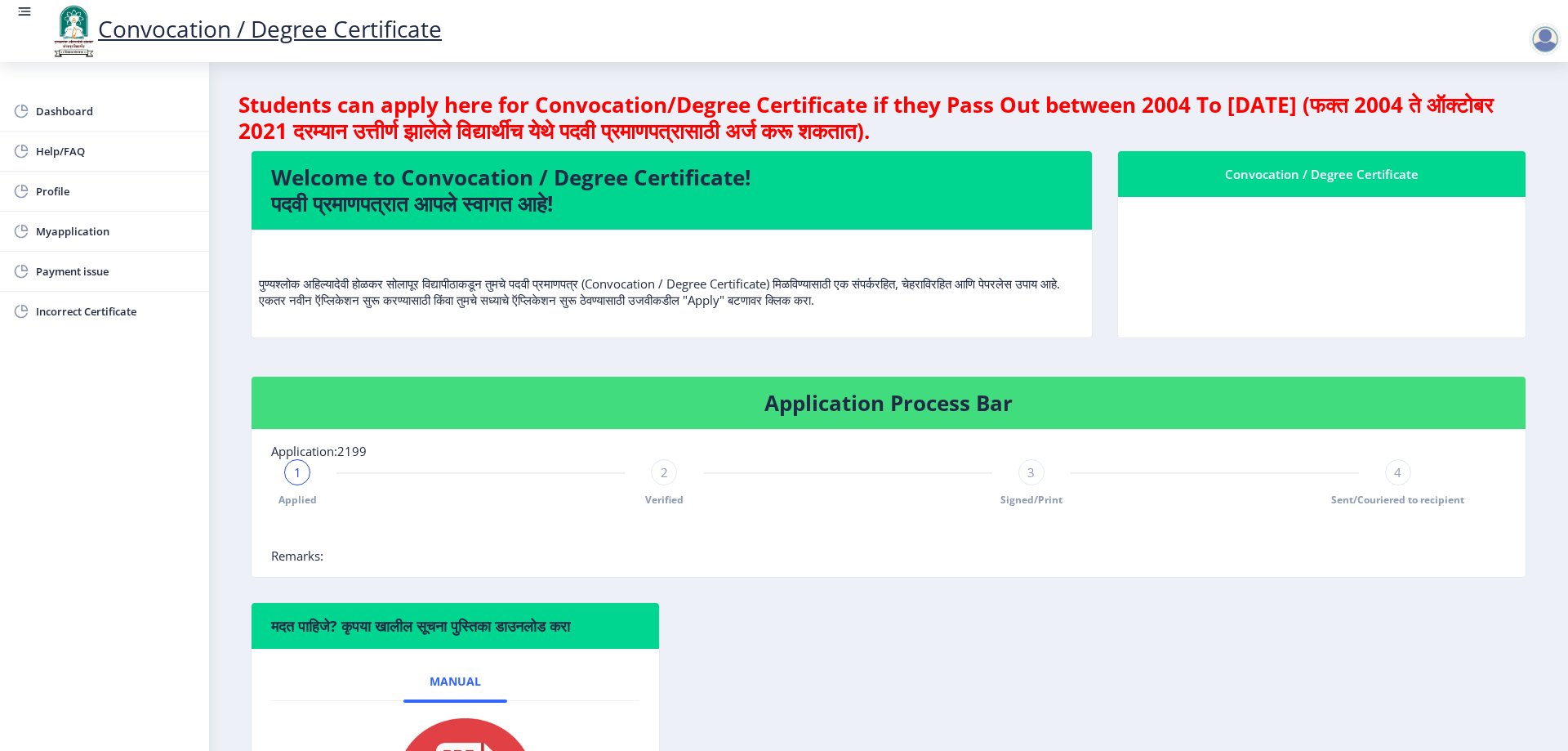
click at [1345, 186] on nb-card-header "Convocation / Degree Certificate" at bounding box center [1321, 174] width 407 height 46
drag, startPoint x: 1383, startPoint y: 103, endPoint x: 1513, endPoint y: 103, distance: 130.0
click at [1513, 103] on h4 "Students can apply here for Convocation/Degree Certificate if they Pass Out bet…" at bounding box center [888, 117] width 1300 height 52
drag, startPoint x: 321, startPoint y: 131, endPoint x: 351, endPoint y: 136, distance: 30.4
click at [351, 136] on h4 "Students can apply here for Convocation/Degree Certificate if they Pass Out bet…" at bounding box center [888, 117] width 1300 height 52
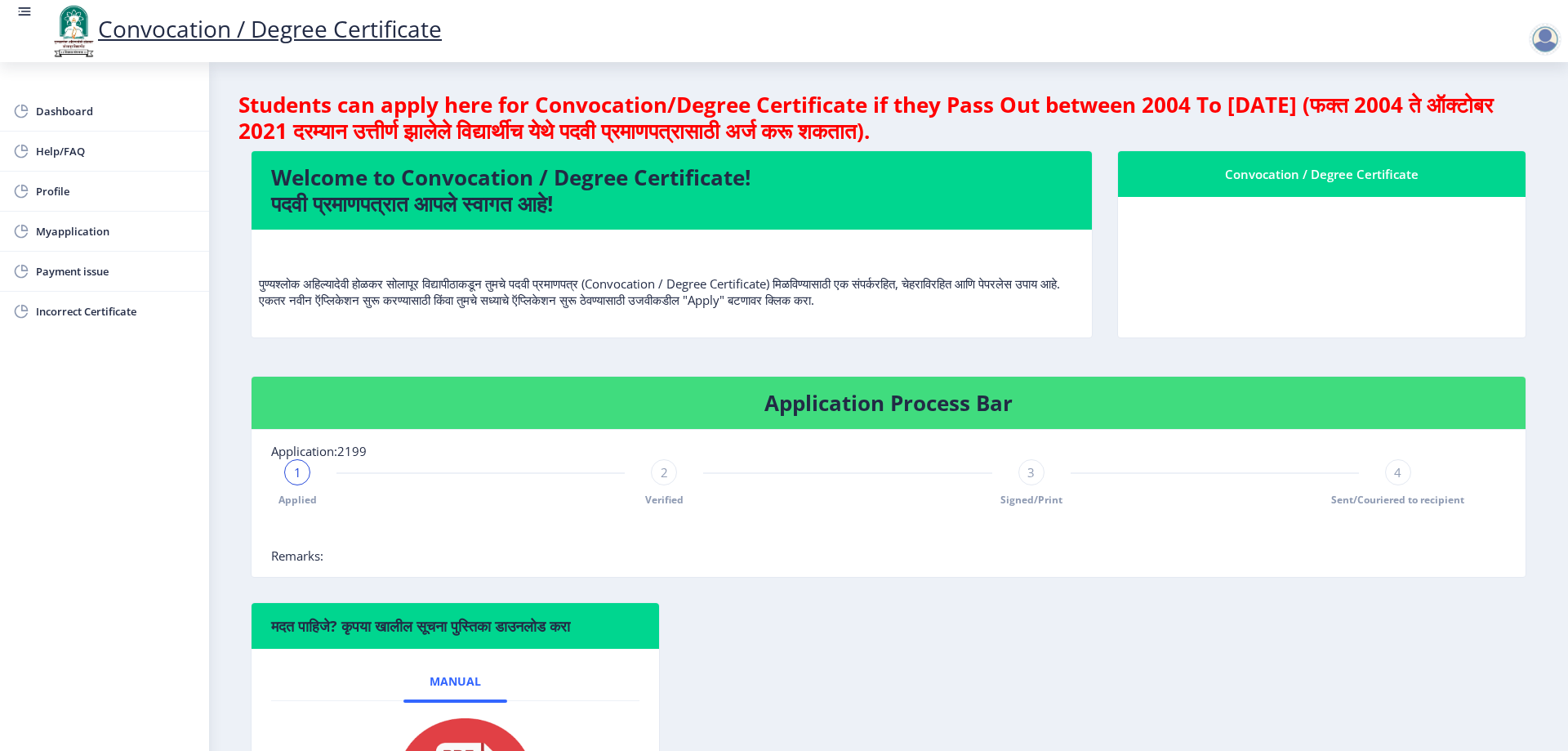
click at [384, 136] on h4 "Students can apply here for Convocation/Degree Certificate if they Pass Out bet…" at bounding box center [888, 117] width 1300 height 52
drag, startPoint x: 859, startPoint y: 114, endPoint x: 834, endPoint y: 122, distance: 26.2
click at [860, 114] on h4 "Students can apply here for Convocation/Degree Certificate if they Pass Out bet…" at bounding box center [888, 117] width 1300 height 52
click at [508, 304] on p "पुण्यश्लोक अहिल्यादेवी होळकर सोलापूर विद्यापीठाकडून तुमचे पदवी प्रमाणपत्र (Conv…" at bounding box center [672, 275] width 826 height 65
click at [51, 112] on span "Dashboard" at bounding box center [115, 111] width 160 height 19
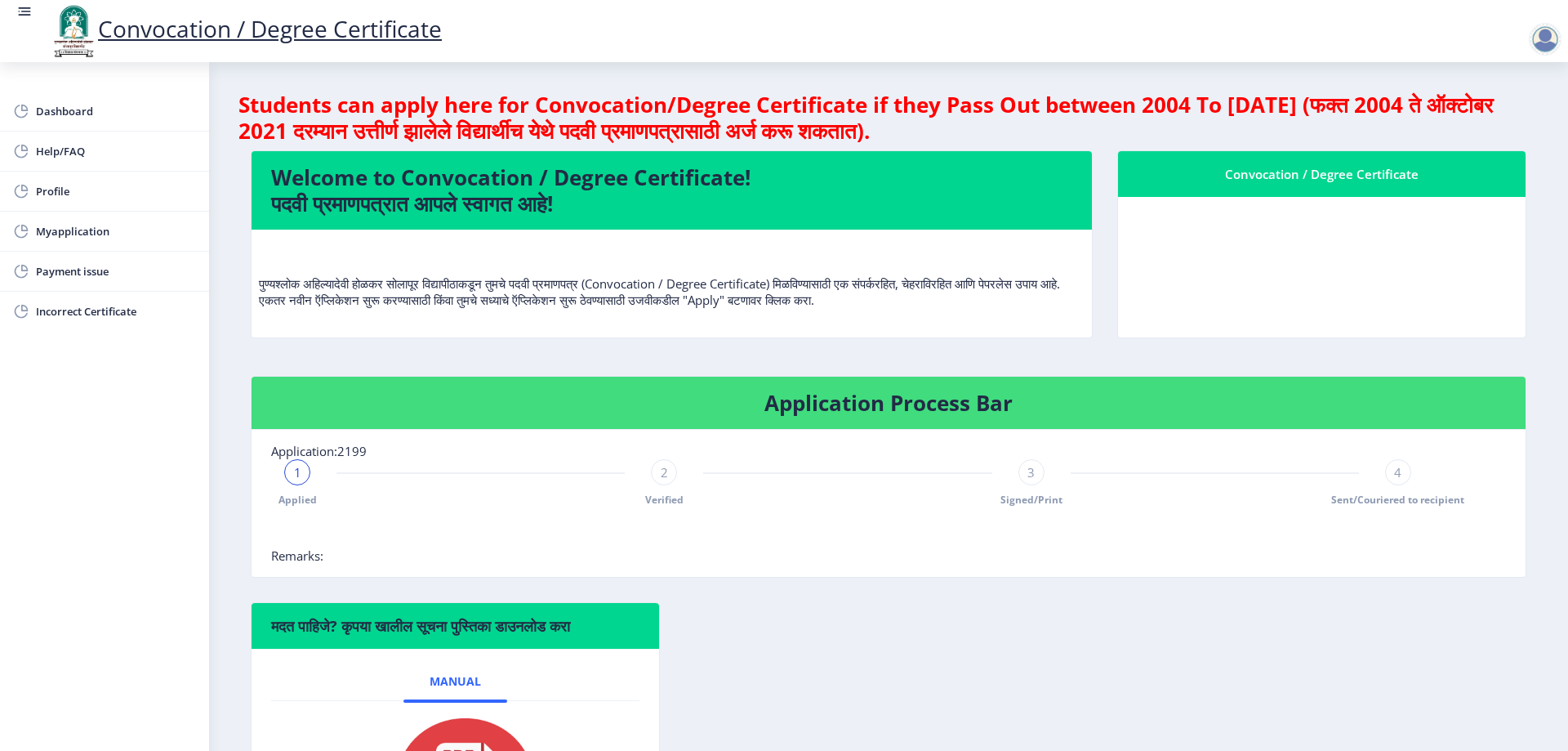
drag, startPoint x: 1275, startPoint y: 163, endPoint x: 1260, endPoint y: 170, distance: 16.6
click at [1273, 163] on nb-card-header "Convocation / Degree Certificate" at bounding box center [1321, 174] width 407 height 46
drag, startPoint x: 1212, startPoint y: 180, endPoint x: 1452, endPoint y: 191, distance: 240.3
click at [1444, 190] on nb-card-header "Convocation / Degree Certificate" at bounding box center [1321, 174] width 407 height 46
click at [1325, 253] on nb-card-body at bounding box center [1321, 267] width 407 height 140
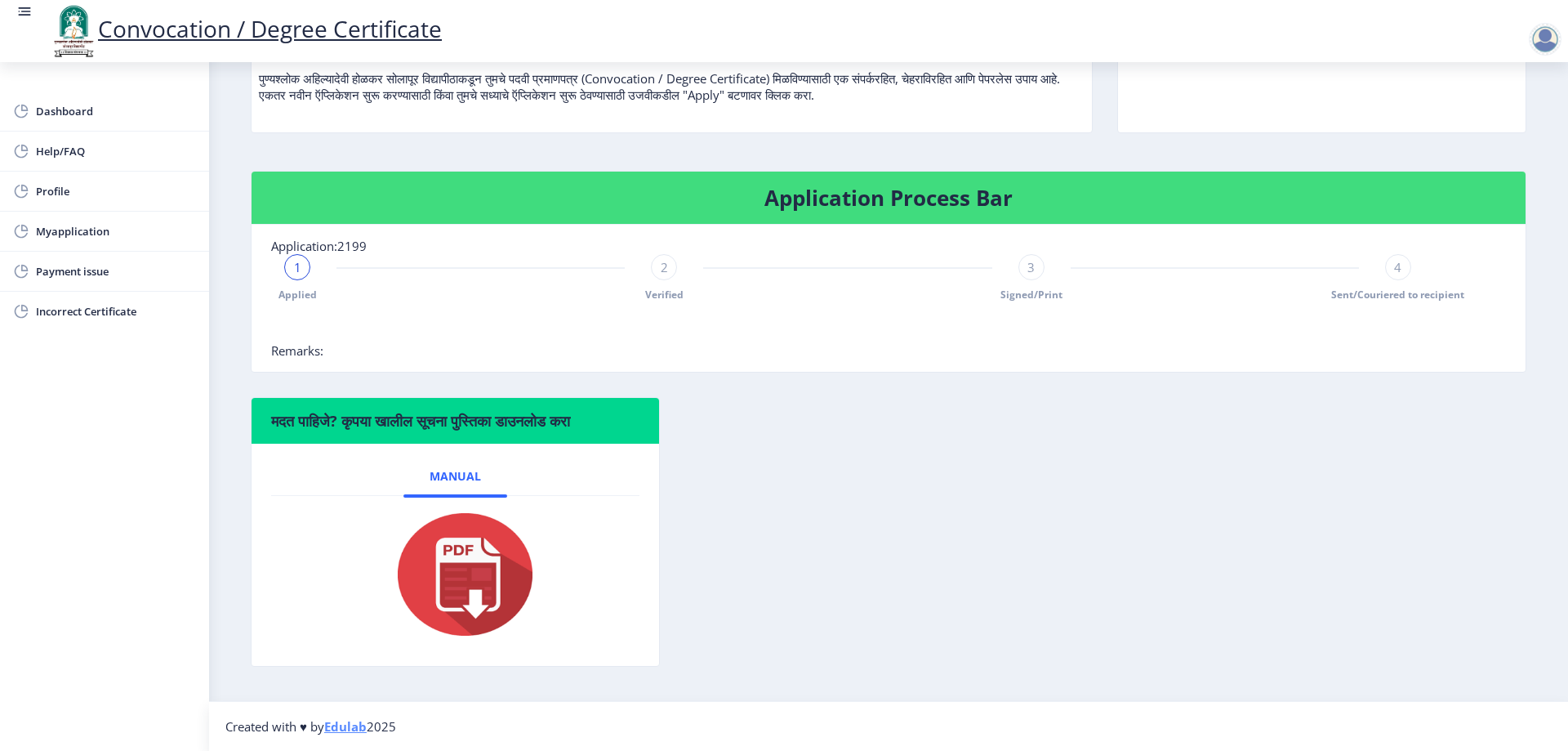
scroll to position [41, 0]
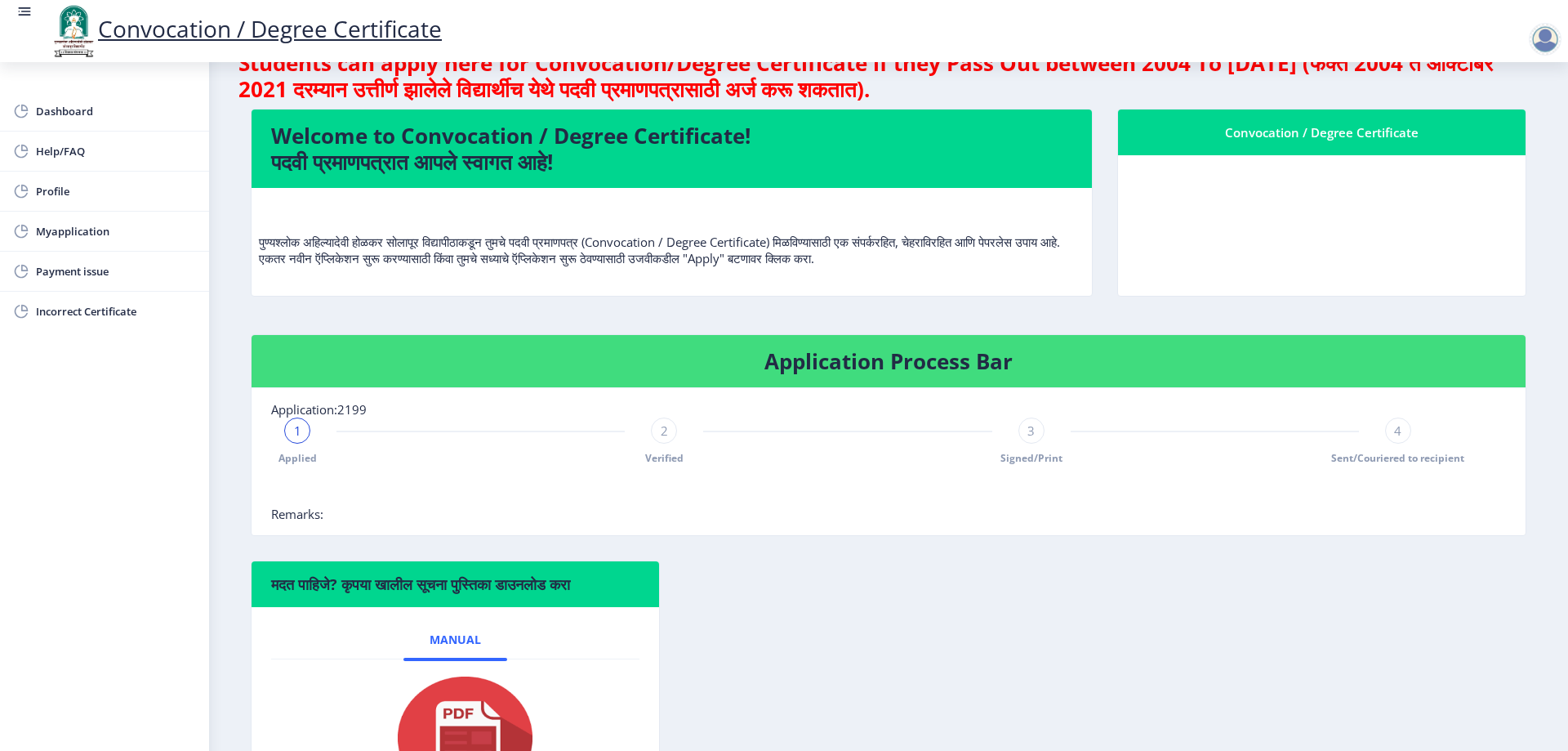
click at [544, 162] on h4 "Welcome to Convocation / Degree Certificate! पदवी प्रमाणपत्रात आपले स्वागत आहे!" at bounding box center [671, 148] width 801 height 52
drag, startPoint x: 260, startPoint y: 240, endPoint x: 1011, endPoint y: 262, distance: 751.3
click at [1001, 261] on p "पुण्यश्लोक अहिल्यादेवी होळकर सोलापूर विद्यापीठाकडून तुमचे पदवी प्रमाणपत्र (Conv…" at bounding box center [672, 233] width 826 height 65
click at [1020, 262] on p "पुण्यश्लोक अहिल्यादेवी होळकर सोलापूर विद्यापीठाकडून तुमचे पदवी प्रमाणपत्र (Conv…" at bounding box center [672, 233] width 826 height 65
drag, startPoint x: 64, startPoint y: 109, endPoint x: 0, endPoint y: 165, distance: 85.0
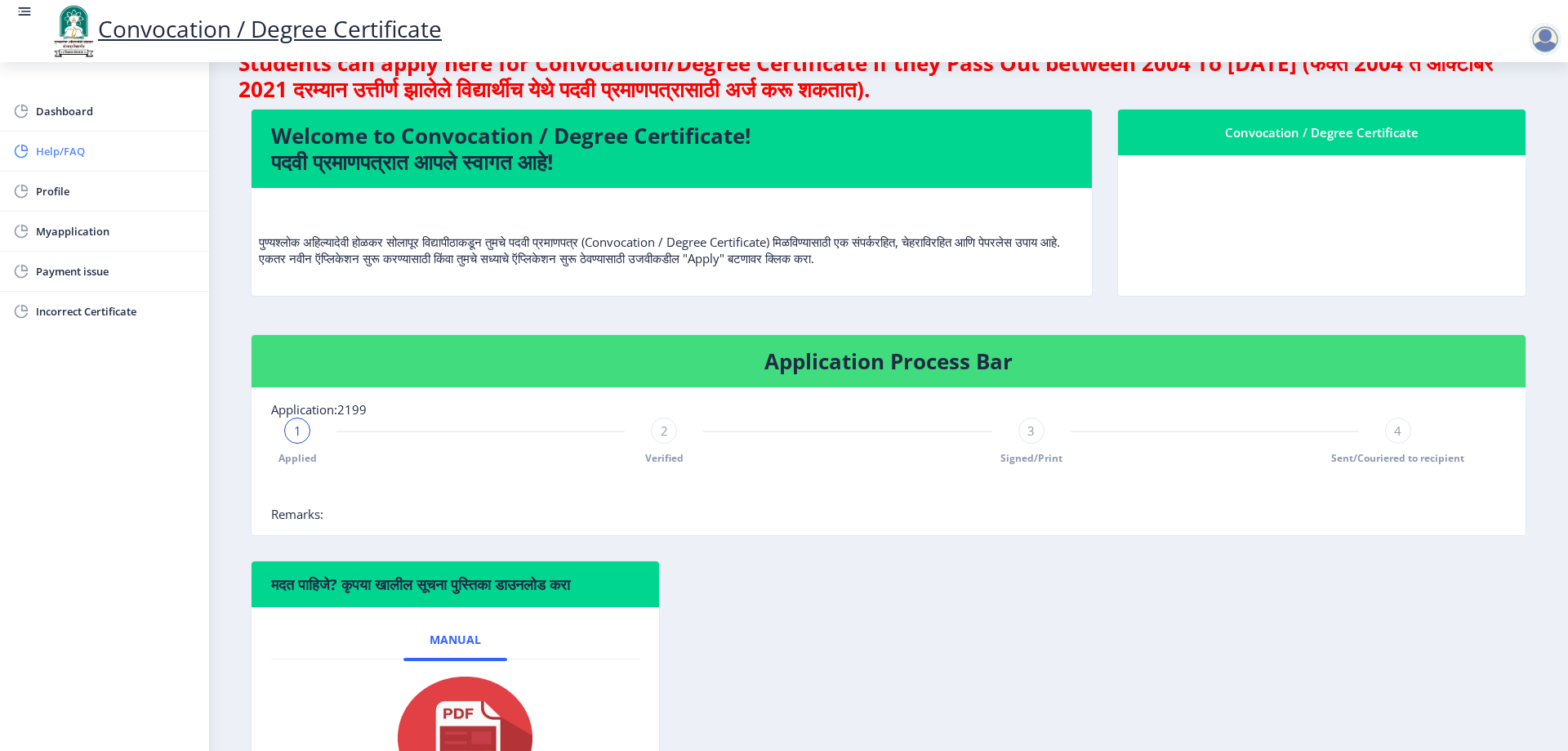
click at [64, 109] on span "Dashboard" at bounding box center [115, 111] width 160 height 19
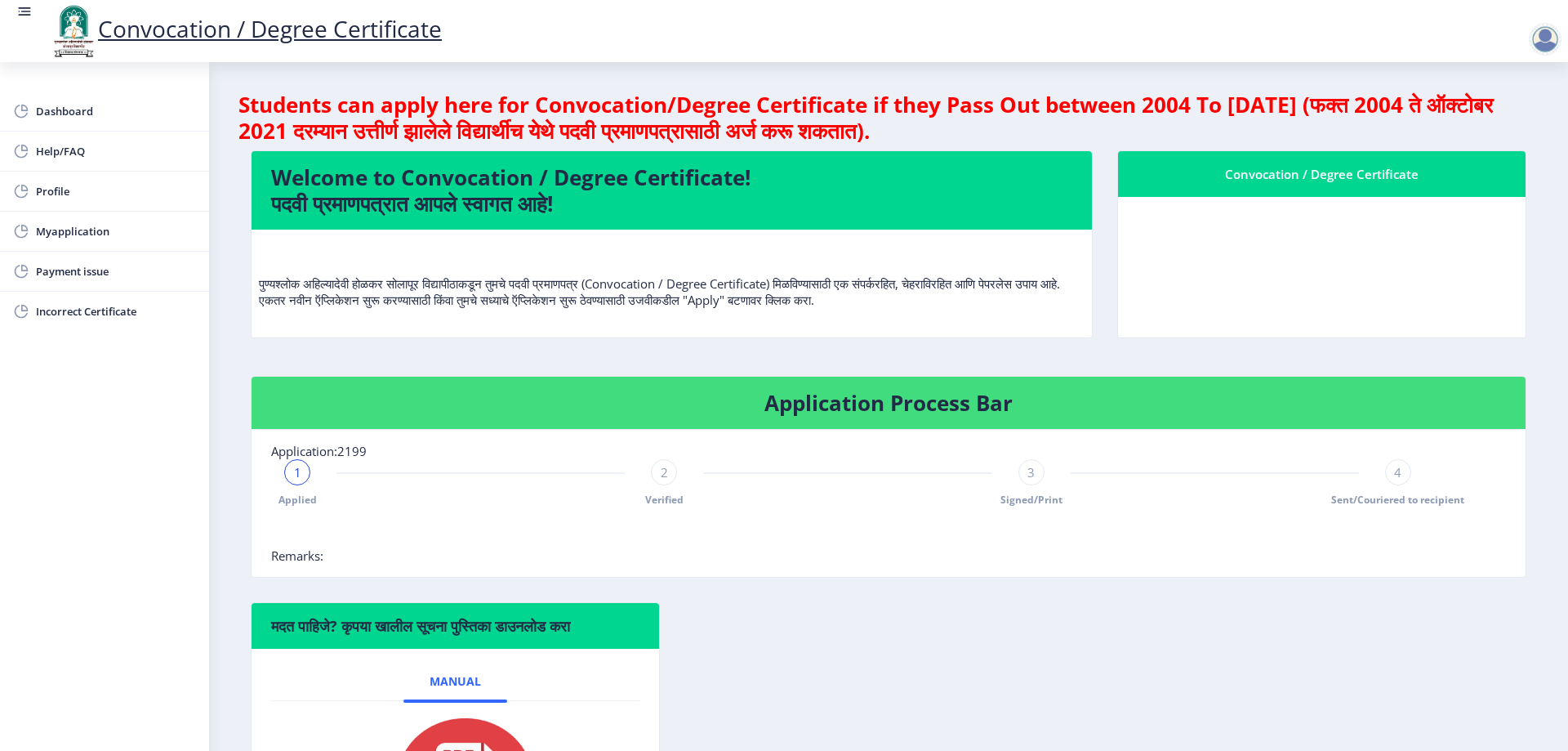
click at [24, 9] on rect at bounding box center [25, 12] width 16 height 16
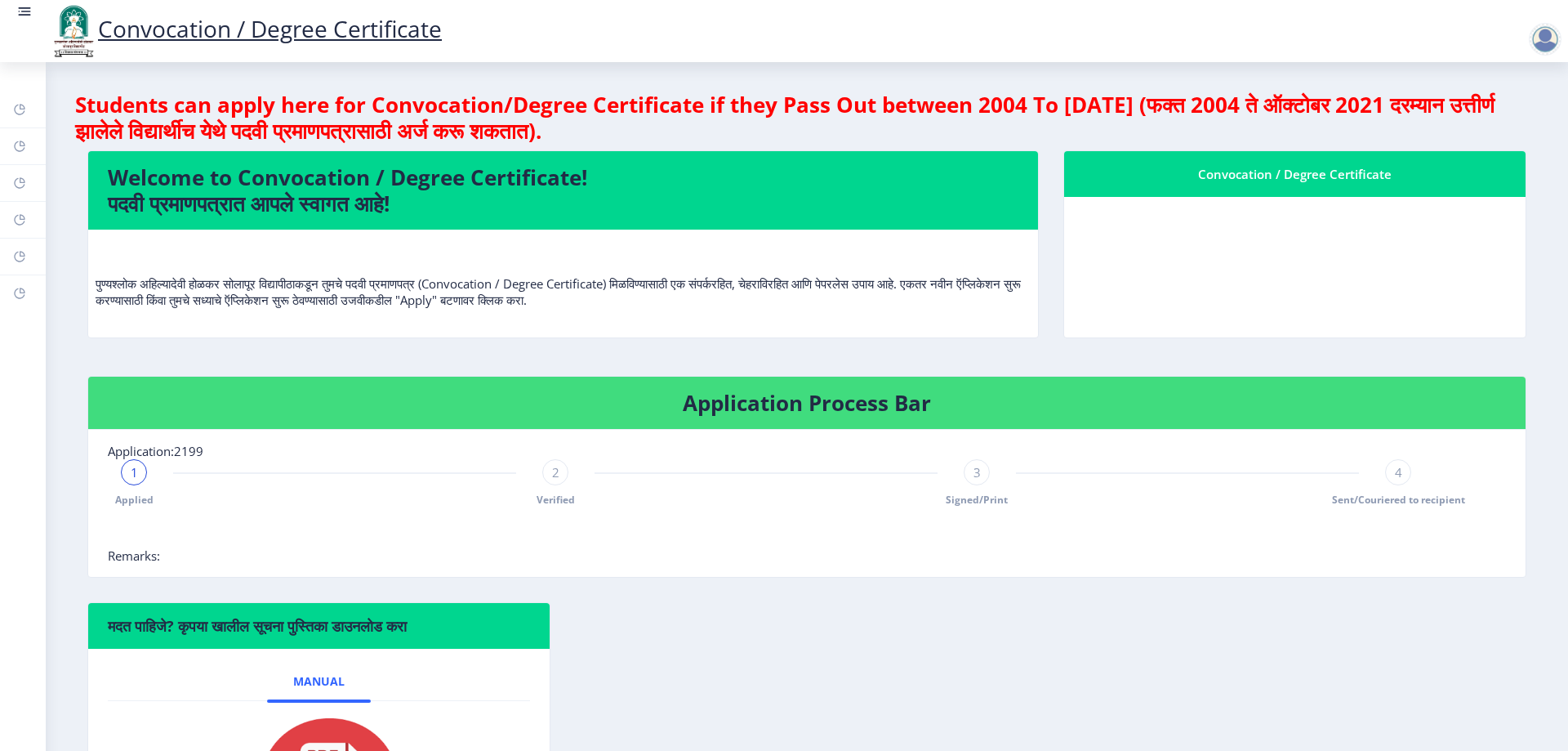
click at [24, 9] on rect at bounding box center [25, 12] width 16 height 16
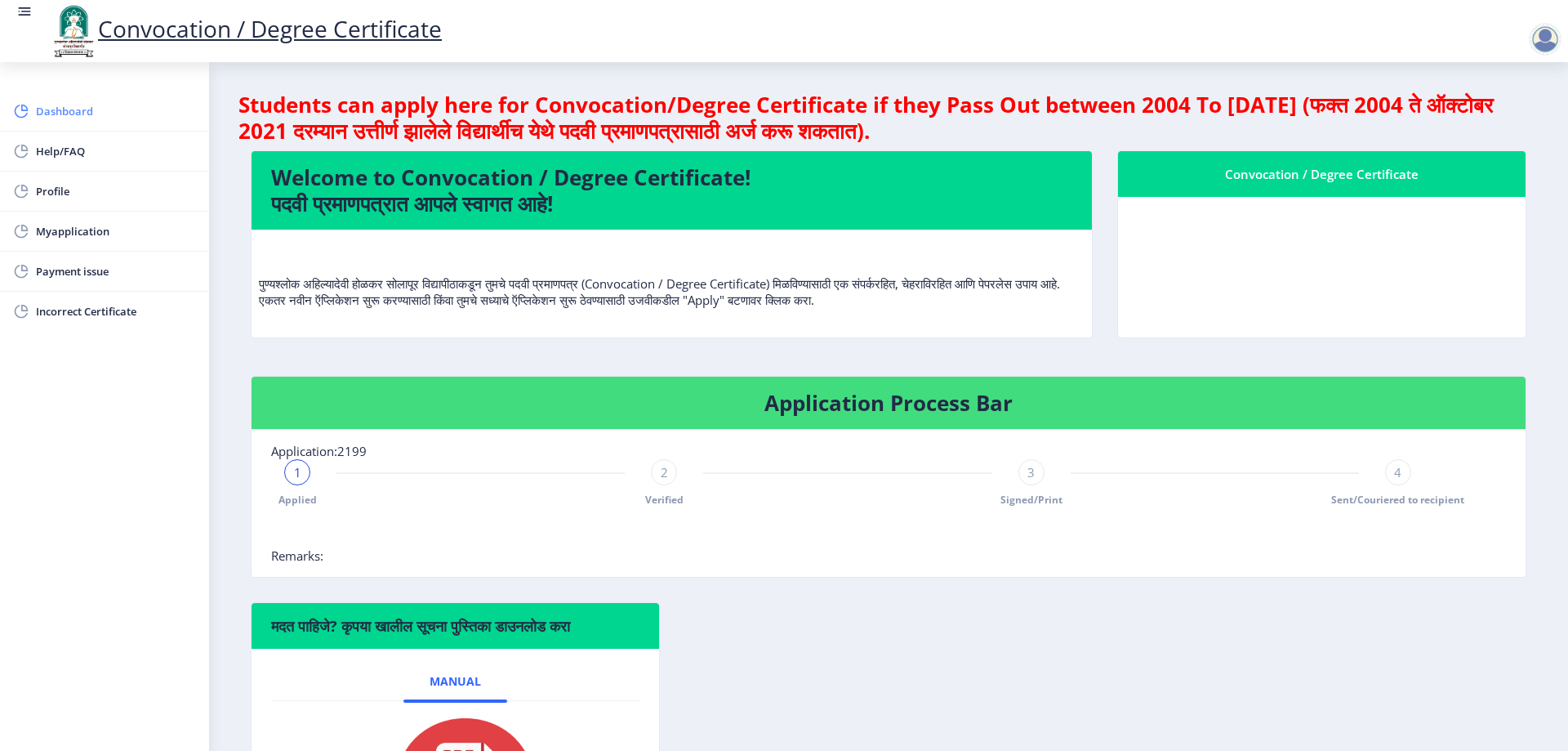
click at [60, 111] on span "Dashboard" at bounding box center [115, 111] width 160 height 19
click at [55, 188] on span "Profile" at bounding box center [115, 190] width 160 height 19
select select "Female"
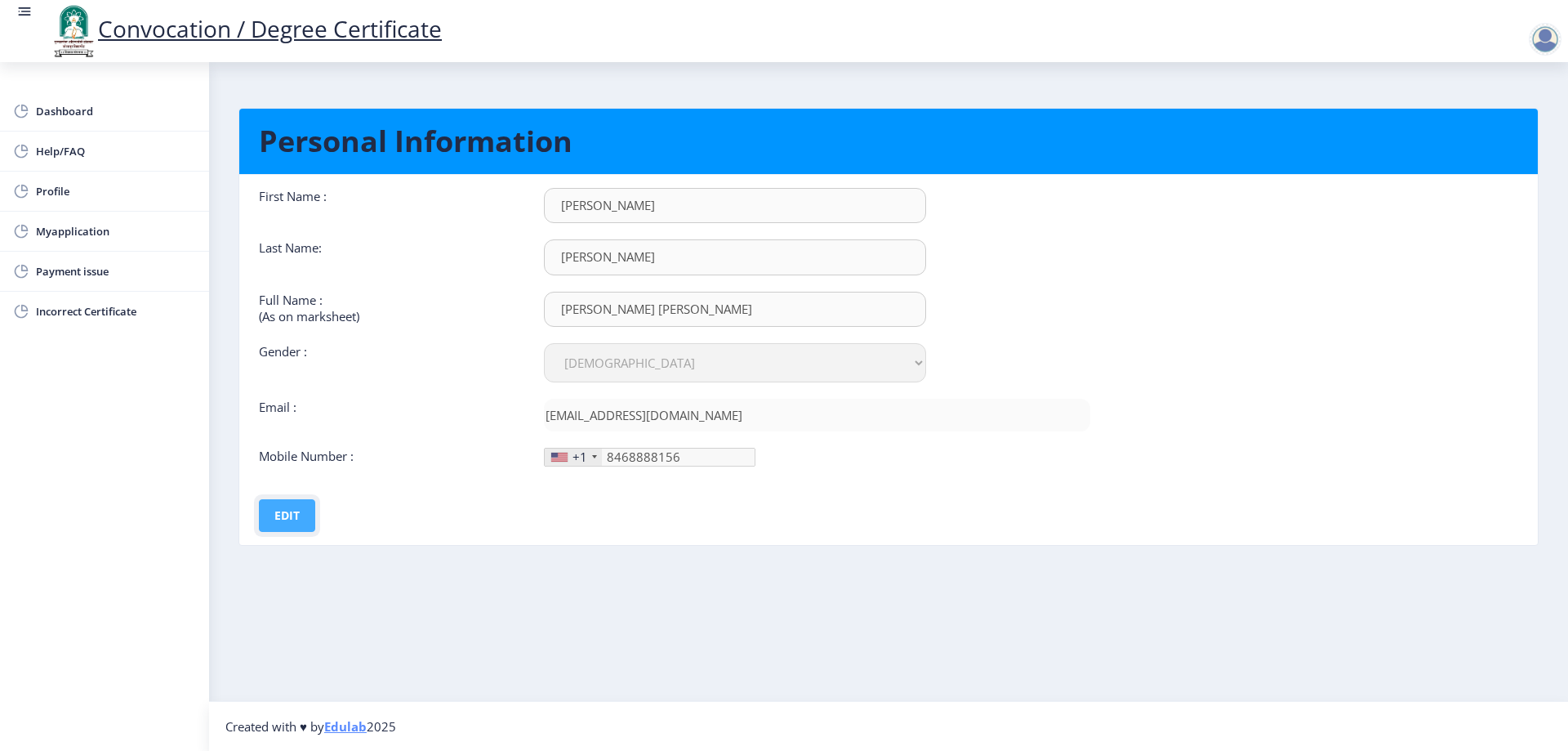
click at [292, 517] on button "Edit" at bounding box center [287, 516] width 57 height 33
click at [295, 516] on button "Save" at bounding box center [297, 516] width 59 height 33
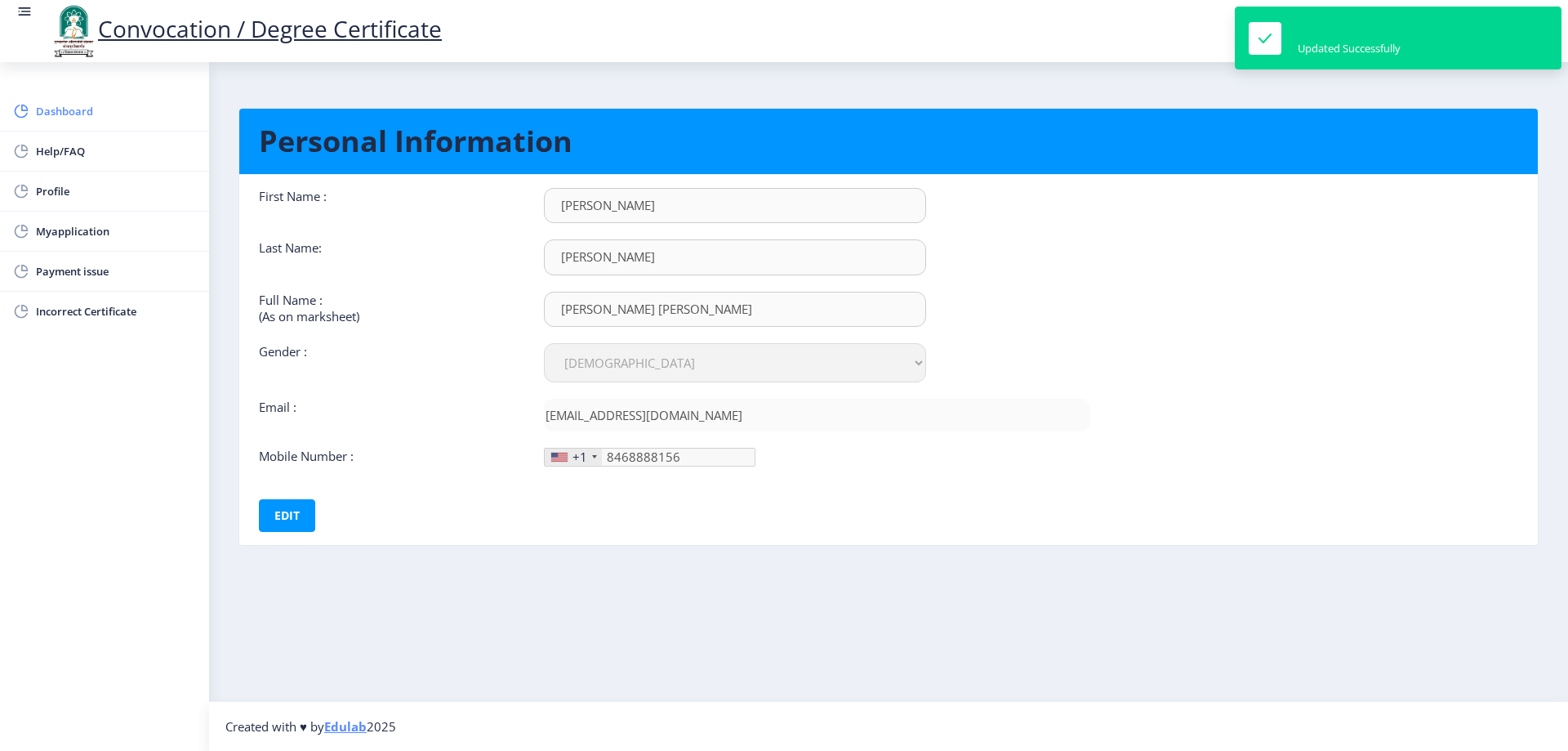
click at [45, 108] on span "Dashboard" at bounding box center [115, 111] width 160 height 19
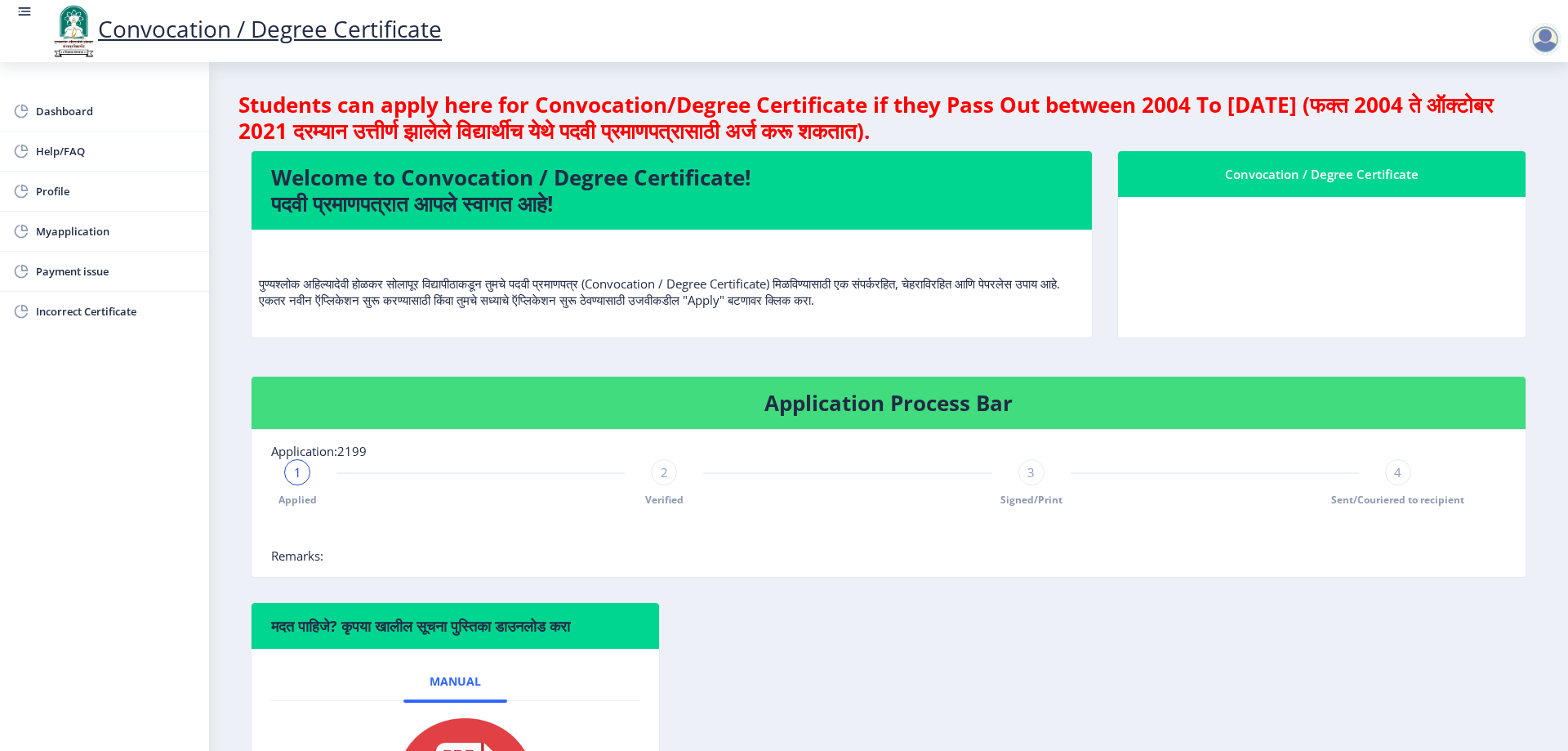
click at [1541, 35] on div at bounding box center [1545, 39] width 33 height 33
click at [1508, 132] on span "Log out" at bounding box center [1502, 126] width 104 height 19
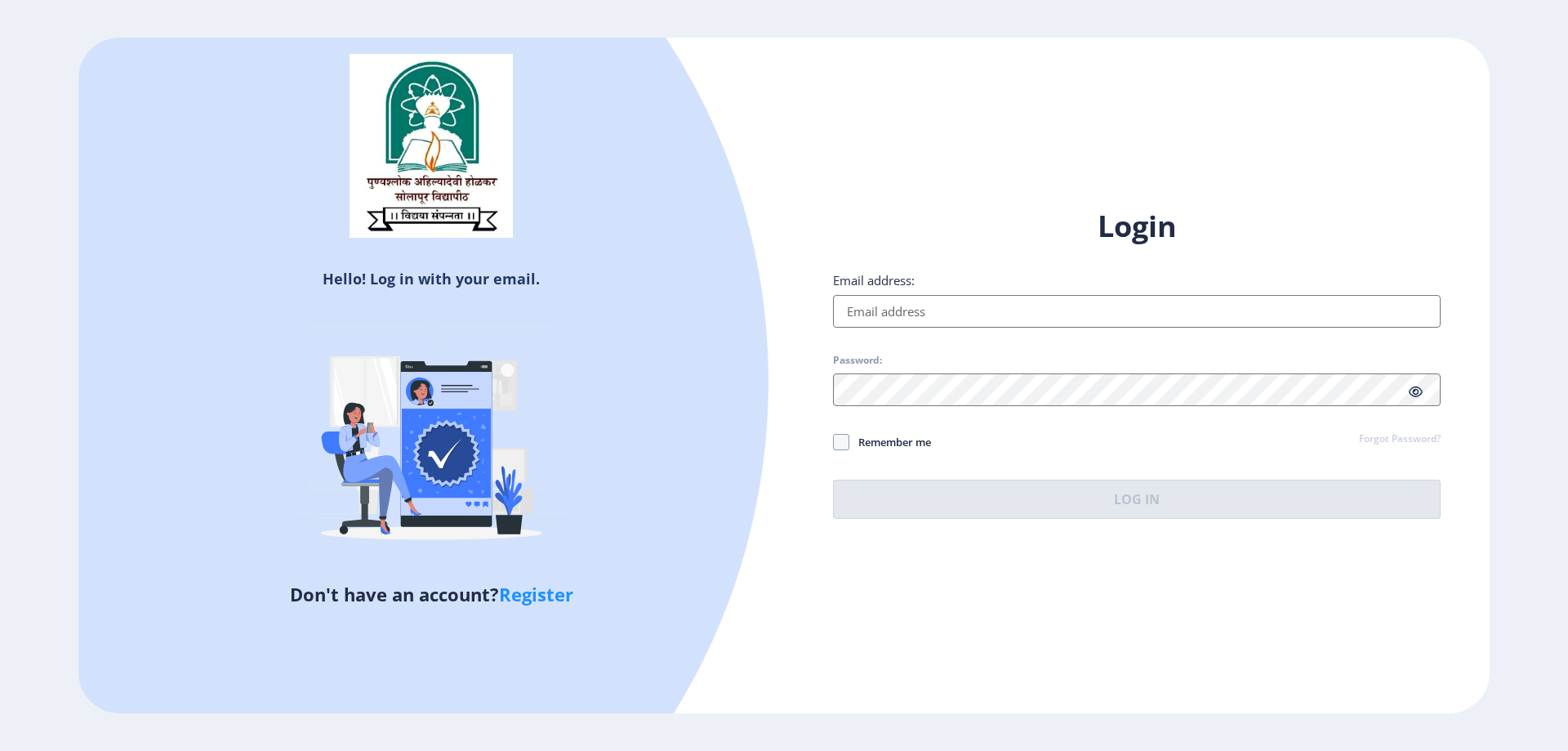
click at [535, 599] on link "Register" at bounding box center [535, 593] width 74 height 25
select select
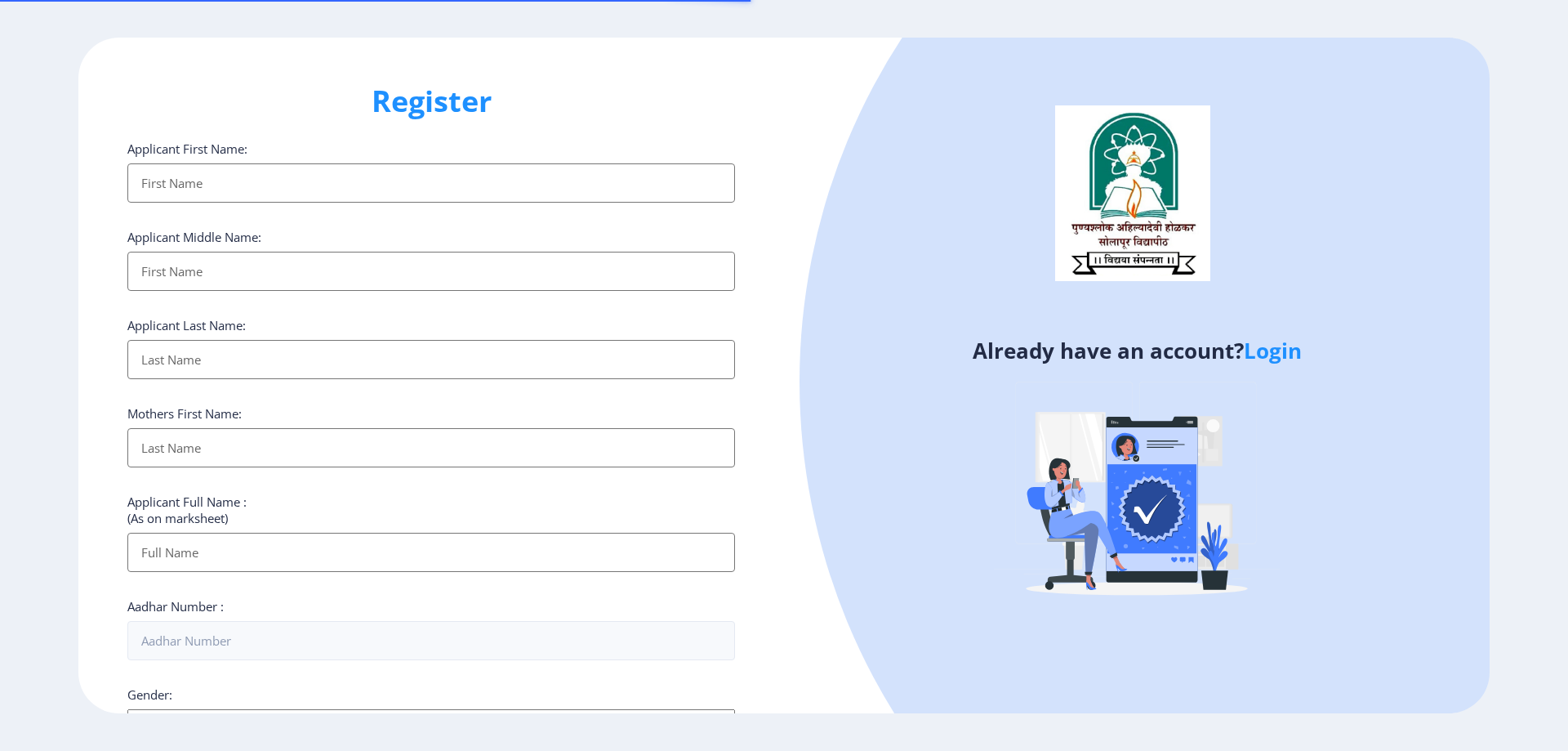
drag, startPoint x: 383, startPoint y: 203, endPoint x: 365, endPoint y: 186, distance: 24.8
click at [380, 201] on div "Applicant First Name: Applicant Middle Name: Applicant Last Name: Mothers First…" at bounding box center [431, 632] width 608 height 984
click at [365, 185] on input "Applicant First Name:" at bounding box center [431, 182] width 608 height 39
click at [364, 184] on input "Applicant First Name:" at bounding box center [431, 182] width 608 height 39
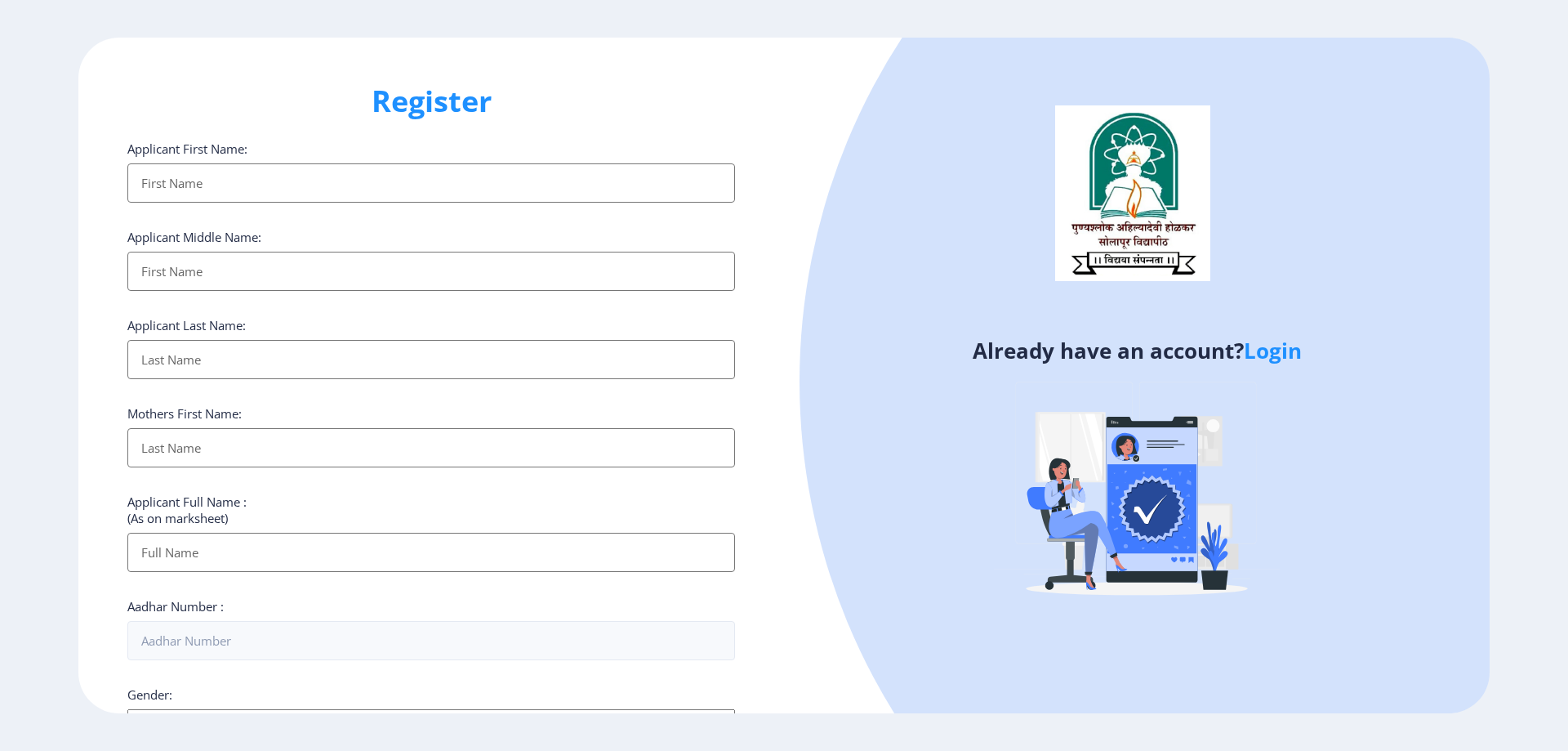
type input "SNEHAL"
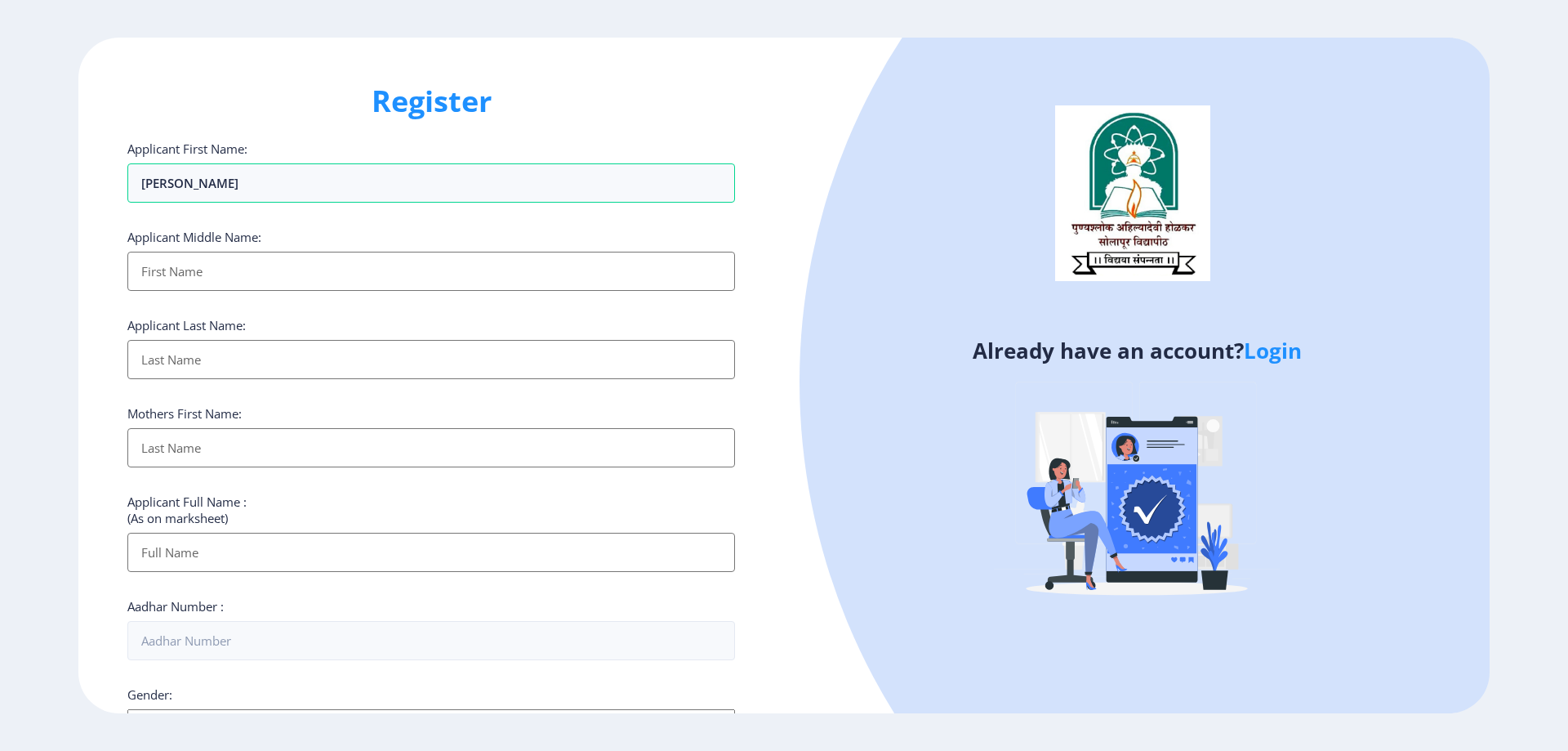
click at [220, 269] on input "Applicant First Name:" at bounding box center [431, 271] width 608 height 39
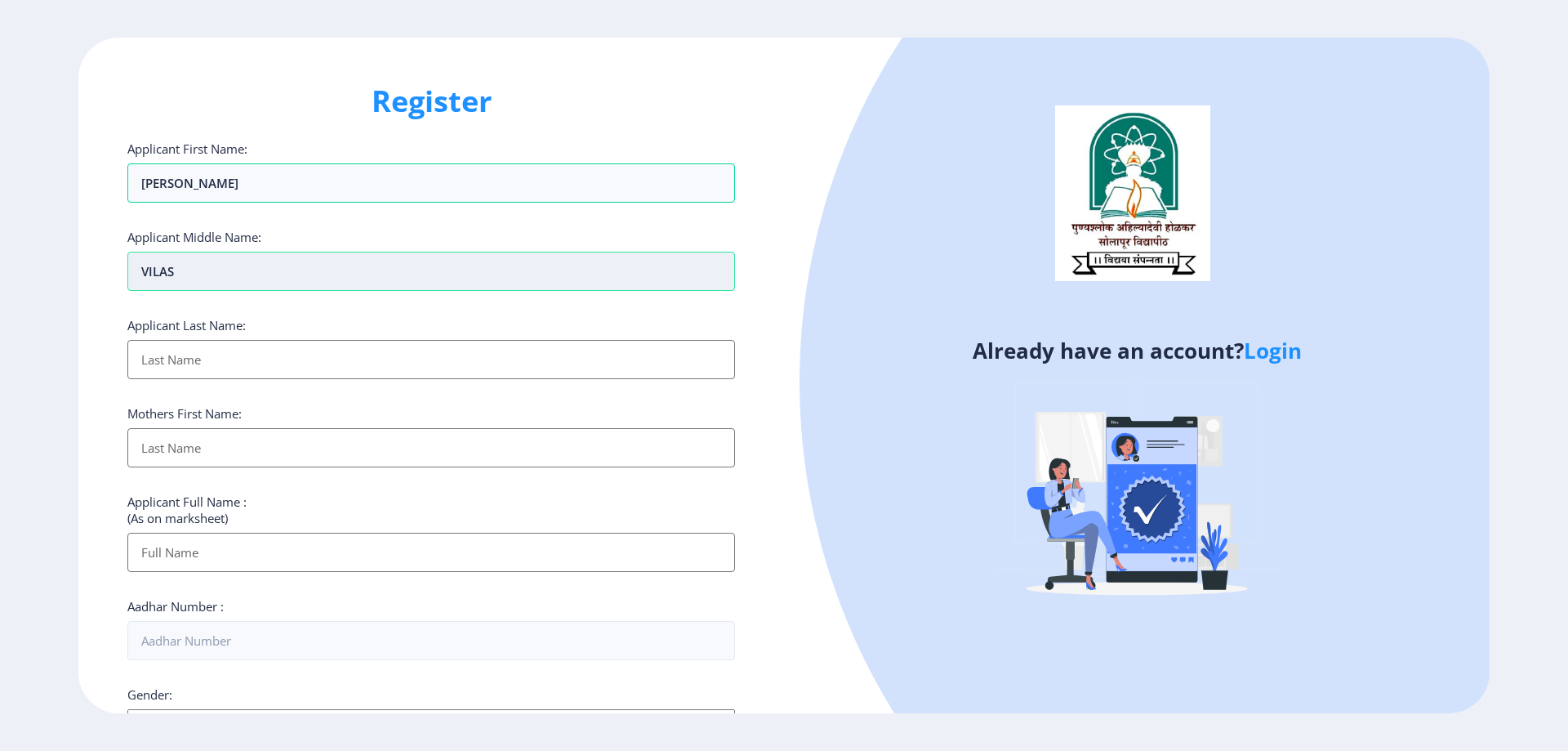
type input "VILAS"
type input "PANDHARE"
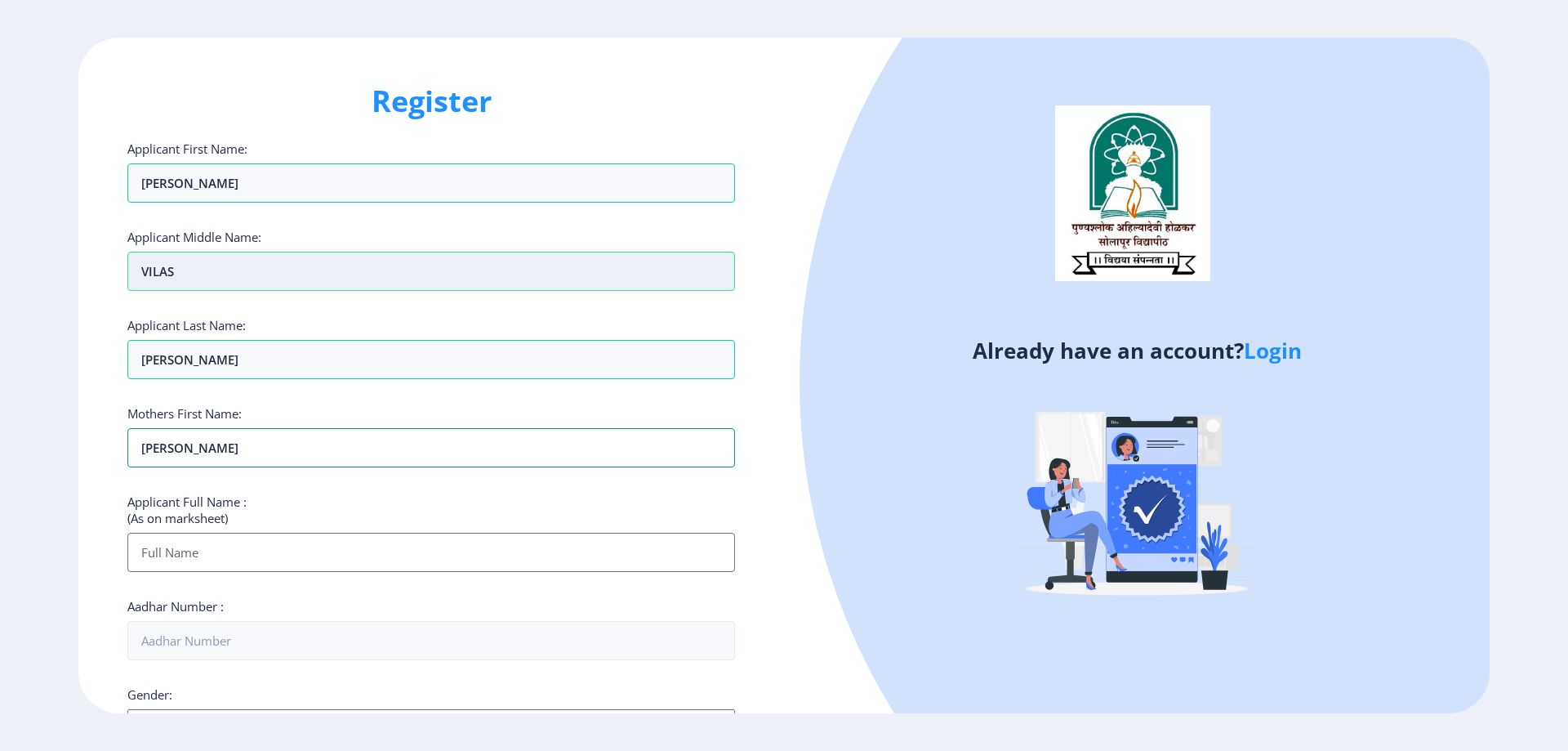
type input "NAMITA"
type input "p"
type input "PANDHARE SNEHAL VILAS"
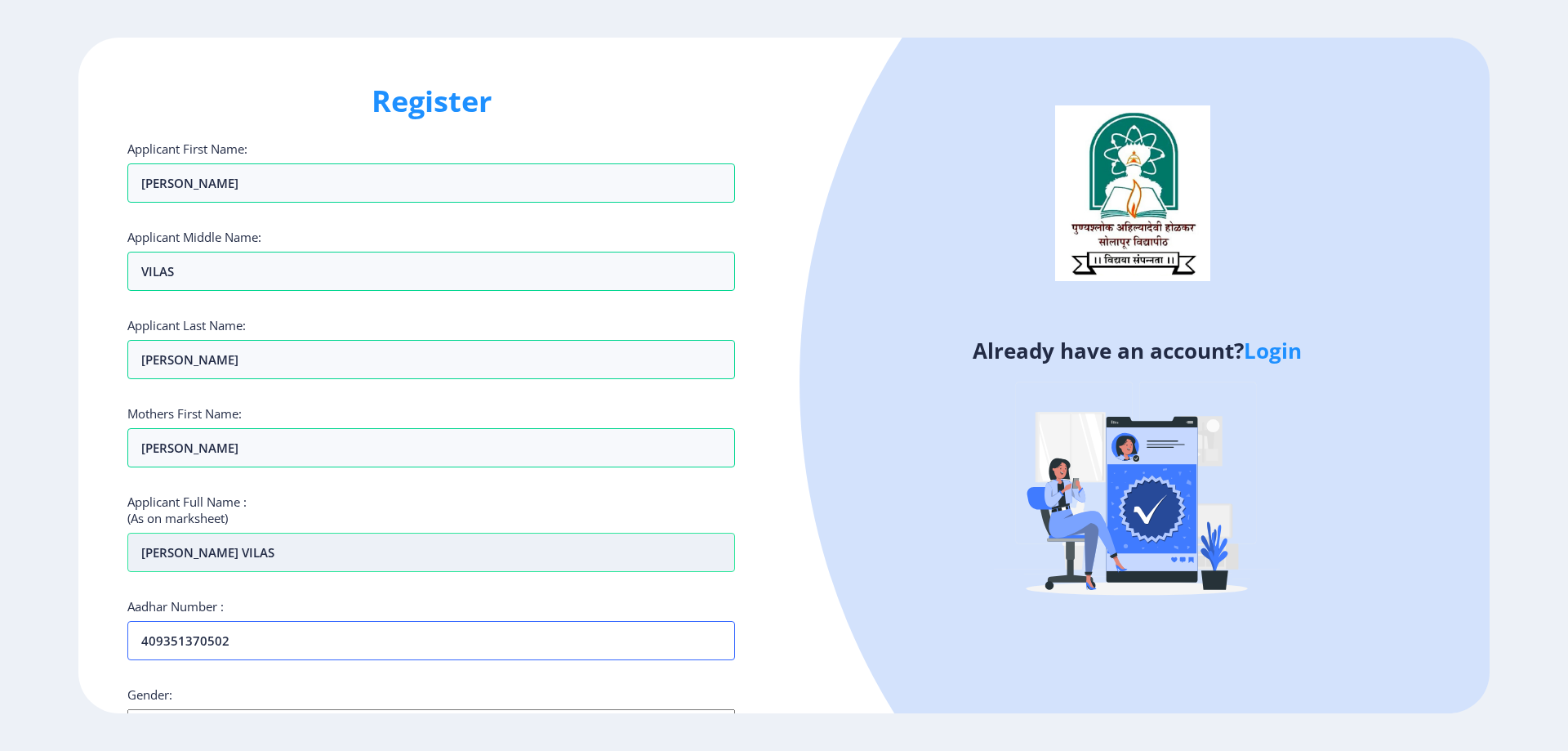
scroll to position [163, 0]
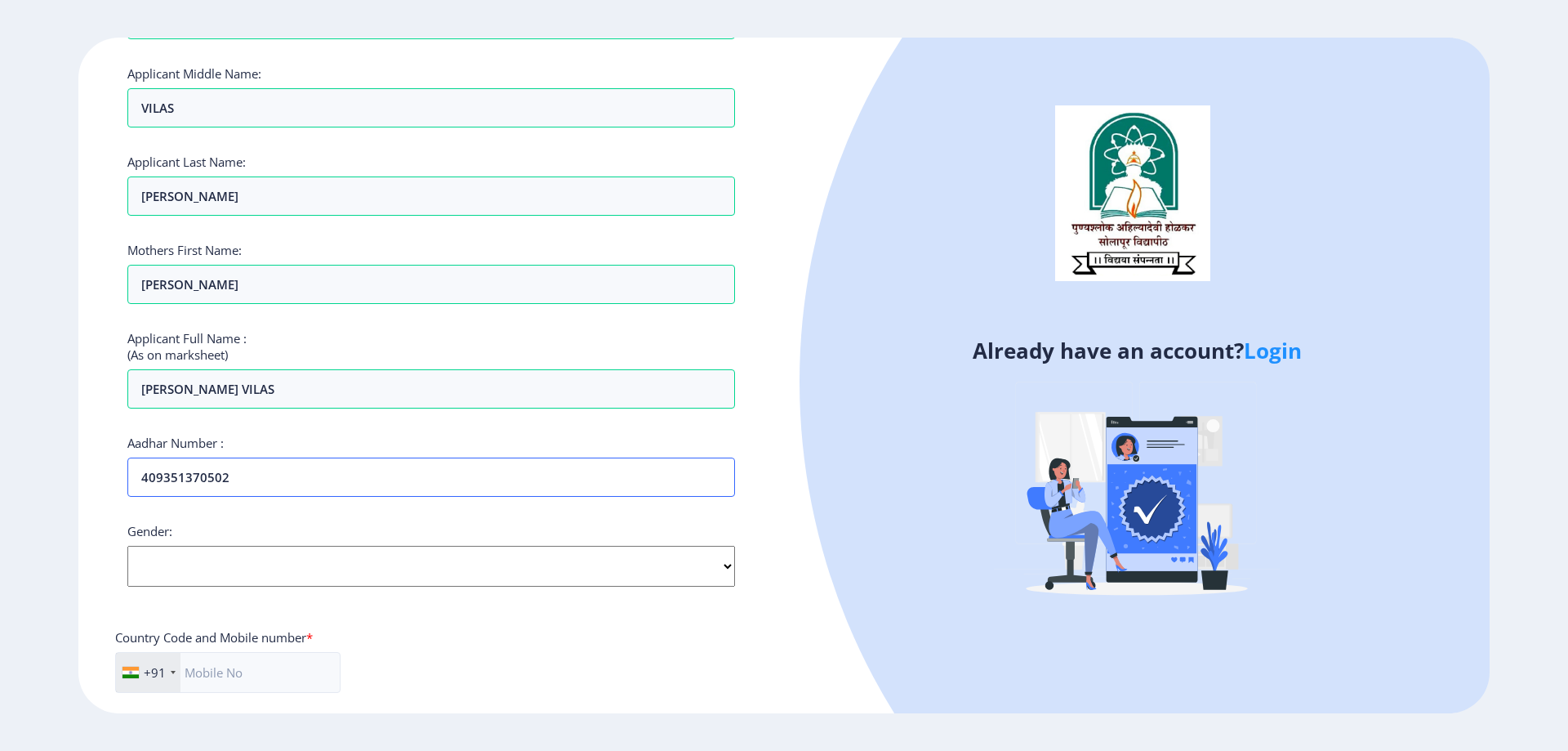
type input "409351370502"
click at [178, 561] on select "Select Gender Male Female Other" at bounding box center [431, 566] width 608 height 41
select select "Female"
click at [127, 546] on select "Select Gender Male Female Other" at bounding box center [431, 566] width 608 height 41
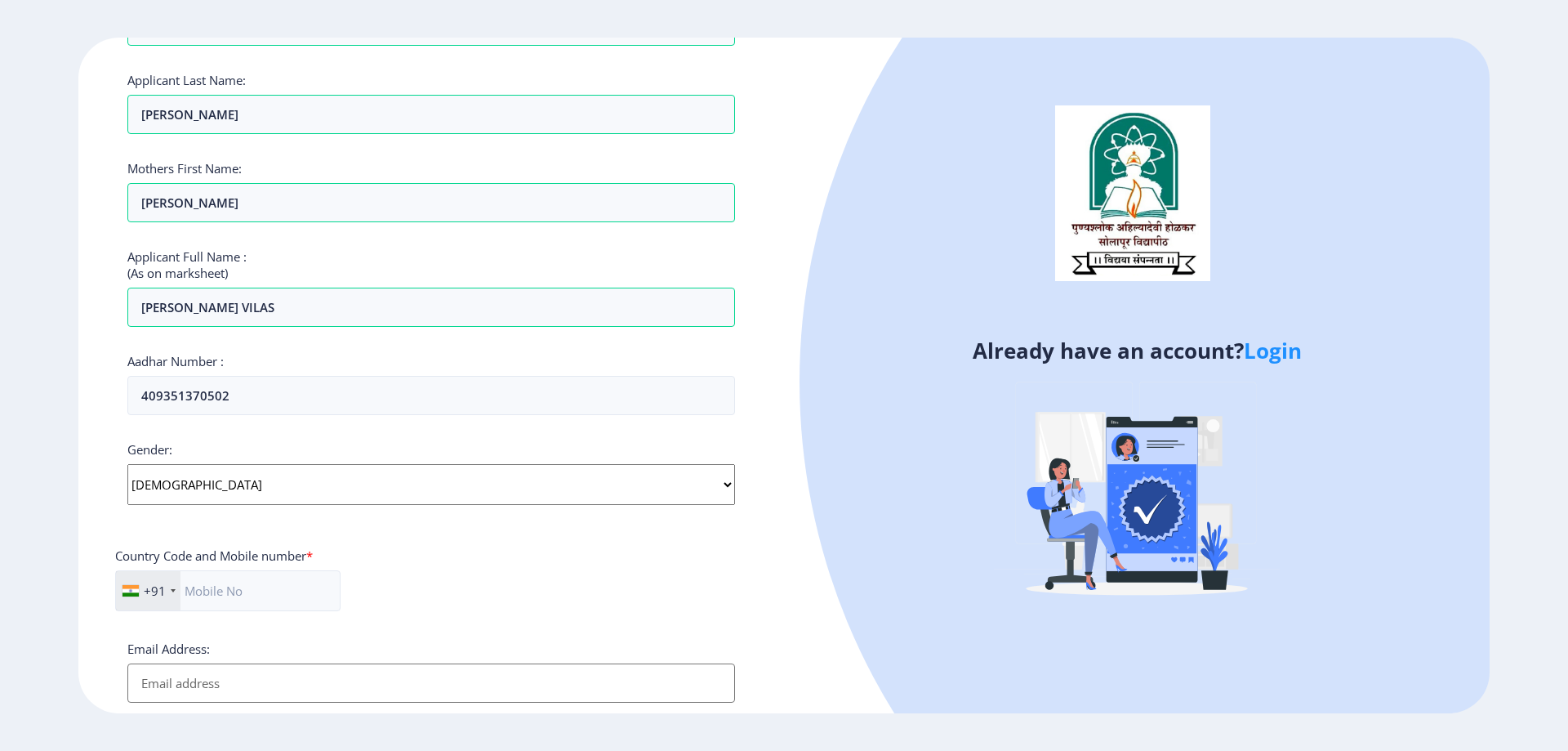
click at [263, 569] on div "Country Code and Mobile number *" at bounding box center [214, 559] width 198 height 23
click at [274, 585] on input "text" at bounding box center [228, 591] width 225 height 41
type input "7499259829"
type input "s"
type input "shendesangram16711991@gmail.com"
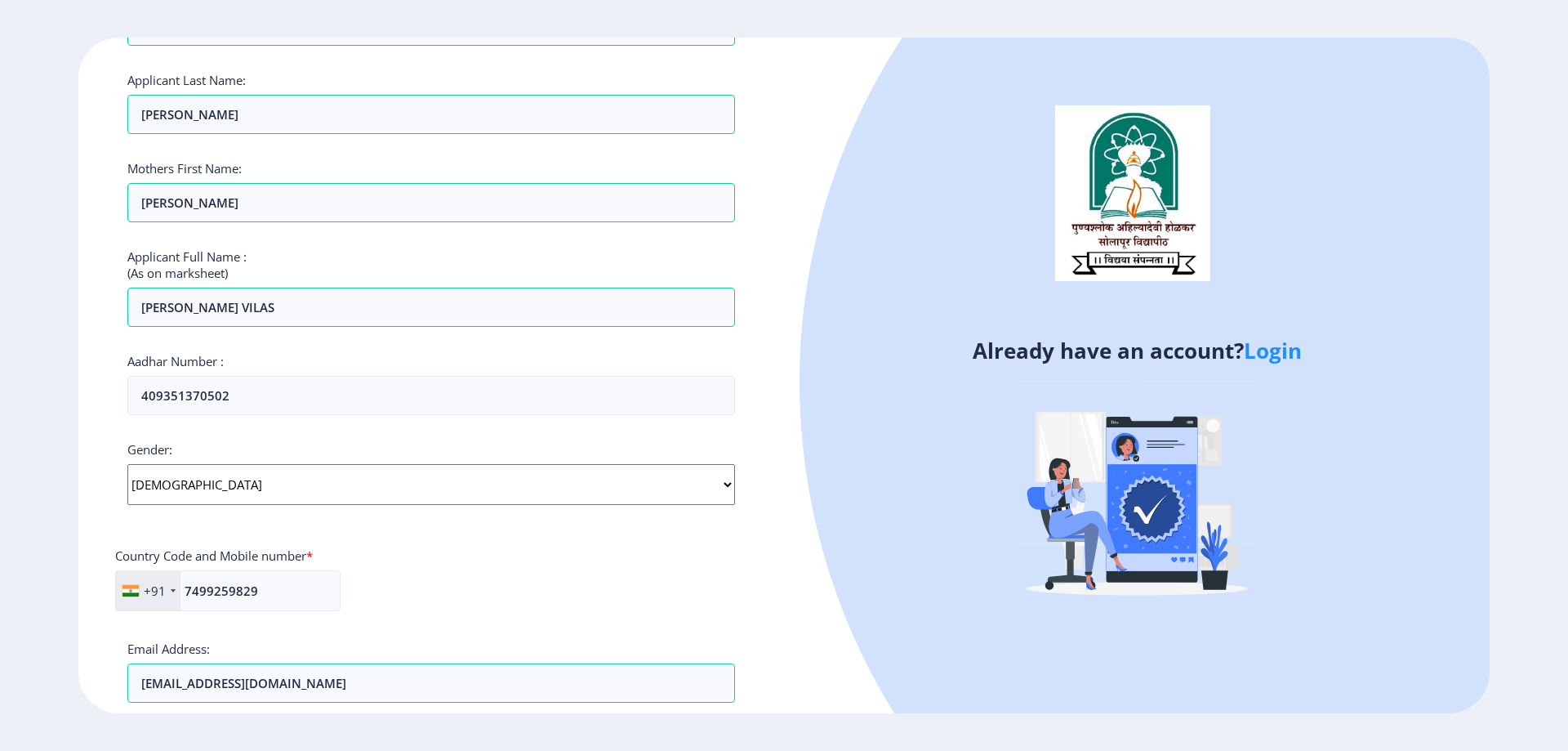
scroll to position [501, 0]
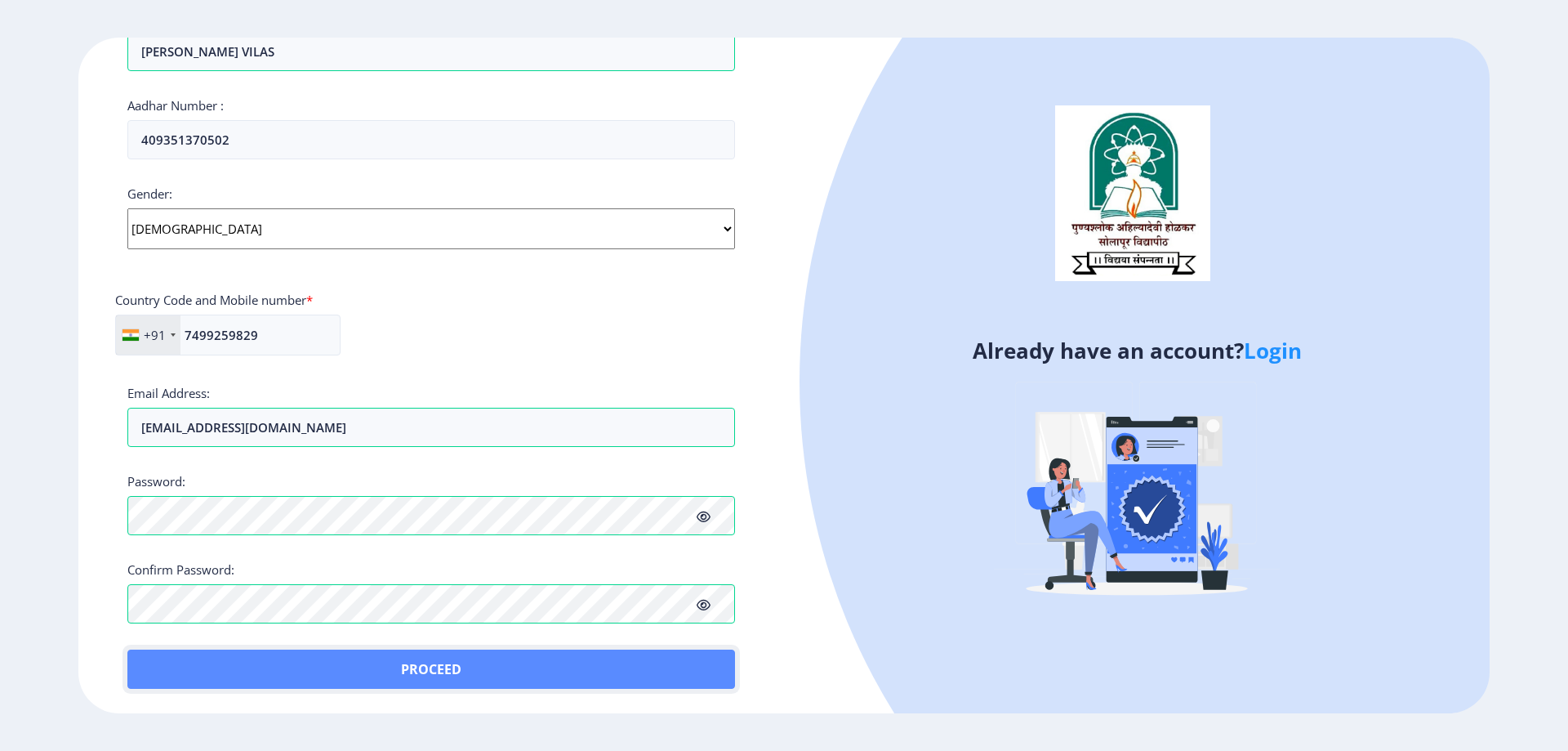
click at [415, 658] on button "Proceed" at bounding box center [431, 669] width 608 height 39
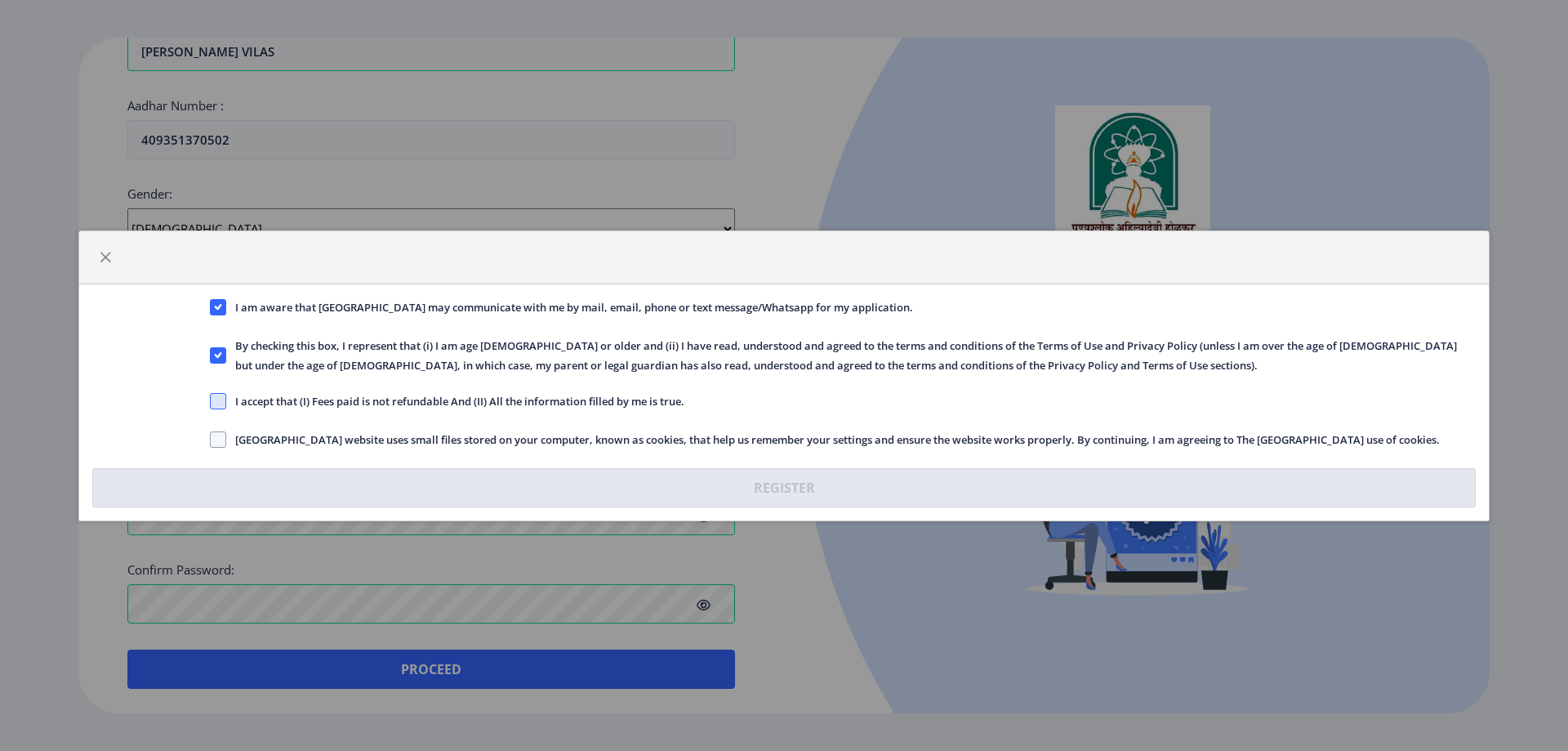
click at [218, 401] on span at bounding box center [218, 401] width 16 height 16
click at [211, 401] on input "I accept that (I) Fees paid is not refundable And (II) All the information fill…" at bounding box center [210, 400] width 1 height 1
checkbox input "true"
click at [213, 441] on span at bounding box center [218, 440] width 16 height 16
click at [211, 440] on input "Solapur University website uses small files stored on your computer, known as c…" at bounding box center [210, 439] width 1 height 1
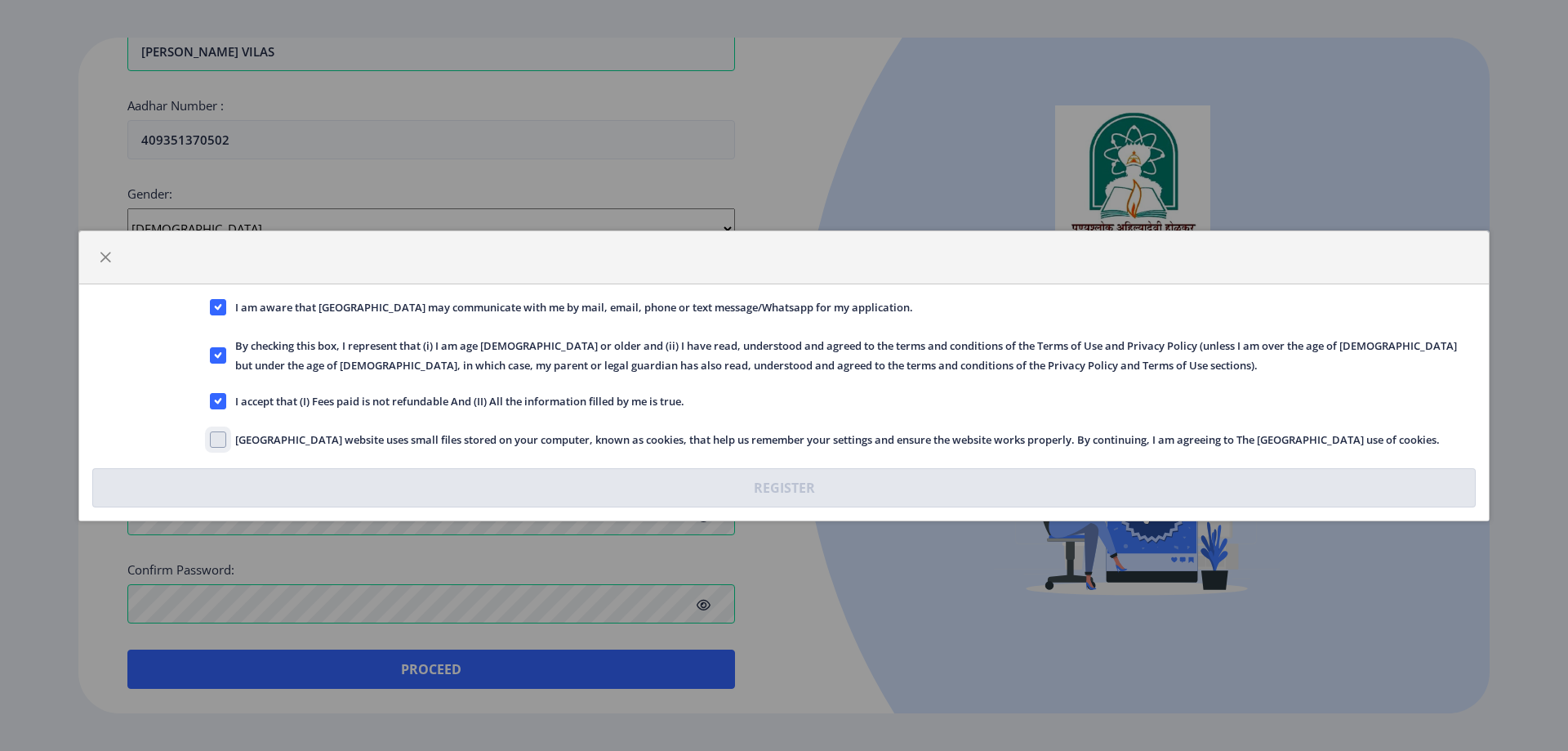
checkbox input "true"
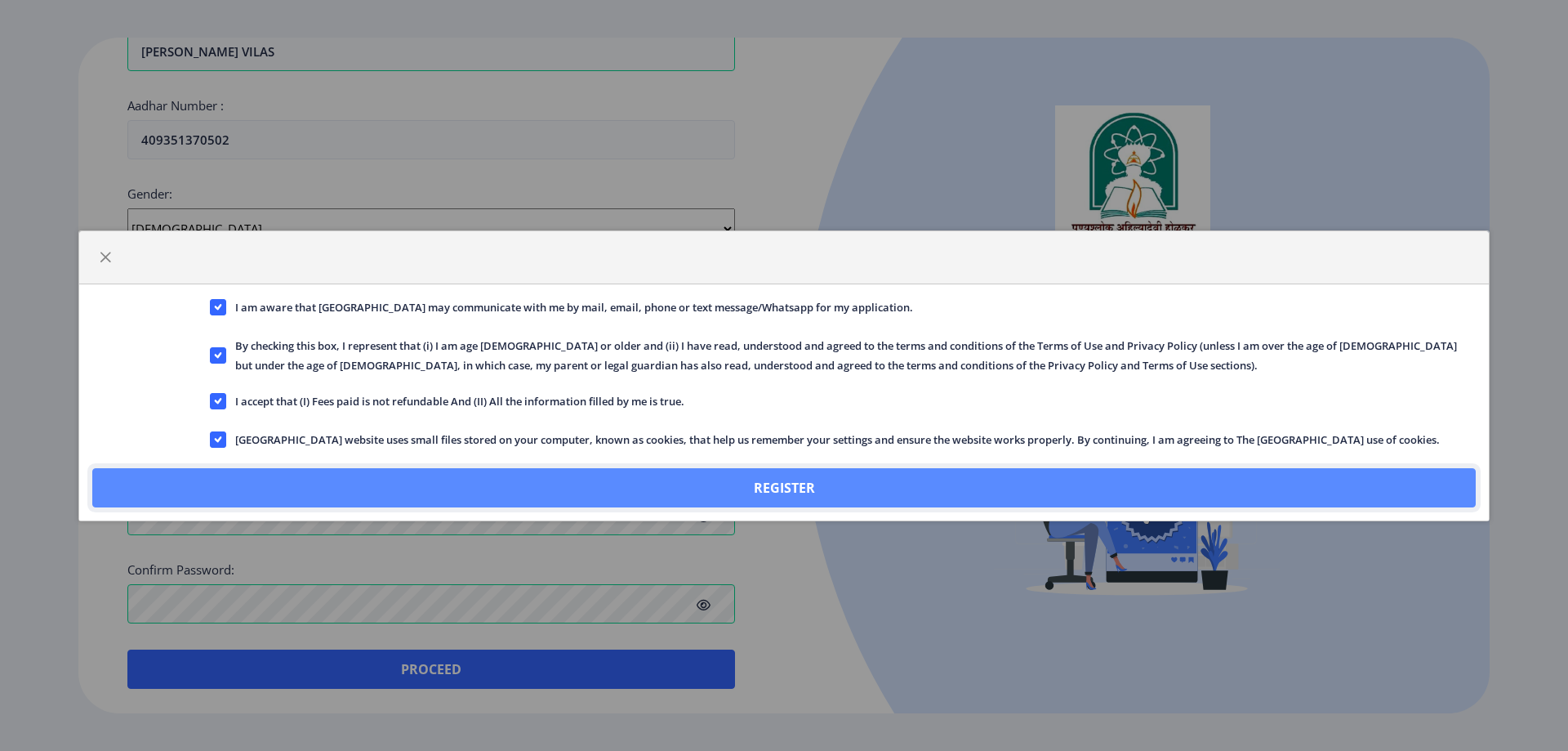
click at [786, 495] on button "Register" at bounding box center [784, 487] width 1383 height 39
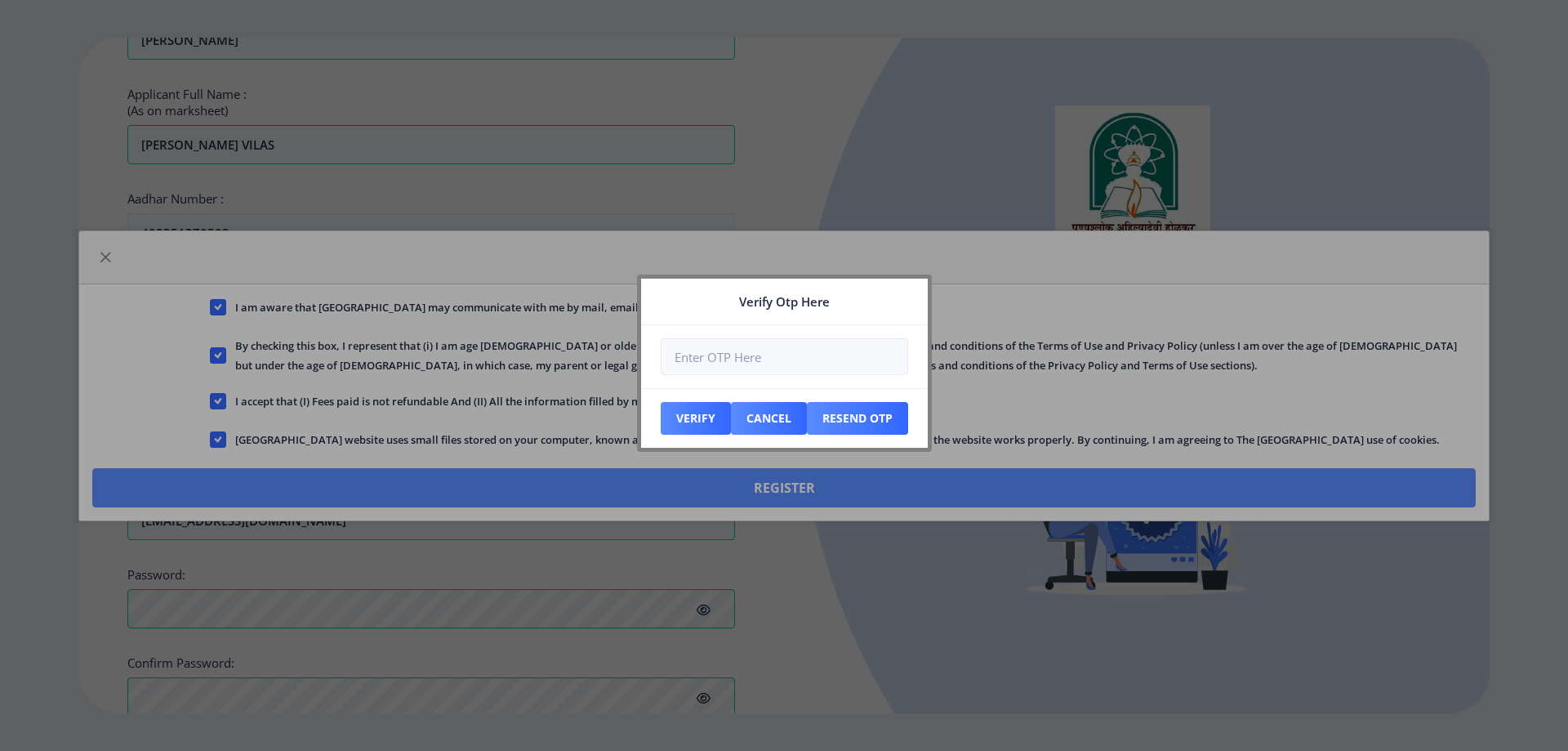
scroll to position [593, 0]
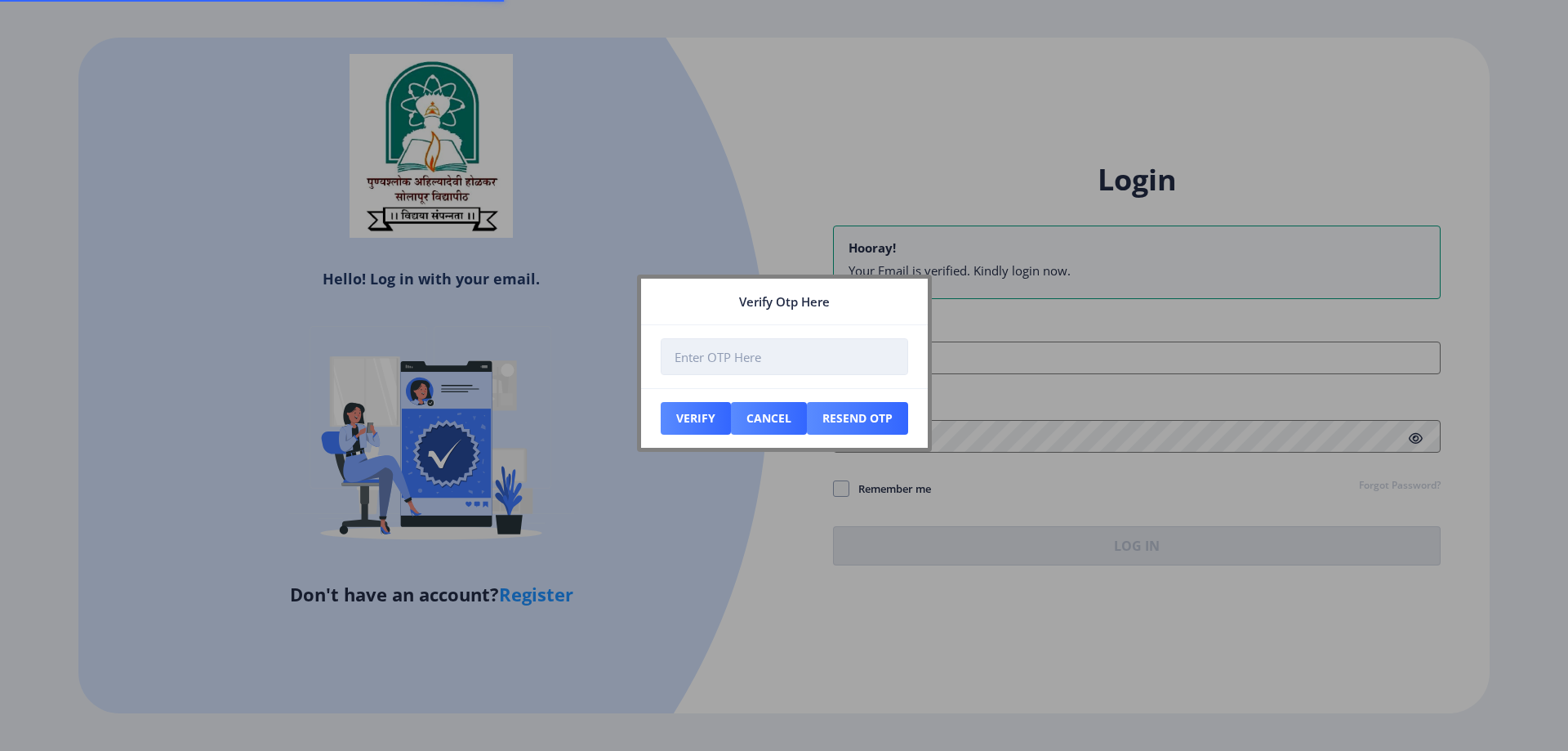
click at [760, 353] on input "number" at bounding box center [784, 356] width 247 height 37
click at [777, 351] on input "number" at bounding box center [784, 356] width 247 height 37
type input "812124"
click at [698, 420] on button "Verify" at bounding box center [696, 419] width 70 height 33
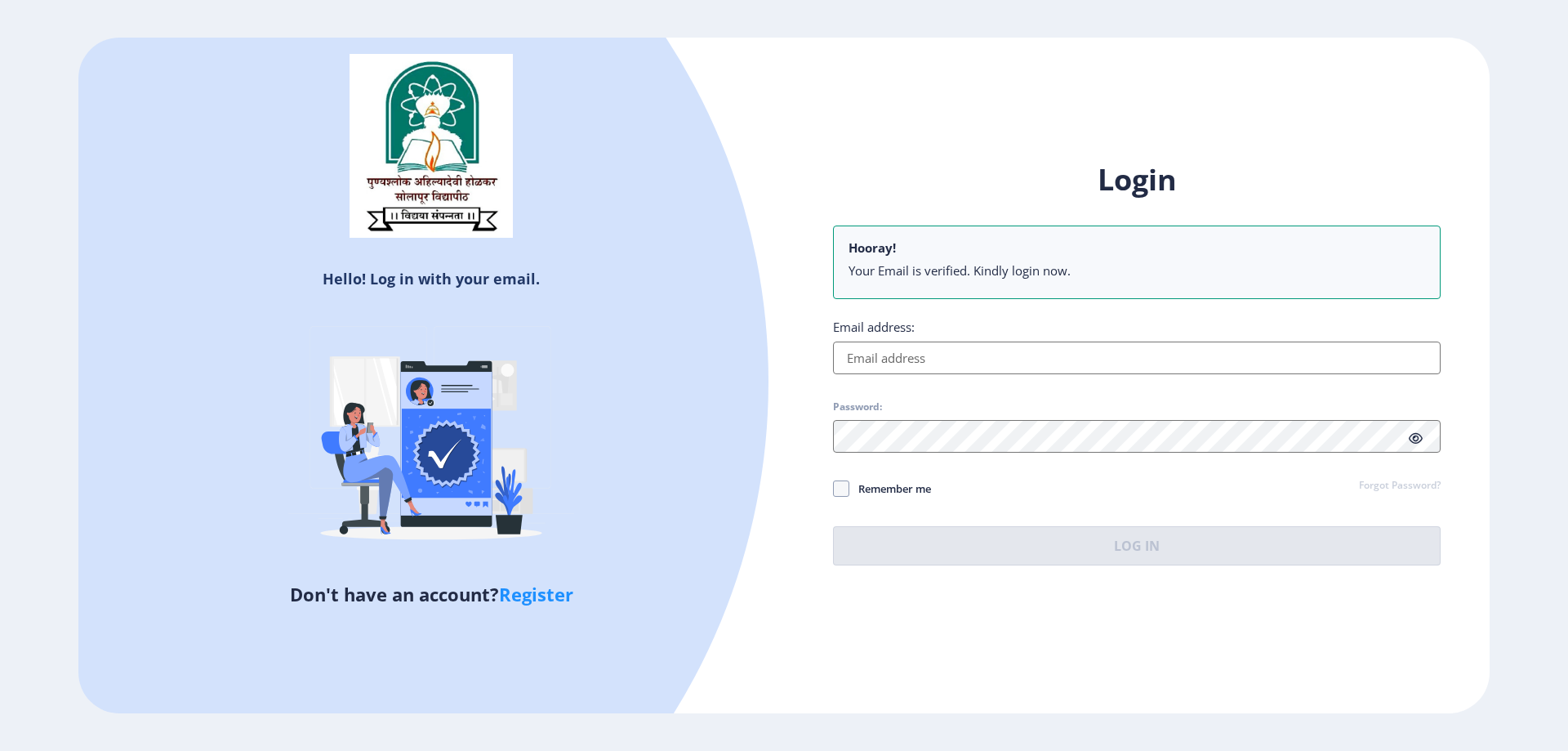
click at [946, 342] on input "Email address:" at bounding box center [1137, 358] width 608 height 33
type input "shendesangram16711991@gmail.com"
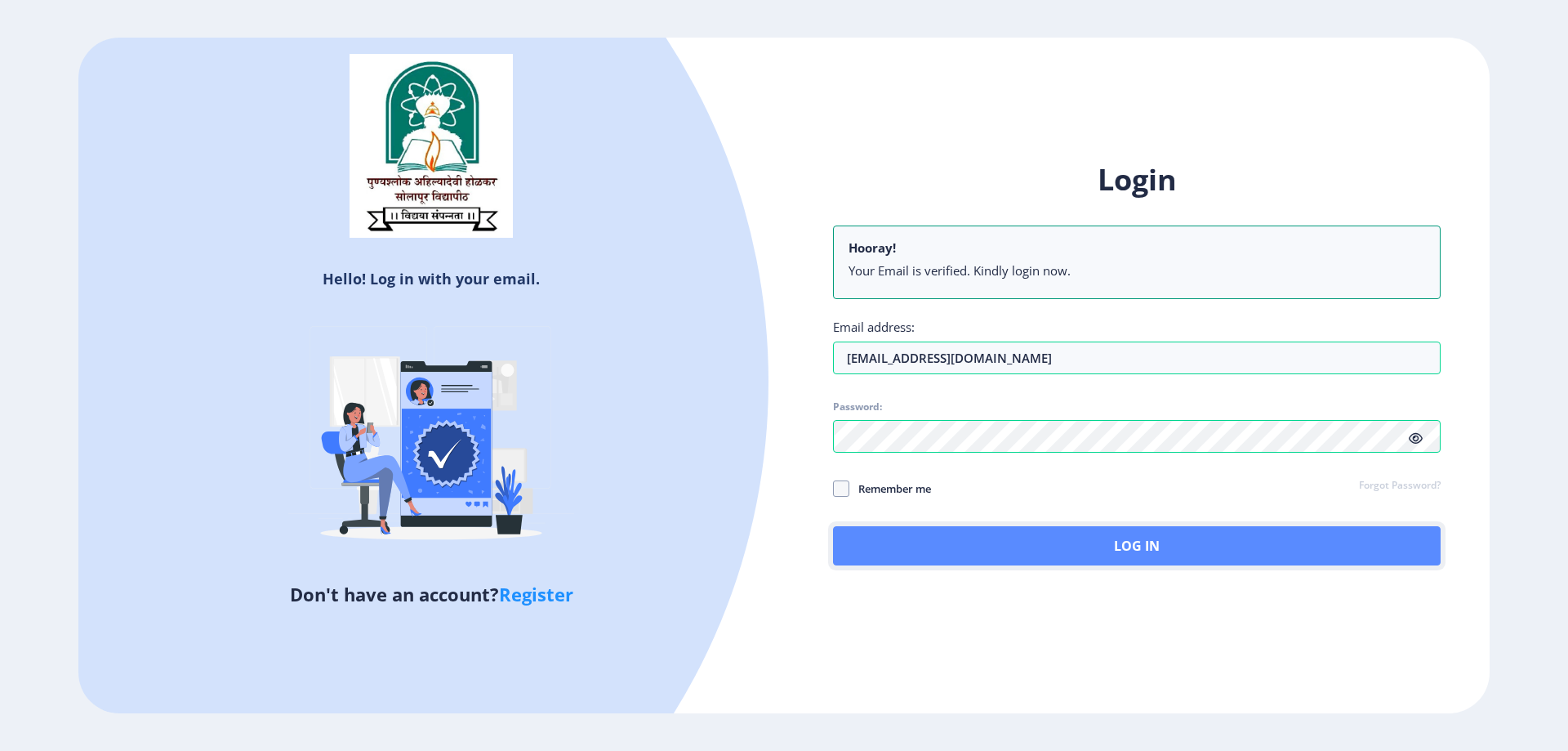
click at [1035, 550] on button "Log In" at bounding box center [1137, 545] width 608 height 39
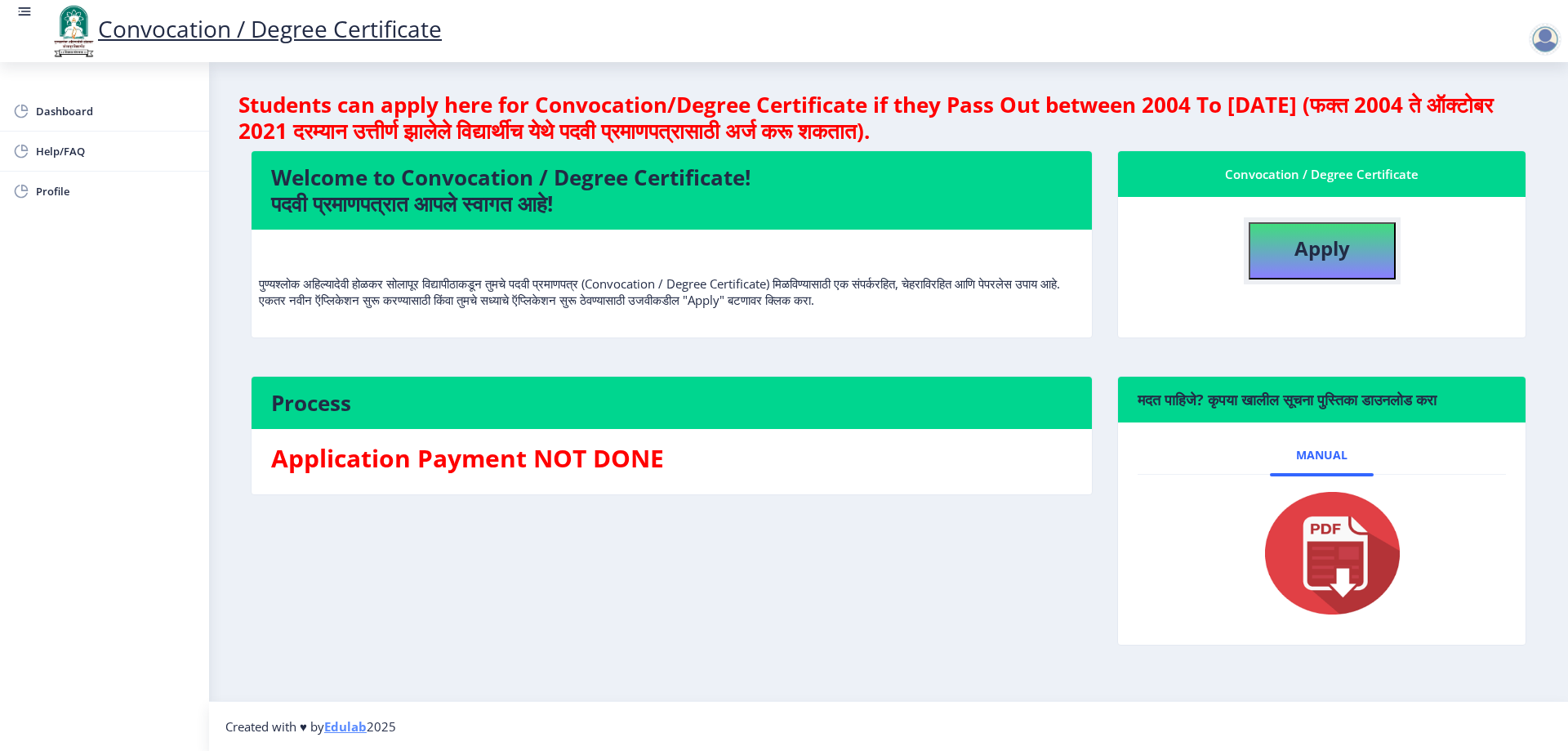
click at [1324, 252] on b "Apply" at bounding box center [1322, 247] width 56 height 27
select select
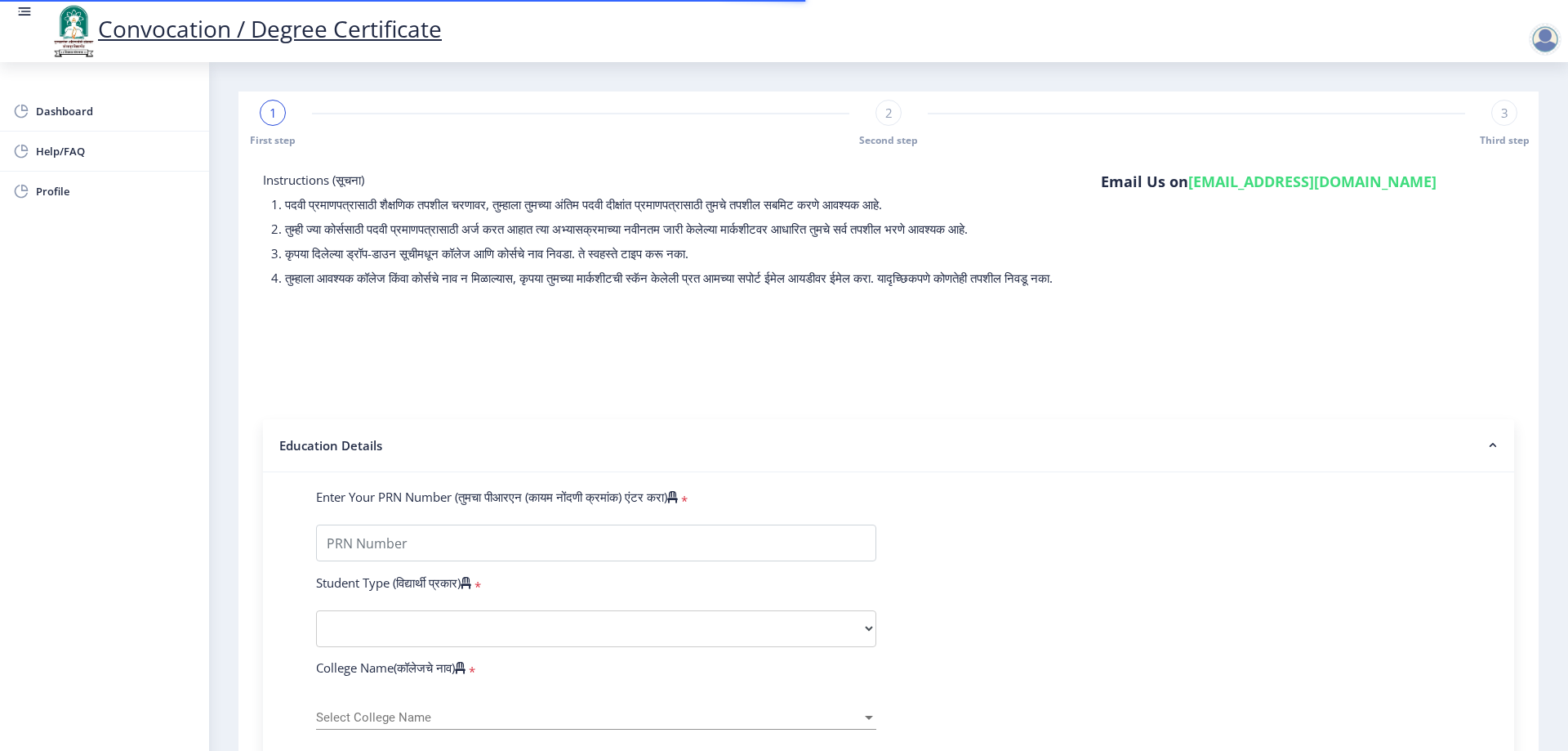
scroll to position [245, 0]
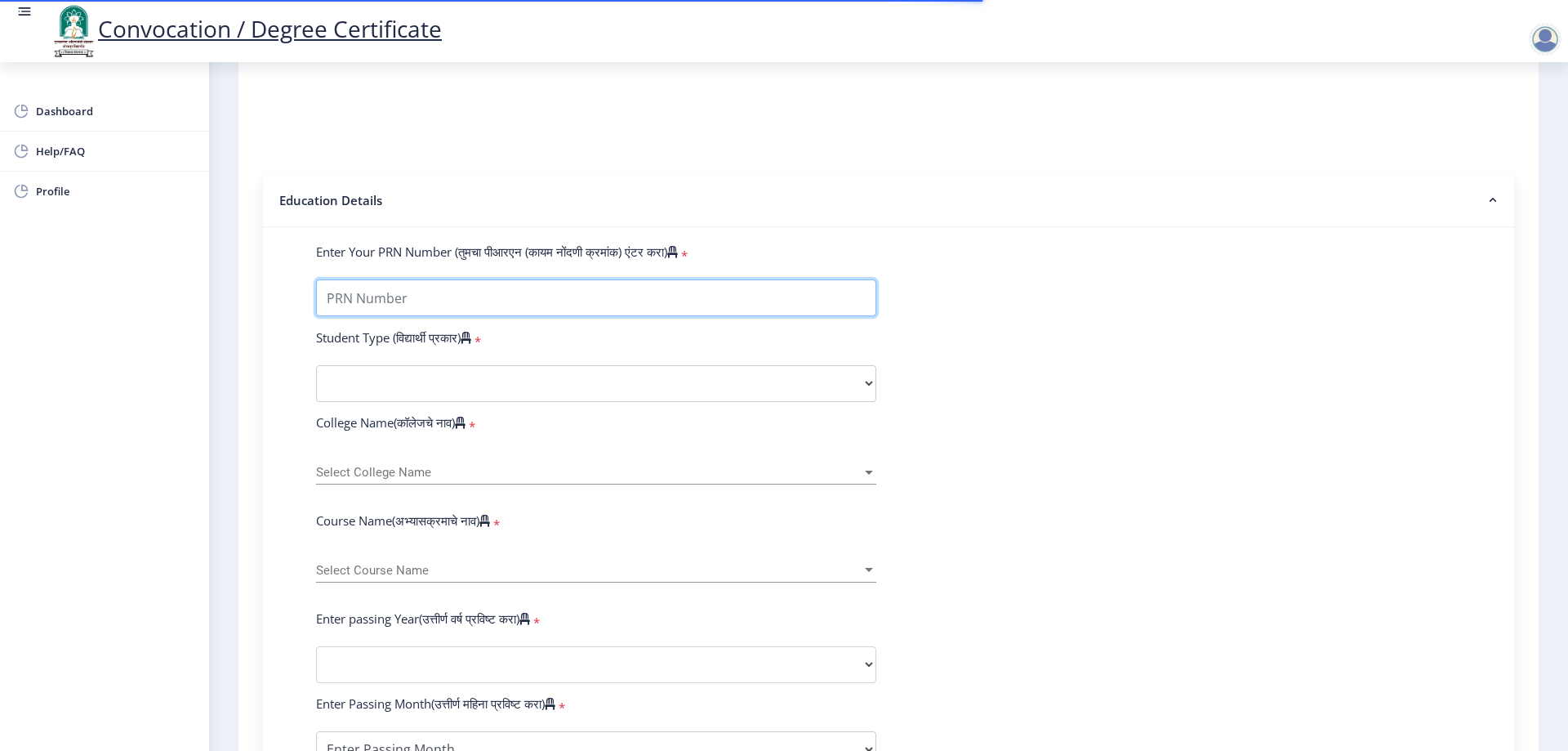
click at [478, 316] on input "Enter Your PRN Number (तुमचा पीआरएन (कायम नोंदणी क्रमांक) एंटर करा)" at bounding box center [596, 298] width 560 height 37
click at [1191, 305] on form "Enter Your PRN Number (तुमचा पीआरएन (कायम नोंदणी क्रमांक) एंटर करा) * Student T…" at bounding box center [888, 676] width 1169 height 865
click at [539, 308] on input "Enter Your PRN Number (तुमचा पीआरएन (कायम नोंदणी क्रमांक) एंटर करा)" at bounding box center [596, 298] width 560 height 37
click at [1224, 351] on form "Enter Your PRN Number (तुमचा पीआरएन (कायम नोंदणी क्रमांक) एंटर करा) * Student T…" at bounding box center [888, 676] width 1169 height 865
click at [715, 316] on input "Enter Your PRN Number (तुमचा पीआरएन (कायम नोंदणी क्रमांक) एंटर करा)" at bounding box center [596, 298] width 560 height 37
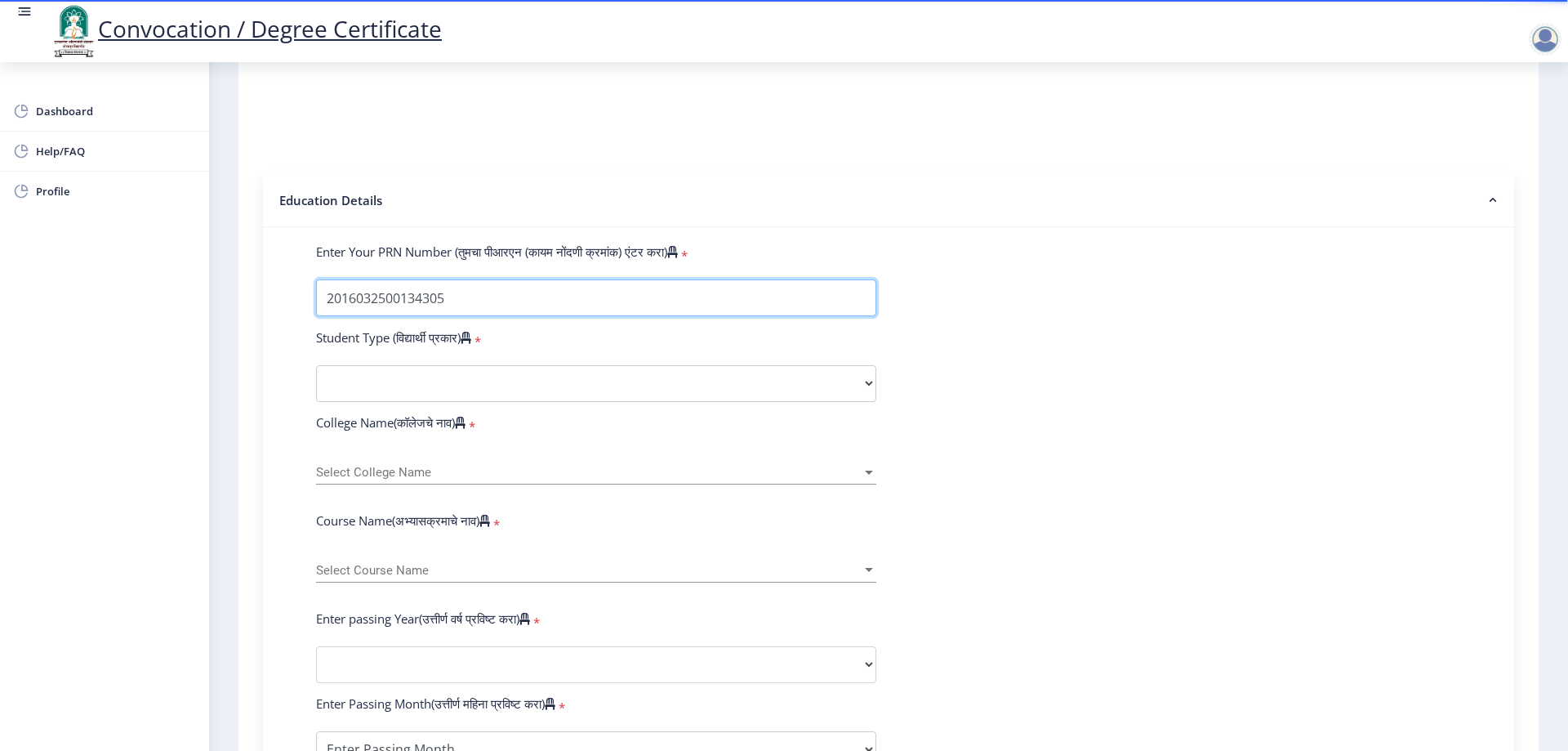
click at [552, 316] on input "Enter Your PRN Number (तुमचा पीआरएन (कायम नोंदणी क्रमांक) एंटर करा)" at bounding box center [596, 298] width 560 height 37
click at [482, 315] on input "Enter Your PRN Number (तुमचा पीआरएन (कायम नोंदणी क्रमांक) एंटर करा)" at bounding box center [596, 298] width 560 height 37
click at [546, 313] on input "Enter Your PRN Number (तुमचा पीआरएन (कायम नोंदणी क्रमांक) एंटर करा)" at bounding box center [596, 298] width 560 height 37
click at [551, 316] on input "Enter Your PRN Number (तुमचा पीआरएन (कायम नोंदणी क्रमांक) एंटर करा)" at bounding box center [596, 298] width 560 height 37
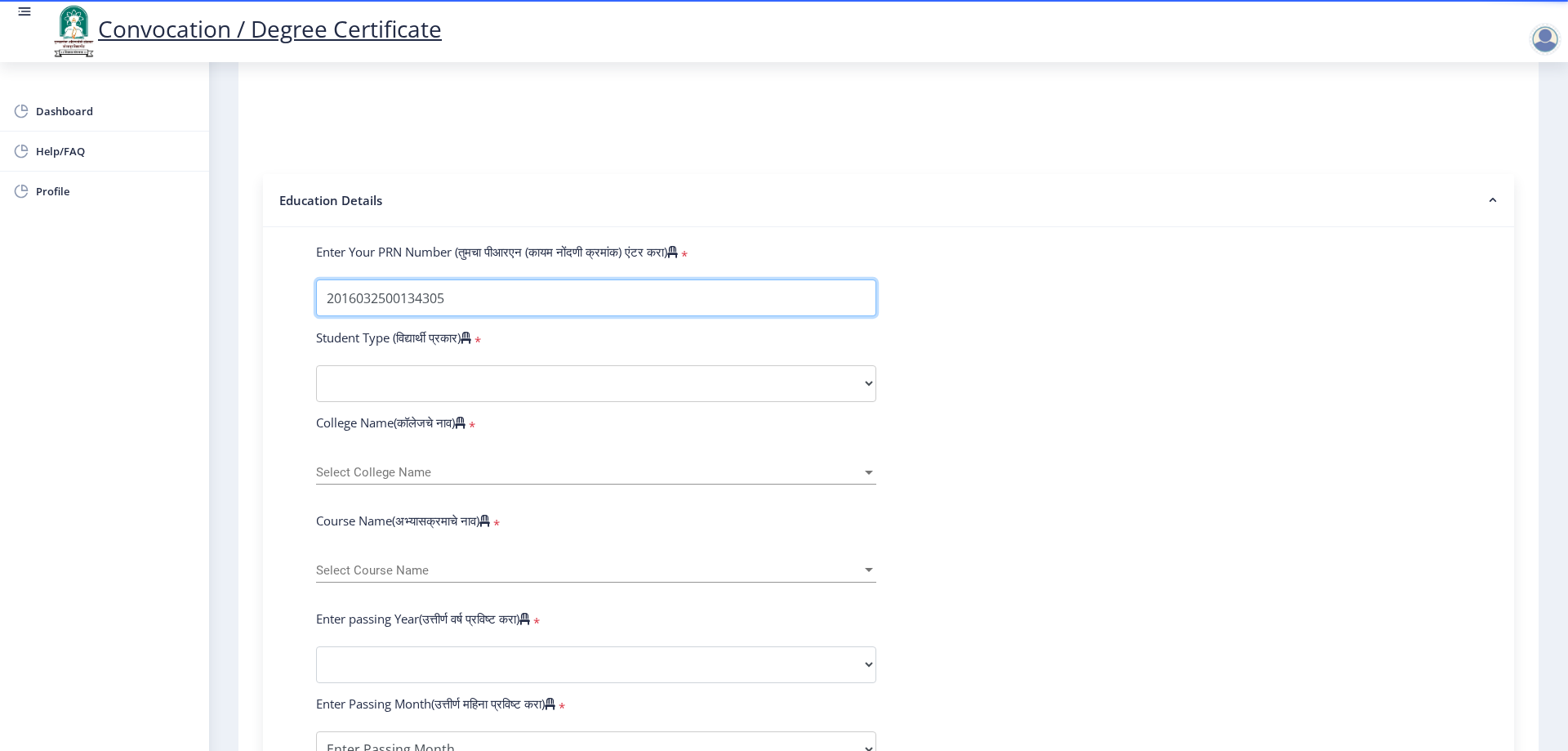
scroll to position [327, 0]
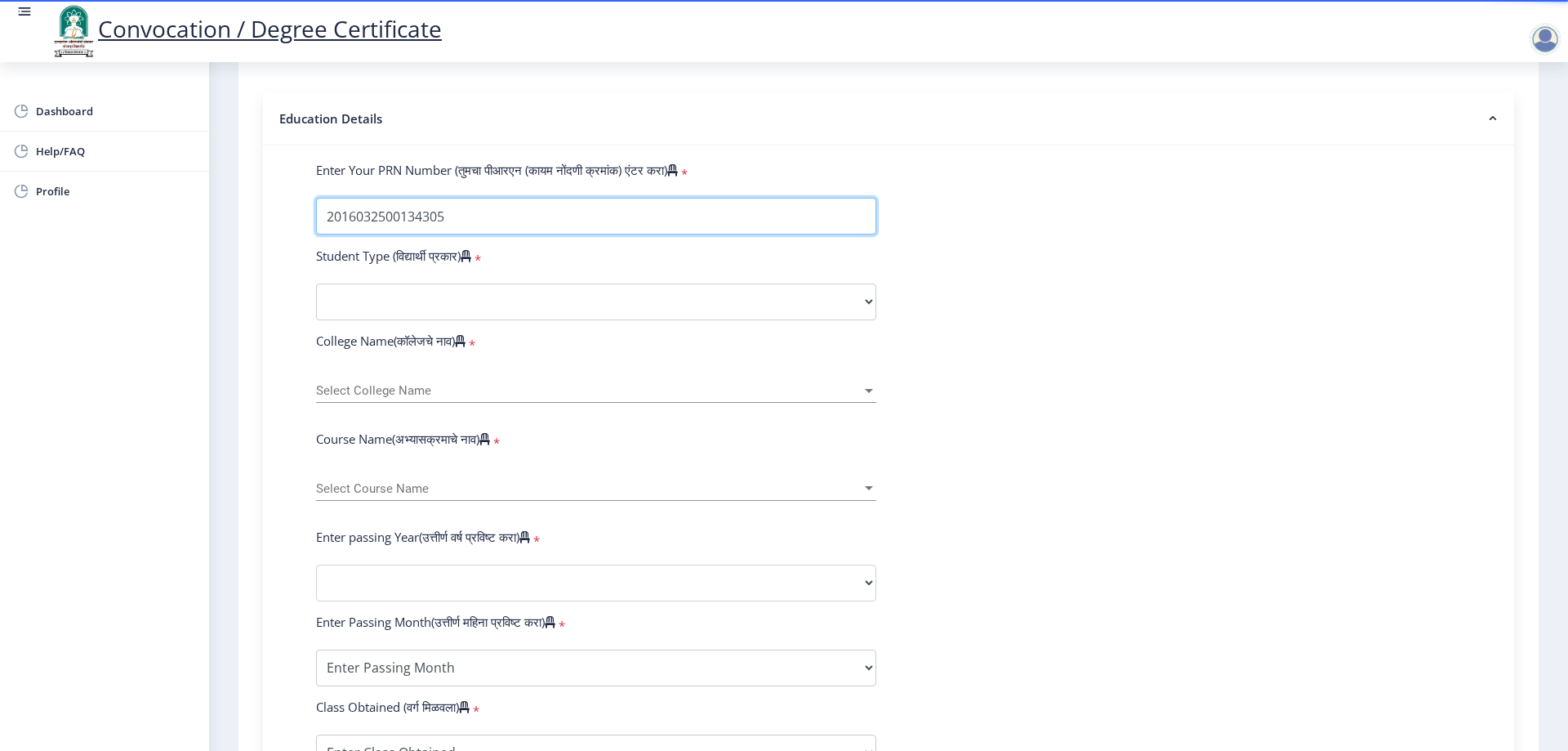
type input "2016032500134305"
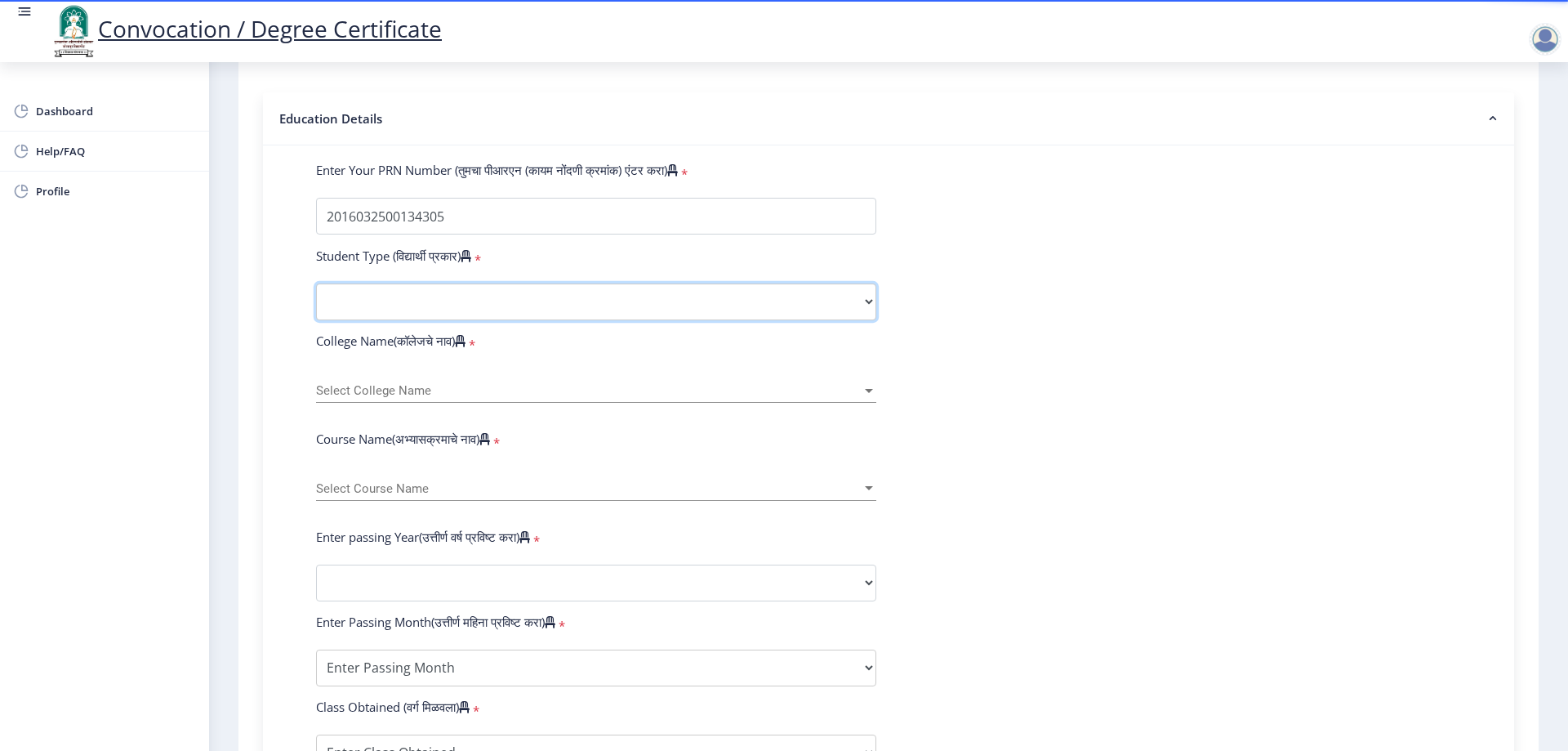
click at [463, 310] on select "Select Student Type Regular External" at bounding box center [596, 302] width 560 height 37
select select "Regular"
click at [316, 299] on select "Select Student Type Regular External" at bounding box center [596, 302] width 560 height 37
click at [492, 397] on span "Select College Name" at bounding box center [589, 390] width 546 height 14
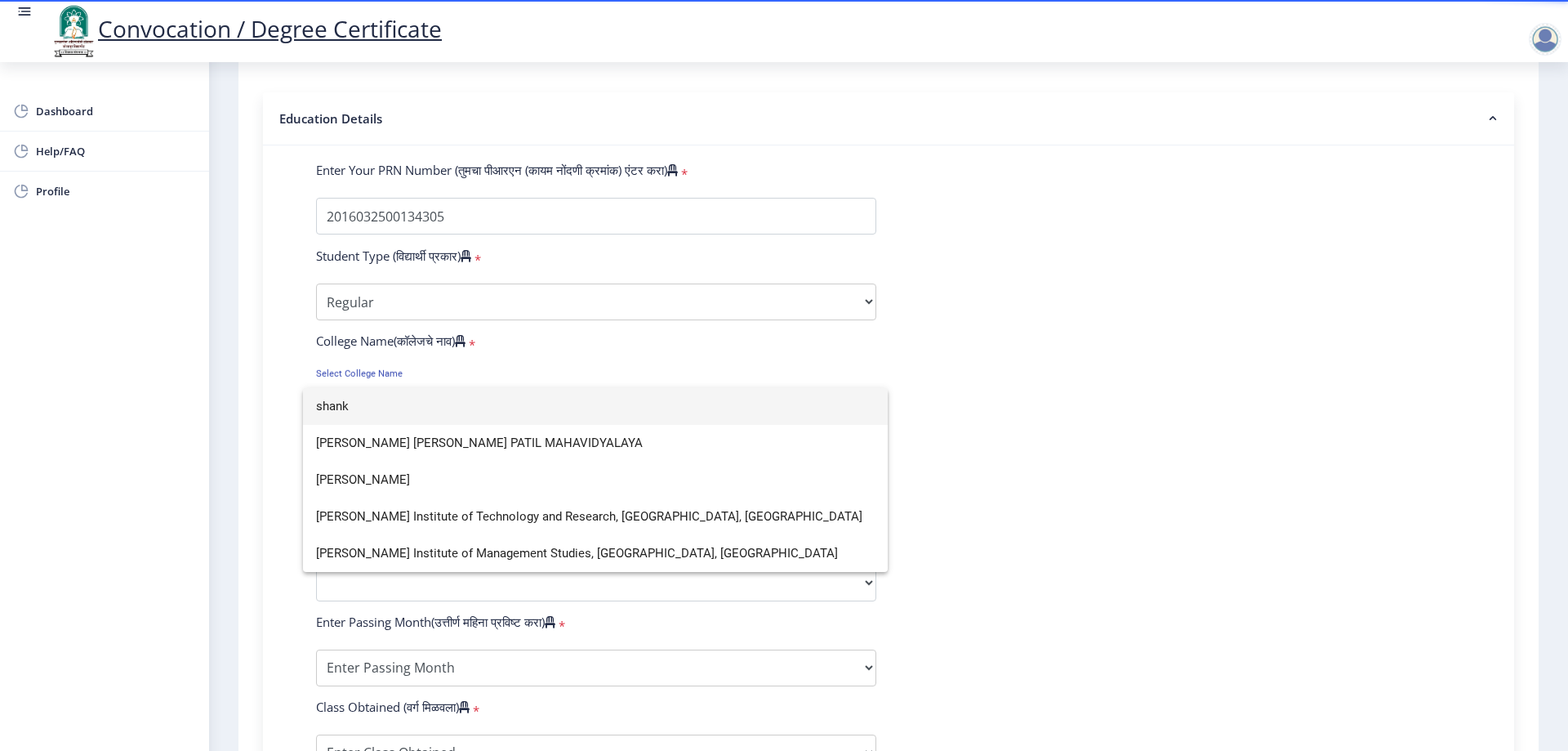
scroll to position [0, 0]
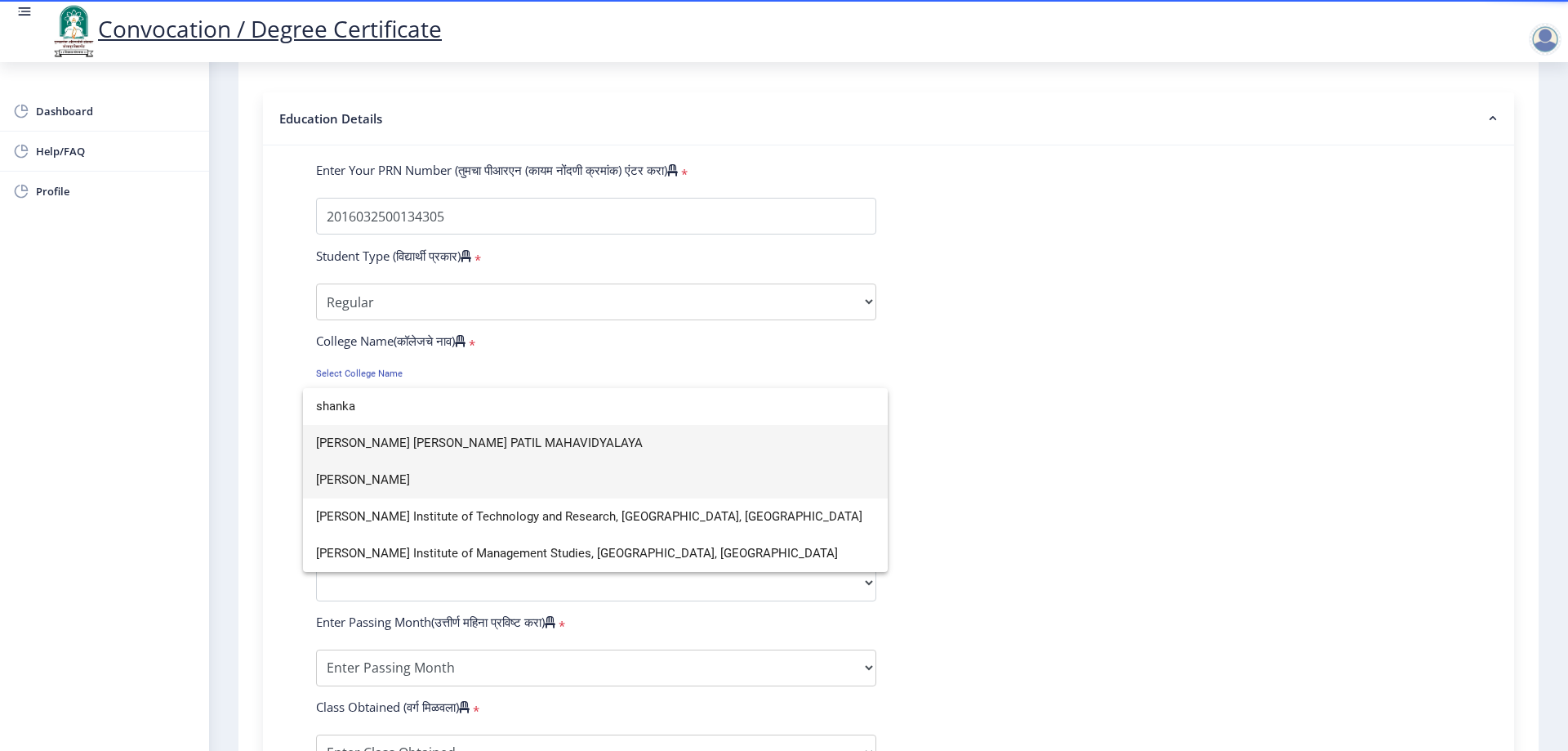
type input "shanka"
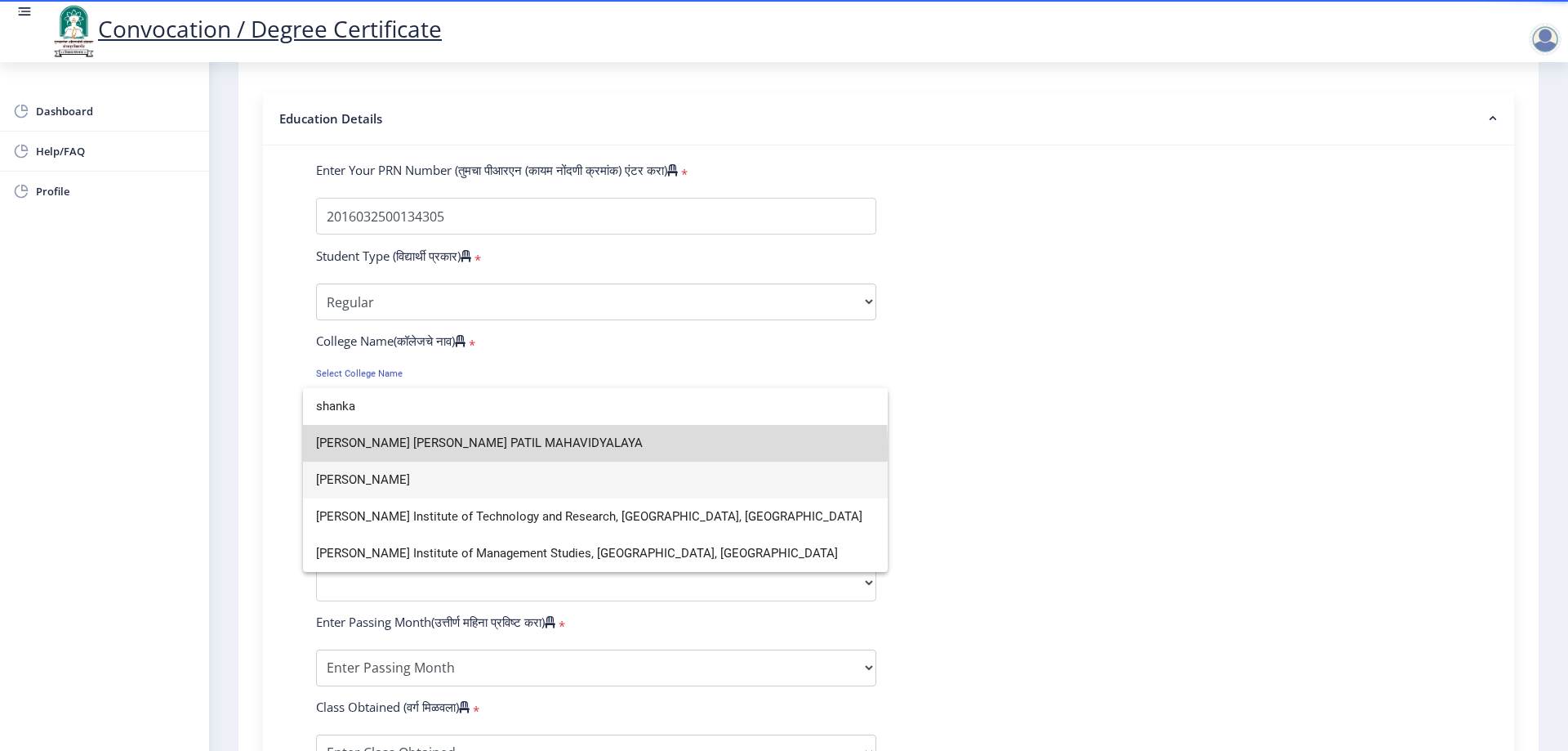
click at [503, 450] on span "SAHAKAR MAHARSHI SHANKARRAO MOHITE PATIL MAHAVIDYALAYA" at bounding box center [595, 443] width 558 height 37
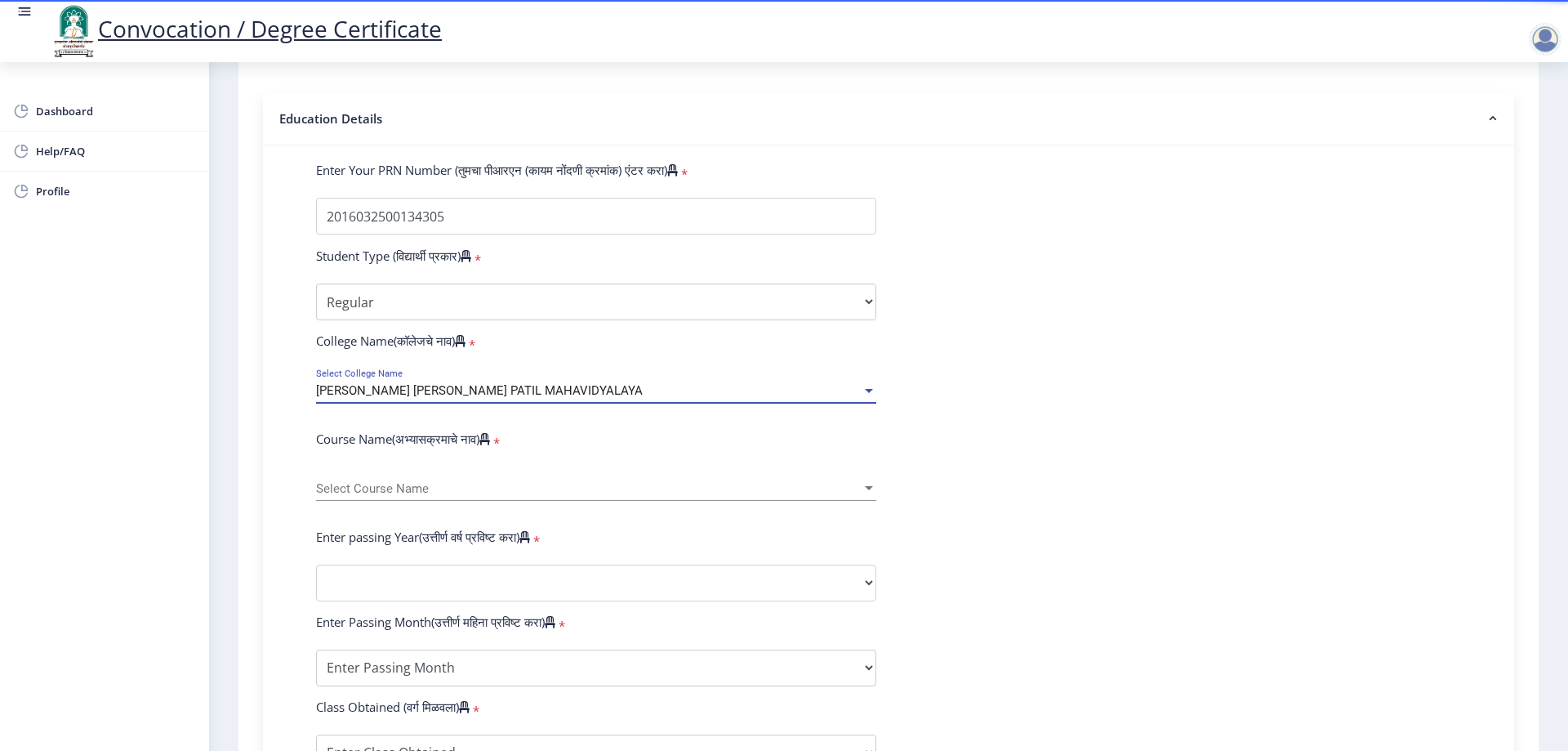
click at [811, 397] on div "SAHAKAR MAHARSHI SHANKARRAO MOHITE PATIL MAHAVIDYALAYA" at bounding box center [589, 390] width 546 height 14
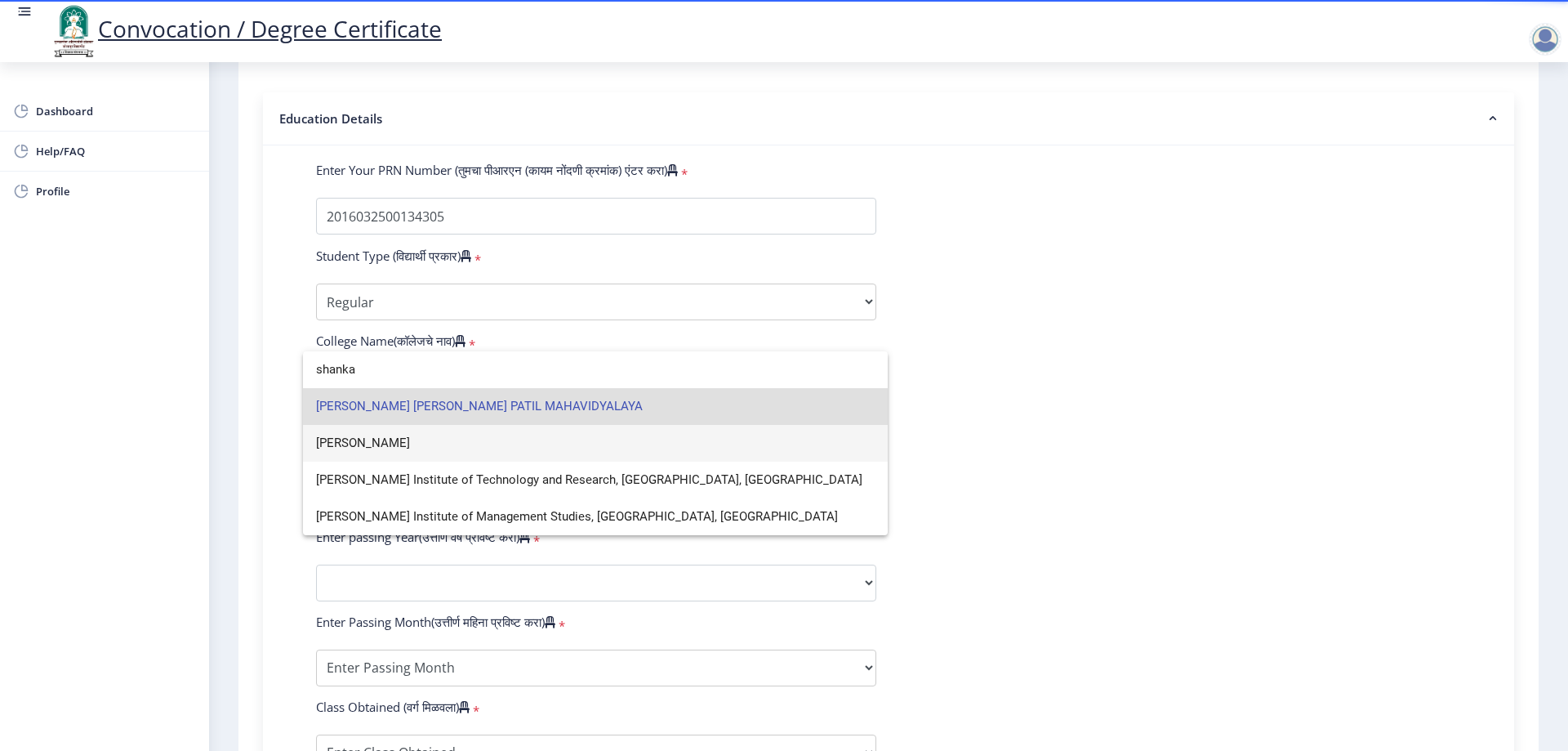
click at [516, 446] on span "Shankarrao Mohite Mahavidyalaya" at bounding box center [595, 443] width 558 height 37
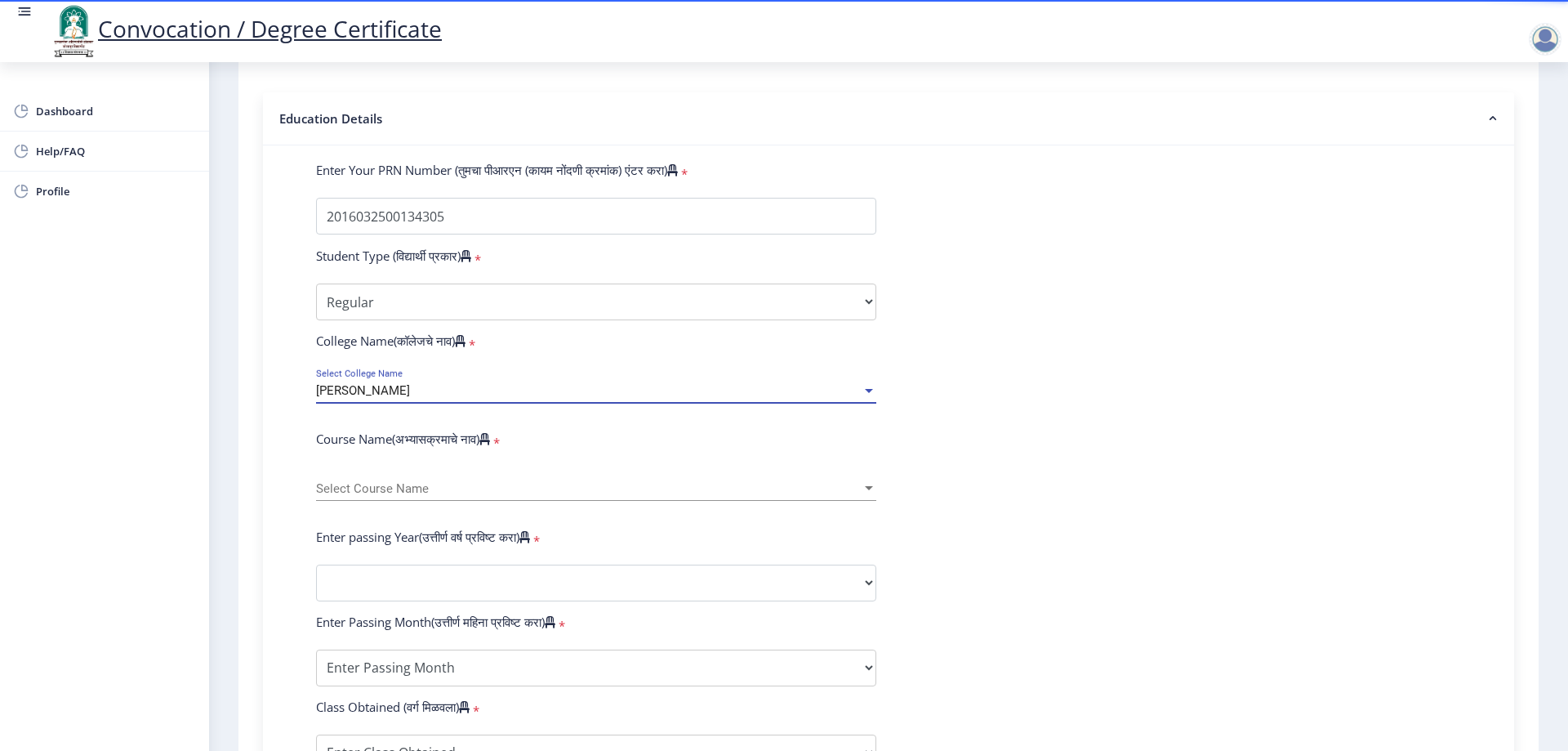
click at [458, 501] on div "Select Course Name Select Course Name" at bounding box center [596, 483] width 560 height 34
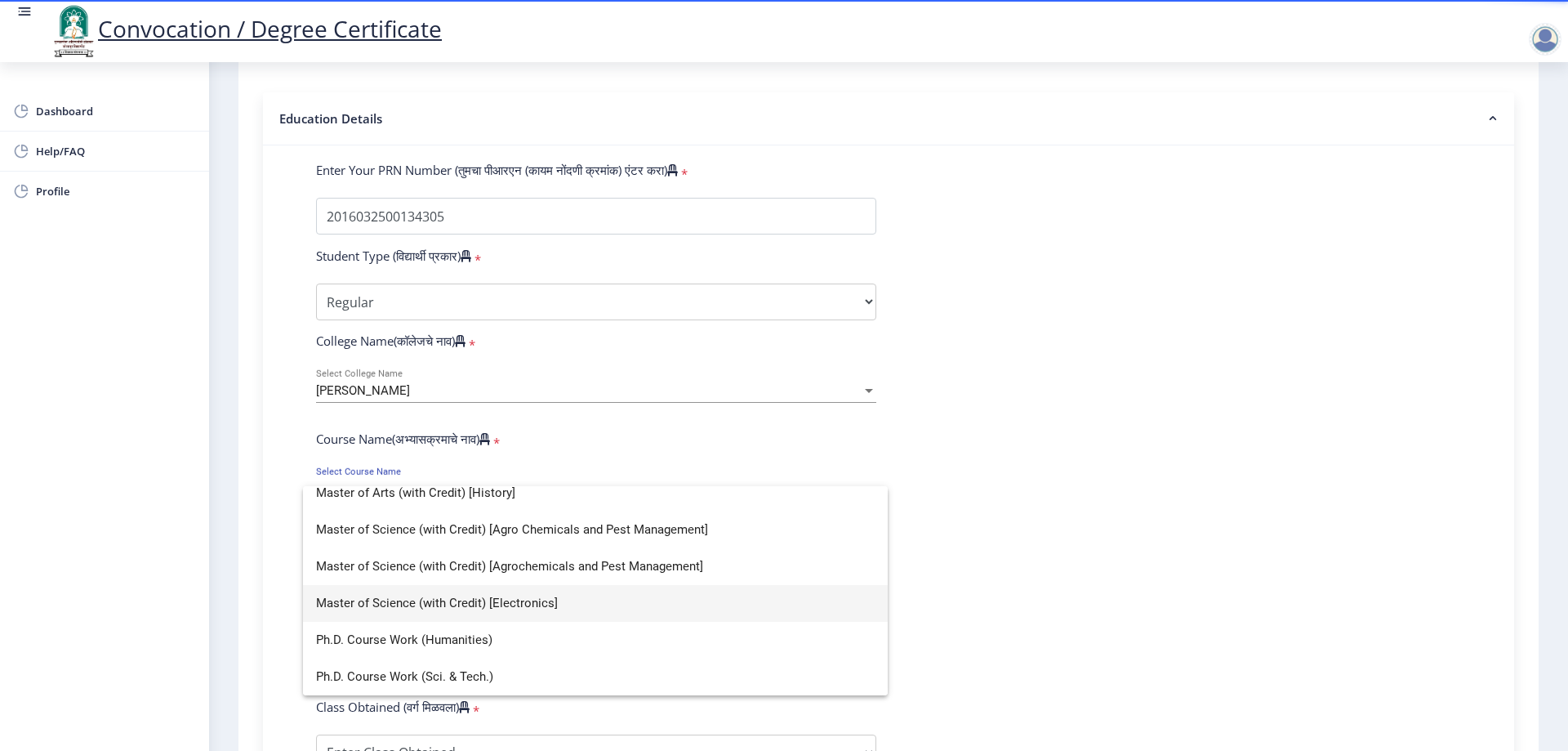
scroll to position [223, 0]
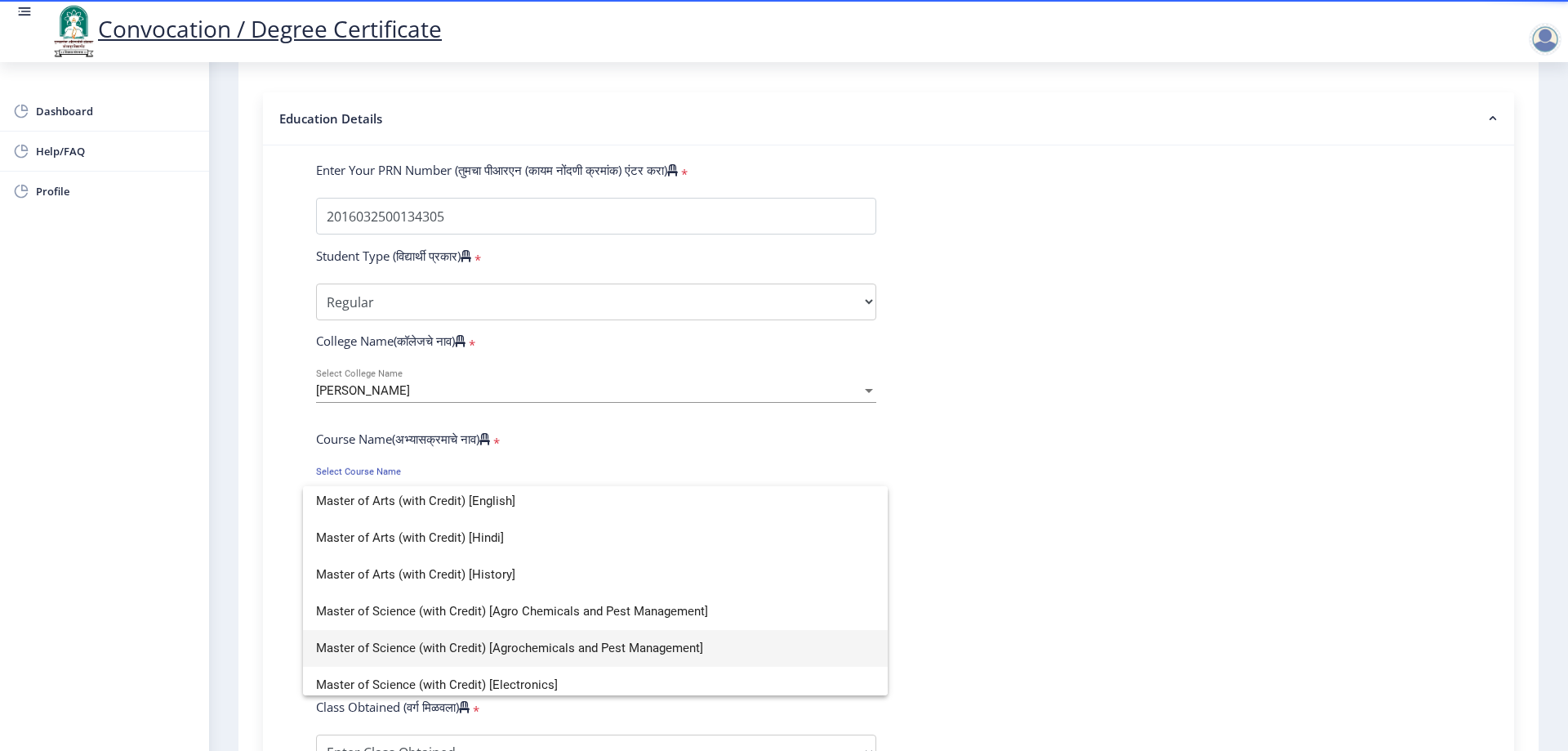
click at [495, 639] on span "Master of Science (with Credit) [Agrochemicals and Pest Management]" at bounding box center [595, 648] width 558 height 37
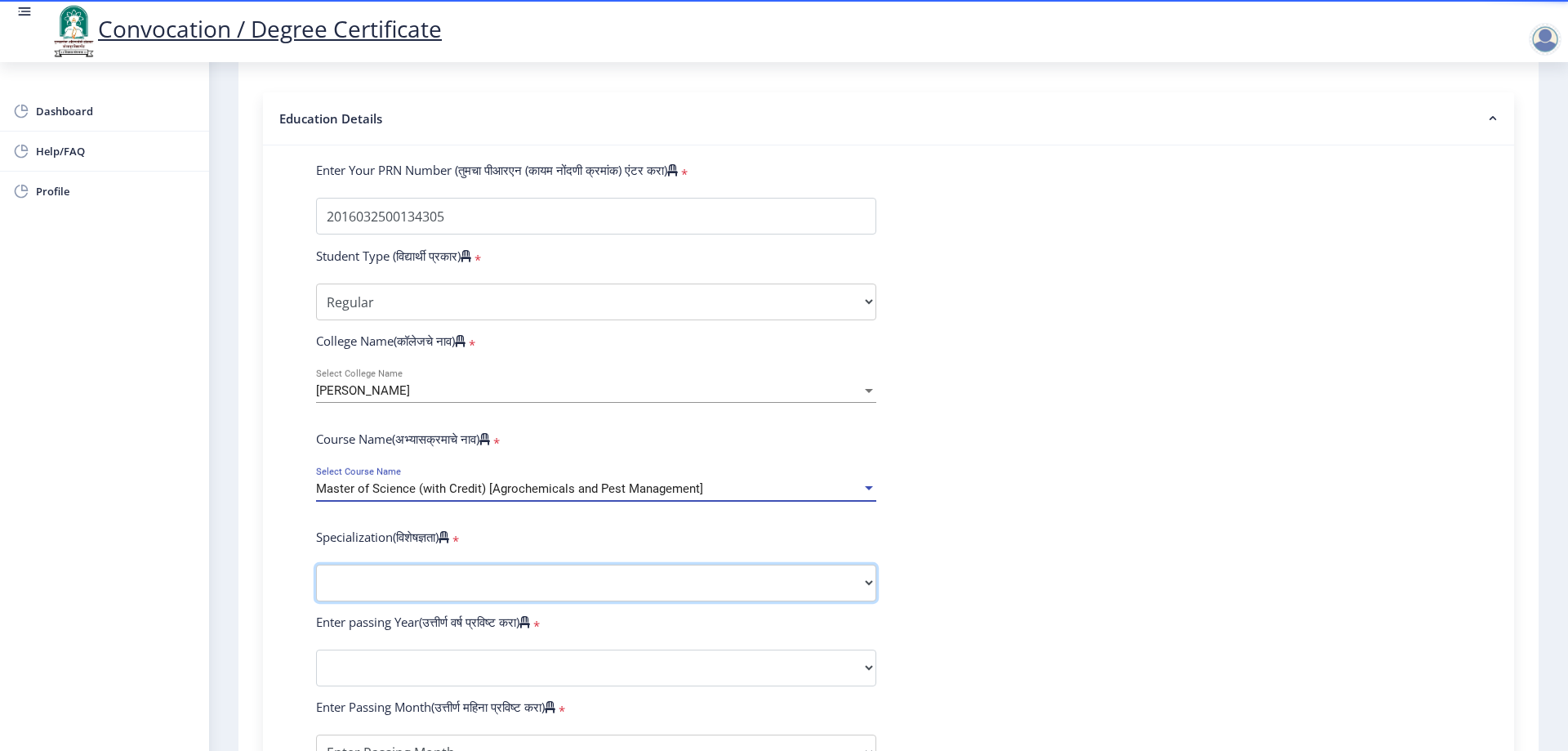
click at [416, 600] on select "Specialization Physics (Material Science) Mathematics Microbiology Organic Chem…" at bounding box center [596, 582] width 560 height 37
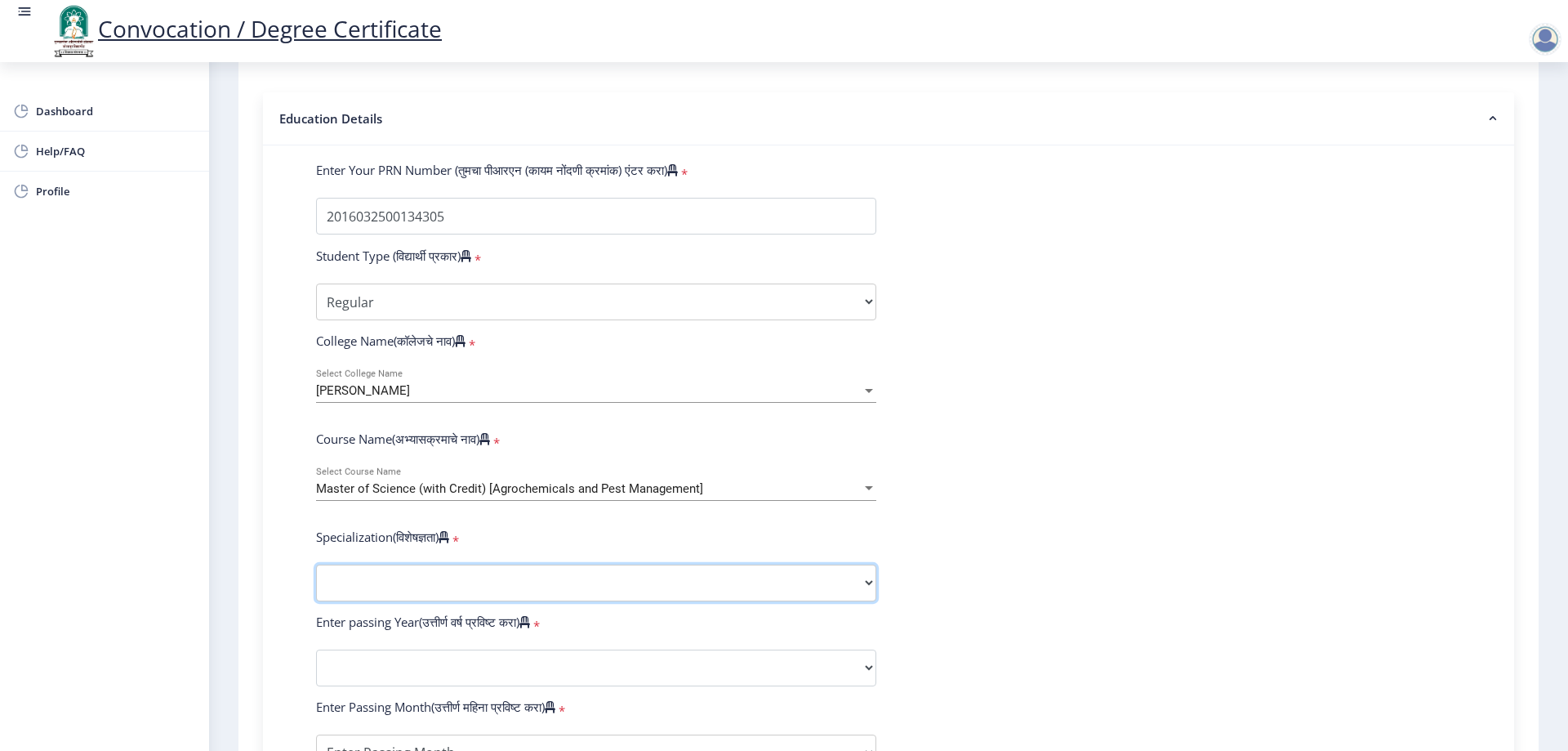
select select "Agrochemicals And Pest Management"
click at [316, 580] on select "Specialization Physics (Material Science) Mathematics Microbiology Organic Chem…" at bounding box center [596, 582] width 560 height 37
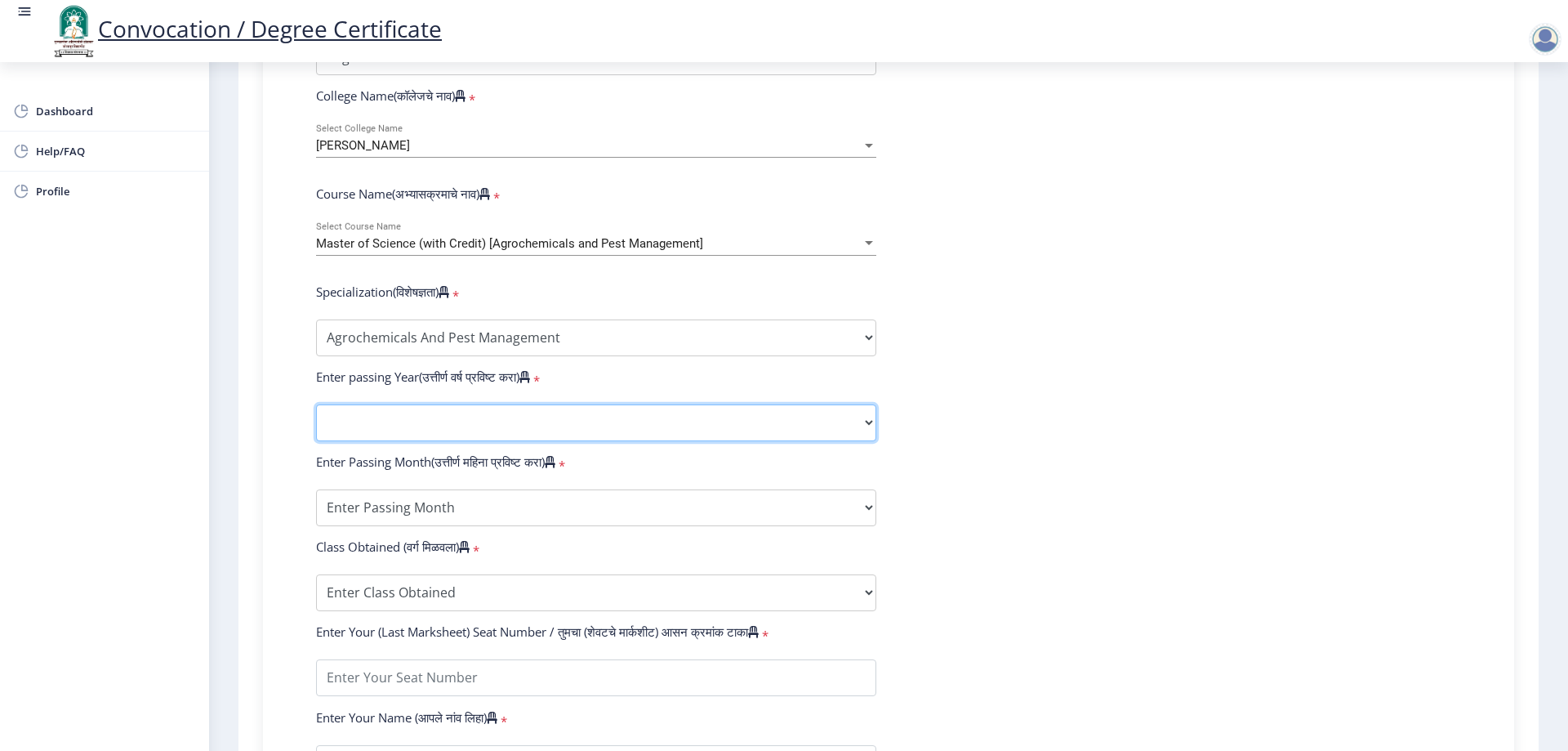
click at [449, 432] on select "2025 2024 2023 2022 2021 2020 2019 2018 2017 2016 2015 2014 2013 2012 2011 2010…" at bounding box center [596, 423] width 560 height 37
select select "2021"
click at [316, 419] on select "2025 2024 2023 2022 2021 2020 2019 2018 2017 2016 2015 2014 2013 2012 2011 2010…" at bounding box center [596, 423] width 560 height 37
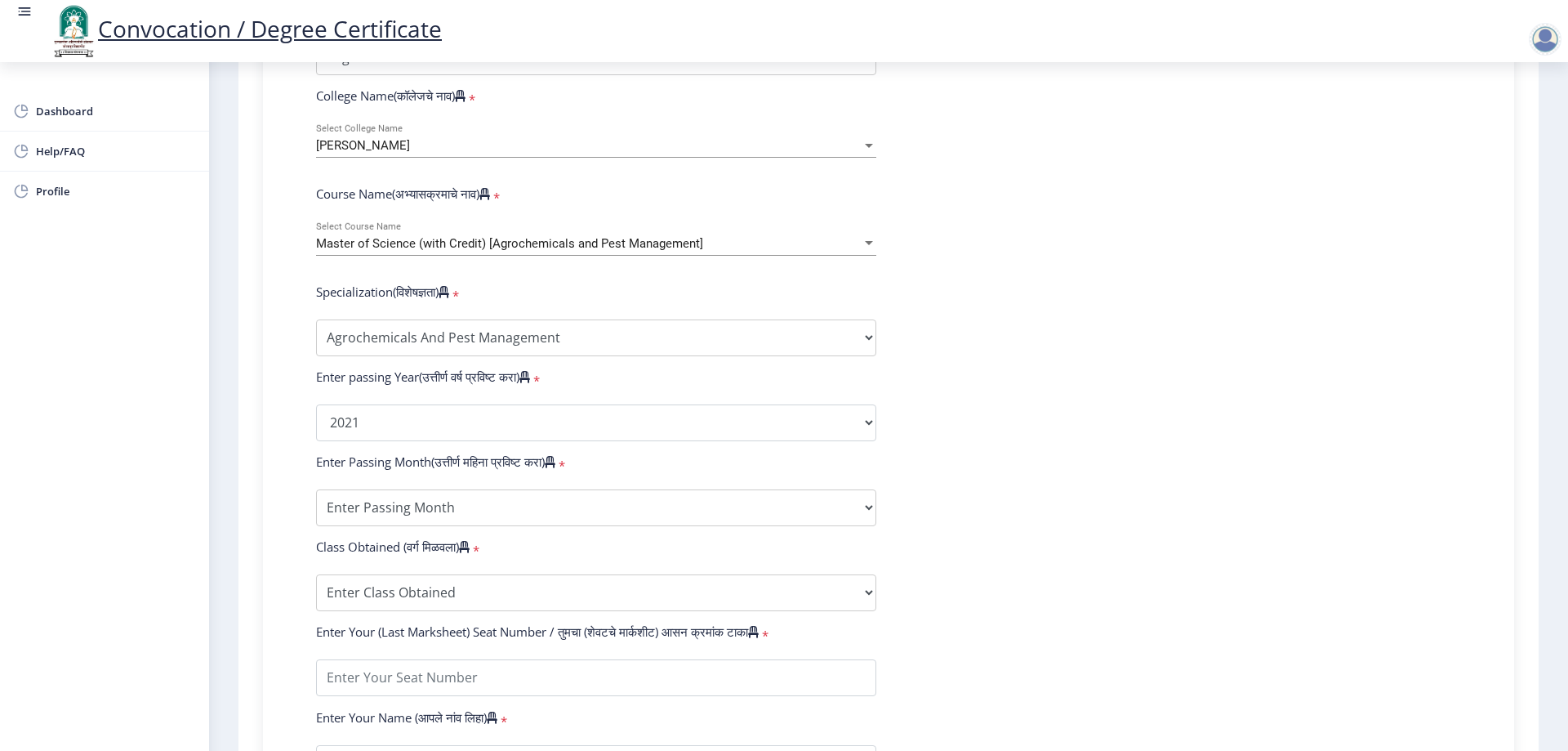
click at [1164, 344] on form "Enter Your PRN Number (तुमचा पीआरएन (कायम नोंदणी क्रमांक) एंटर करा) * Student T…" at bounding box center [888, 392] width 1169 height 951
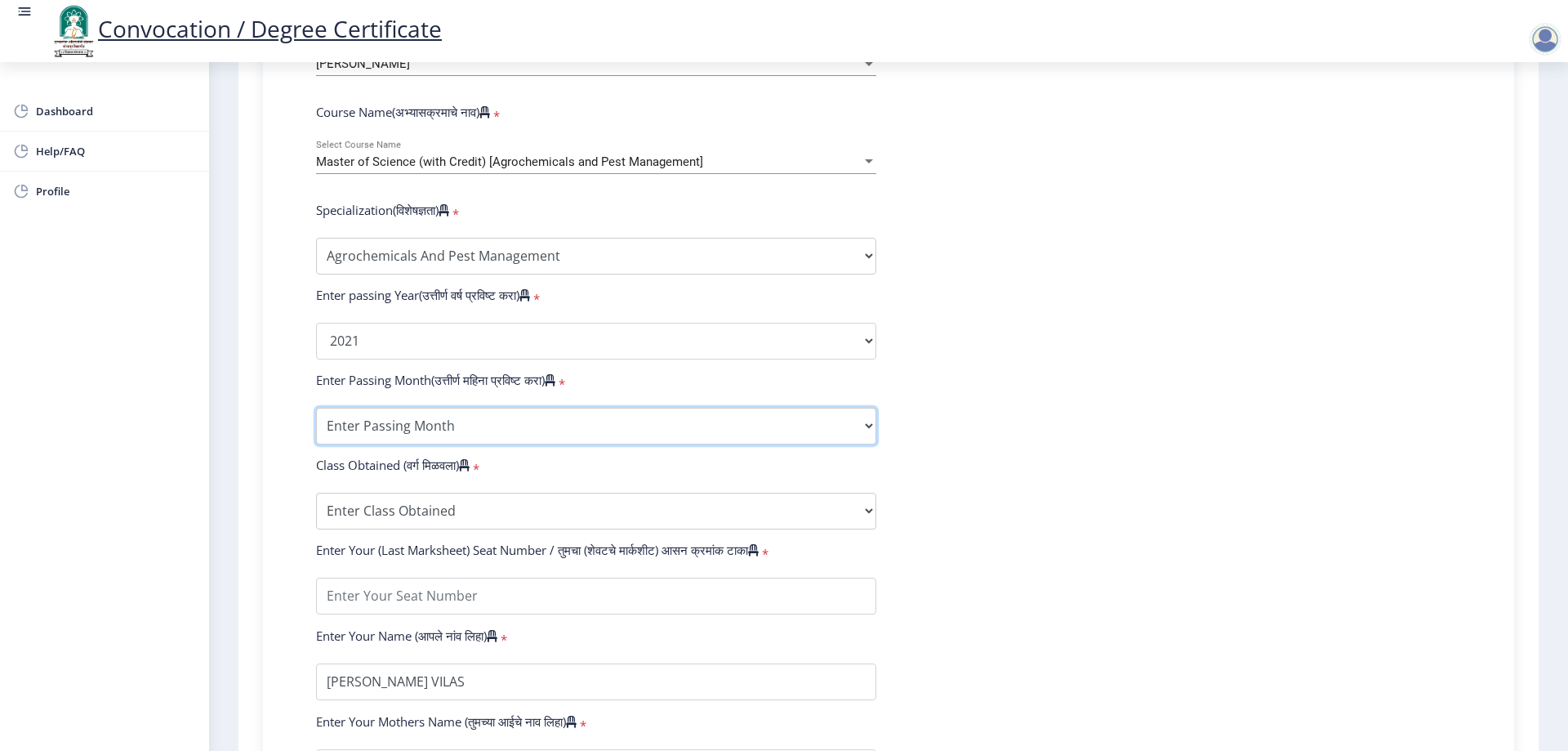
click at [470, 444] on select "Enter Passing Month March April May October November December" at bounding box center [596, 426] width 560 height 37
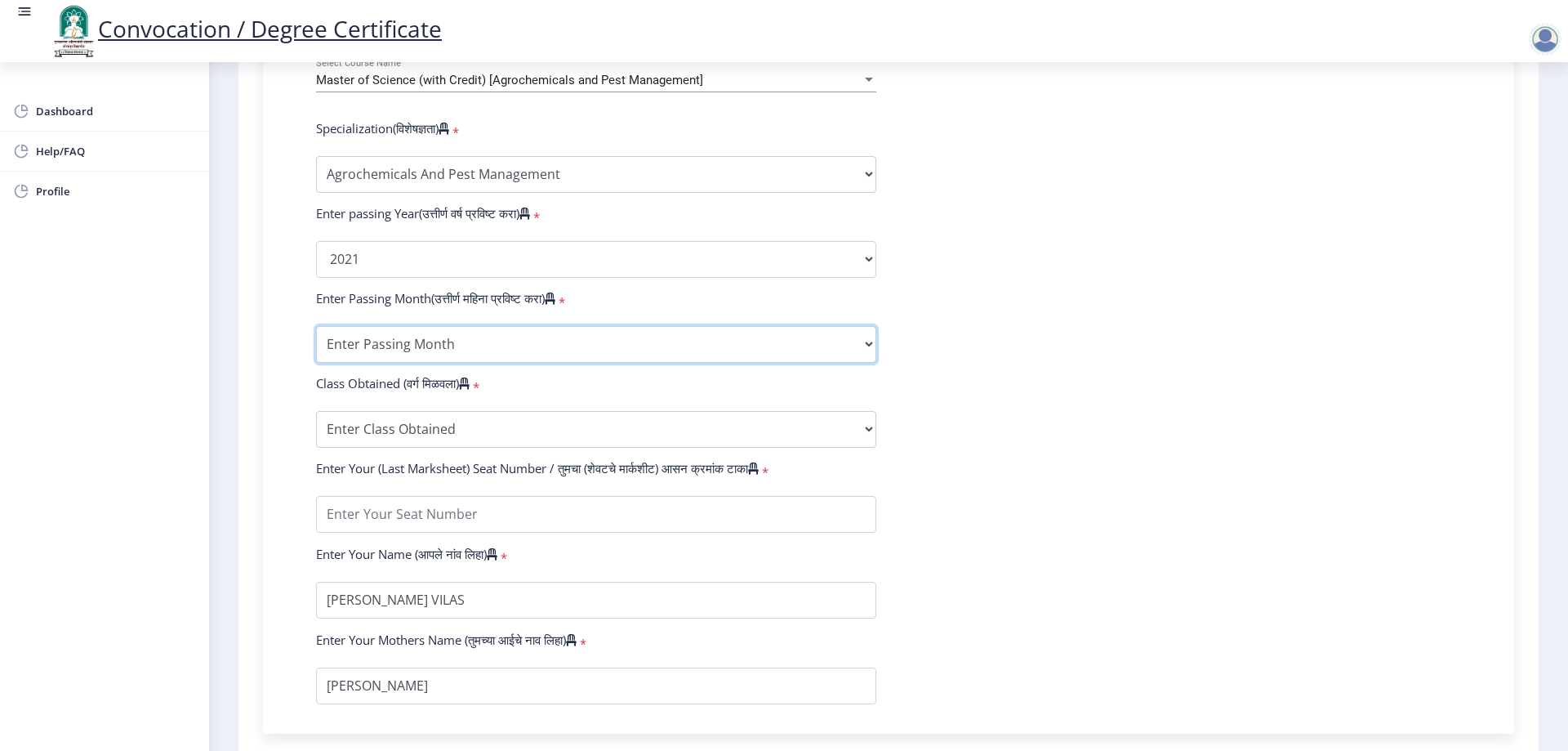
click at [407, 363] on select "Enter Passing Month March April May October November December" at bounding box center [596, 344] width 560 height 37
select select "March"
click at [316, 342] on select "Enter Passing Month March April May October November December" at bounding box center [596, 344] width 560 height 37
click at [474, 444] on select "Enter Class Obtained FIRST CLASS WITH DISTINCTION FIRST CLASS HIGHER SECOND CLA…" at bounding box center [596, 430] width 560 height 37
select select "Grade A+"
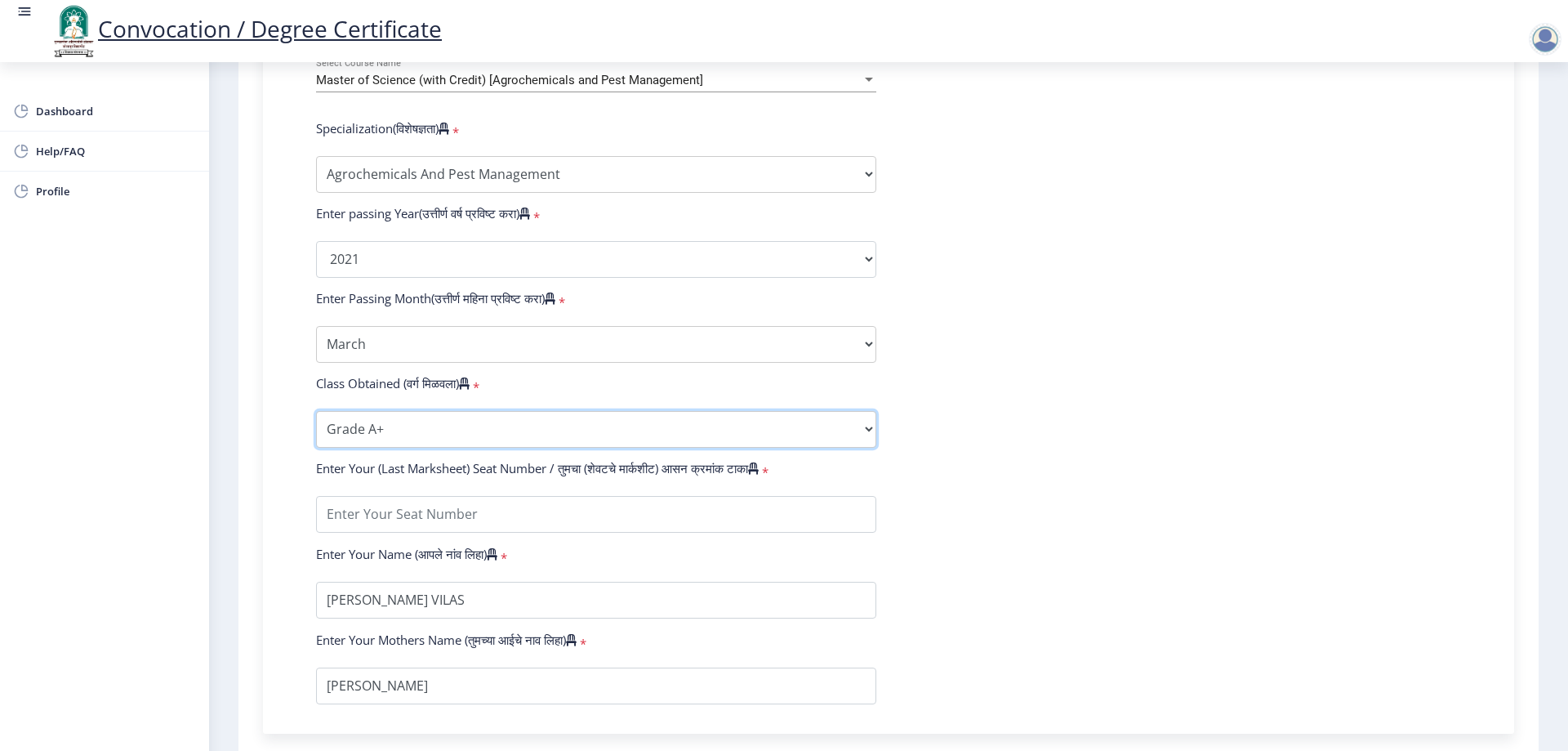
click at [316, 427] on select "Enter Class Obtained FIRST CLASS WITH DISTINCTION FIRST CLASS HIGHER SECOND CLA…" at bounding box center [596, 430] width 560 height 37
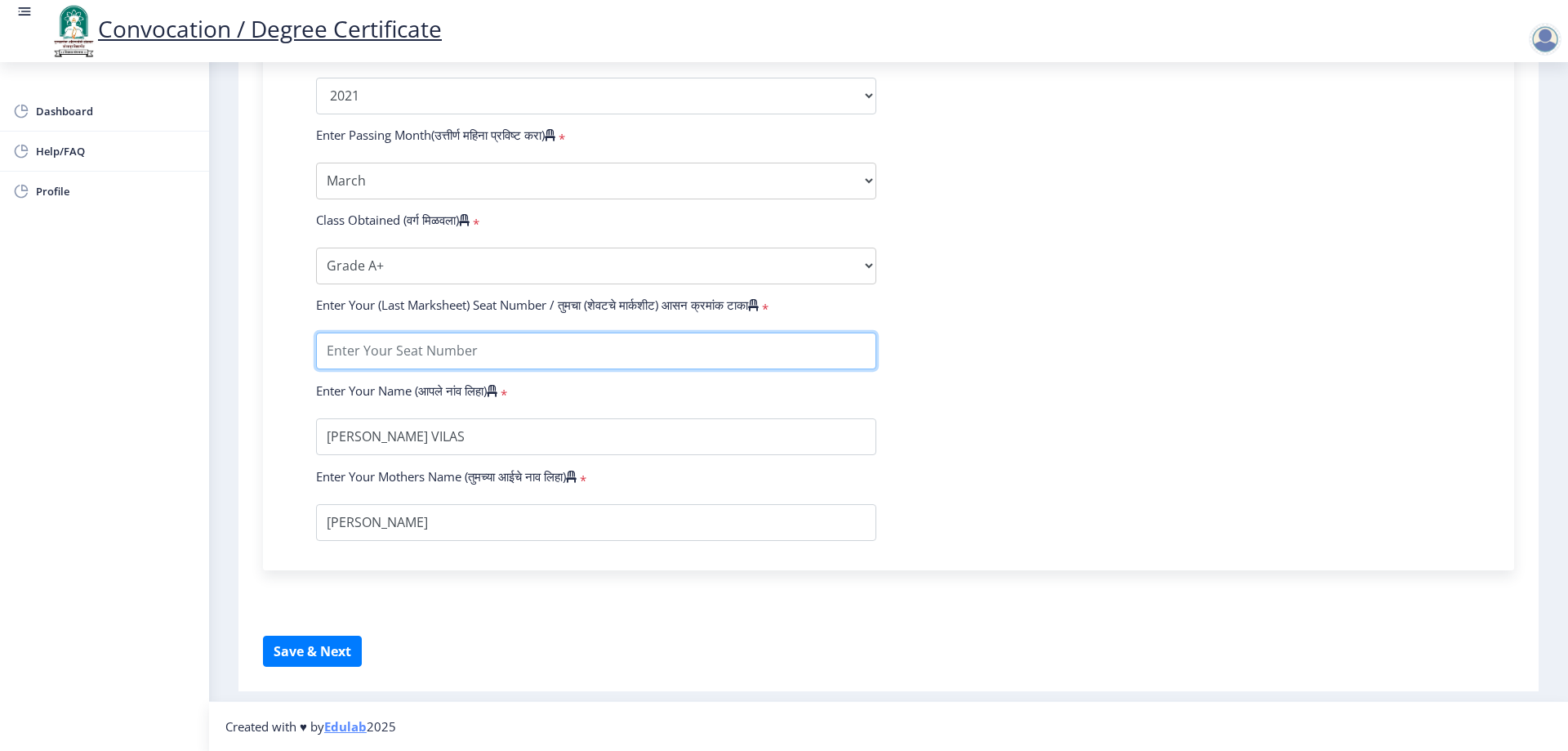
click at [503, 359] on input "textarea" at bounding box center [596, 351] width 560 height 37
click at [357, 369] on input "textarea" at bounding box center [596, 351] width 560 height 37
click at [362, 369] on input "textarea" at bounding box center [596, 351] width 560 height 37
type input "1613430"
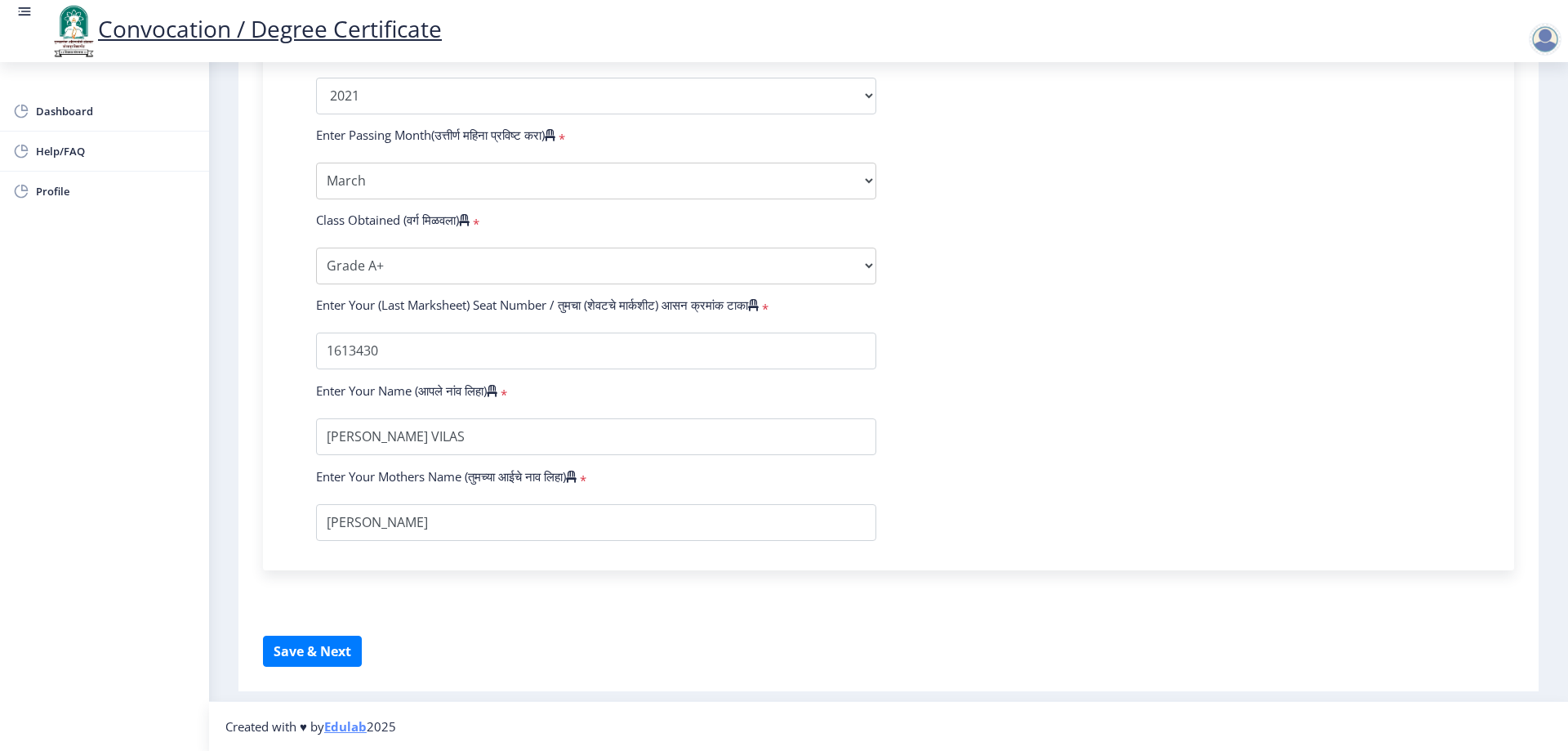
drag, startPoint x: 1045, startPoint y: 386, endPoint x: 993, endPoint y: 382, distance: 52.2
click at [1045, 387] on form "Enter Your PRN Number (तुमचा पीआरएन (कायम नोंदणी क्रमांक) एंटर करा) * Student T…" at bounding box center [888, 65] width 1169 height 951
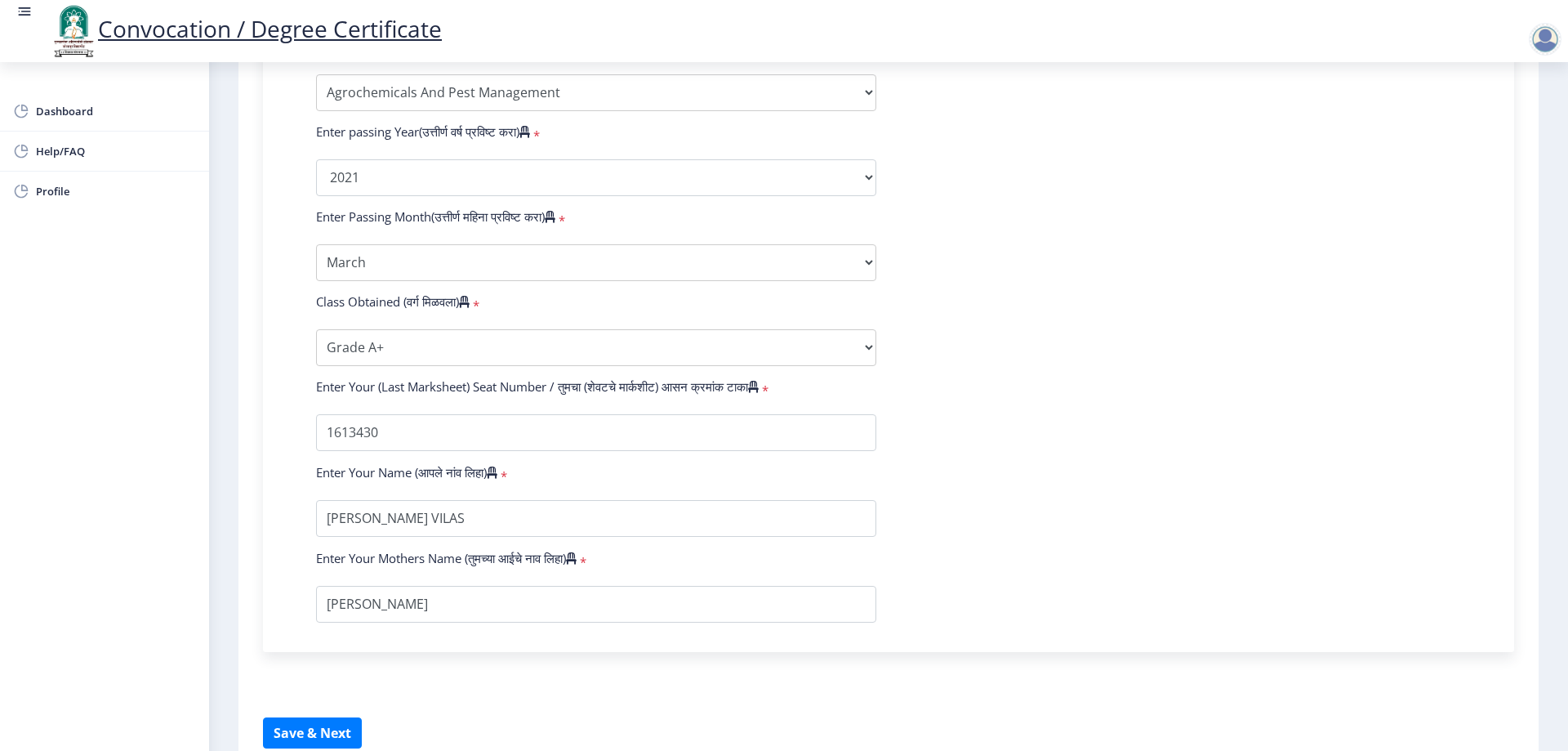
scroll to position [914, 0]
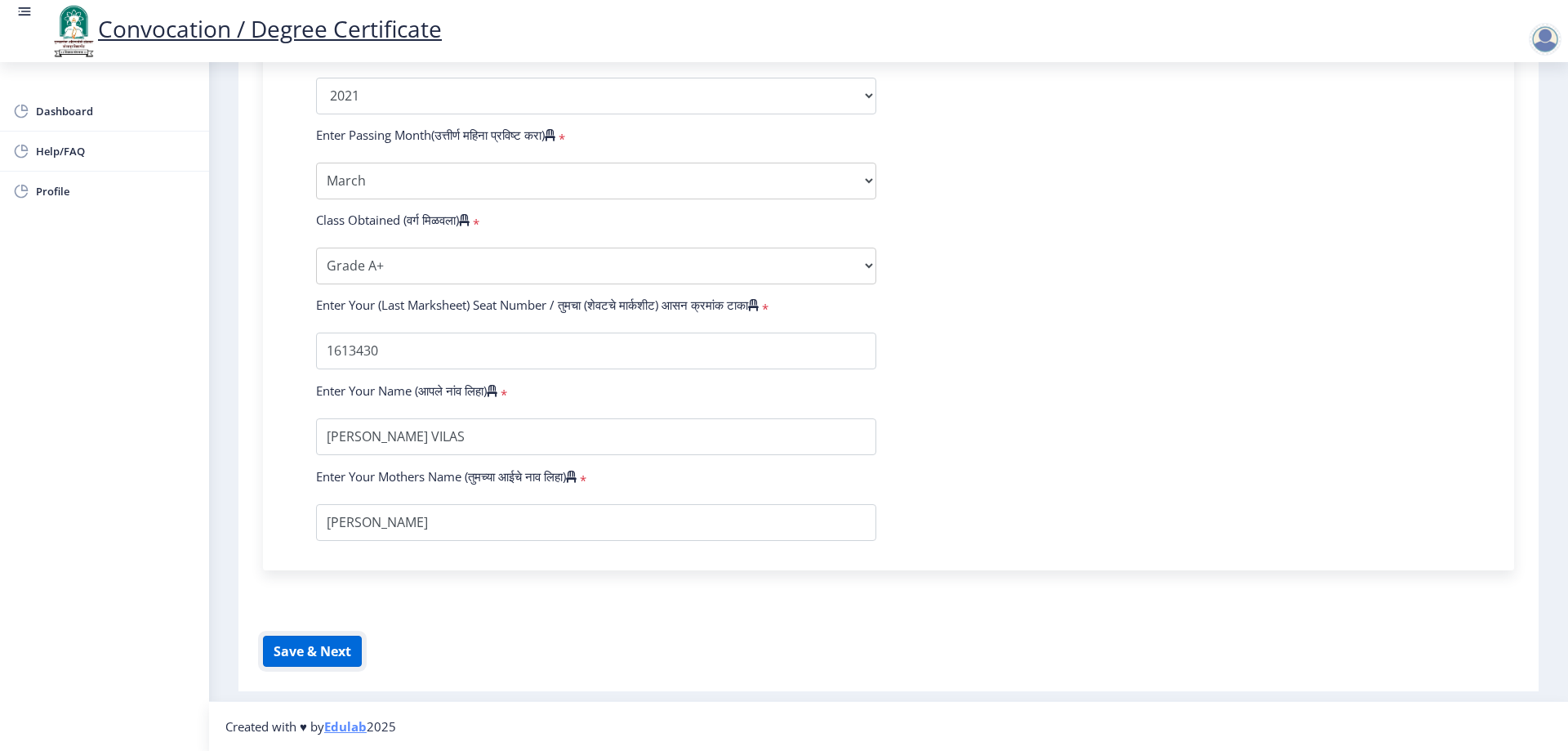
click at [318, 655] on button "Save & Next" at bounding box center [312, 651] width 99 height 31
select select
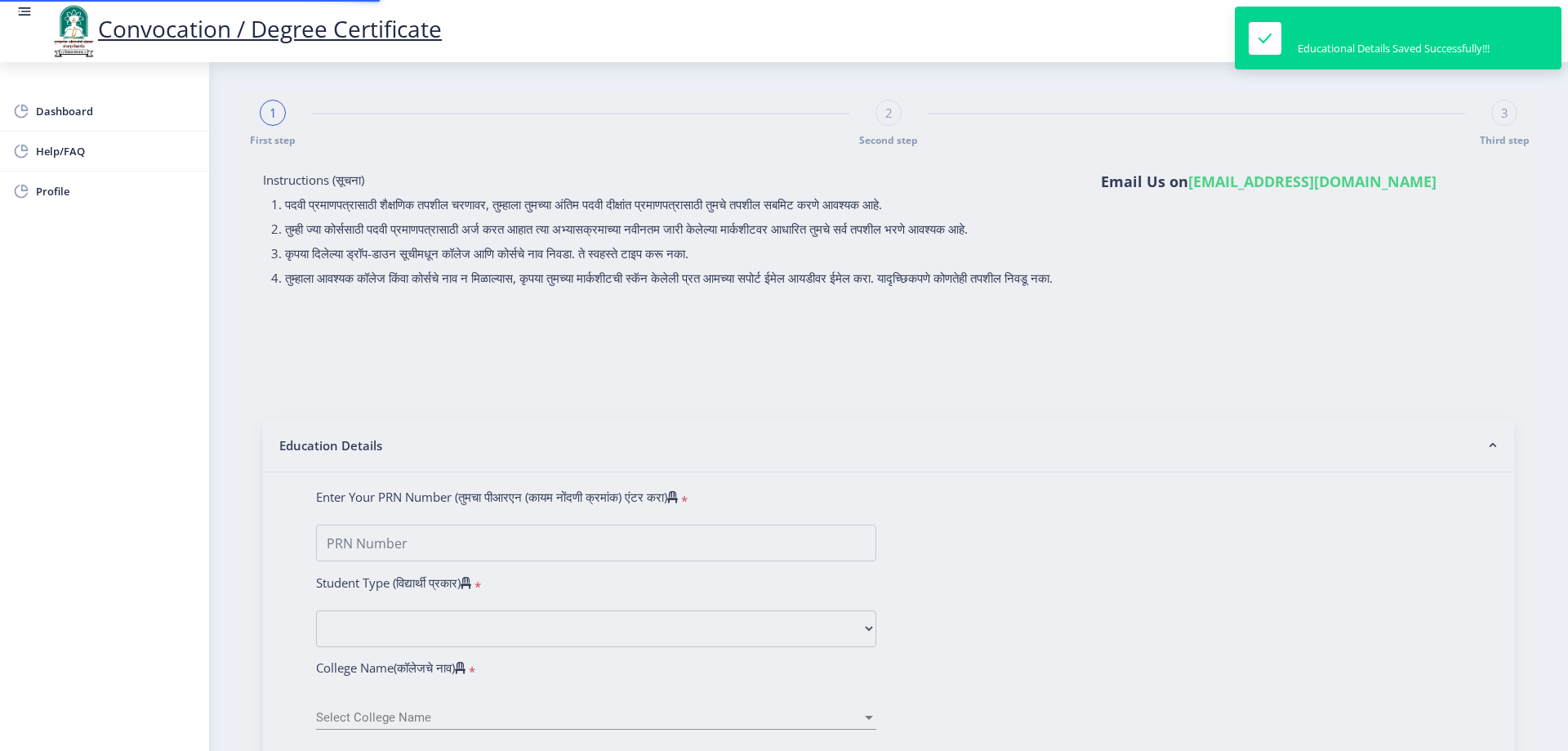
type input "2016032500134305"
select select "Regular"
select select "2021"
select select "March"
select select "Grade A+"
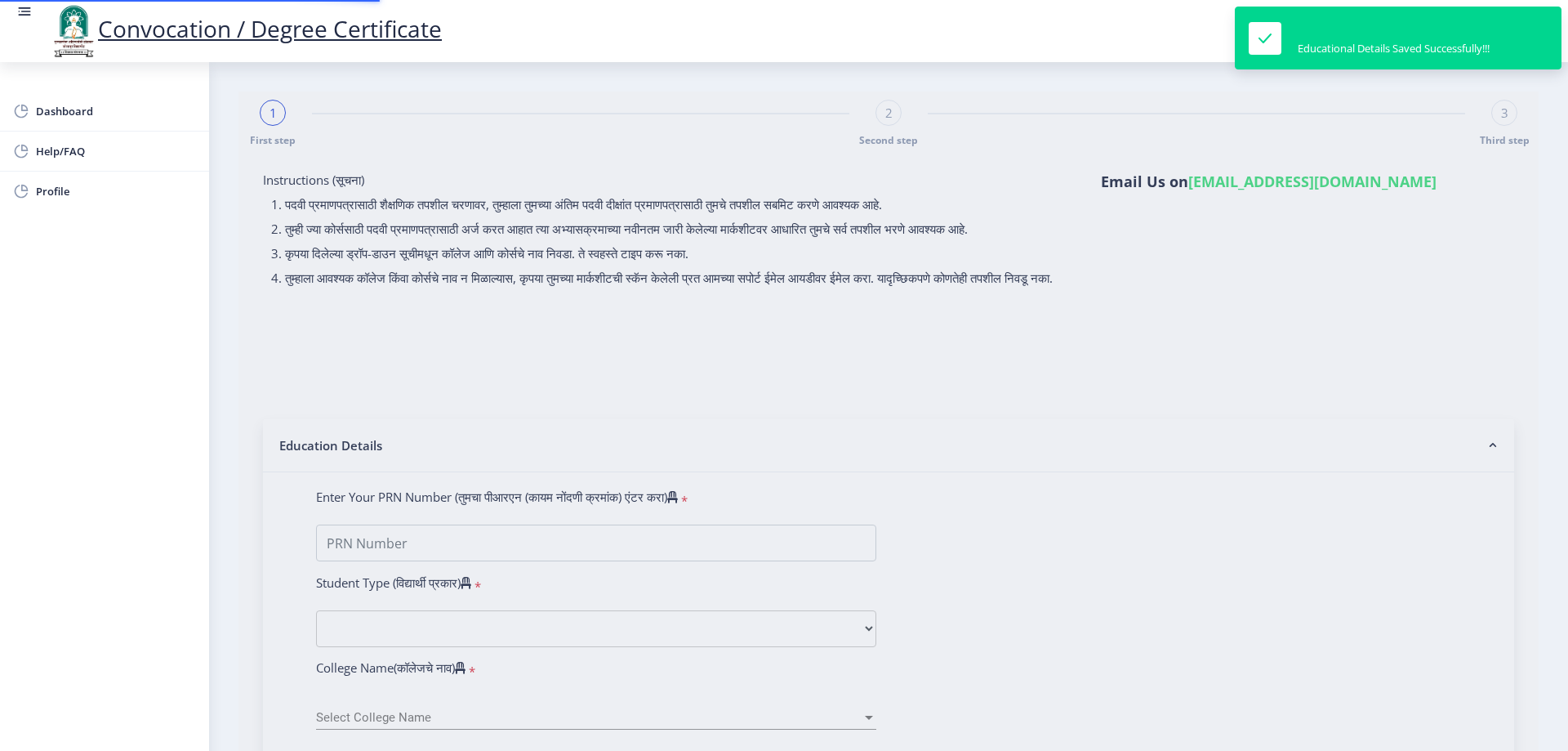
type input "1613430"
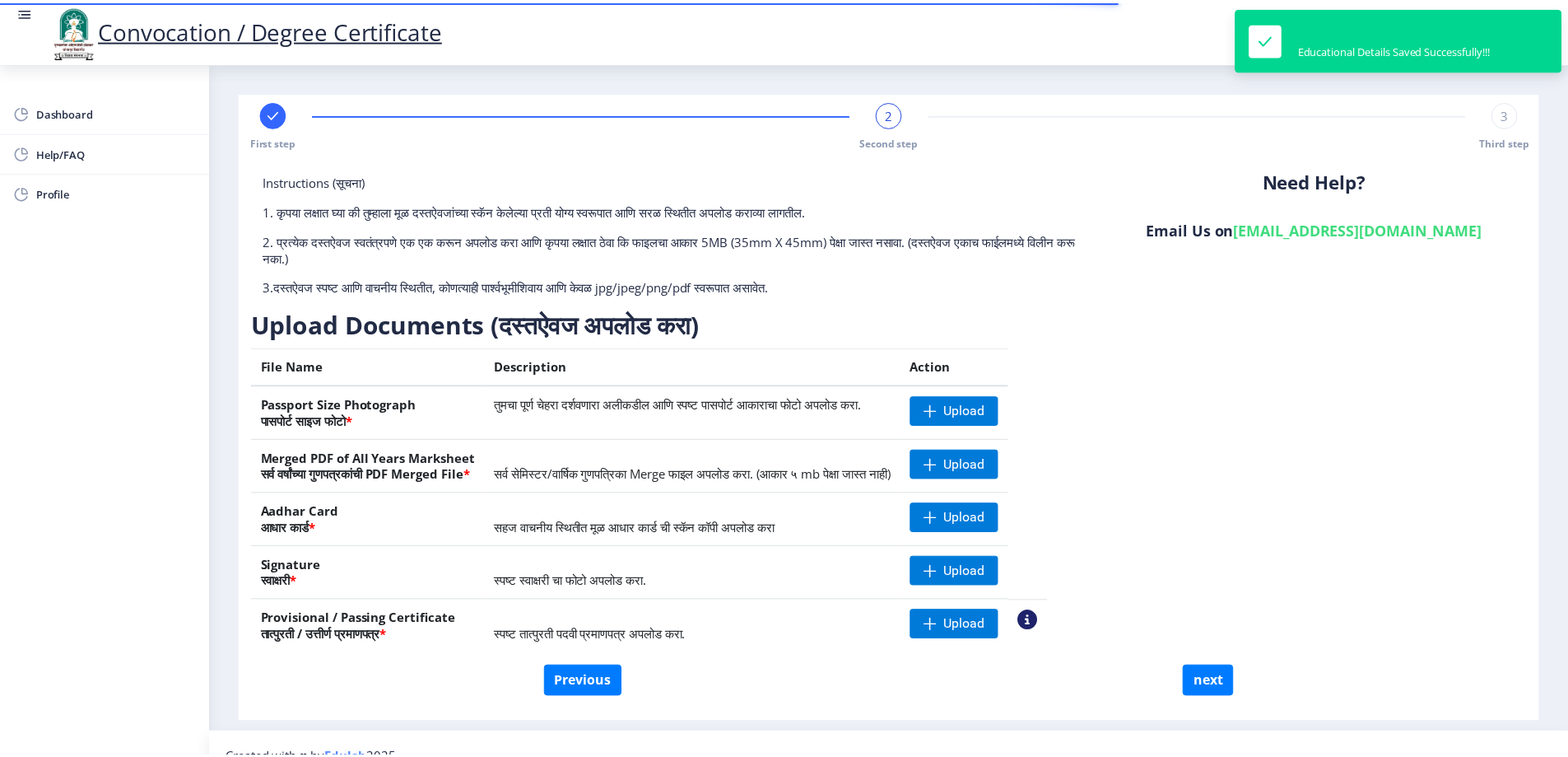
scroll to position [26, 0]
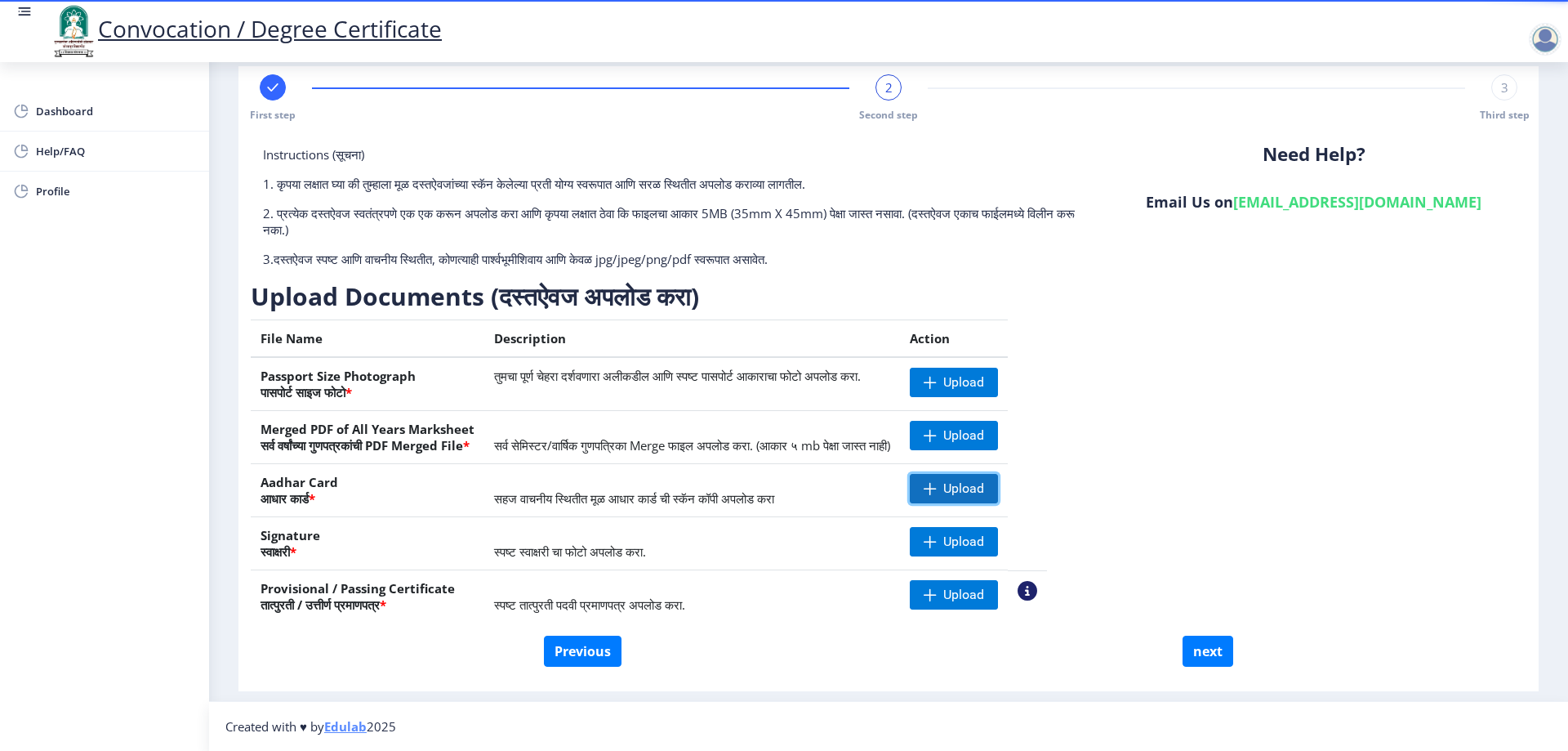
click at [998, 496] on span "Upload" at bounding box center [954, 488] width 88 height 29
click at [957, 484] on nb-action at bounding box center [934, 488] width 48 height 29
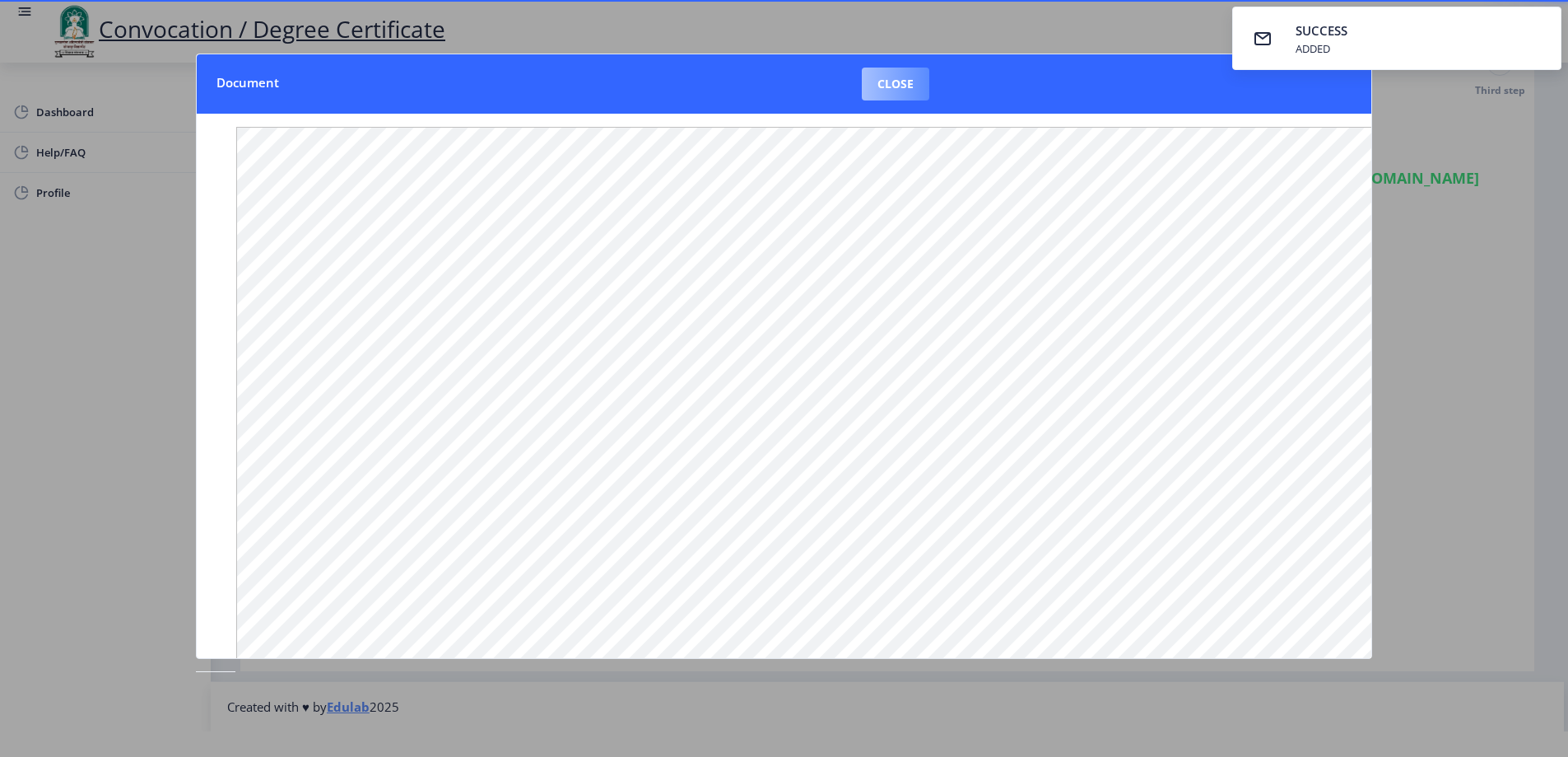
click at [897, 80] on button "Close" at bounding box center [895, 84] width 67 height 33
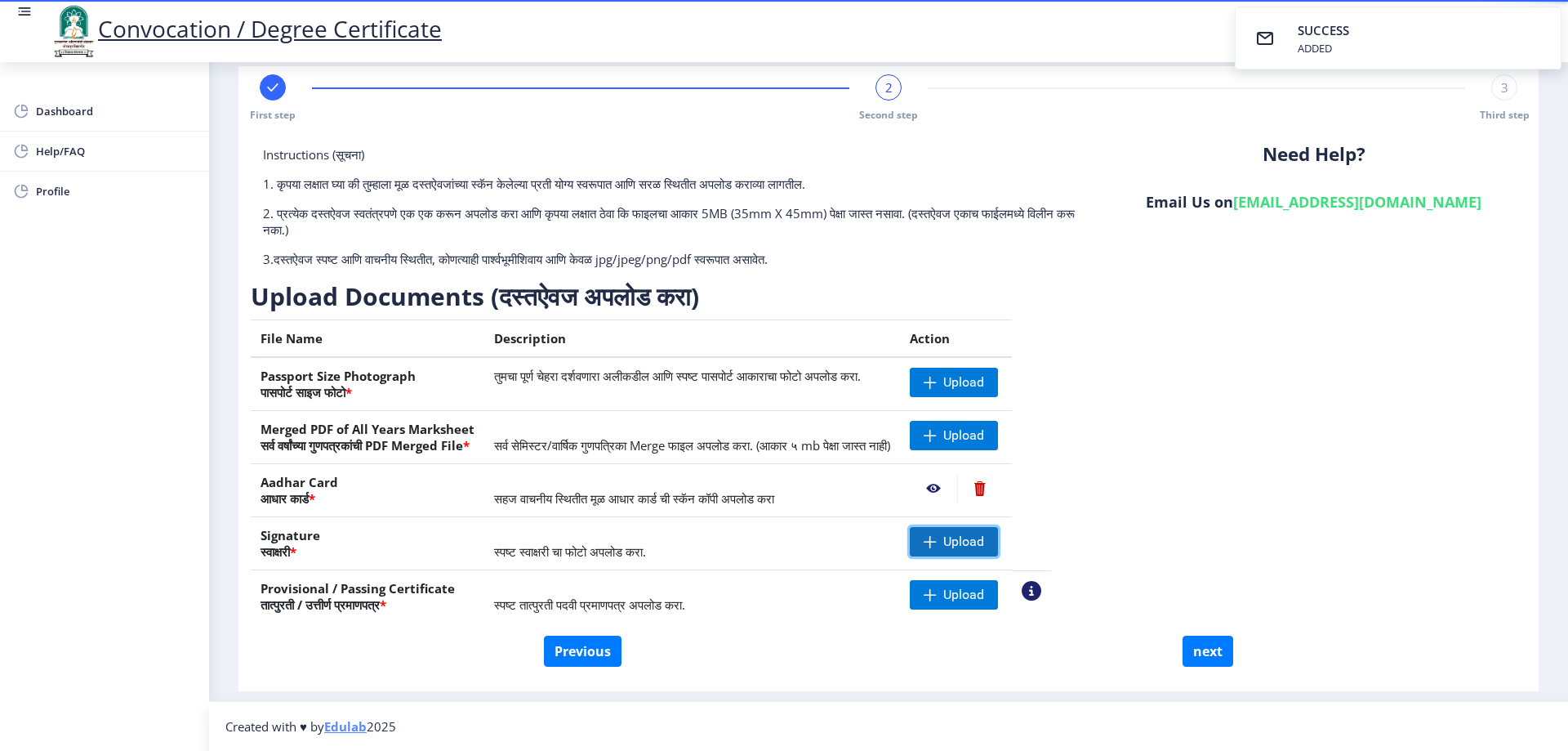
click at [984, 535] on span "Upload" at bounding box center [963, 541] width 41 height 16
click at [957, 538] on nb-action at bounding box center [934, 541] width 48 height 29
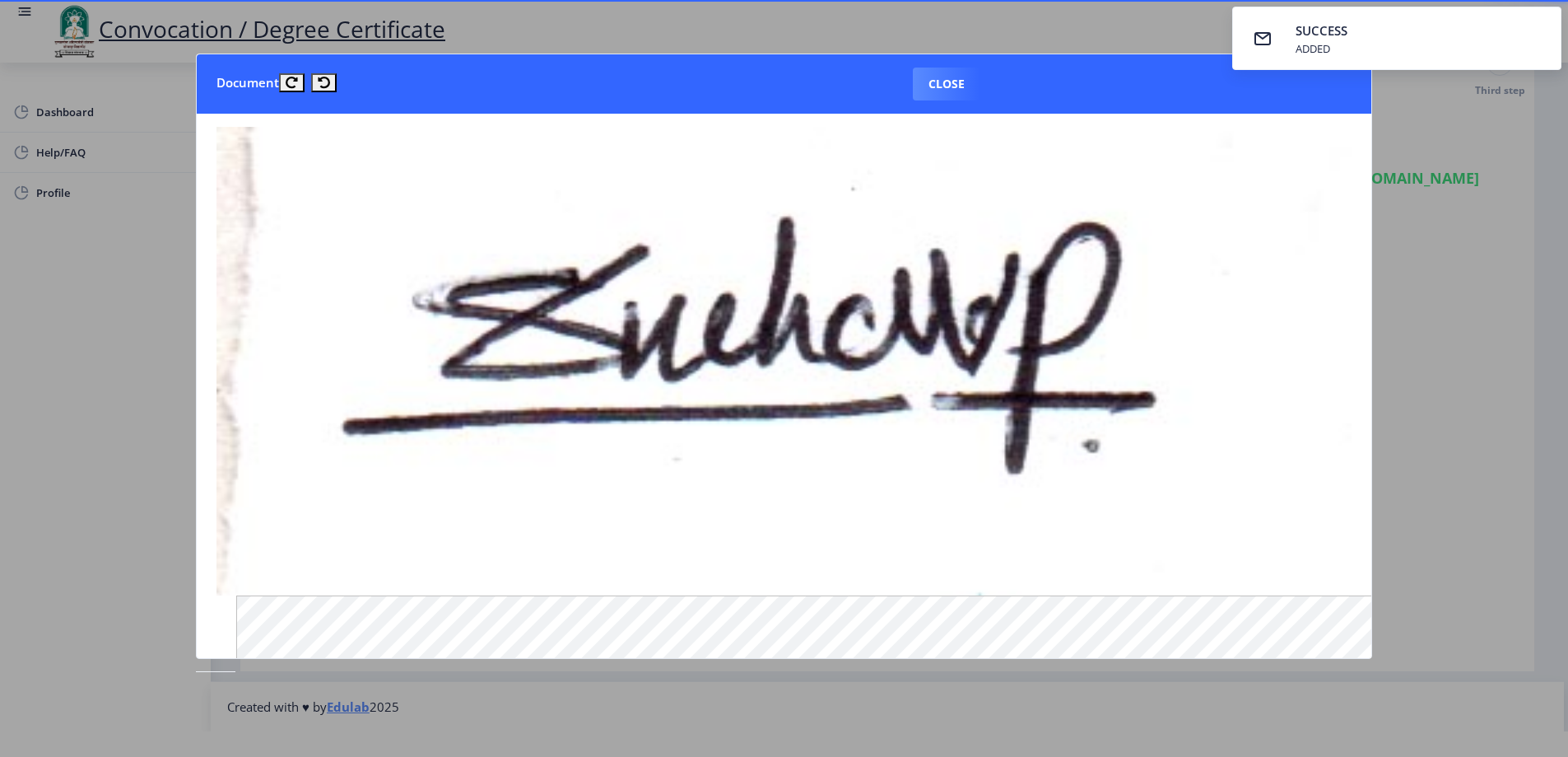
click at [971, 87] on button "Close" at bounding box center [946, 84] width 67 height 33
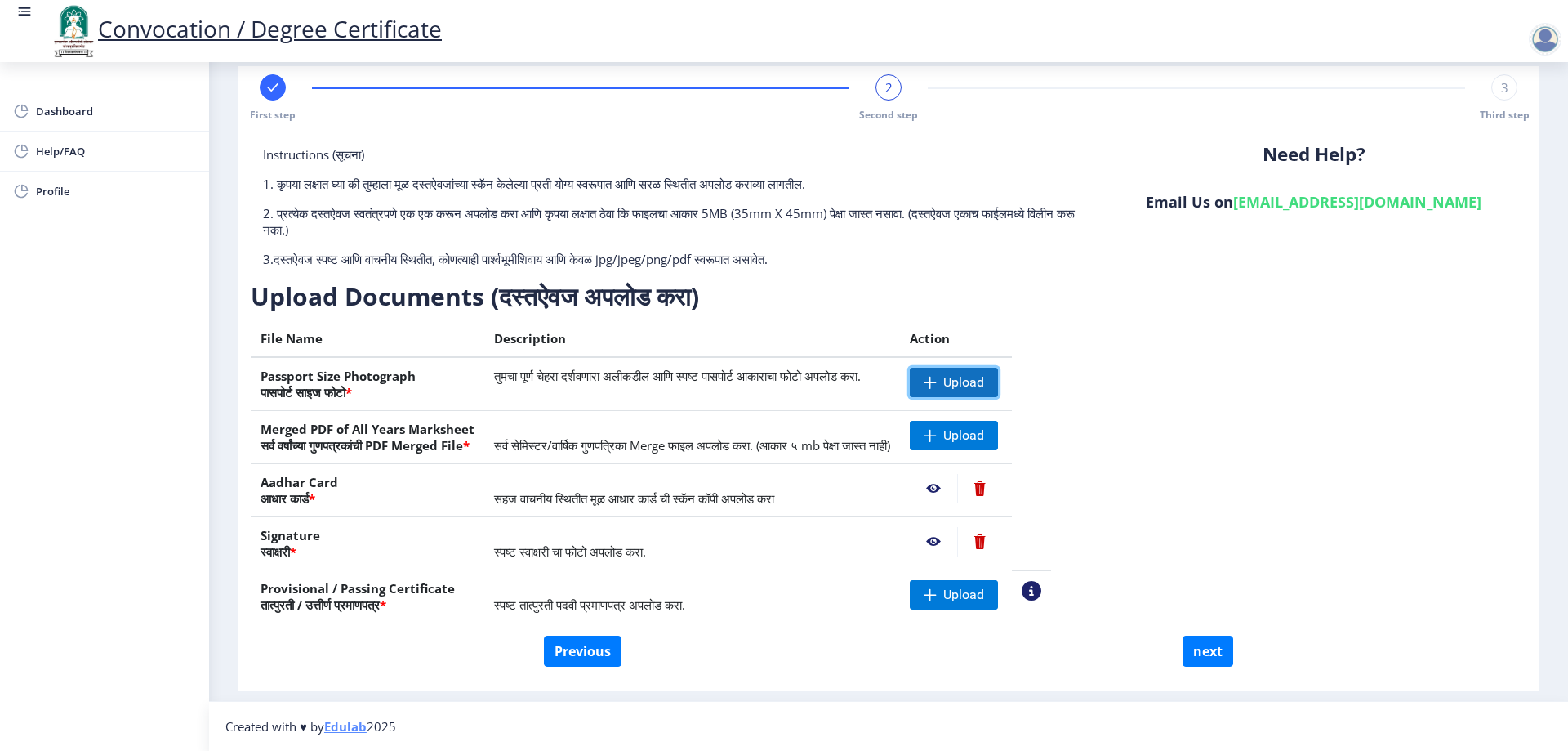
click at [984, 377] on span "Upload" at bounding box center [963, 383] width 41 height 16
click at [998, 581] on span "Upload" at bounding box center [954, 594] width 88 height 29
click at [957, 595] on nb-action at bounding box center [934, 594] width 48 height 29
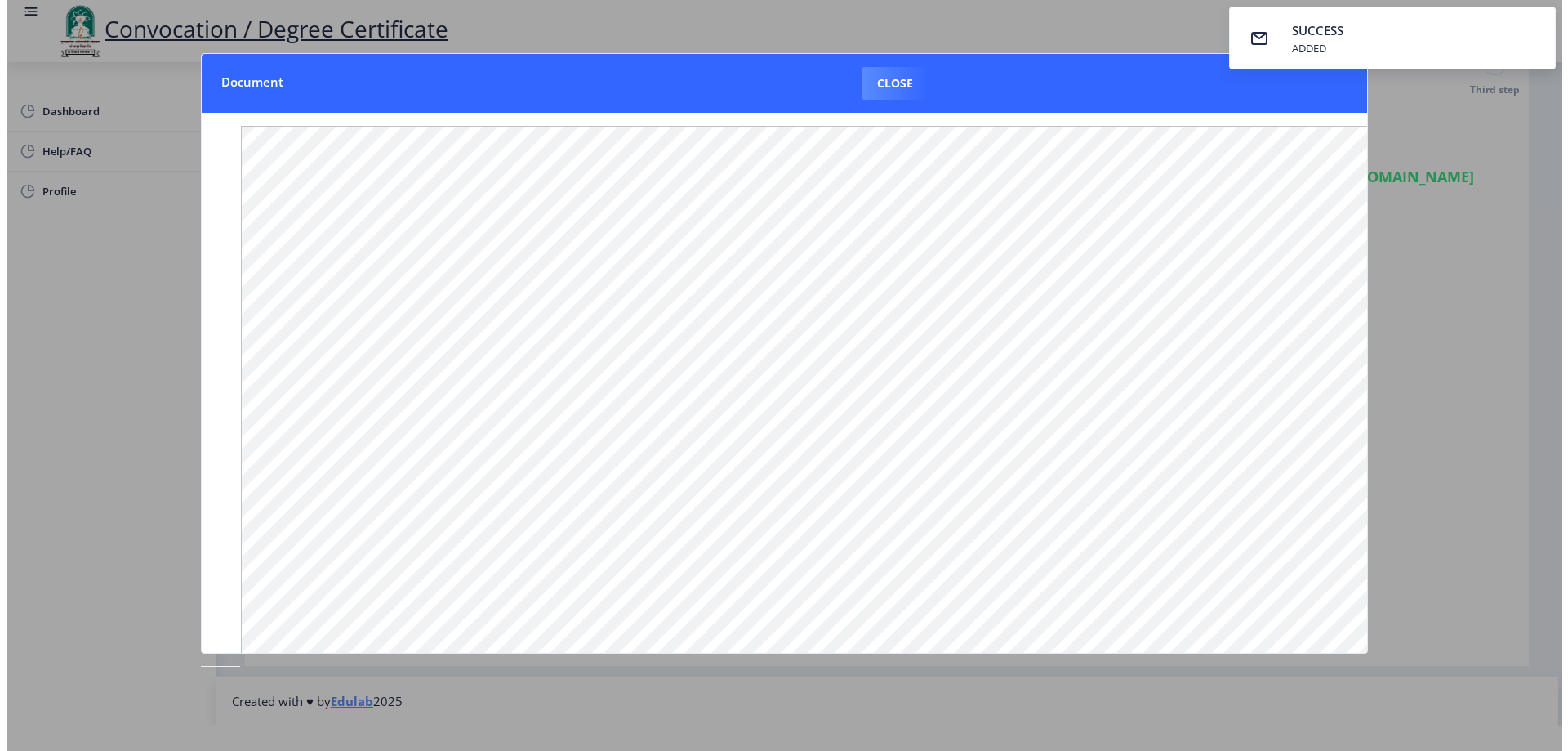
scroll to position [65, 0]
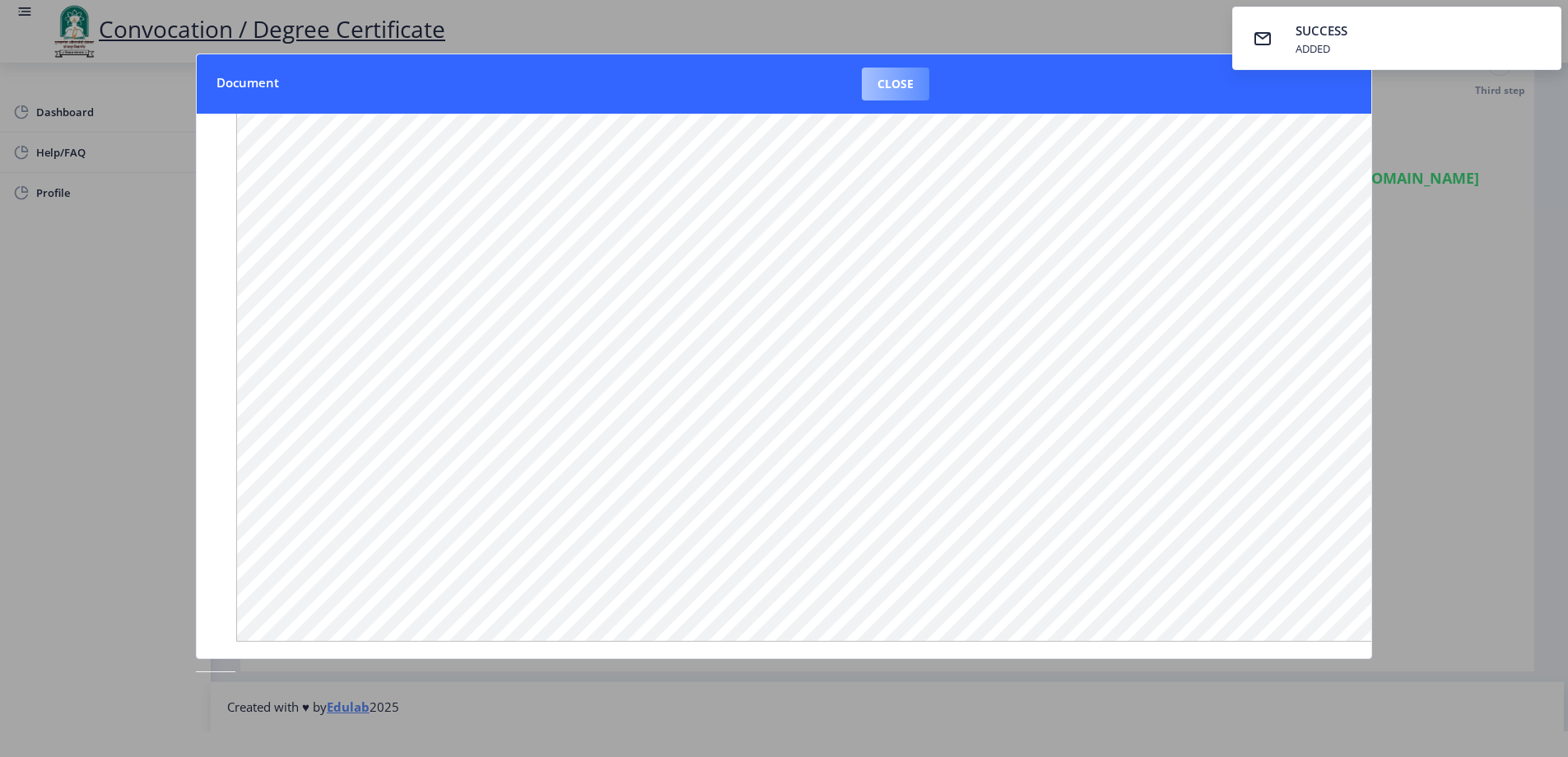
click at [915, 80] on button "Close" at bounding box center [895, 84] width 67 height 33
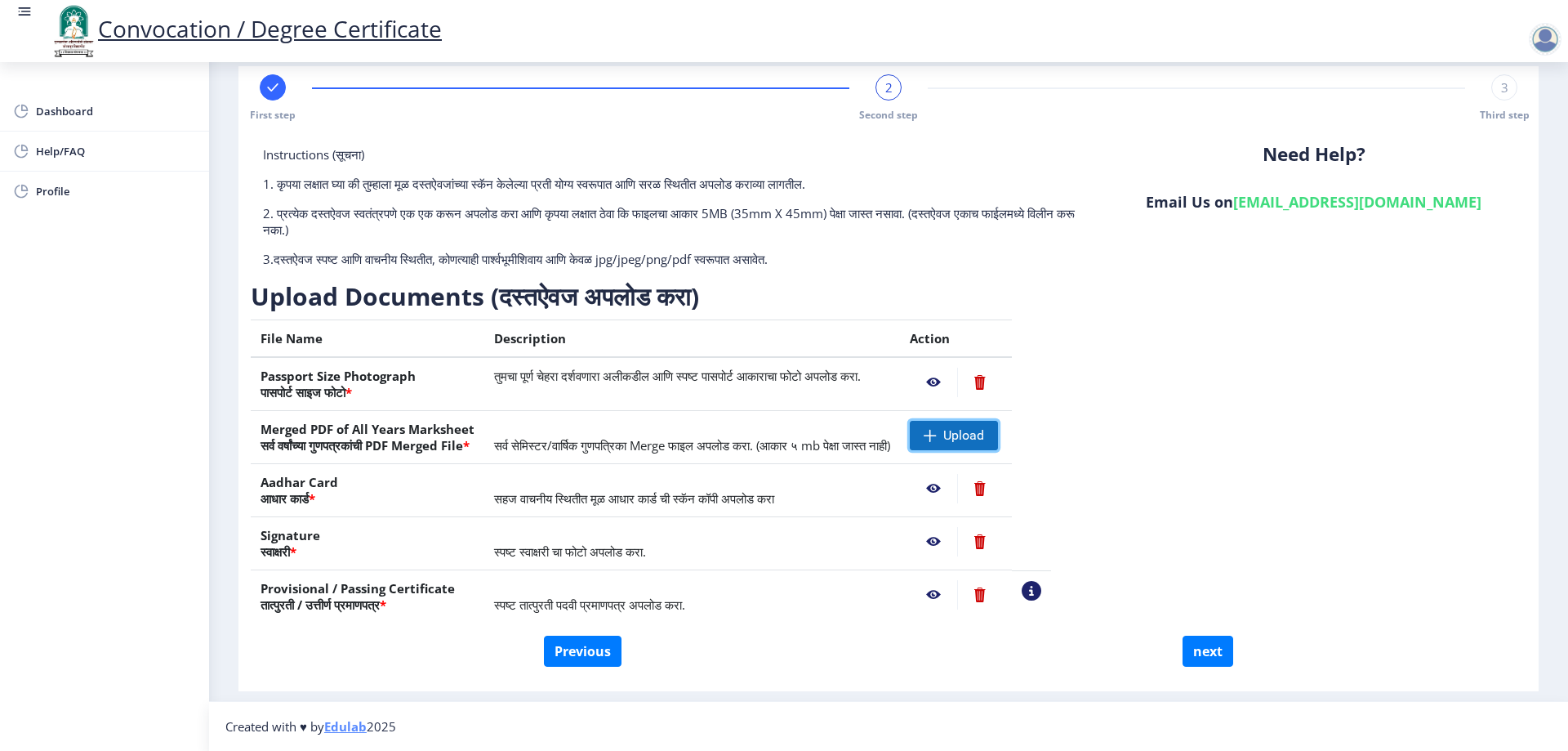
click at [984, 442] on span "Upload" at bounding box center [963, 436] width 41 height 16
click at [1197, 646] on button "next" at bounding box center [1207, 651] width 50 height 31
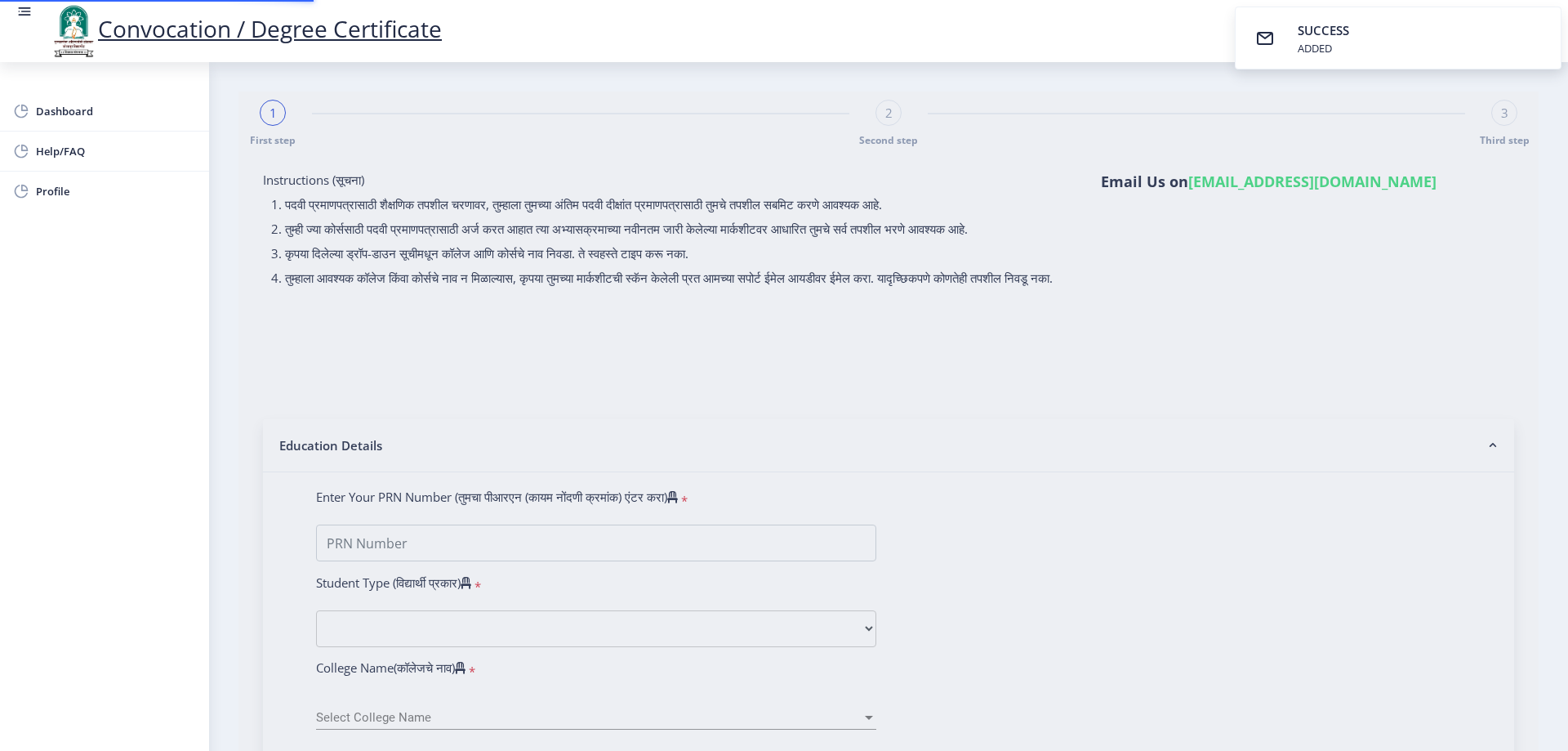
select select
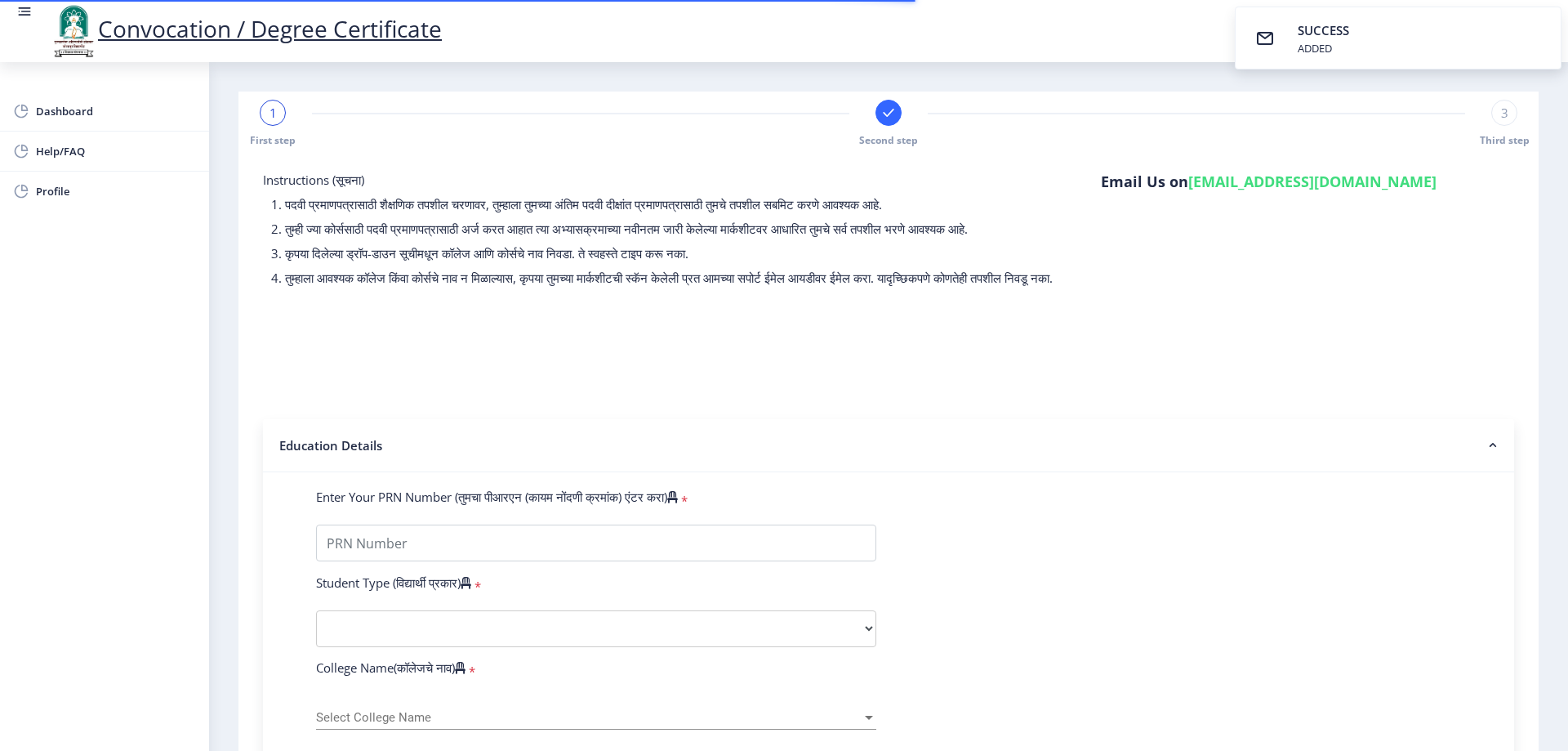
type input "2016032500134305"
select select "Regular"
select select "2021"
select select "March"
select select "Grade A+"
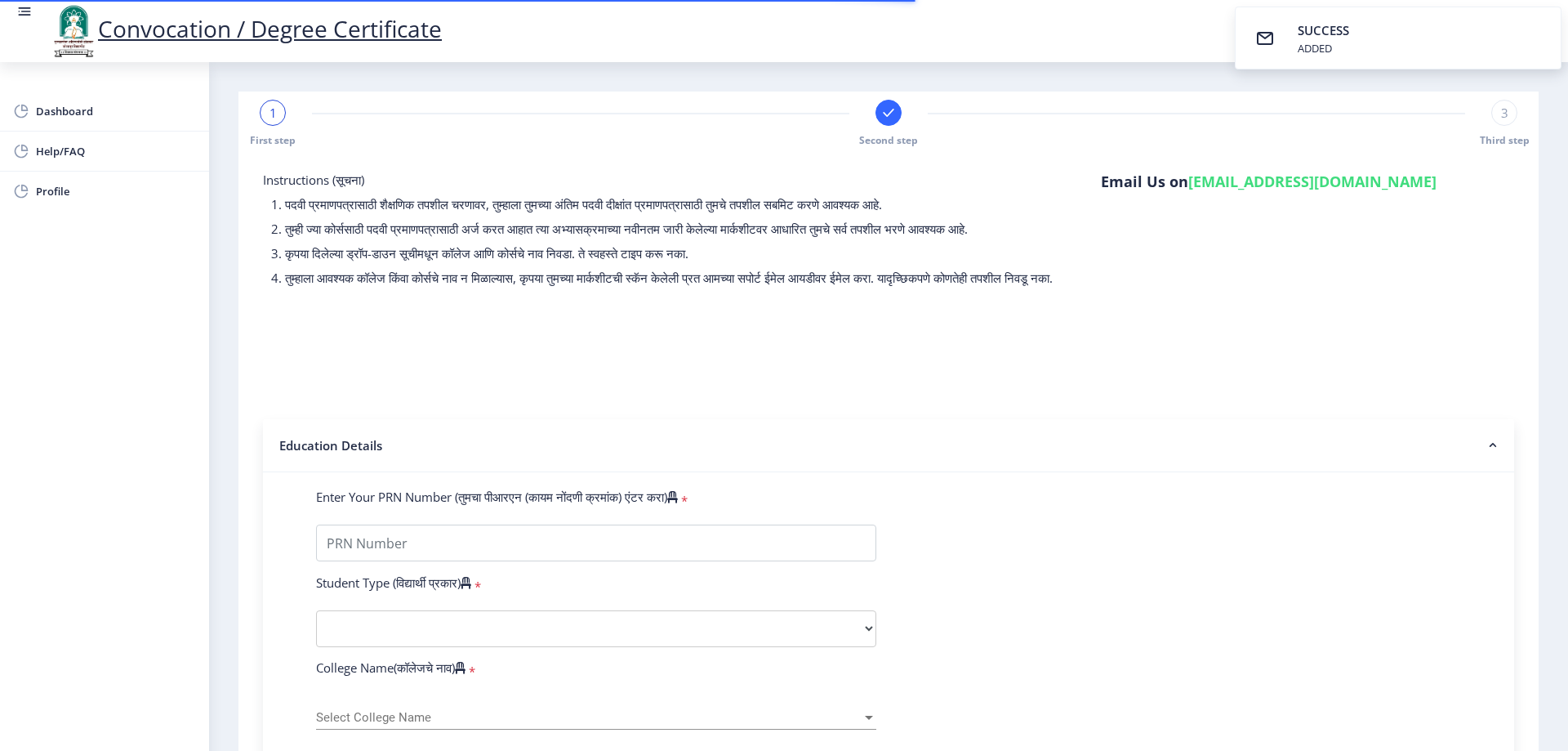
type input "1613430"
select select "Agrochemicals And Pest Management"
select select
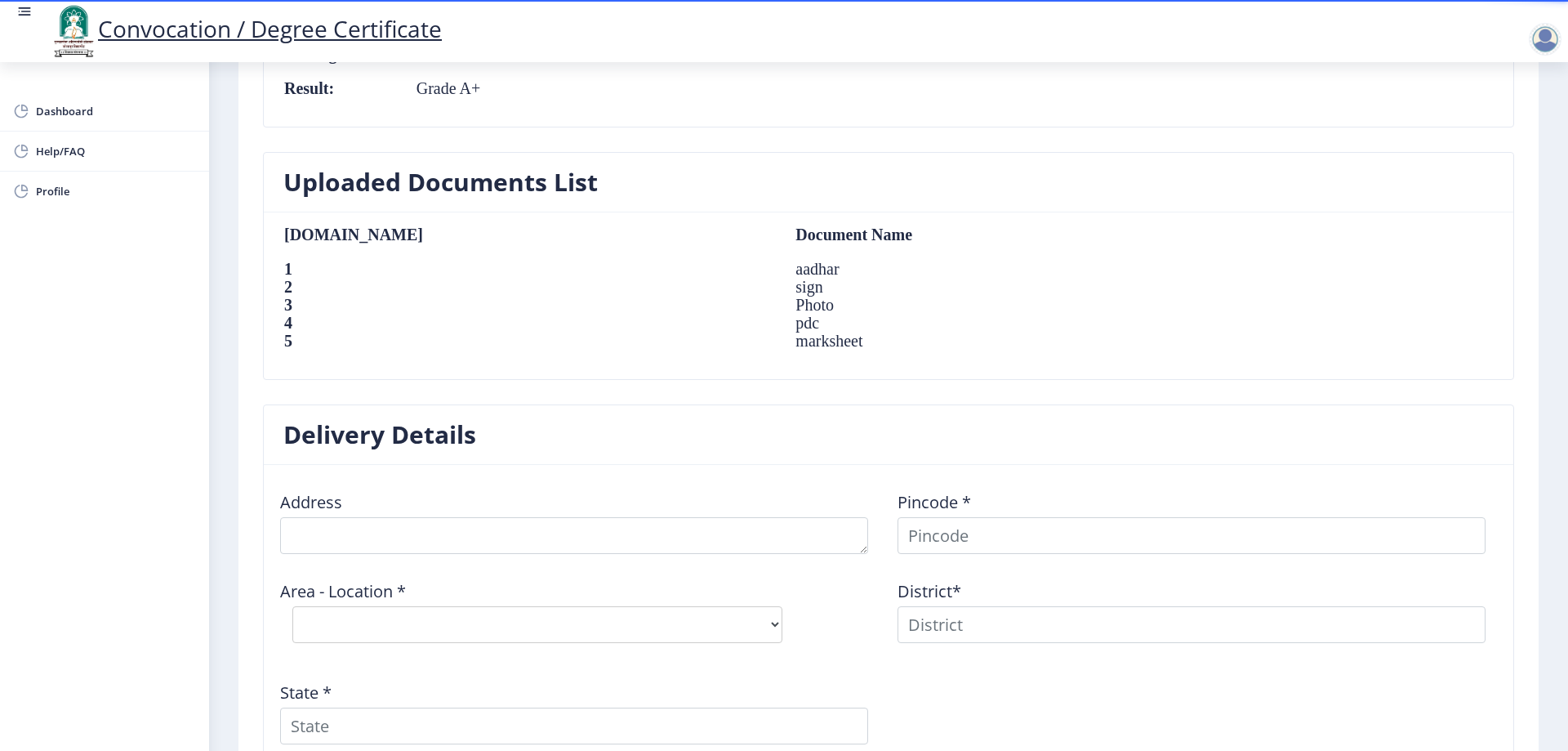
scroll to position [1144, 0]
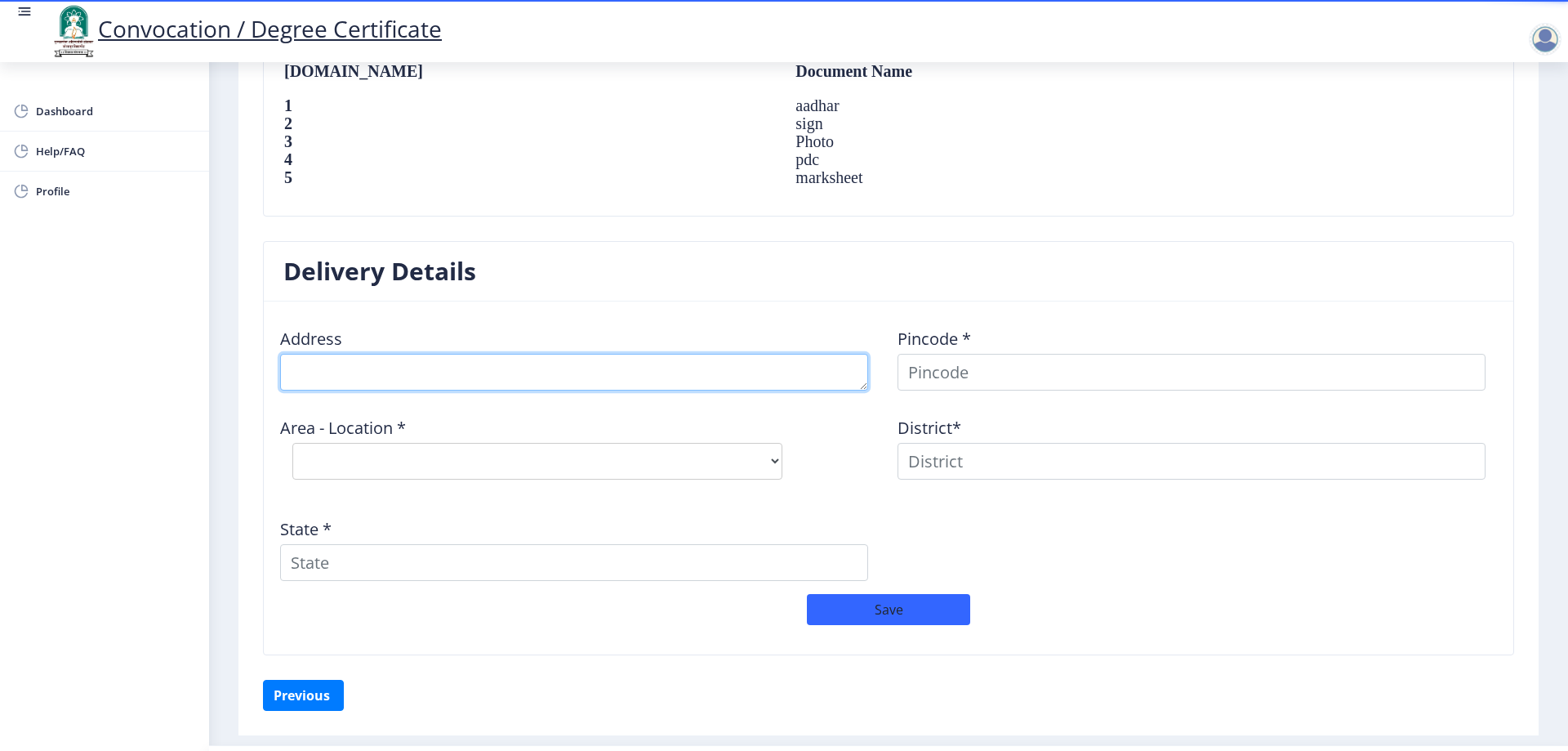
click at [457, 390] on textarea at bounding box center [574, 372] width 588 height 37
type textarea "AP-SHENDE WASTI,VIJAY COLONY,YASHWANTNAGAR"
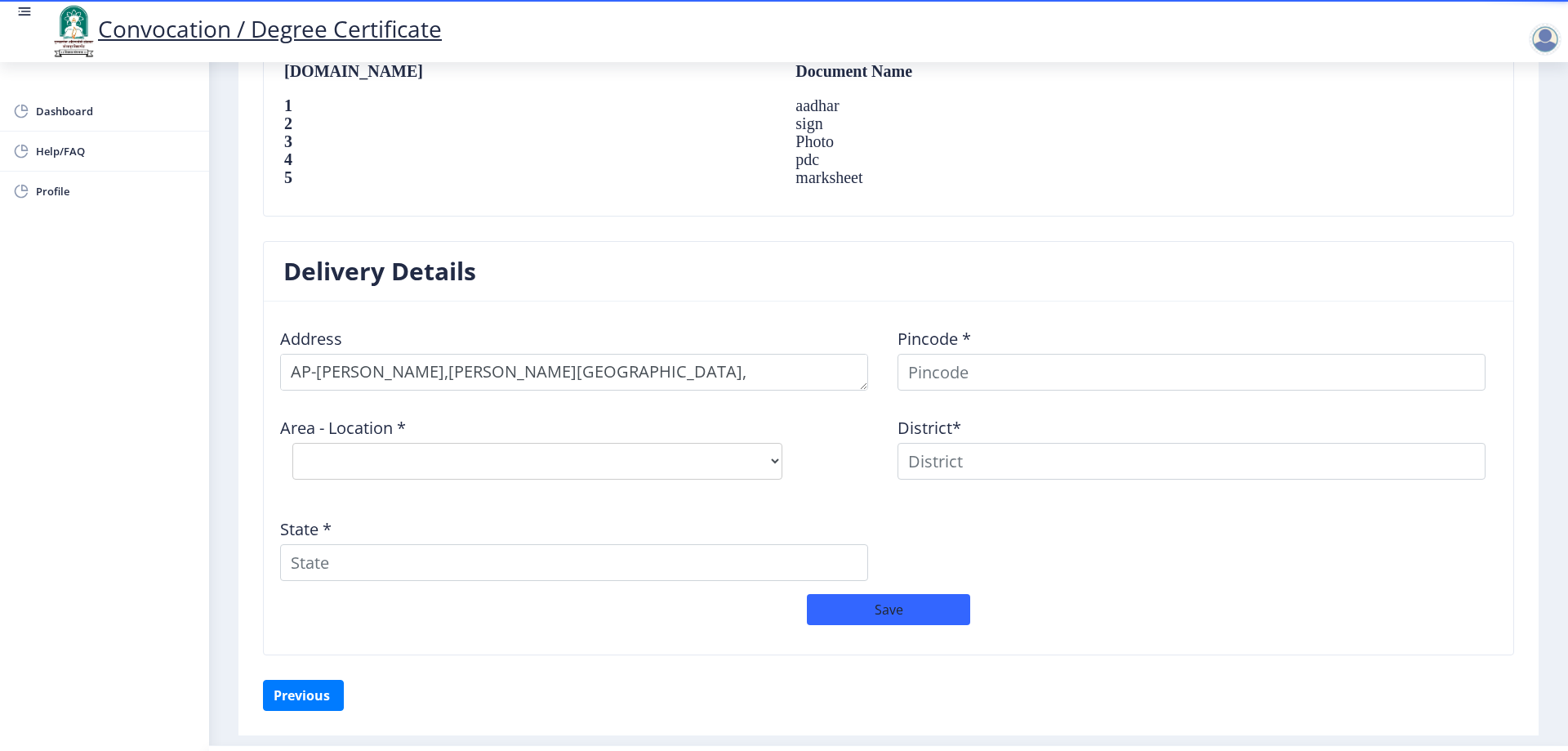
drag, startPoint x: 964, startPoint y: 408, endPoint x: 989, endPoint y: 391, distance: 30.2
click at [966, 406] on div "Address Pincode * Area - Location * Select Area Location District* State *" at bounding box center [888, 453] width 1235 height 279
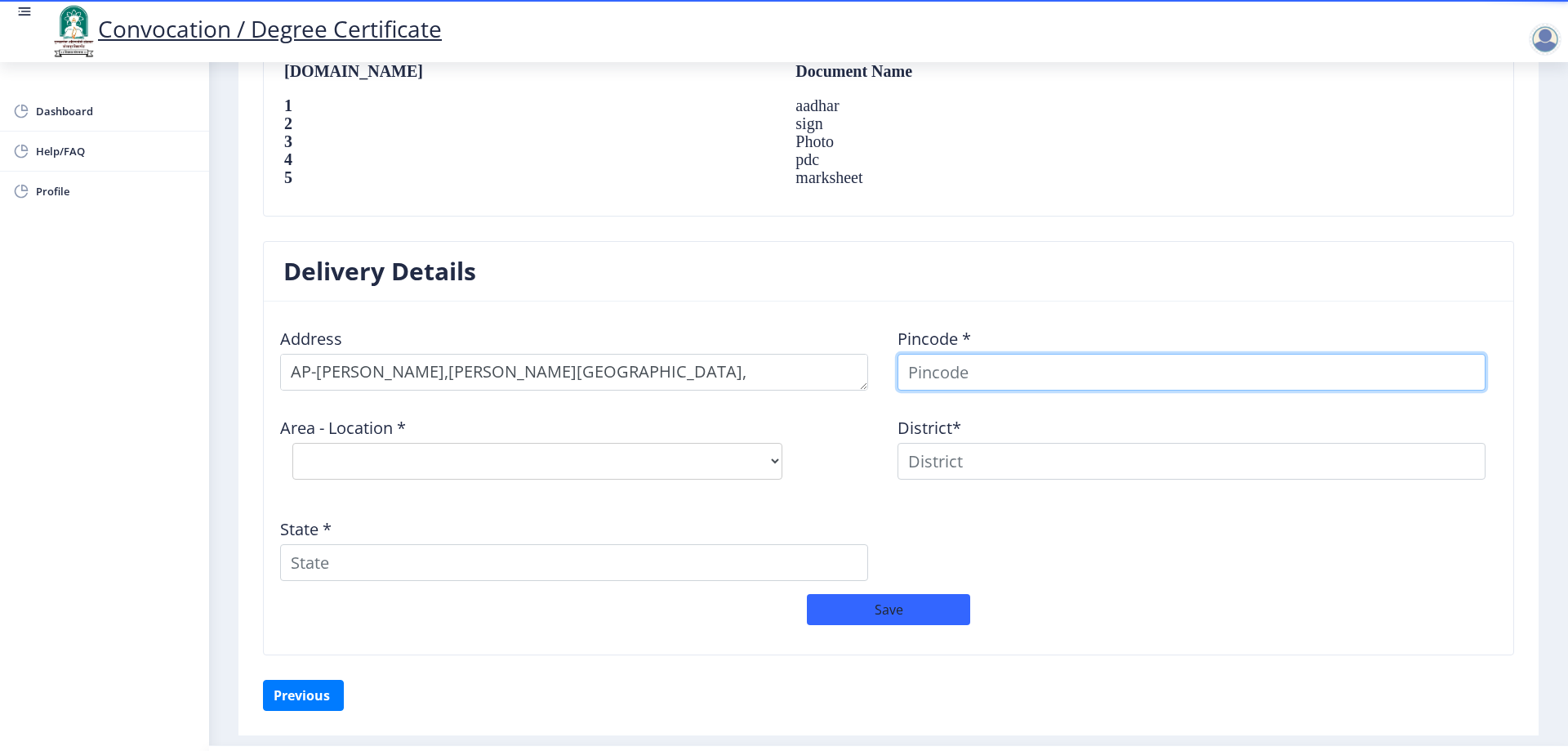
click at [1071, 387] on input at bounding box center [1191, 372] width 588 height 37
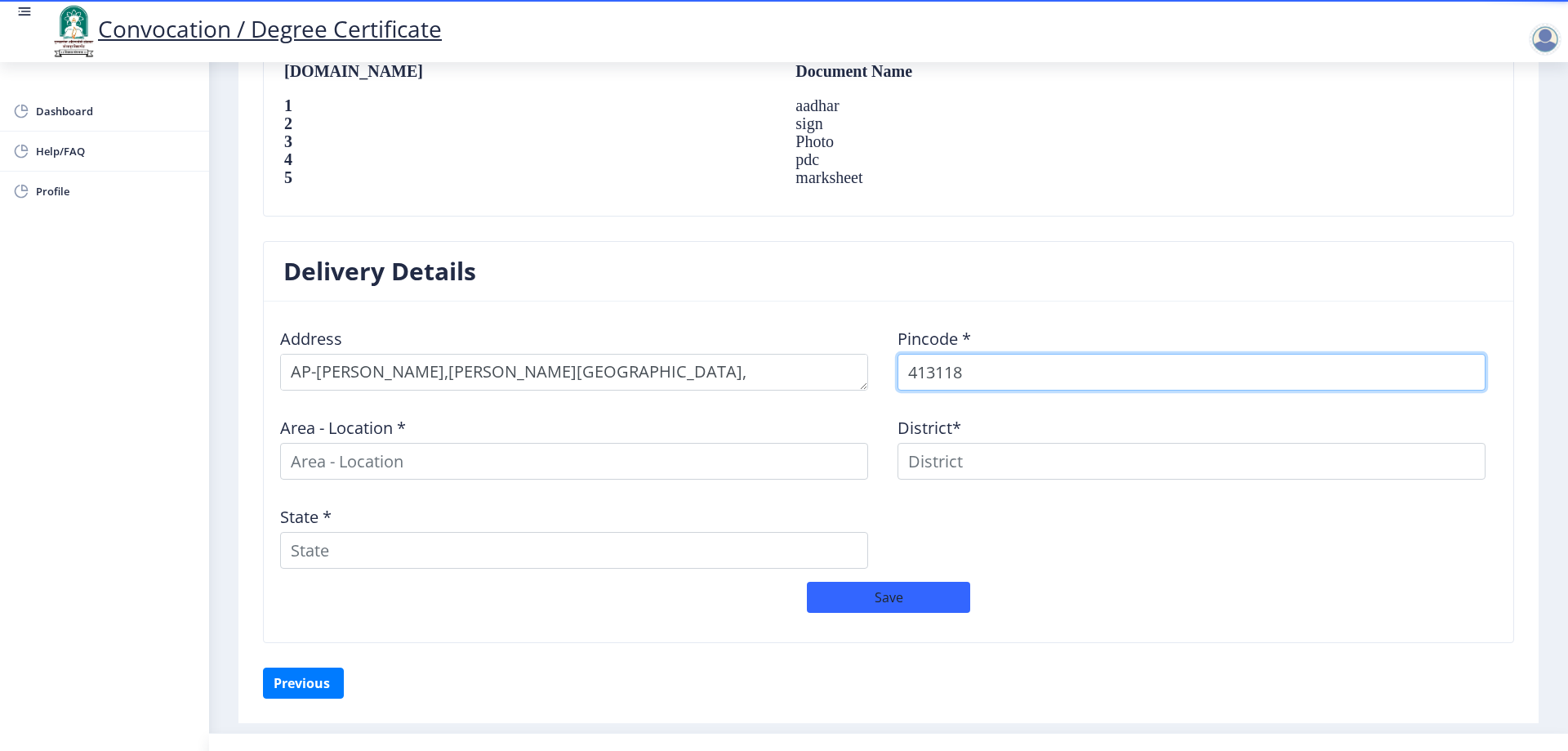
type input "413118"
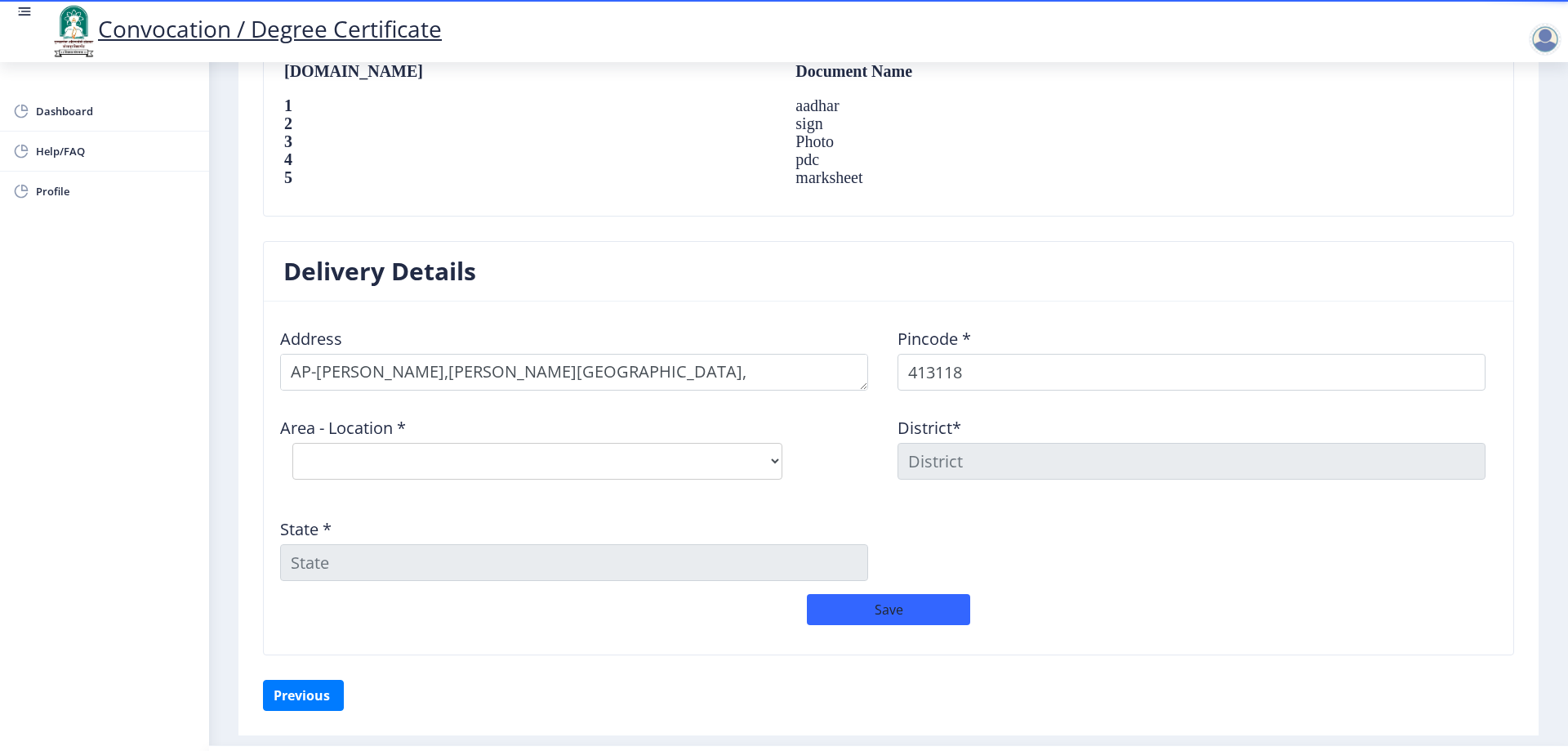
select select "2: Object"
click at [465, 469] on select "Select Area Location Yeshwantnagar S.O (Solapur)" at bounding box center [536, 461] width 490 height 37
click at [292, 458] on select "Select Area Location Yeshwantnagar S.O (Solapur)" at bounding box center [536, 461] width 490 height 37
click at [606, 480] on select "Select Area Location Yeshwantnagar S.O (Solapur)" at bounding box center [536, 461] width 490 height 37
click at [541, 472] on select "Select Area Location Yeshwantnagar S.O (Solapur)" at bounding box center [536, 461] width 490 height 37
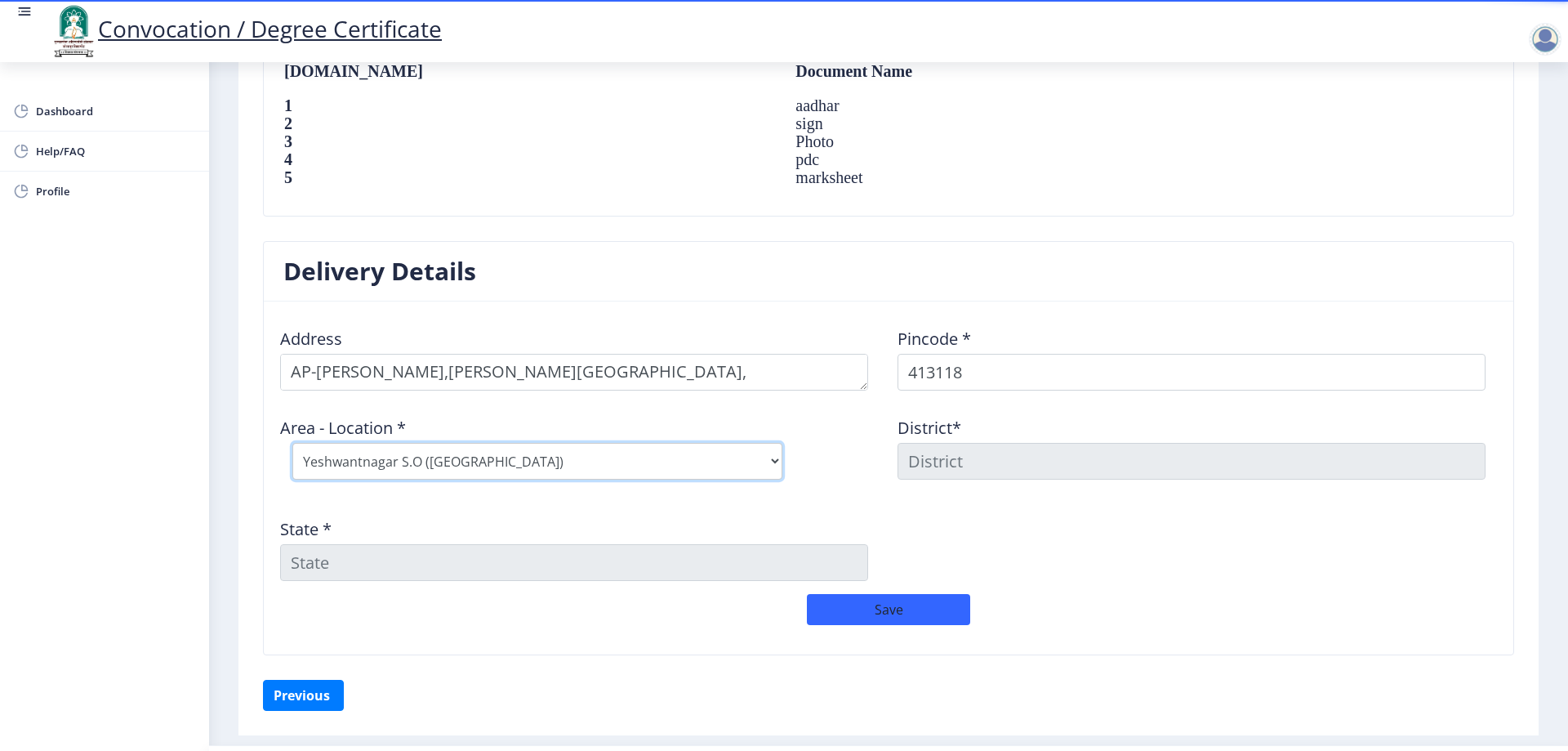
click at [534, 474] on select "Select Area Location Yeshwantnagar S.O (Solapur)" at bounding box center [536, 461] width 490 height 37
click at [292, 458] on select "Select Area Location Yeshwantnagar S.O (Solapur)" at bounding box center [536, 461] width 490 height 37
click at [518, 480] on select "Select Area Location Yeshwantnagar S.O (Solapur)" at bounding box center [536, 461] width 490 height 37
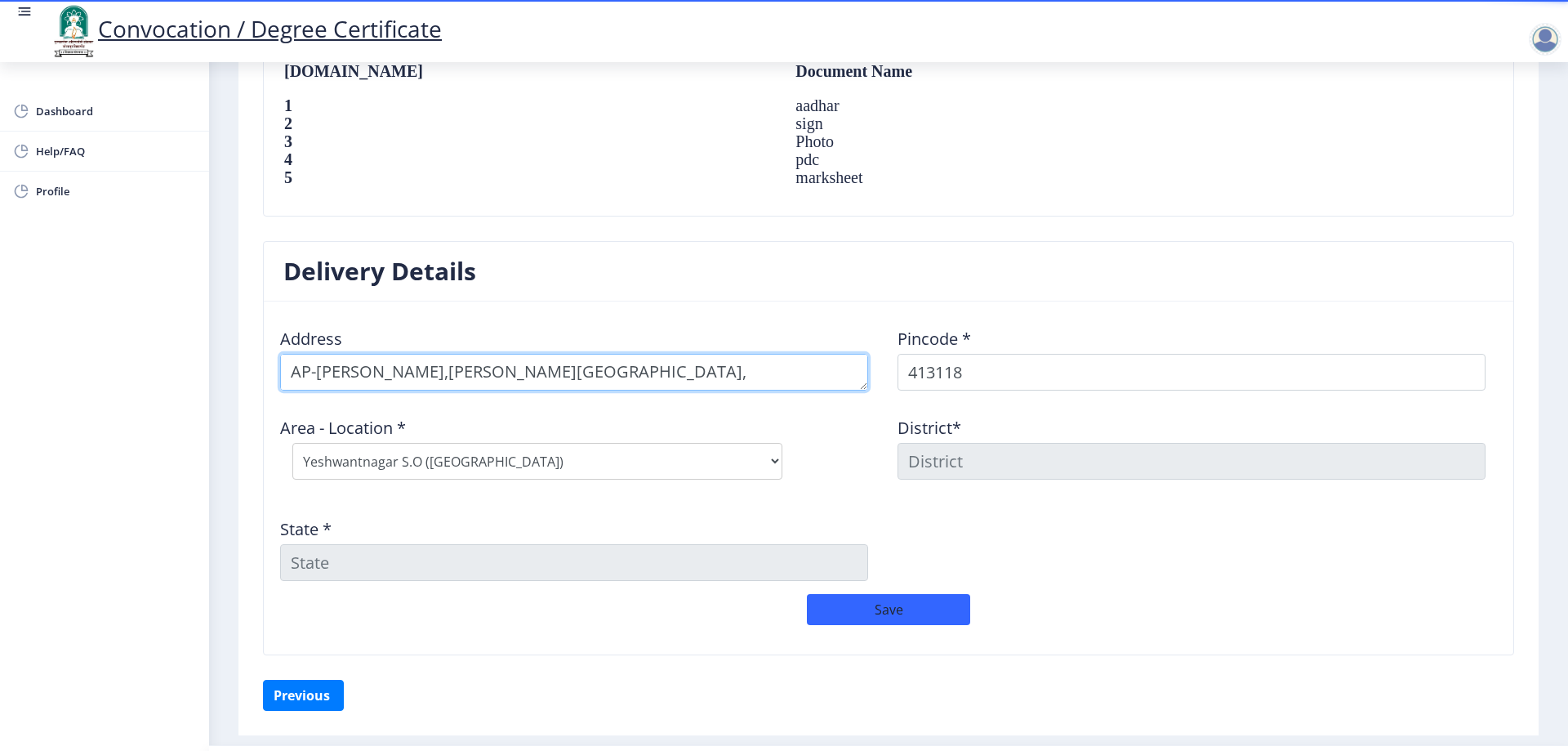
click at [730, 387] on textarea at bounding box center [574, 372] width 588 height 37
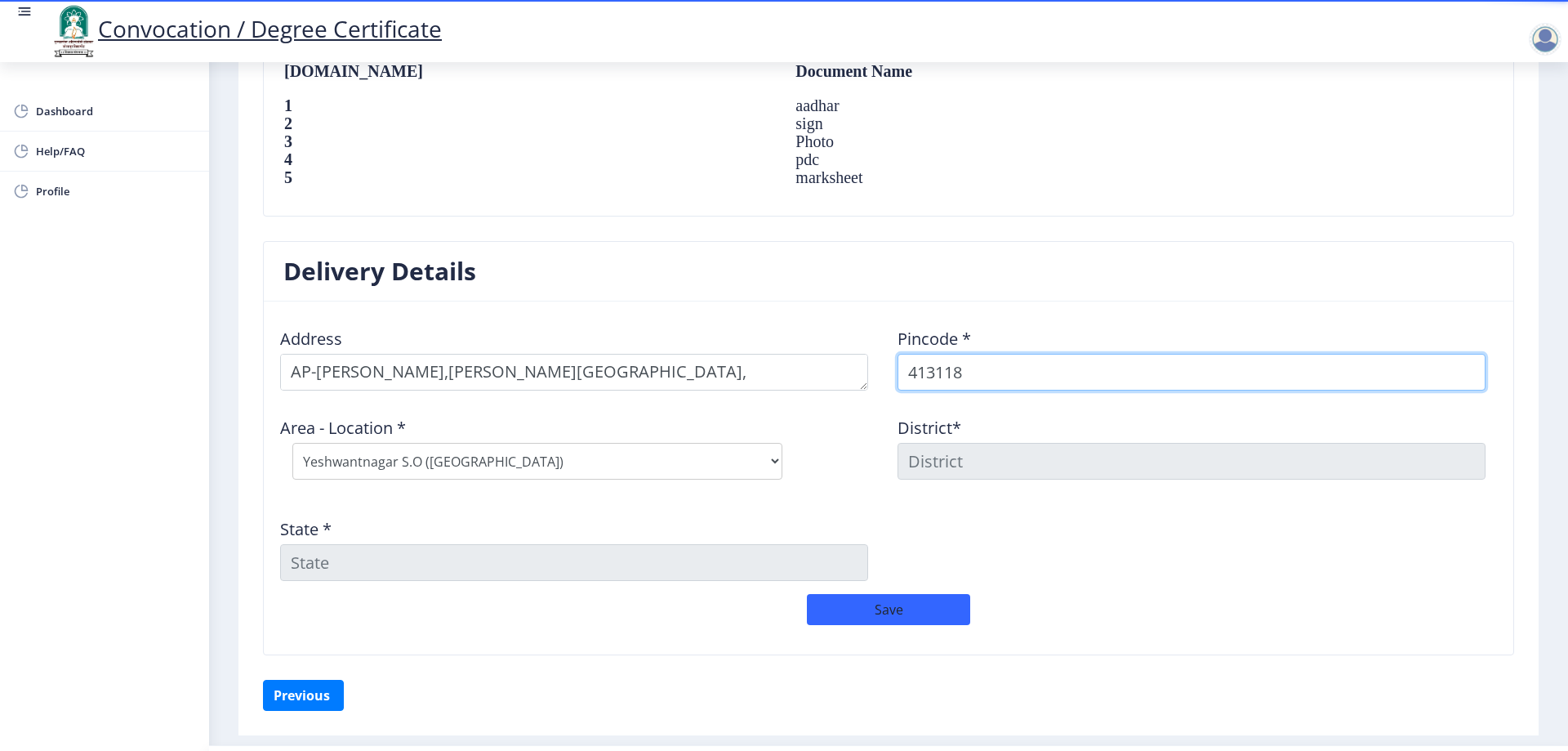
click at [1044, 387] on input "413118" at bounding box center [1191, 372] width 588 height 37
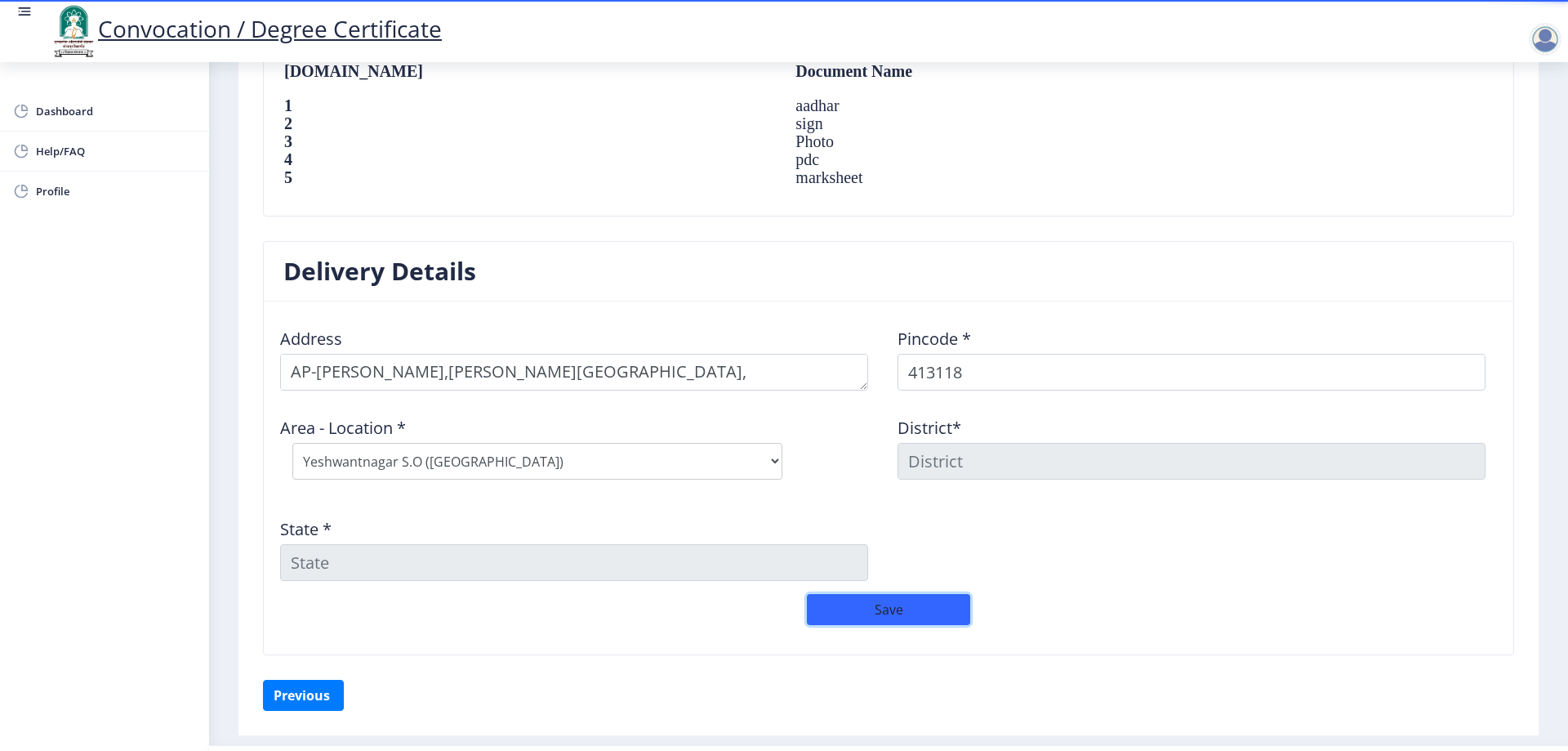
click at [888, 625] on button "Save" at bounding box center [888, 609] width 163 height 31
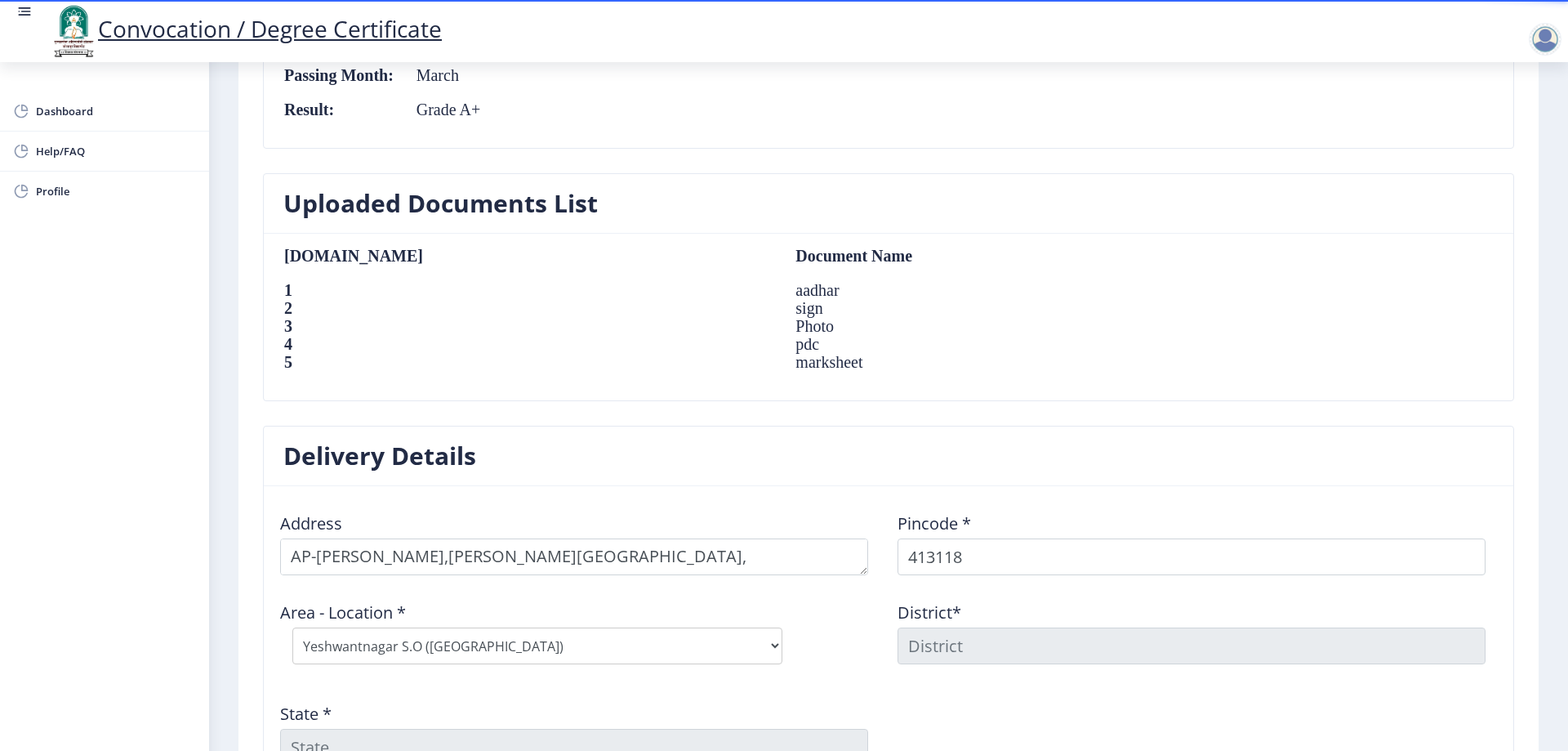
scroll to position [1204, 0]
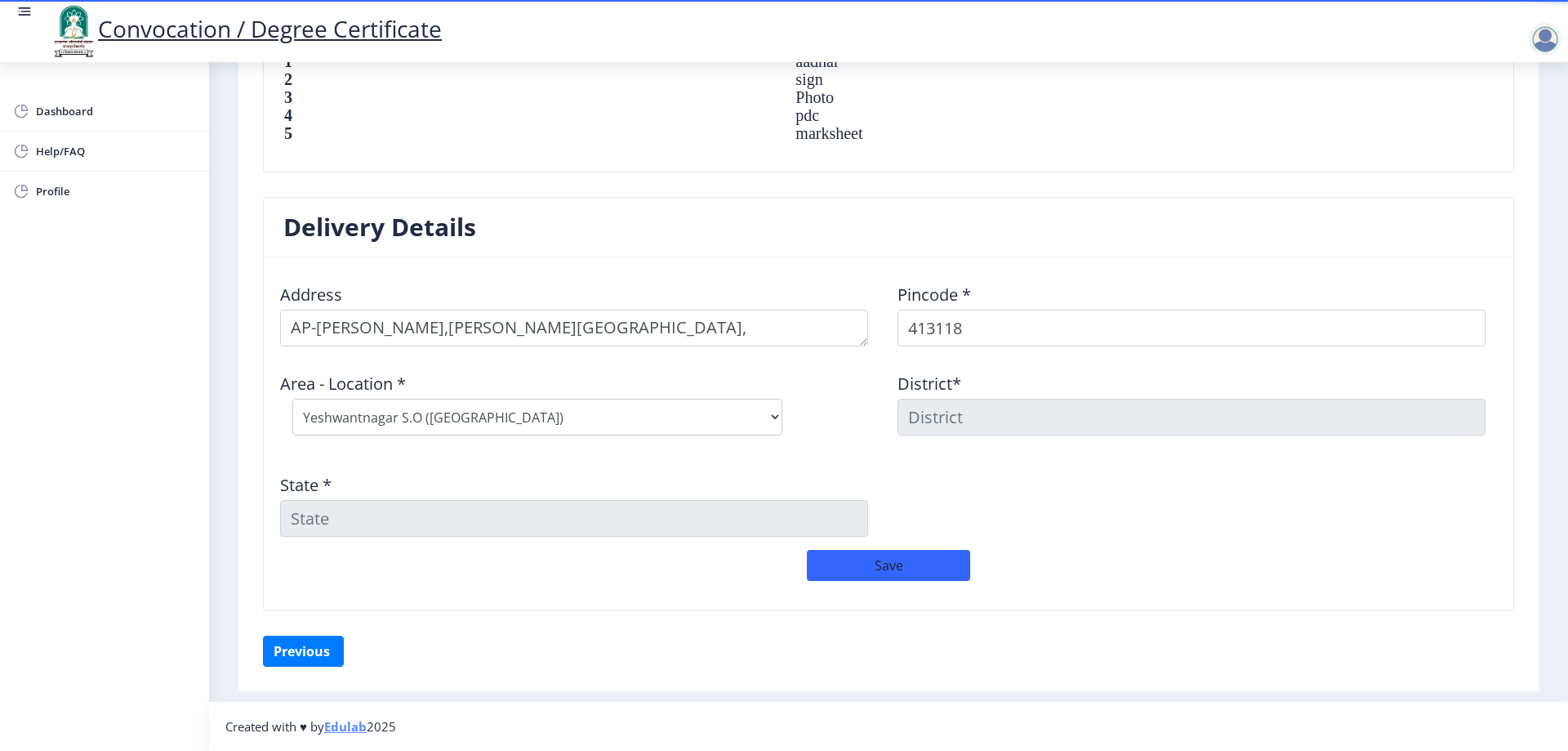
drag, startPoint x: 871, startPoint y: 461, endPoint x: 385, endPoint y: 493, distance: 487.1
click at [845, 461] on div "State *" at bounding box center [579, 498] width 617 height 76
click at [309, 647] on button "Previous ‍" at bounding box center [303, 651] width 81 height 31
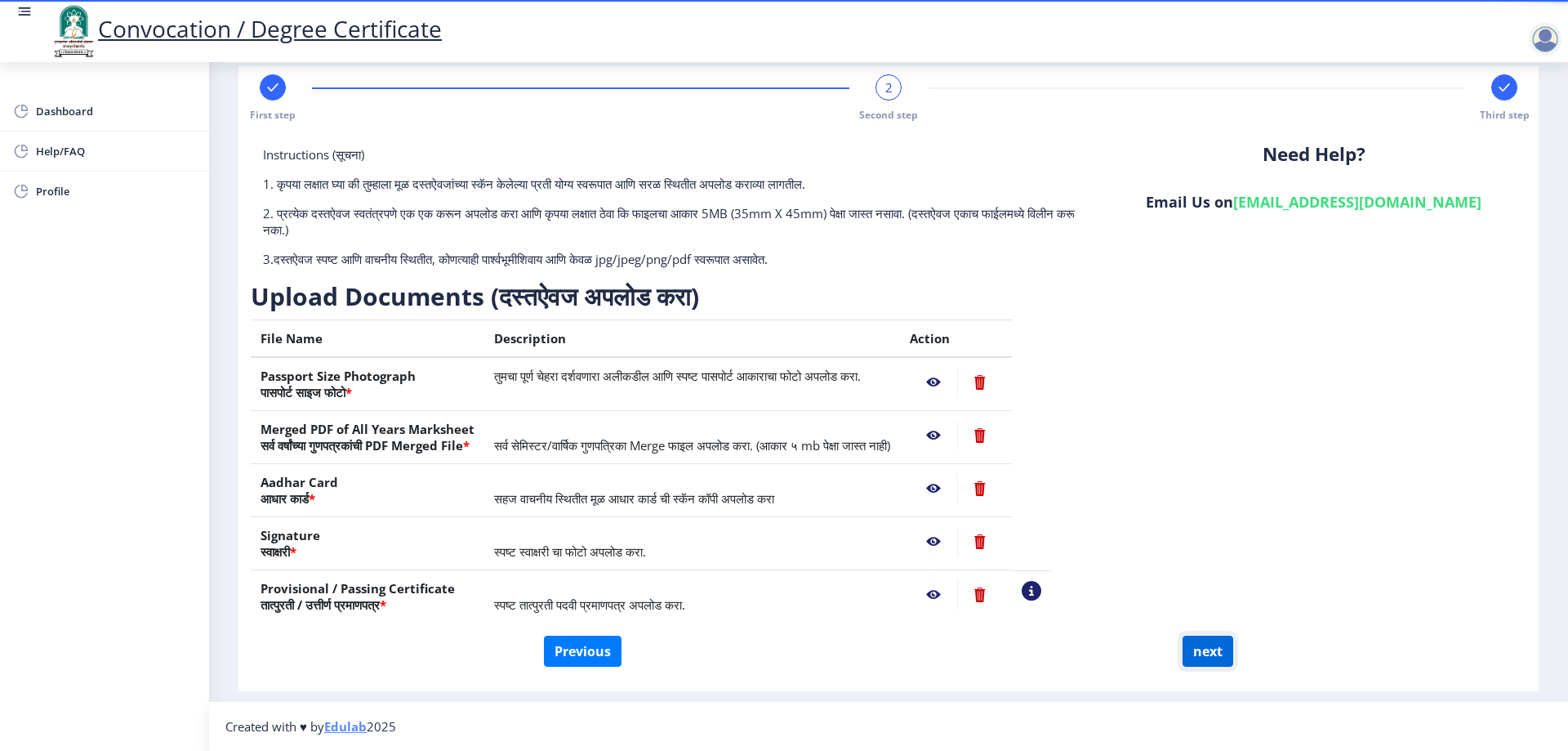
click at [1192, 647] on button "next" at bounding box center [1207, 651] width 50 height 31
select select
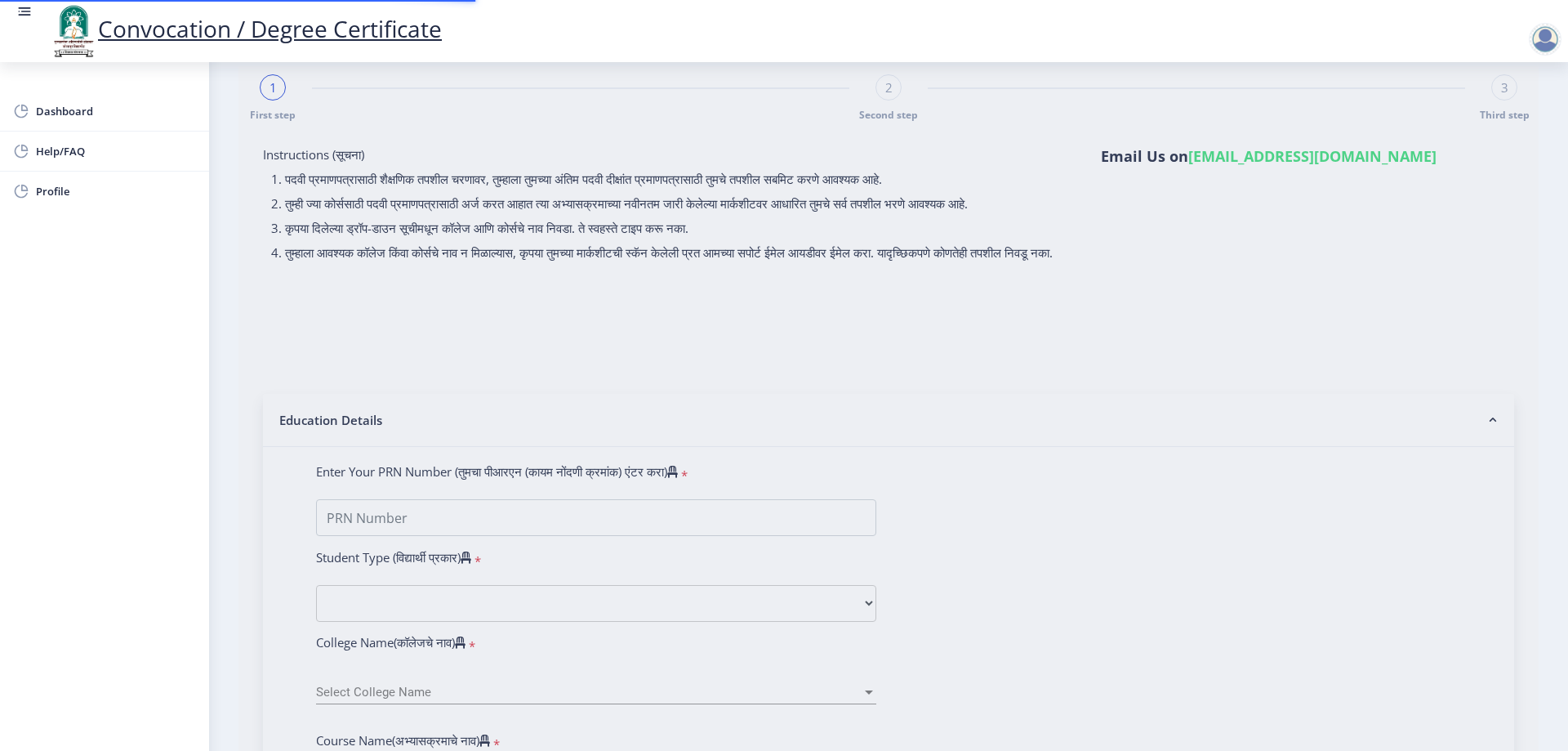
scroll to position [0, 0]
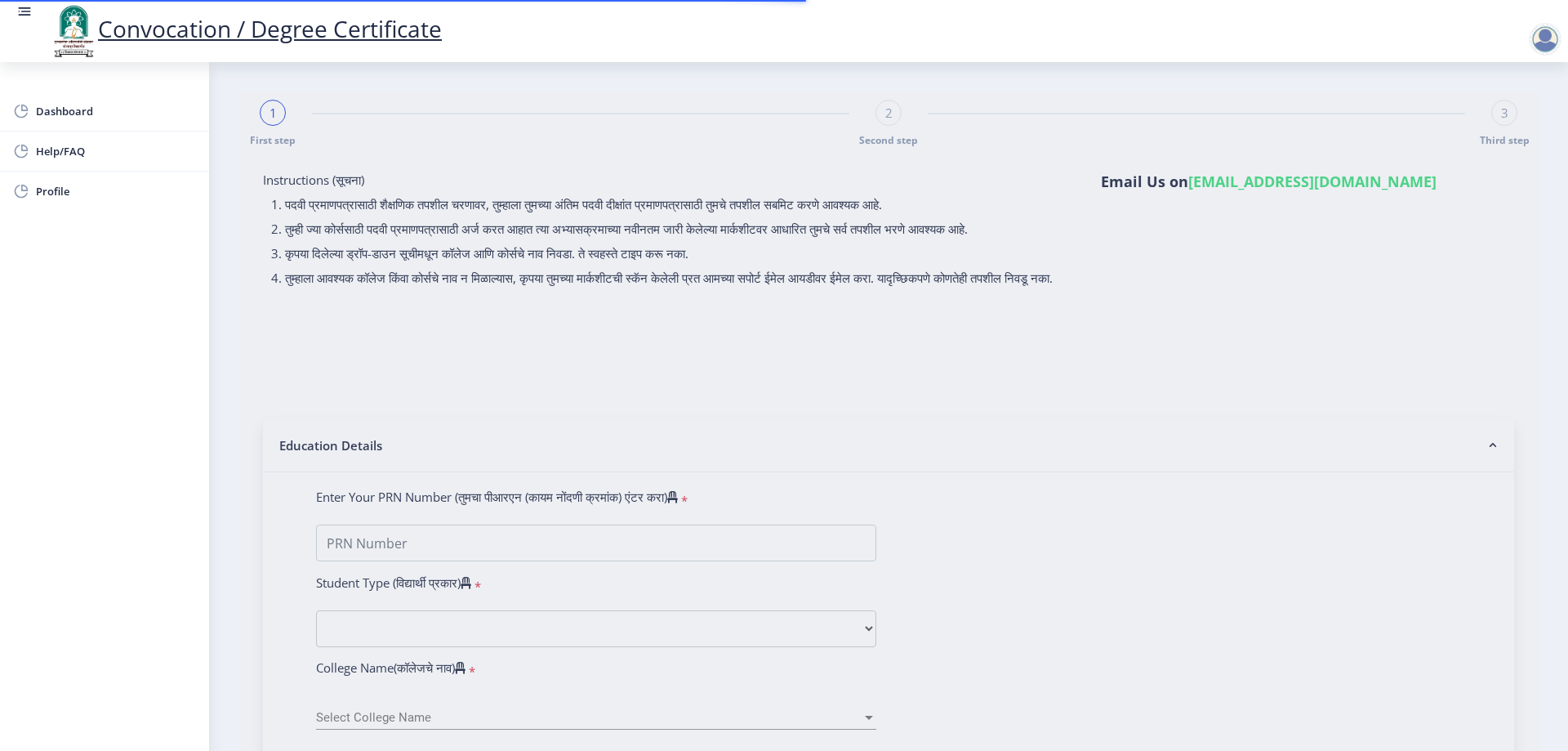
select select
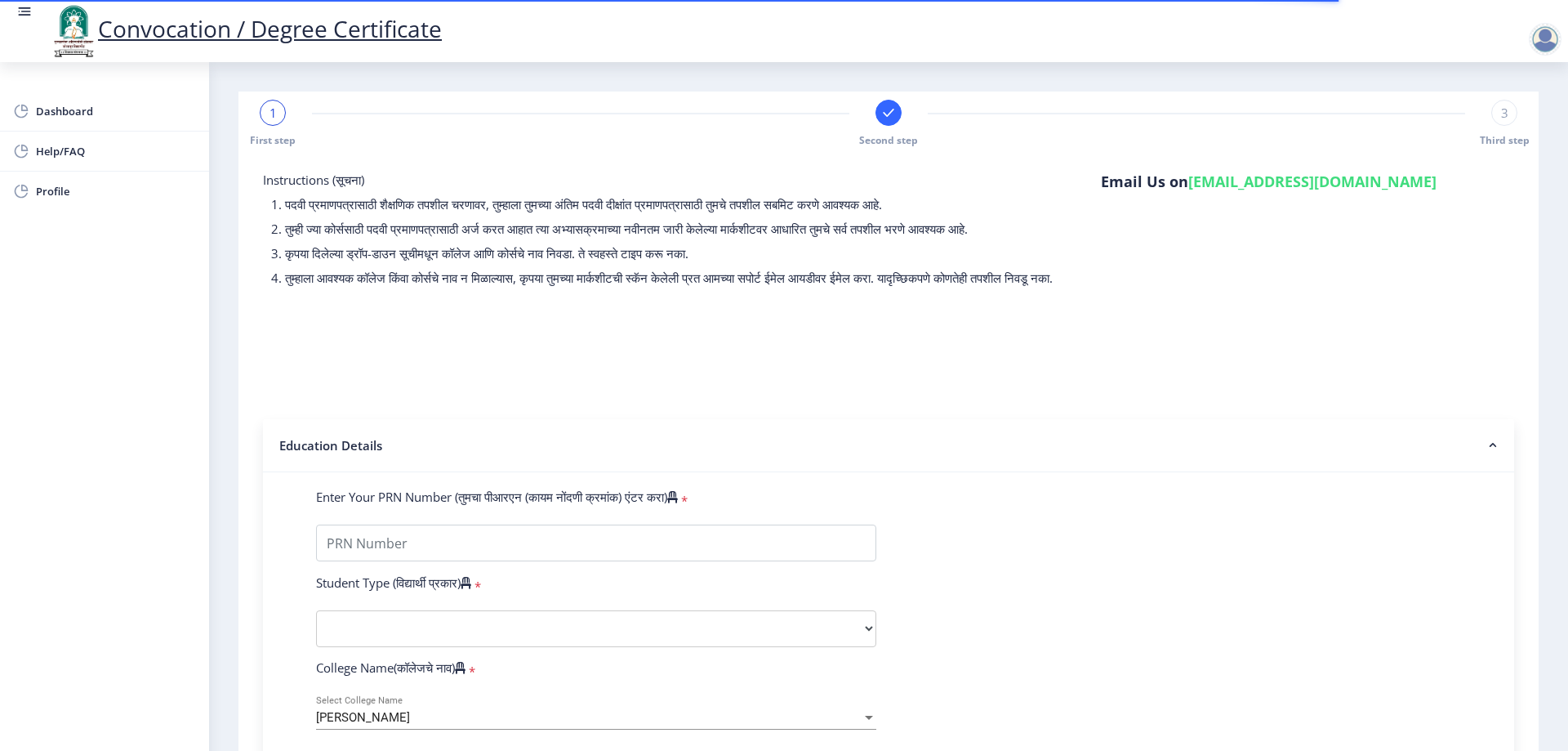
type input "2016032500134305"
select select "Regular"
select select "2021"
select select "March"
select select "Grade A+"
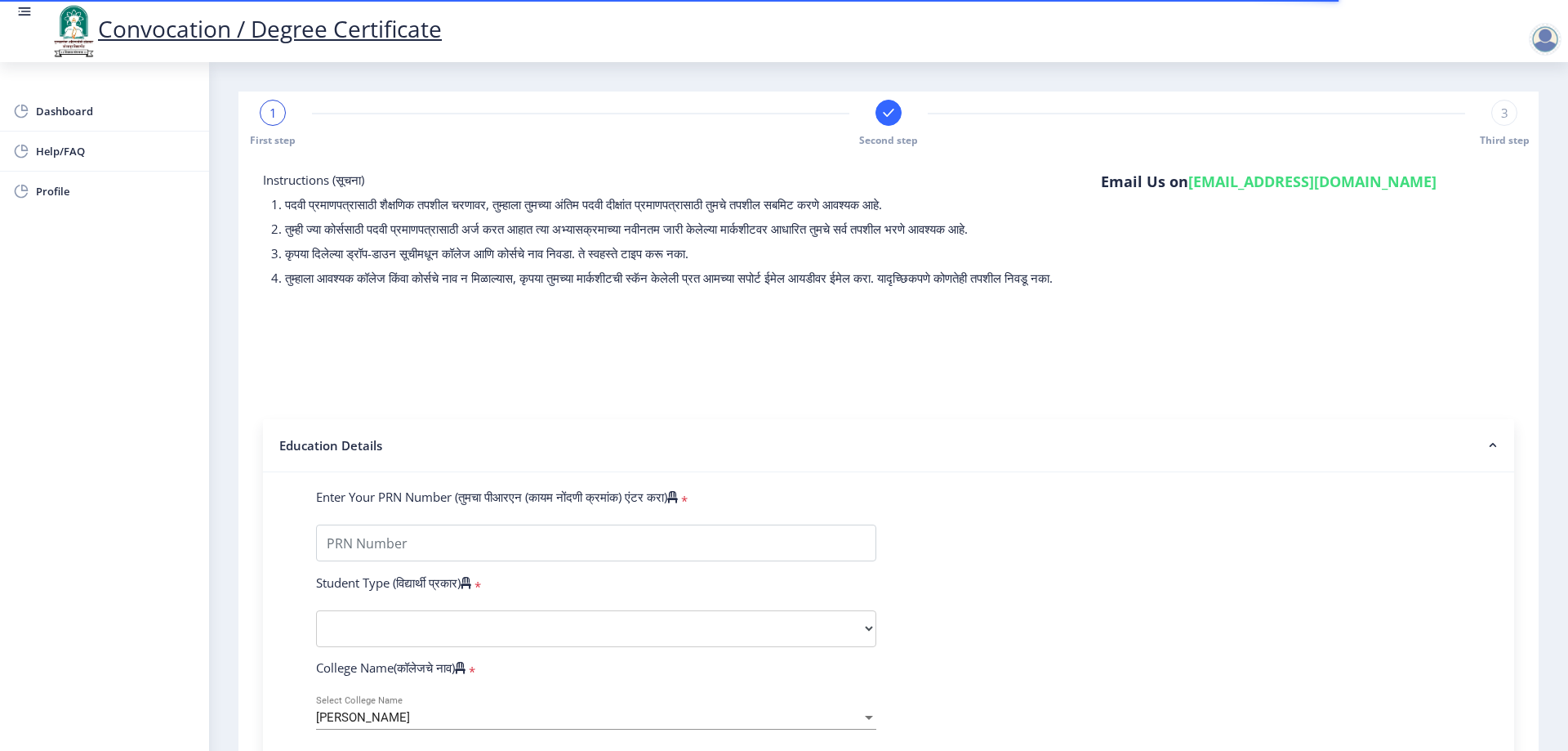
type input "1613430"
select select
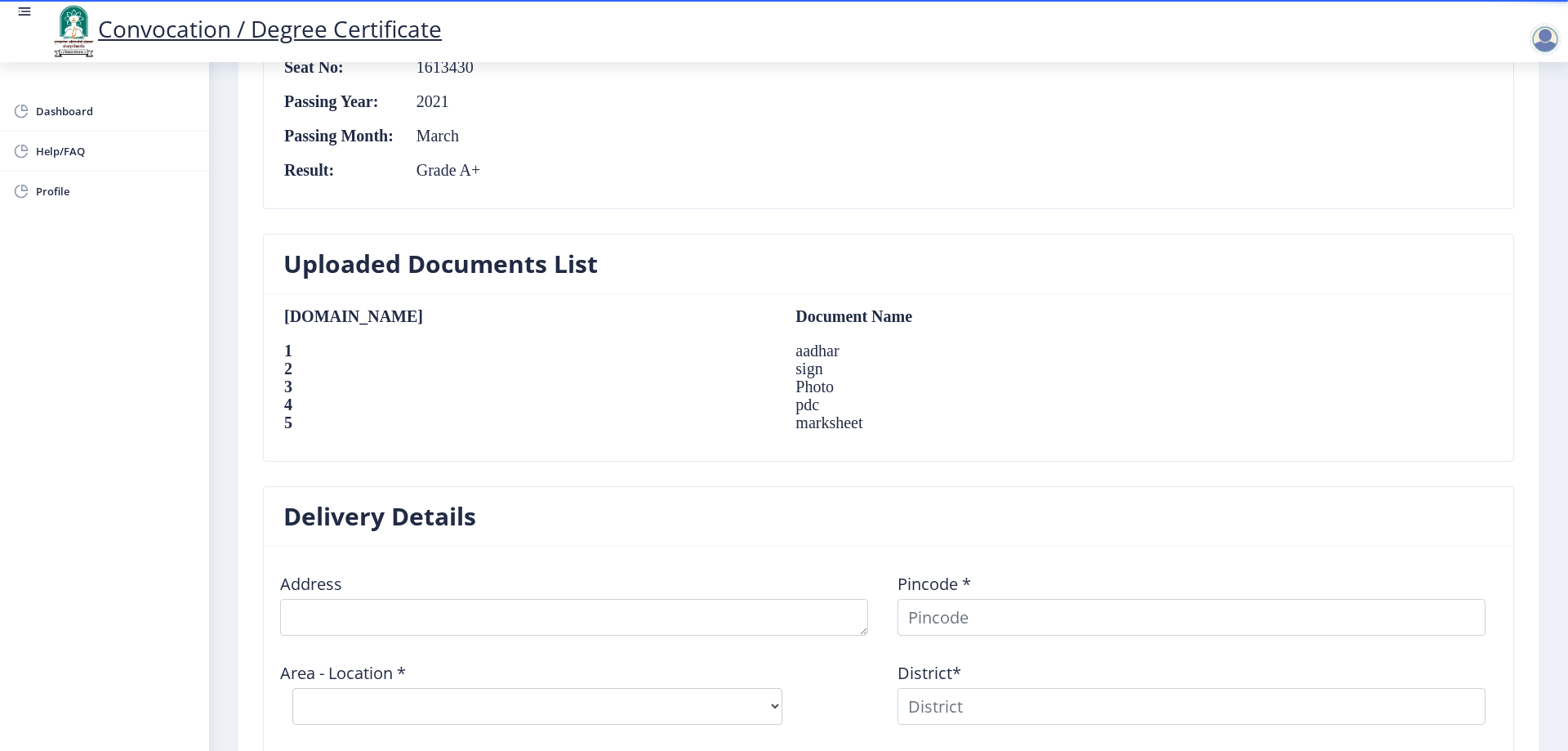
scroll to position [1144, 0]
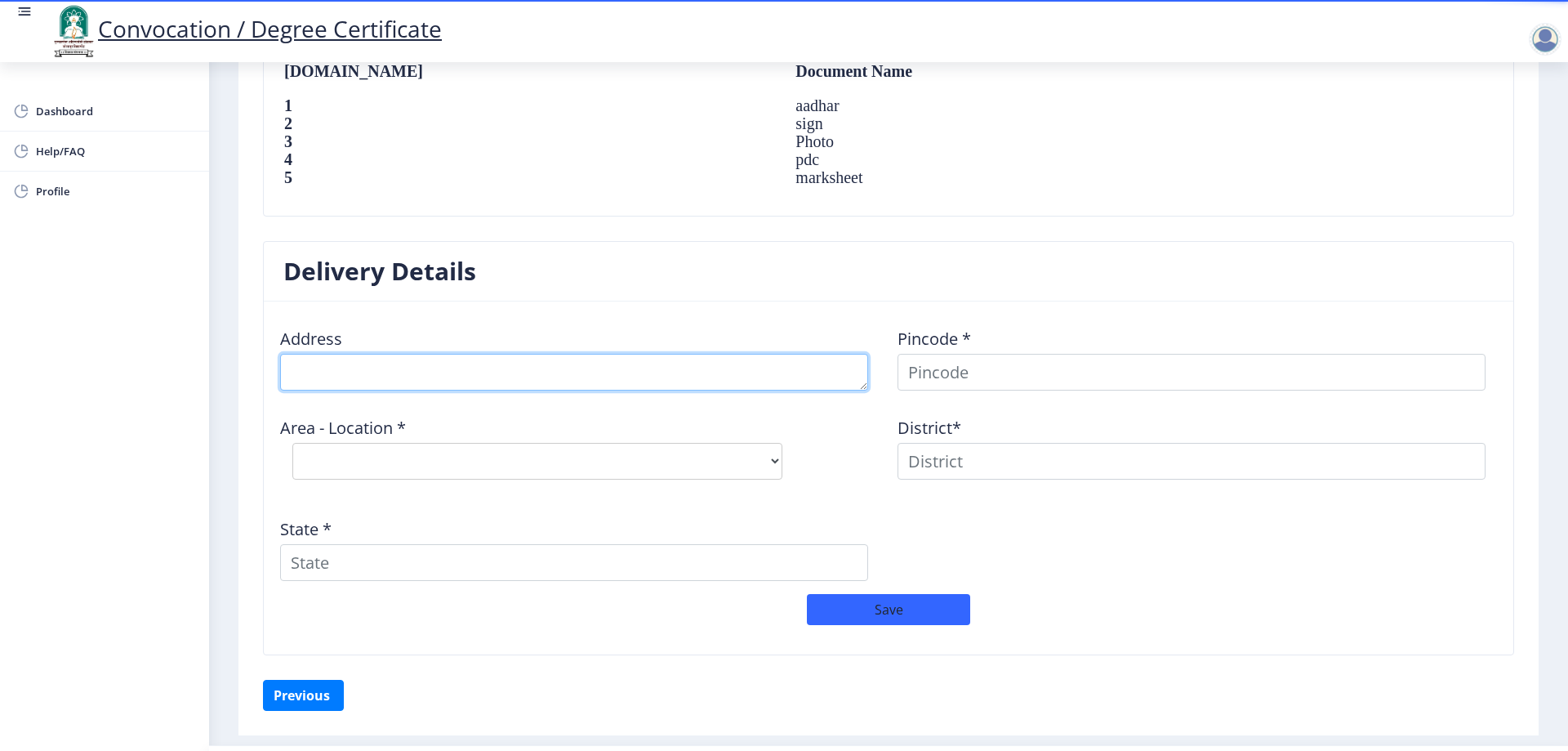
click at [456, 390] on textarea at bounding box center [574, 372] width 588 height 37
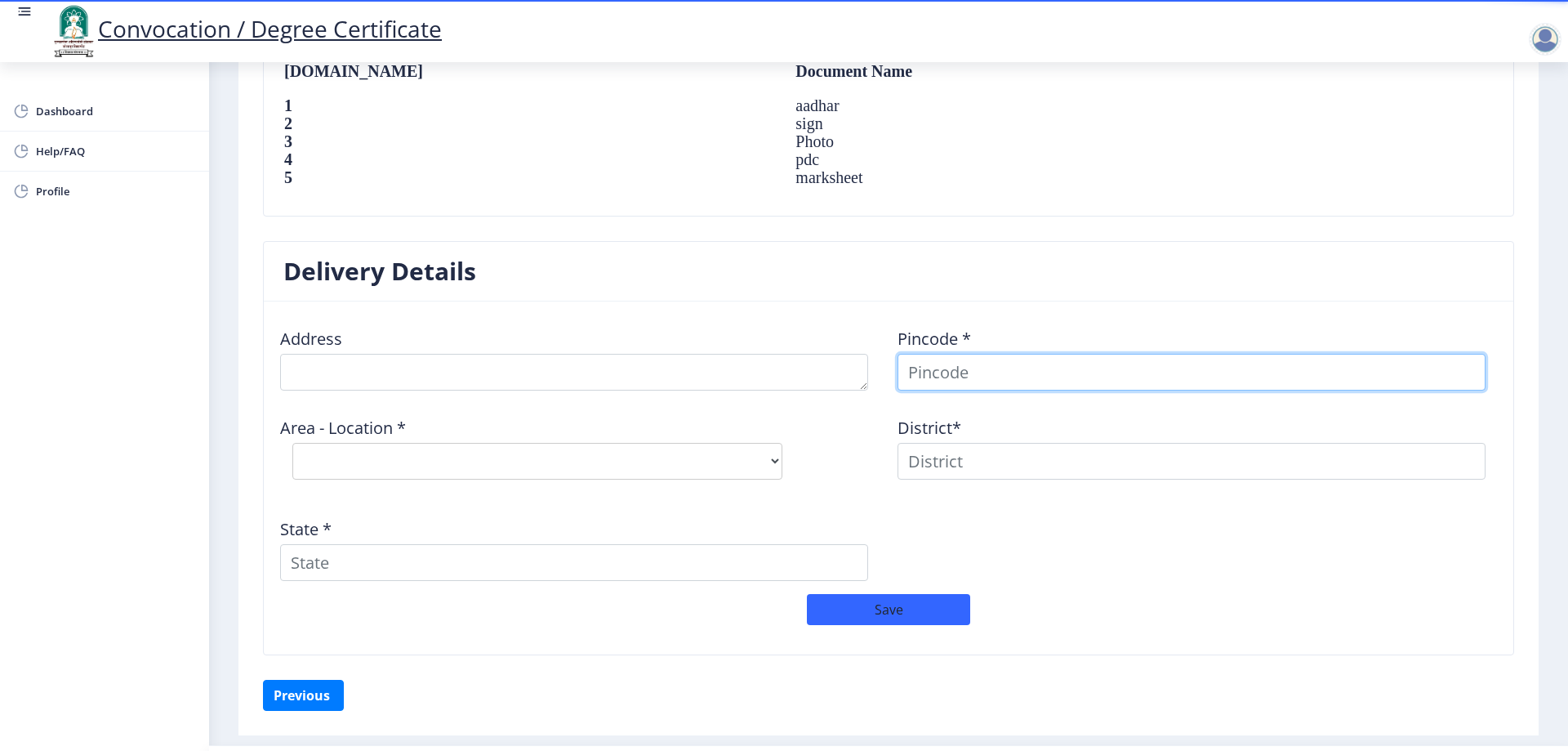
click at [979, 390] on input at bounding box center [1191, 372] width 588 height 37
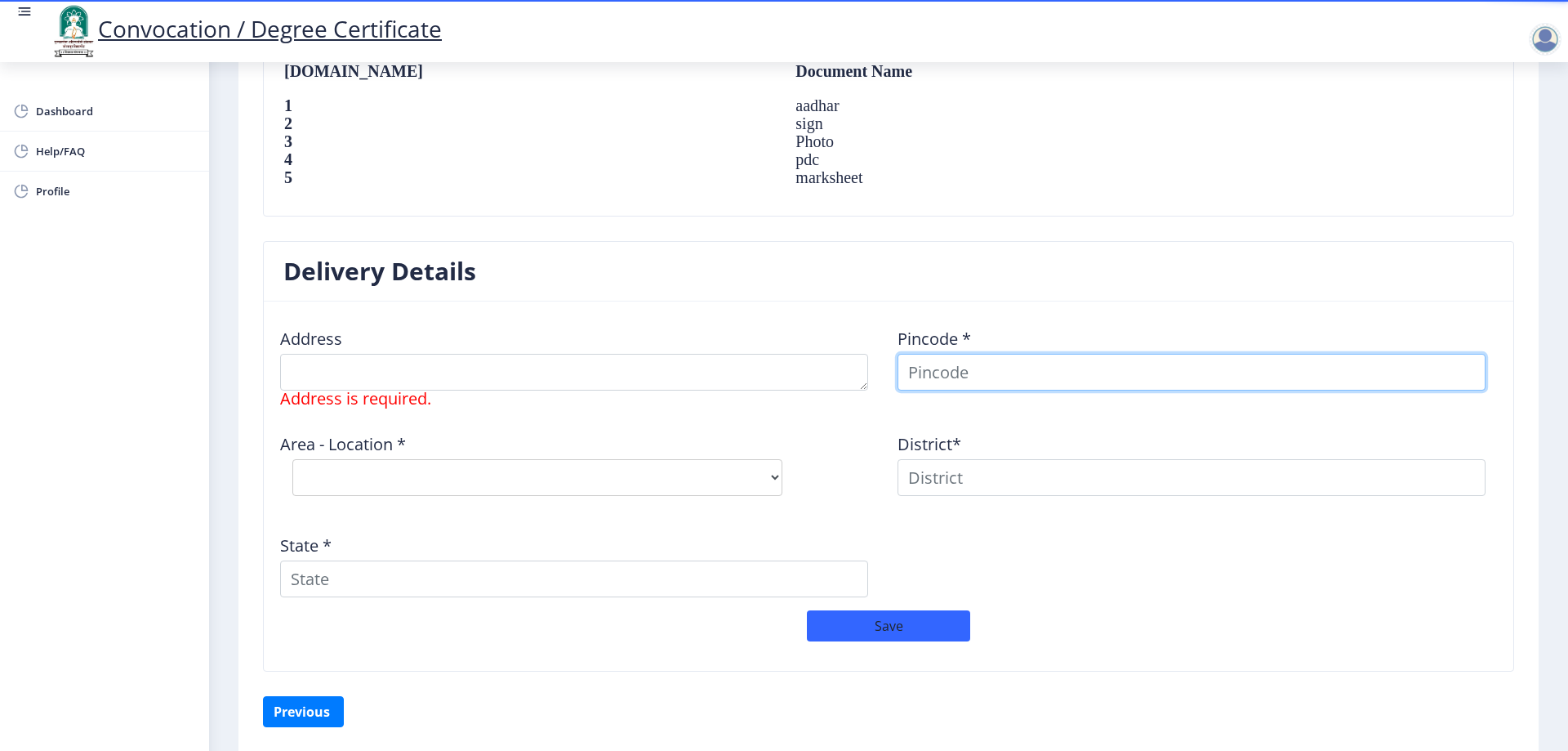
type input "413118"
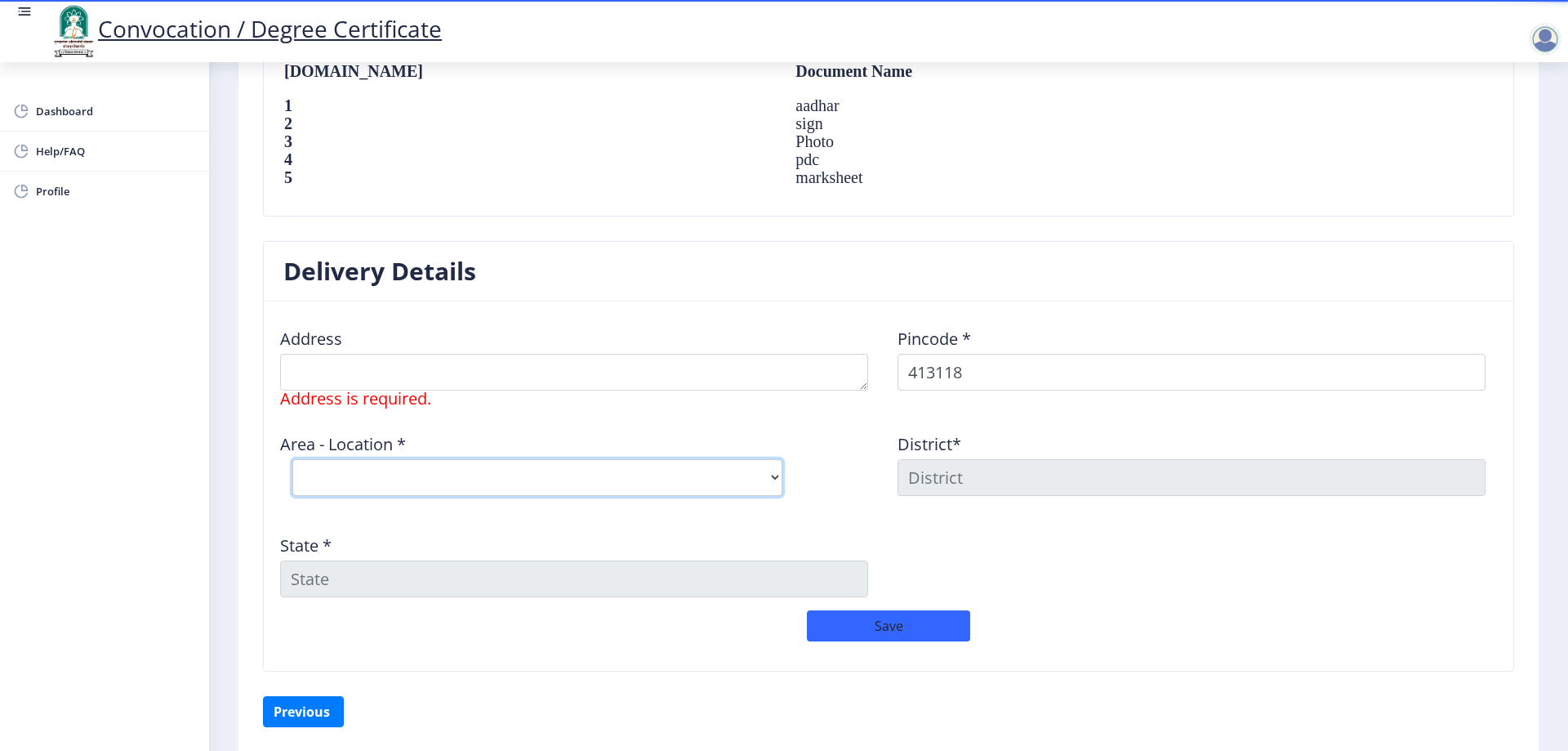
click at [653, 488] on select "Select Area Location Yeshwantnagar S.O (Solapur)" at bounding box center [536, 477] width 490 height 37
select select "1: Object"
click at [292, 474] on select "Select Area Location Yeshwantnagar S.O (Solapur)" at bounding box center [536, 477] width 490 height 37
type input "SOLAPUR"
type input "Maharashtra"
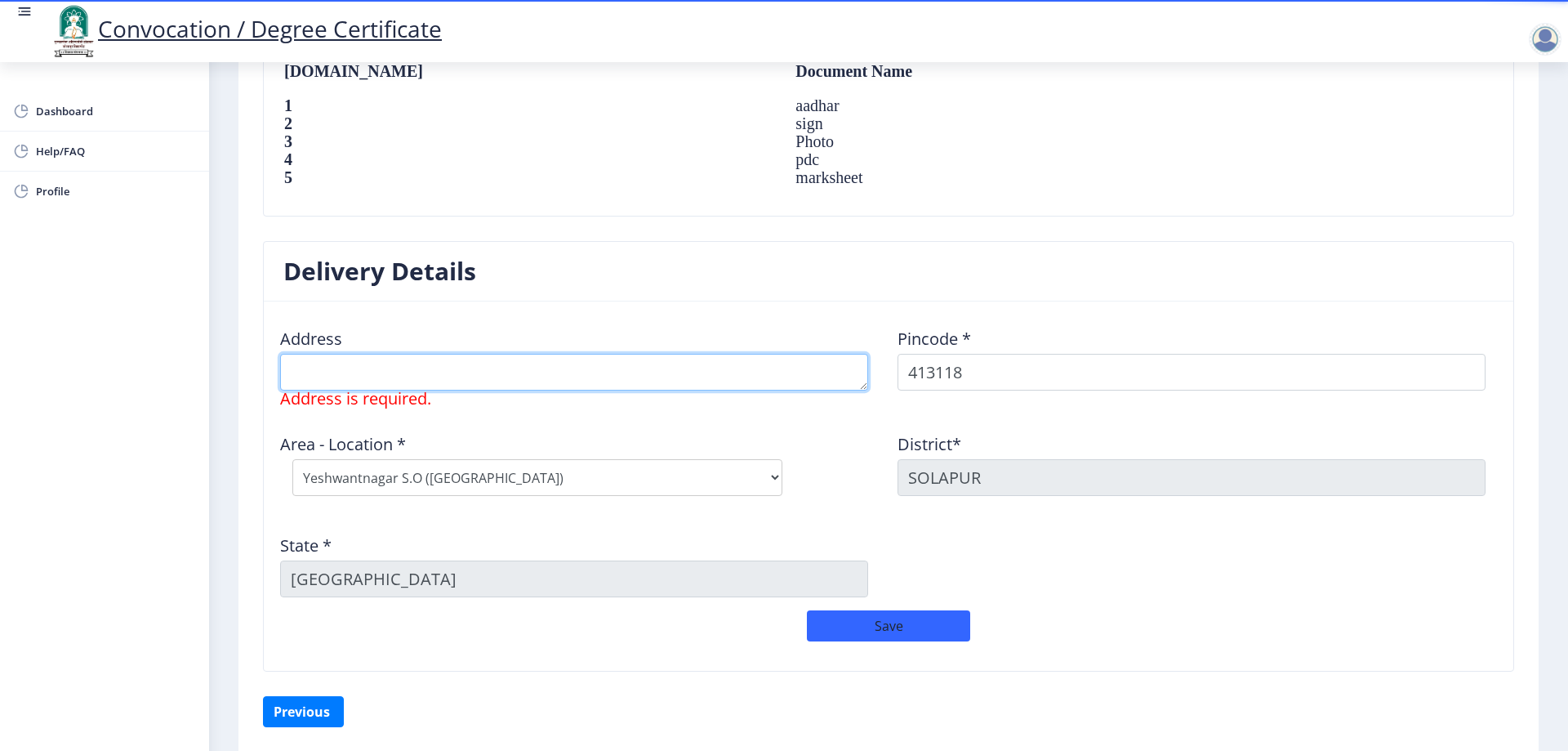
click at [446, 390] on textarea at bounding box center [574, 372] width 588 height 37
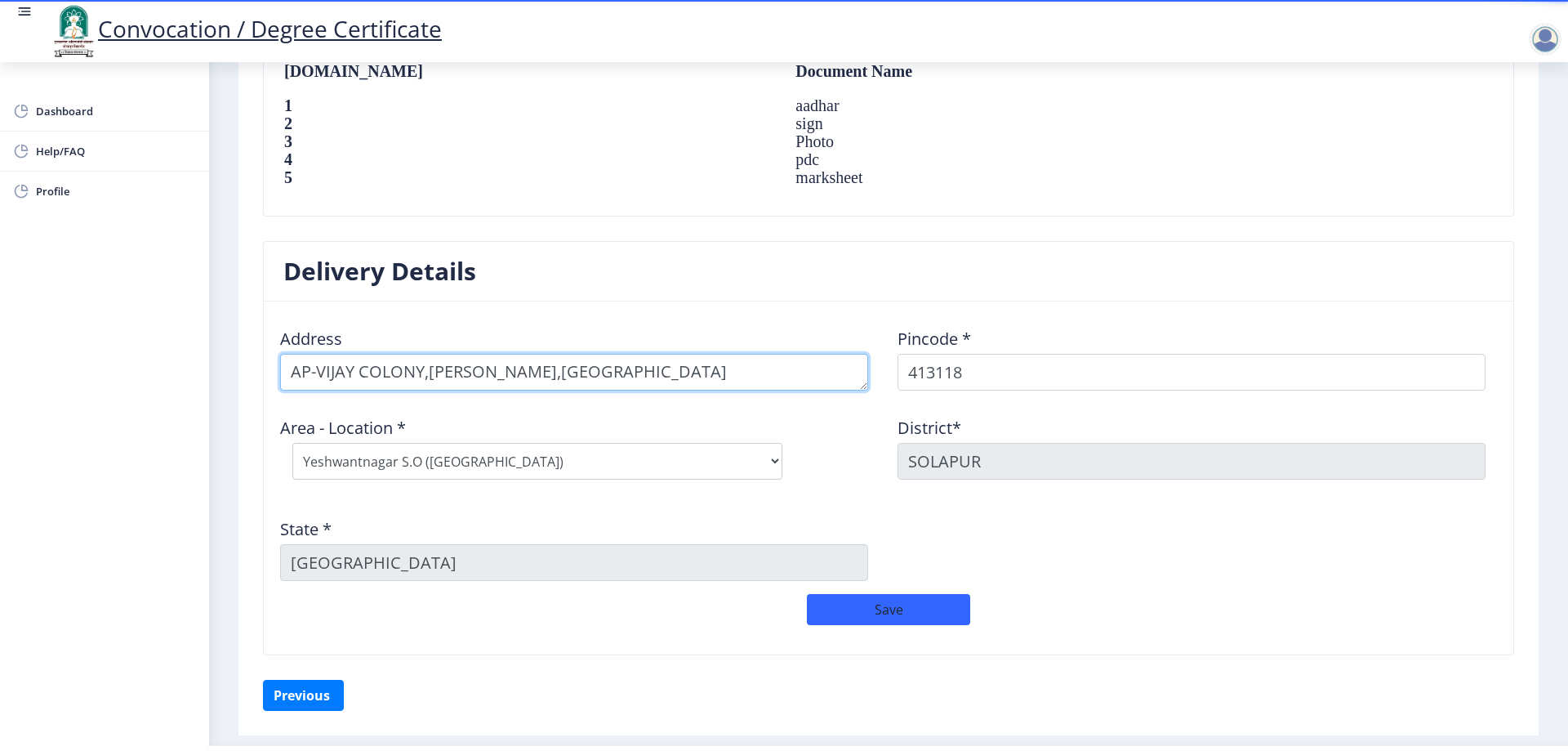
type textarea "AP-VIJAY COLONY,SHENDE WASTI,YASHWANTNAGAR"
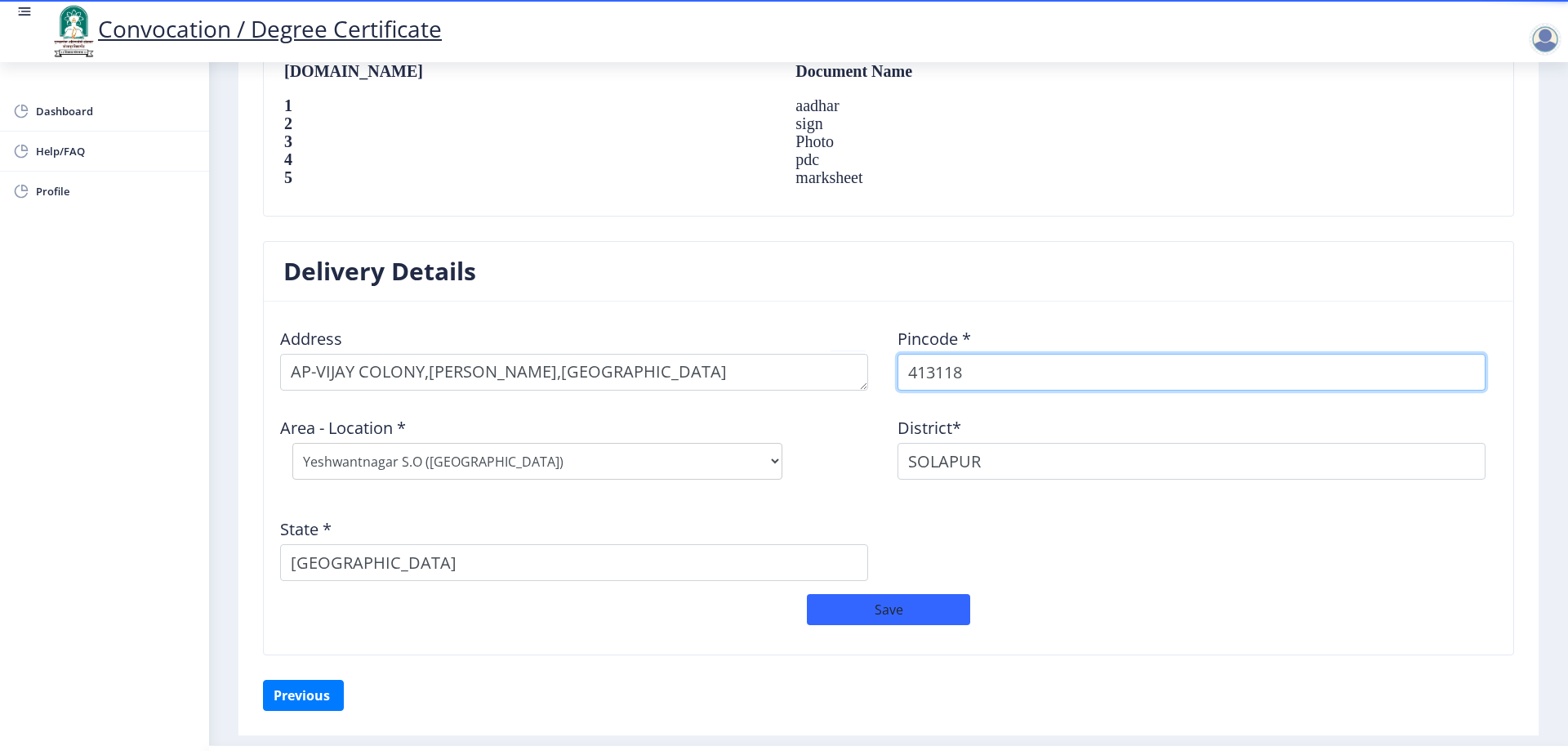
select select "2: Object"
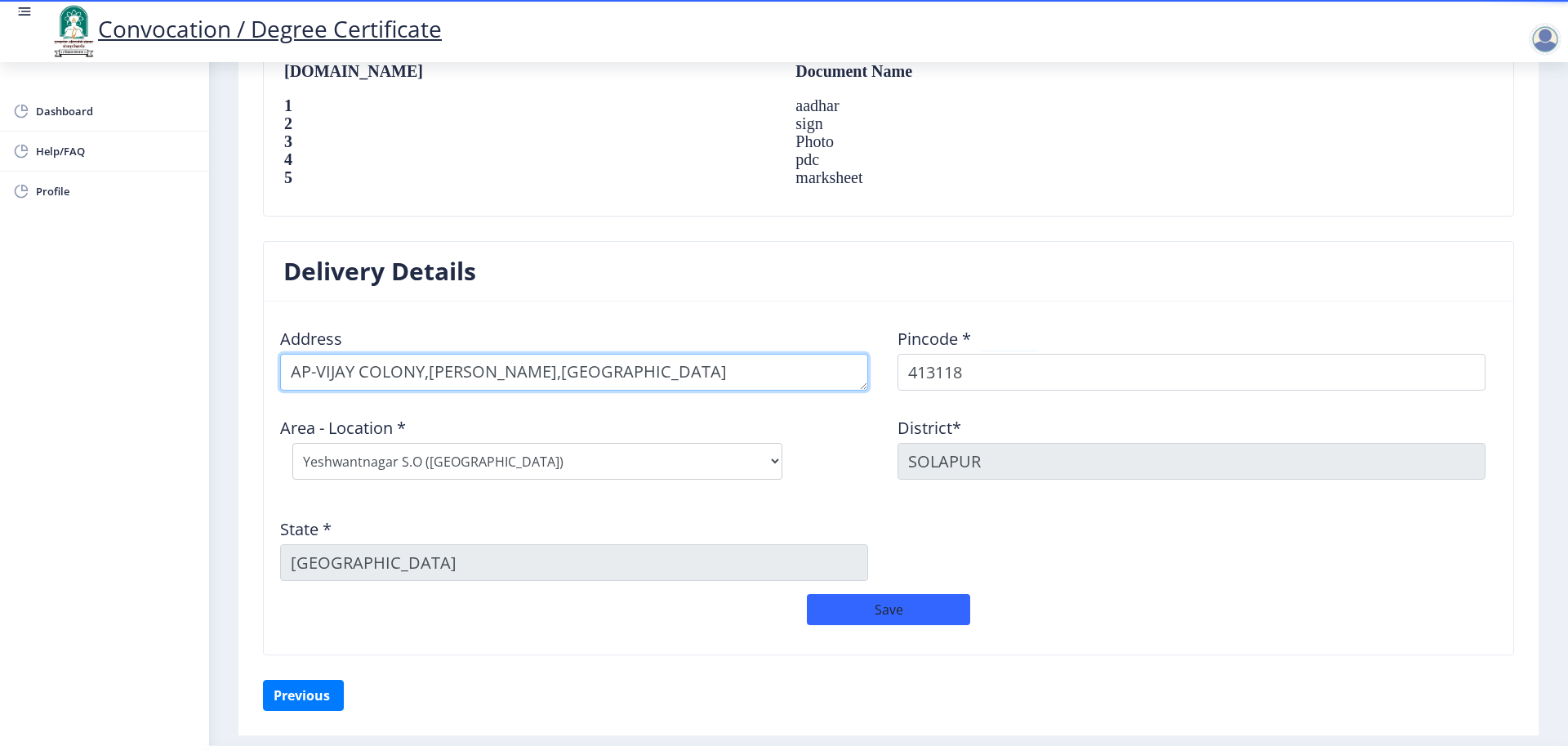
click at [794, 390] on textarea at bounding box center [574, 372] width 588 height 37
type textarea "AP-VIJAY COLONY,SHENDE WASTI,YASHWANTNAGAR TALUKA-MALSHIRAS"
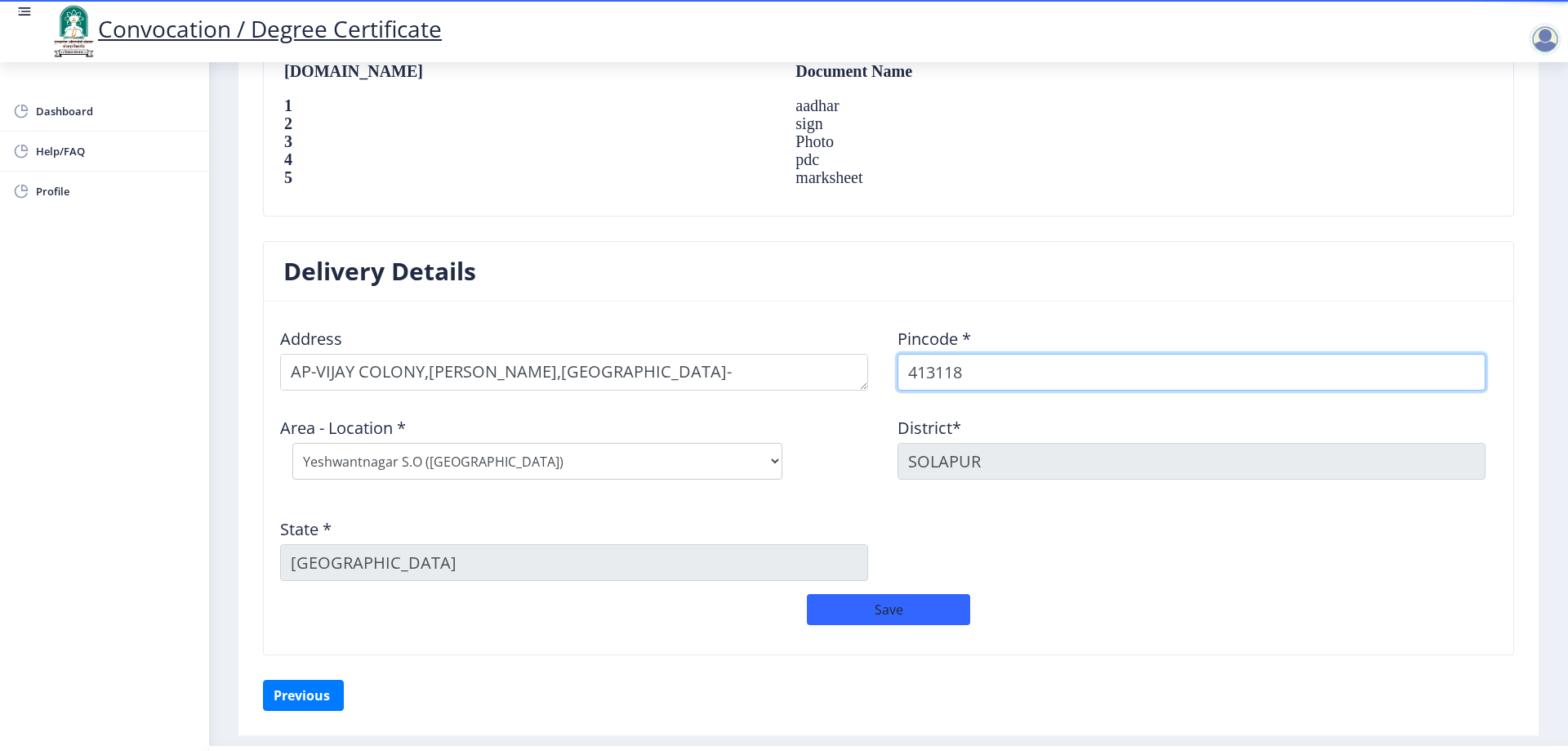
select select "3: Object"
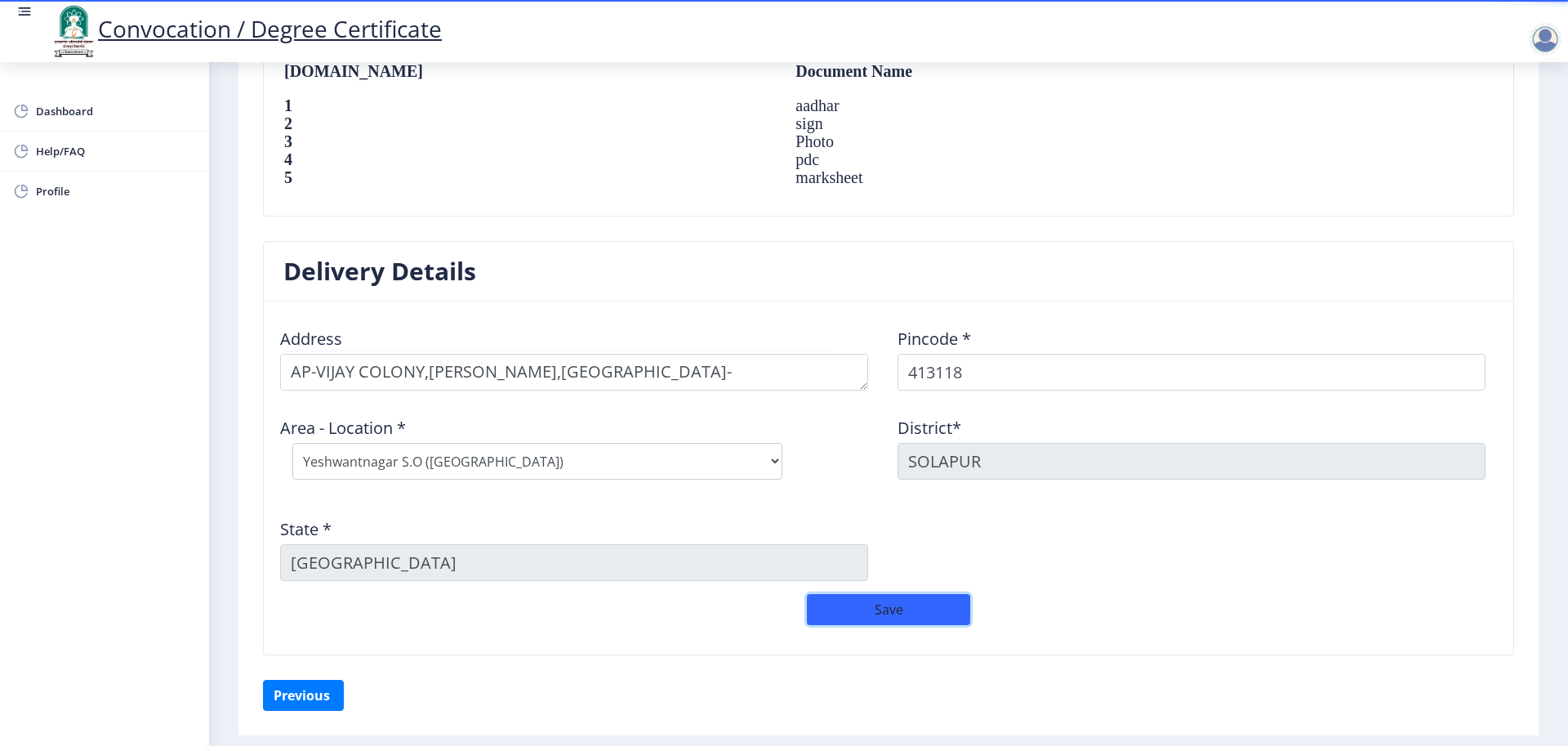
click at [861, 625] on button "Save" at bounding box center [888, 609] width 163 height 31
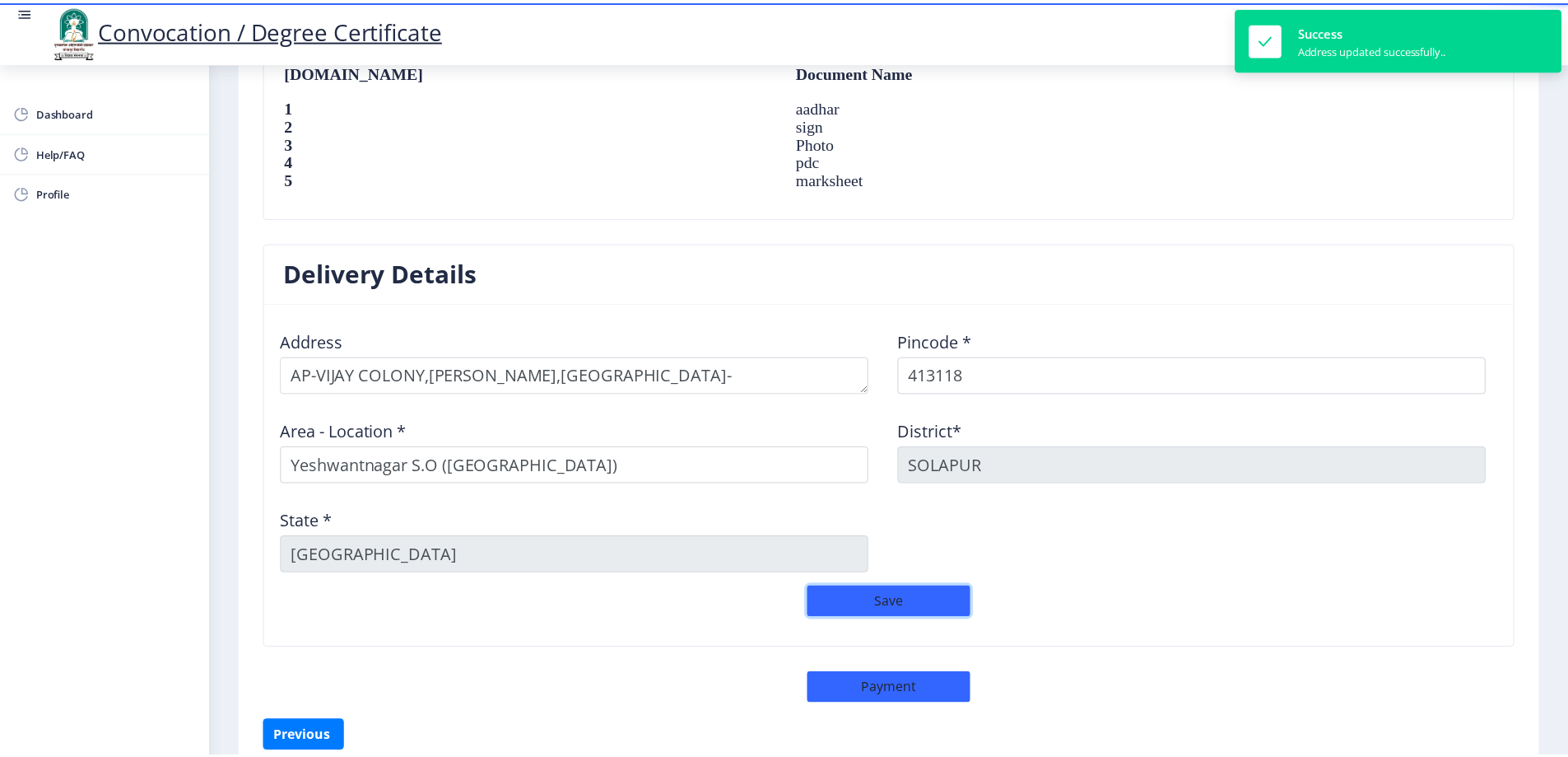
scroll to position [1249, 0]
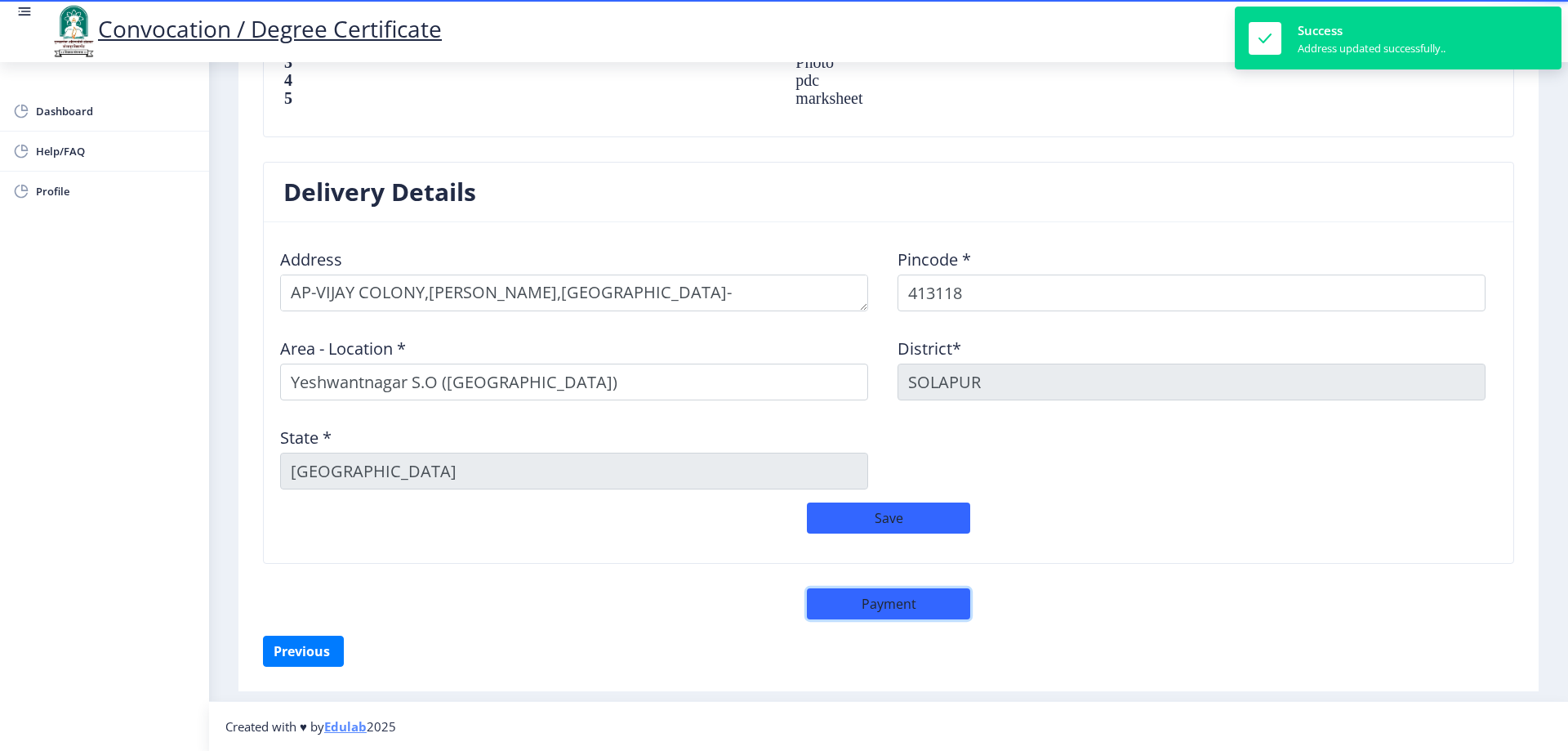
click at [889, 608] on button "Payment" at bounding box center [888, 604] width 163 height 31
select select "sealed"
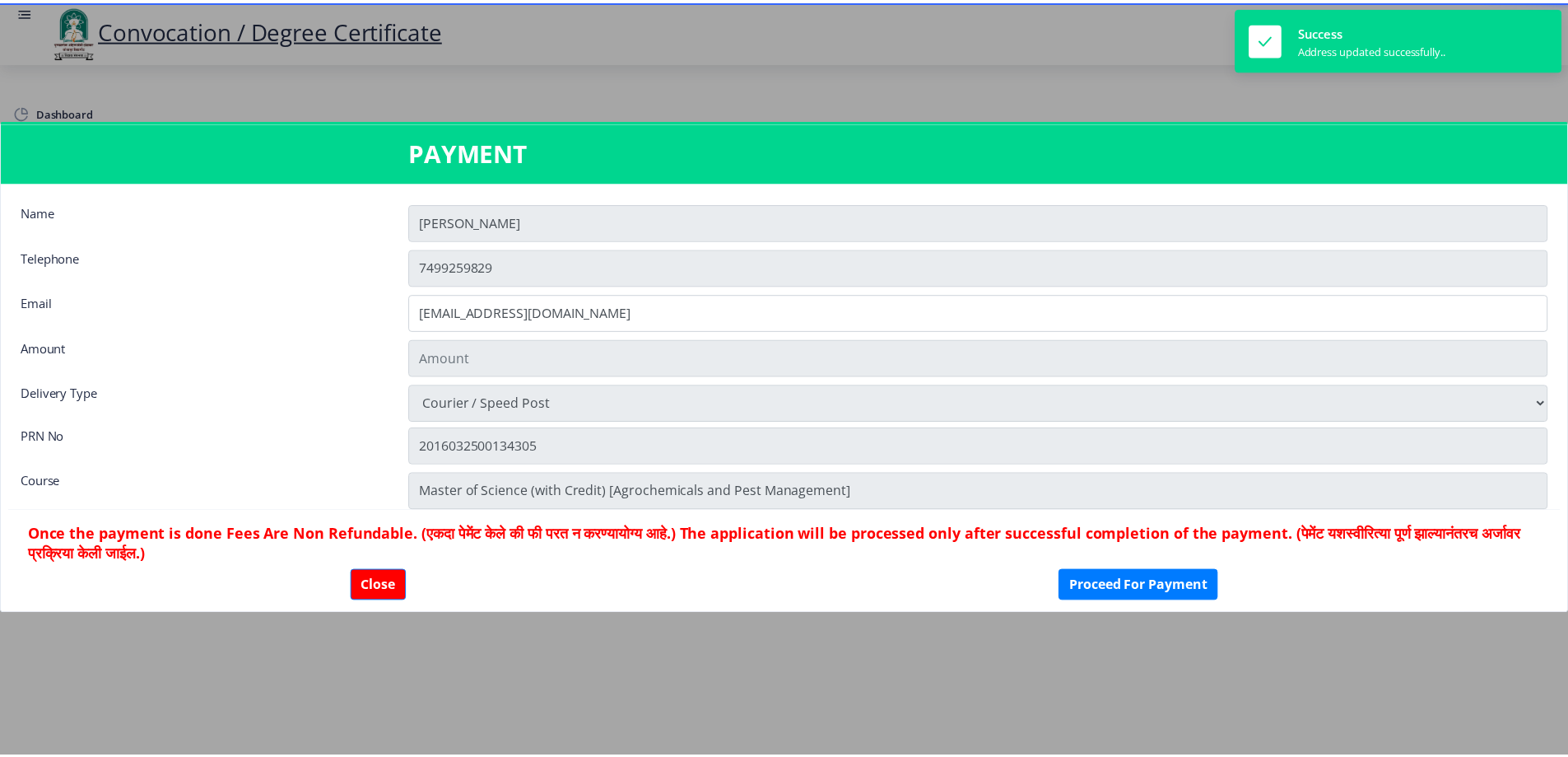
scroll to position [1247, 0]
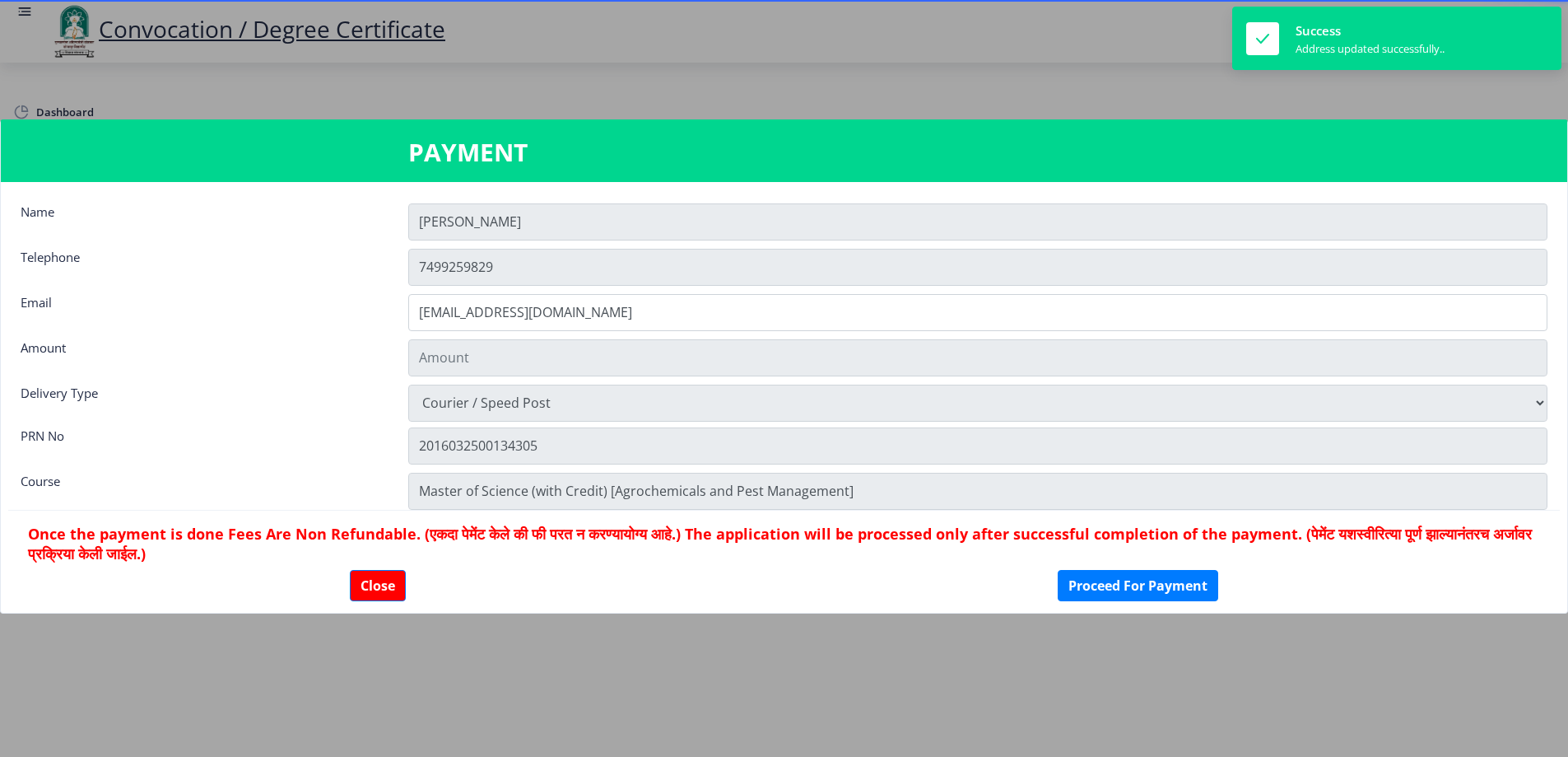
type input "1885"
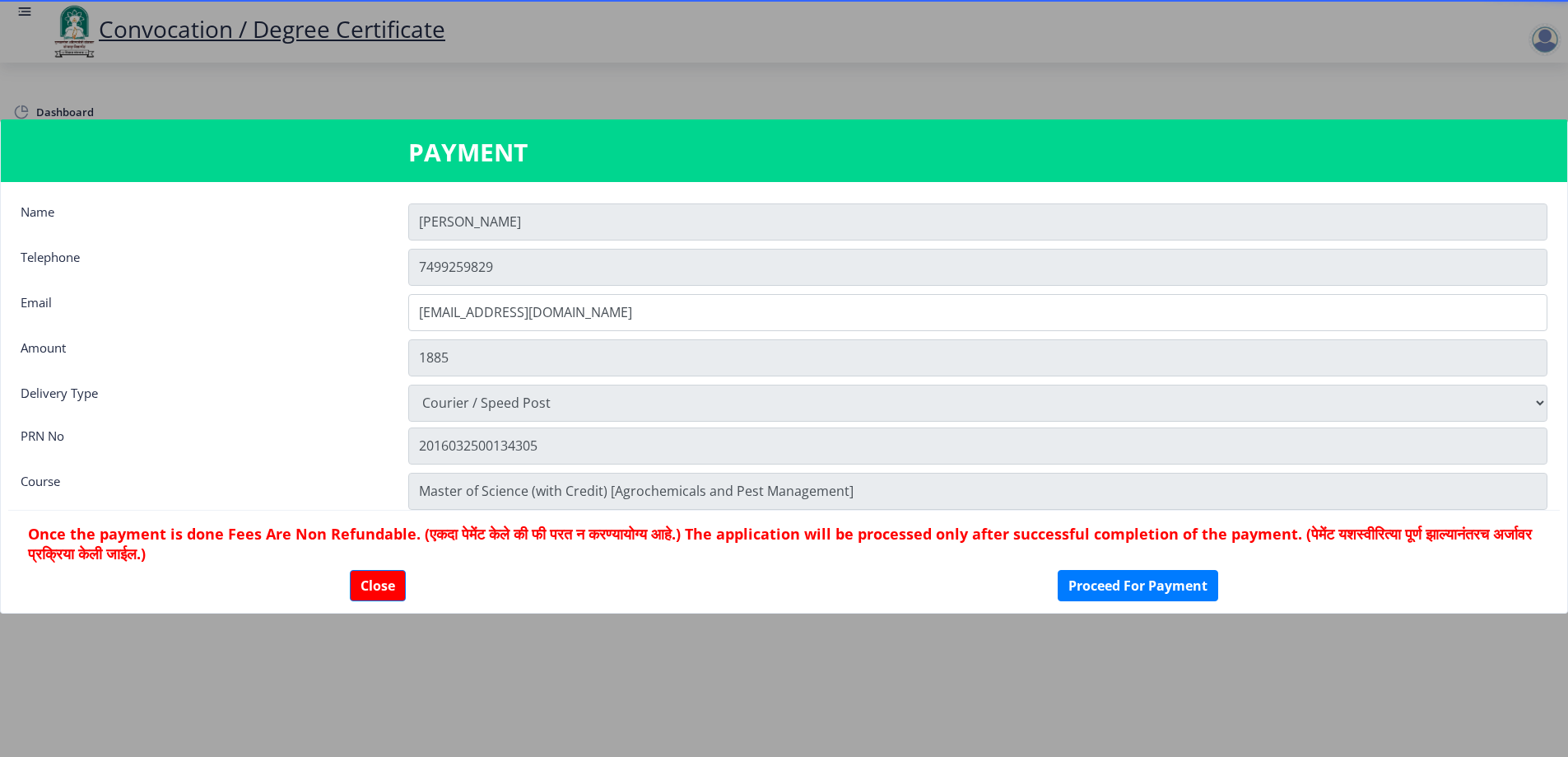
scroll to position [23, 0]
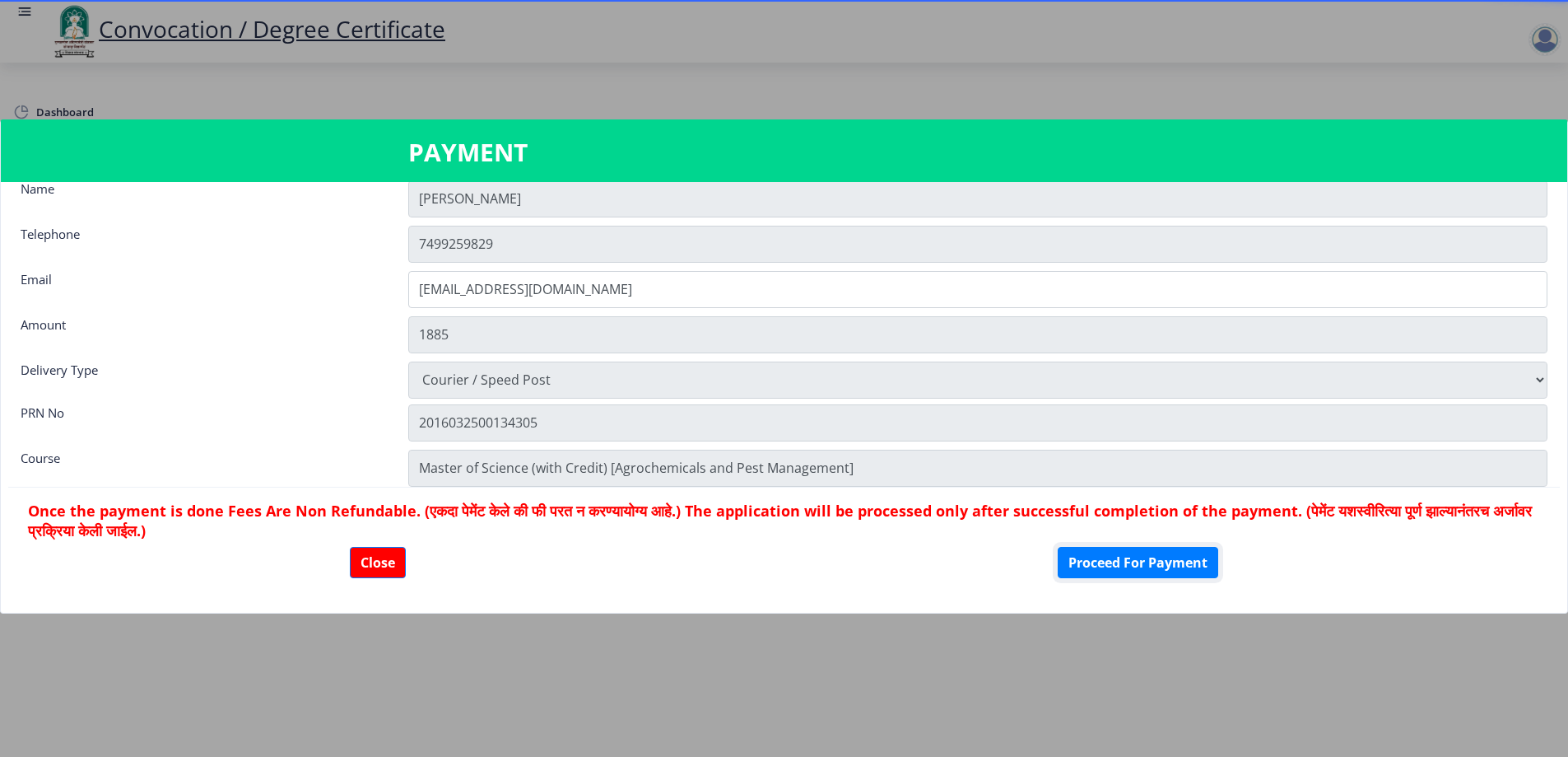
drag, startPoint x: 1135, startPoint y: 567, endPoint x: 1147, endPoint y: 517, distance: 51.4
click at [1134, 567] on button "Proceed For Payment" at bounding box center [1138, 562] width 161 height 31
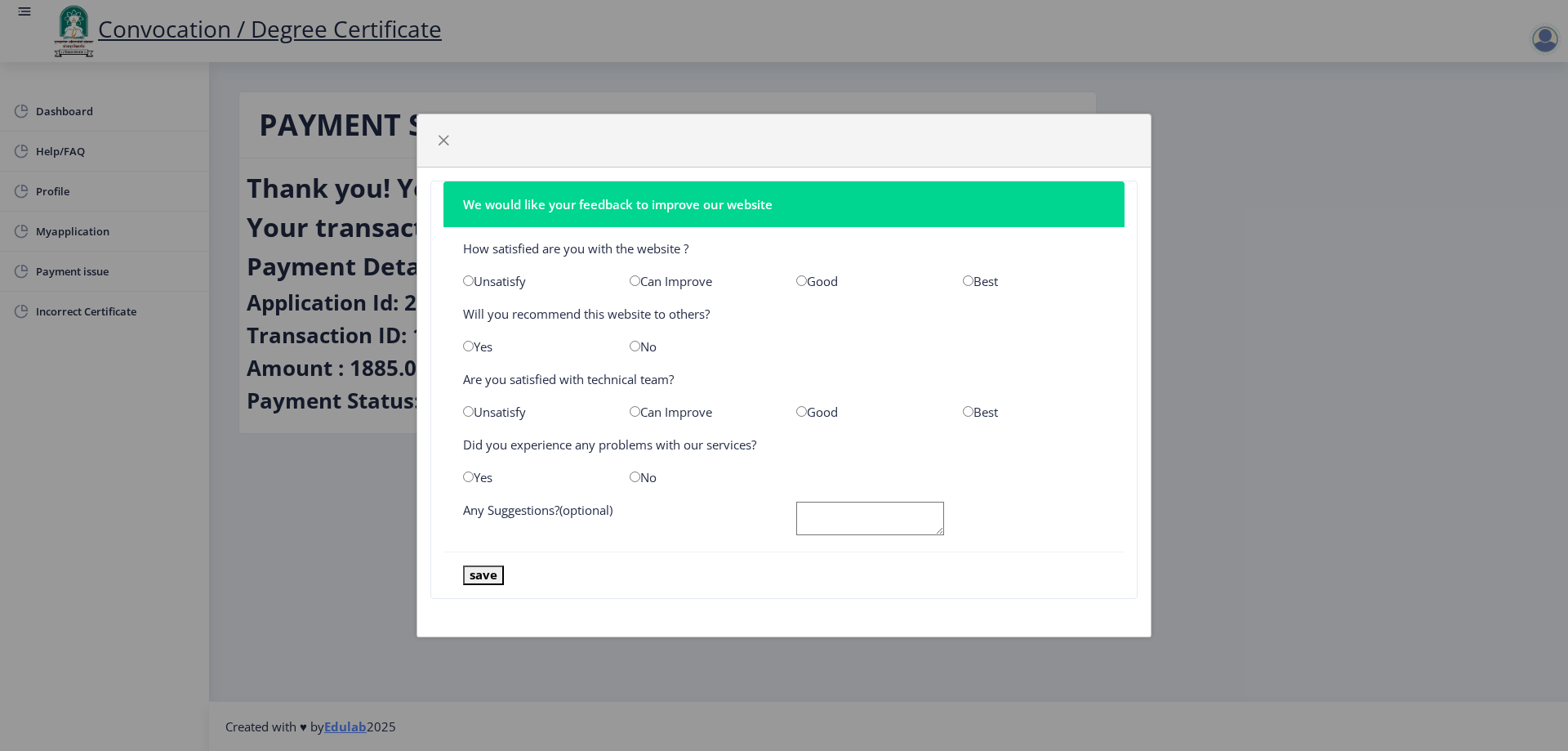
drag, startPoint x: 469, startPoint y: 280, endPoint x: 450, endPoint y: 299, distance: 26.9
click at [468, 279] on input "radio" at bounding box center [469, 281] width 11 height 11
radio input "true"
click at [633, 347] on input "radio" at bounding box center [635, 346] width 11 height 11
radio input "true"
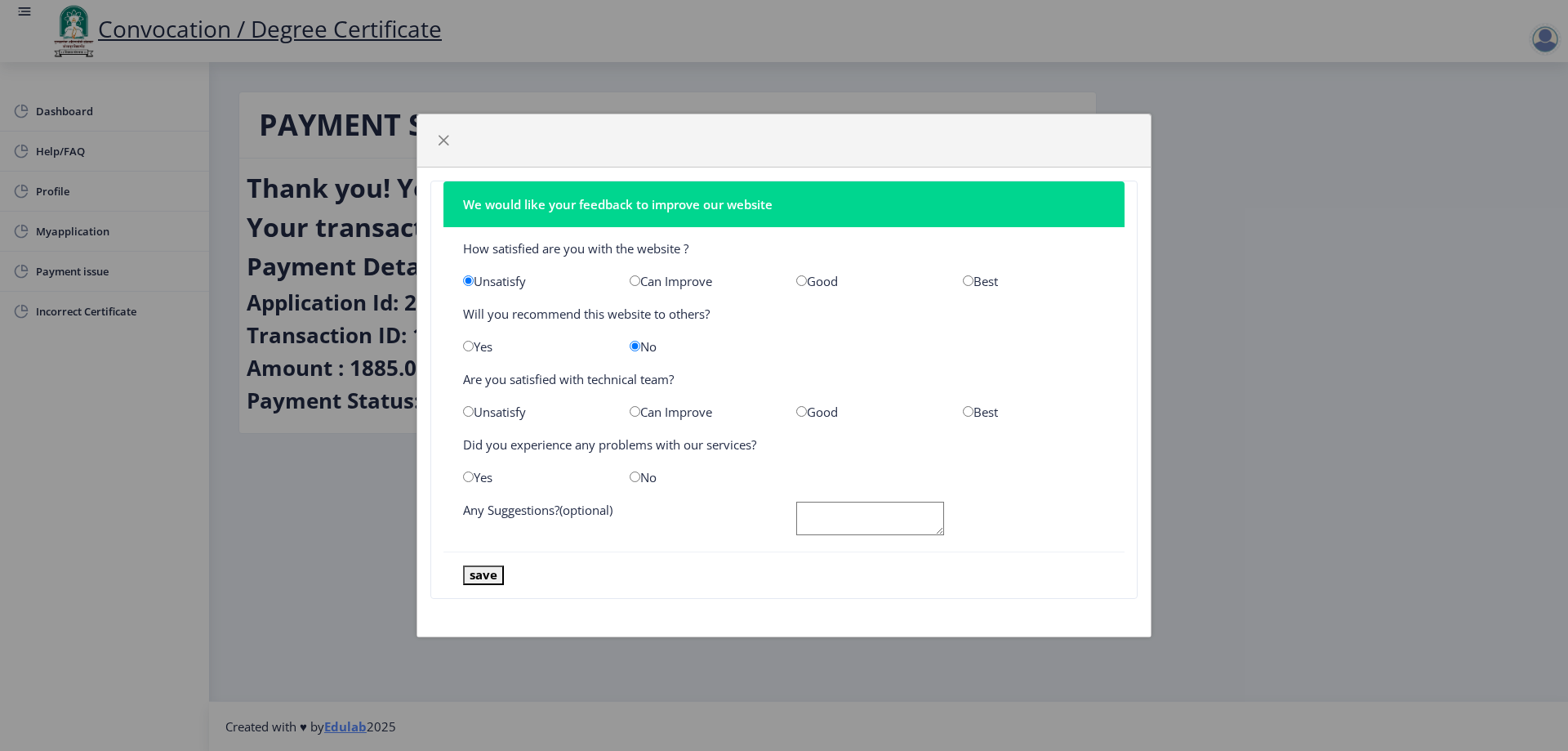
click at [634, 414] on input "radio" at bounding box center [635, 411] width 11 height 11
radio input "true"
click at [633, 475] on input "radio" at bounding box center [635, 477] width 11 height 11
radio input "true"
click at [488, 571] on button "save" at bounding box center [483, 574] width 41 height 19
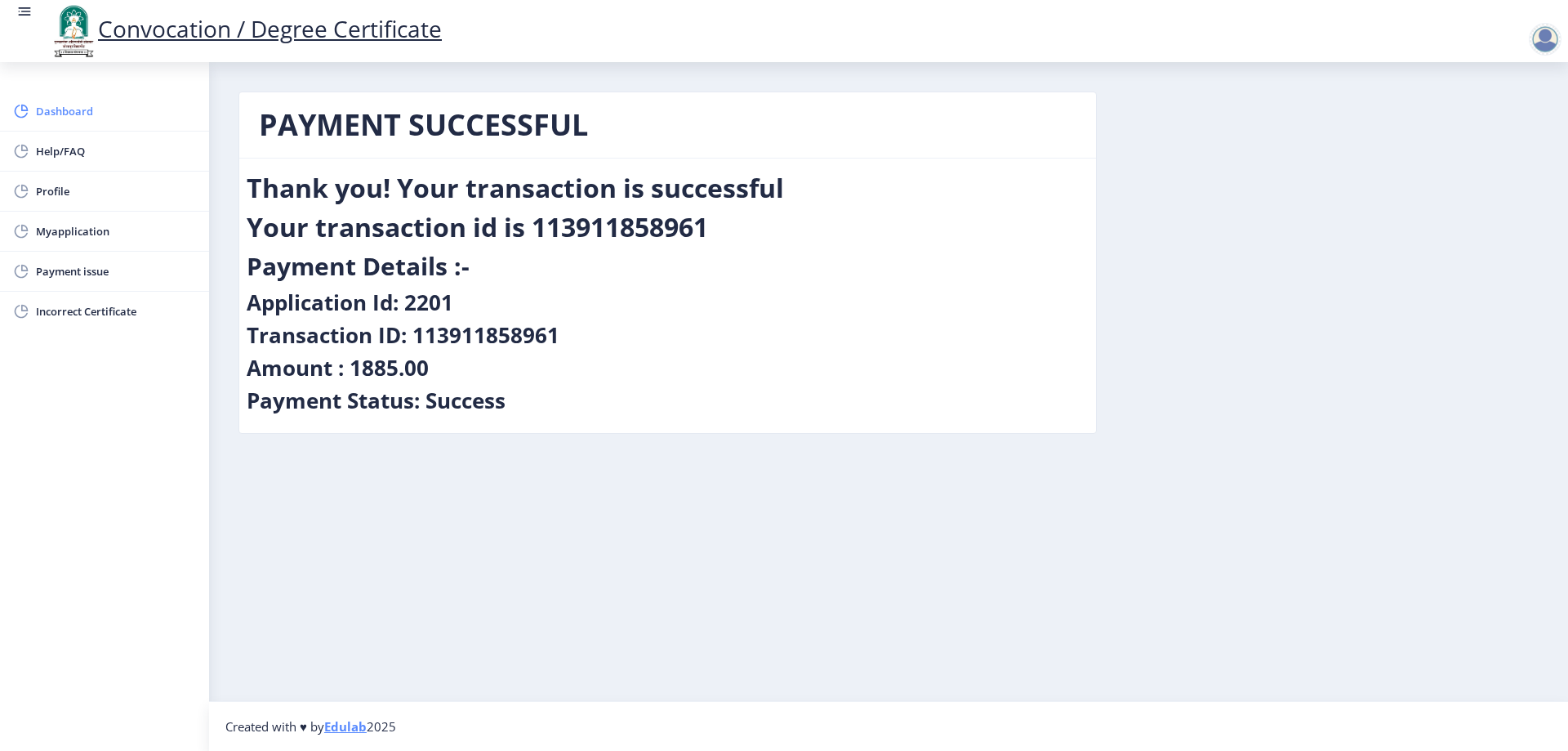
click at [59, 118] on span "Dashboard" at bounding box center [115, 111] width 160 height 19
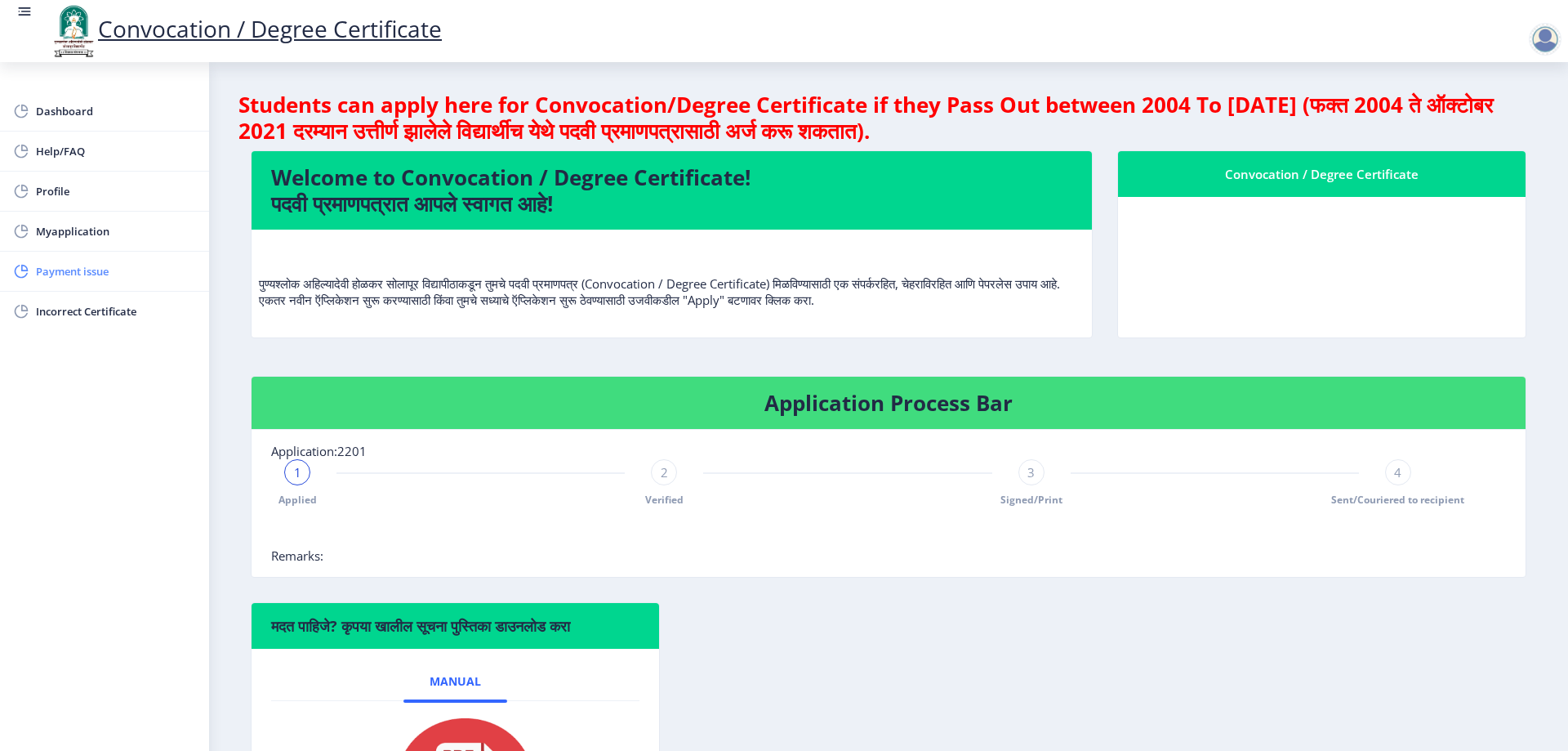
click at [68, 270] on span "Payment issue" at bounding box center [115, 270] width 160 height 19
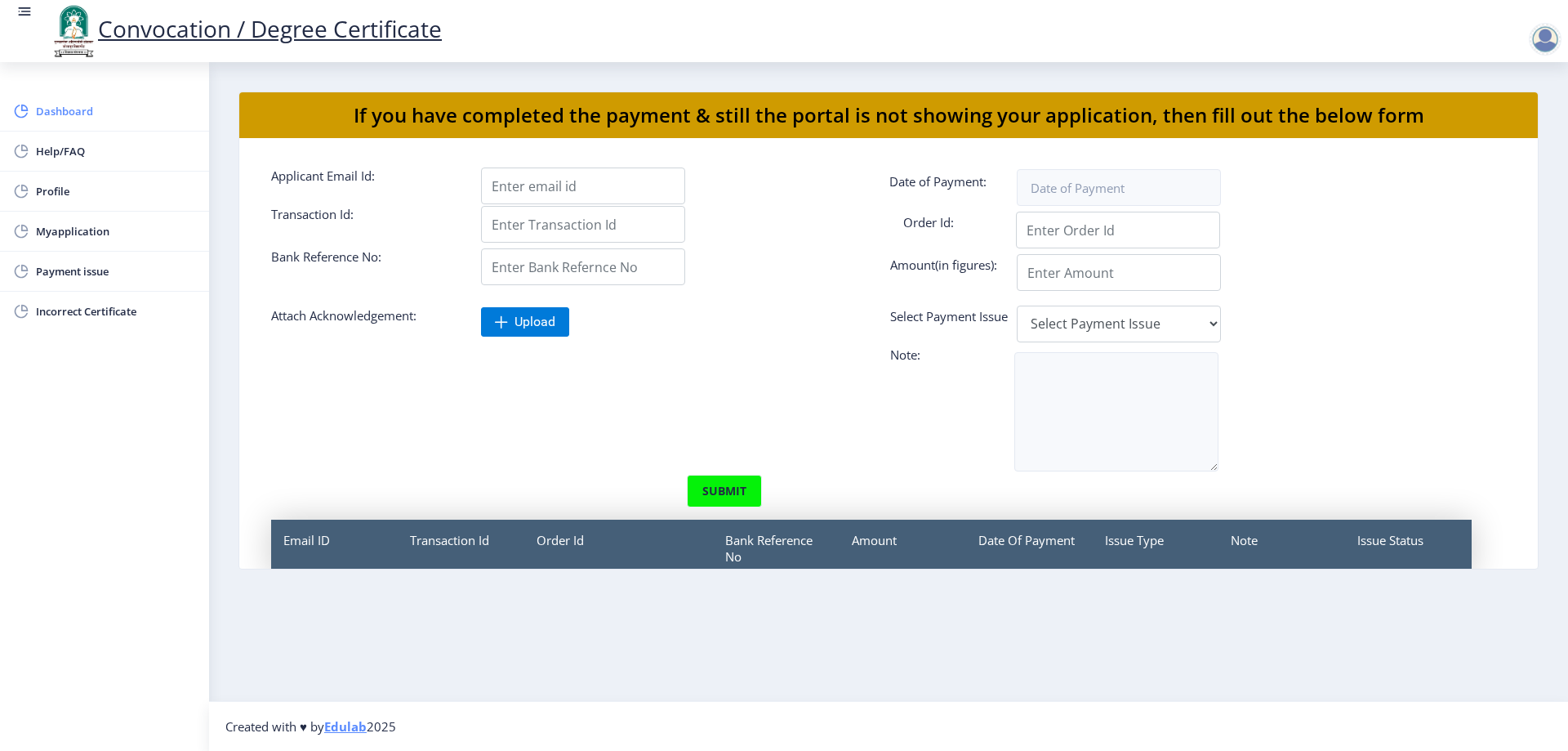
click at [59, 112] on span "Dashboard" at bounding box center [115, 111] width 160 height 19
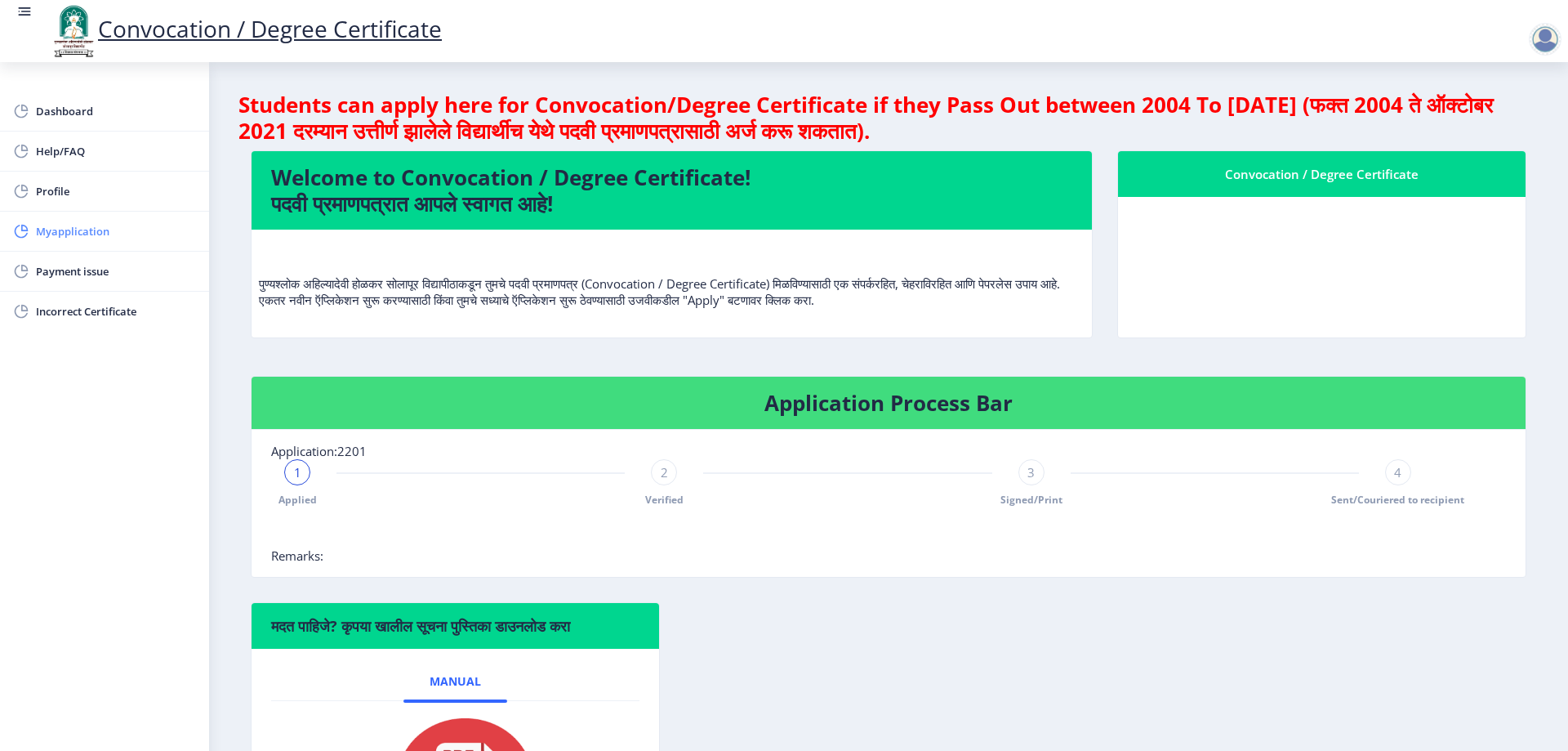
click at [77, 231] on span "Myapplication" at bounding box center [115, 231] width 160 height 19
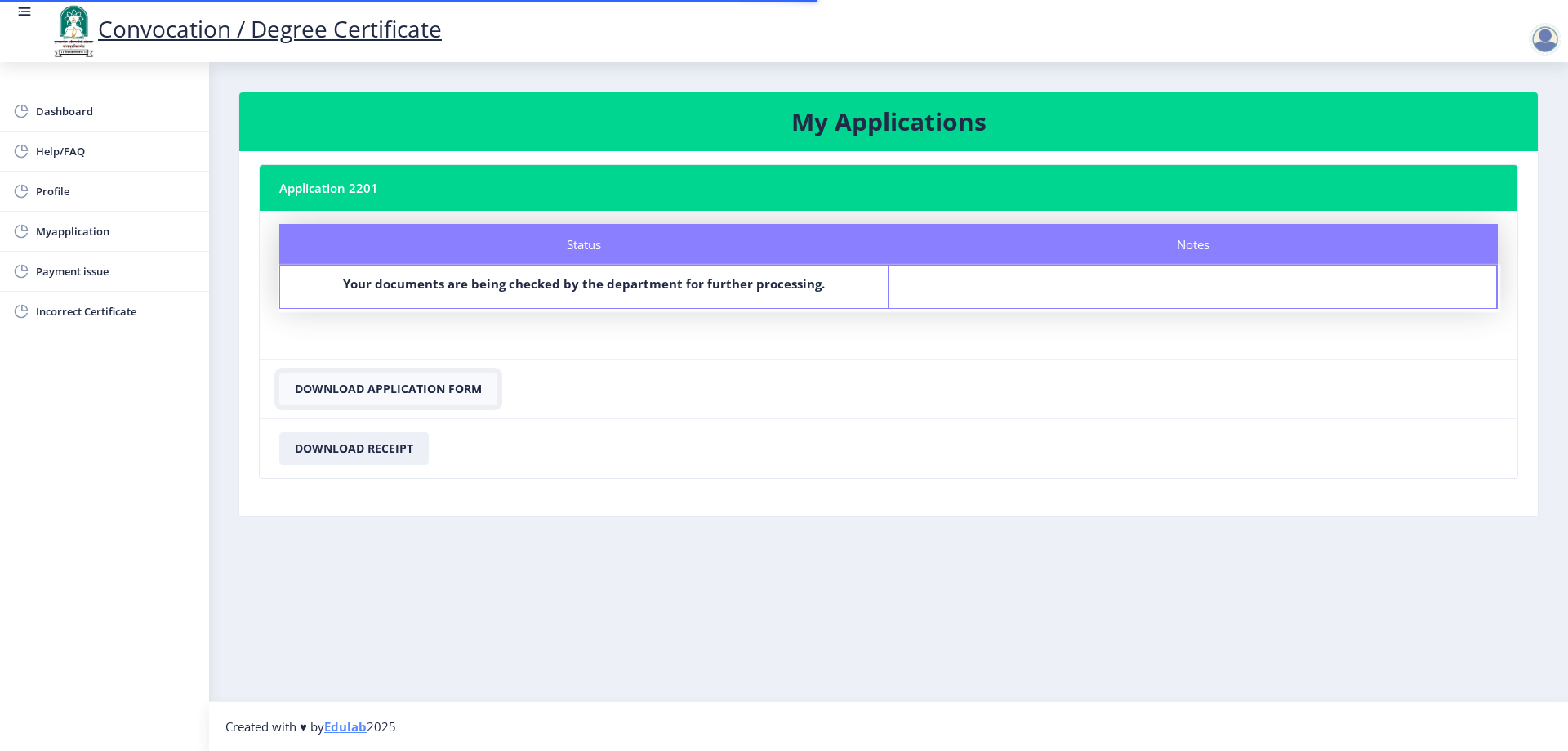
click at [384, 386] on button "Download Application Form" at bounding box center [388, 389] width 218 height 33
click at [389, 450] on button "Download Receipt" at bounding box center [353, 449] width 149 height 33
click at [1547, 32] on div at bounding box center [1545, 39] width 33 height 33
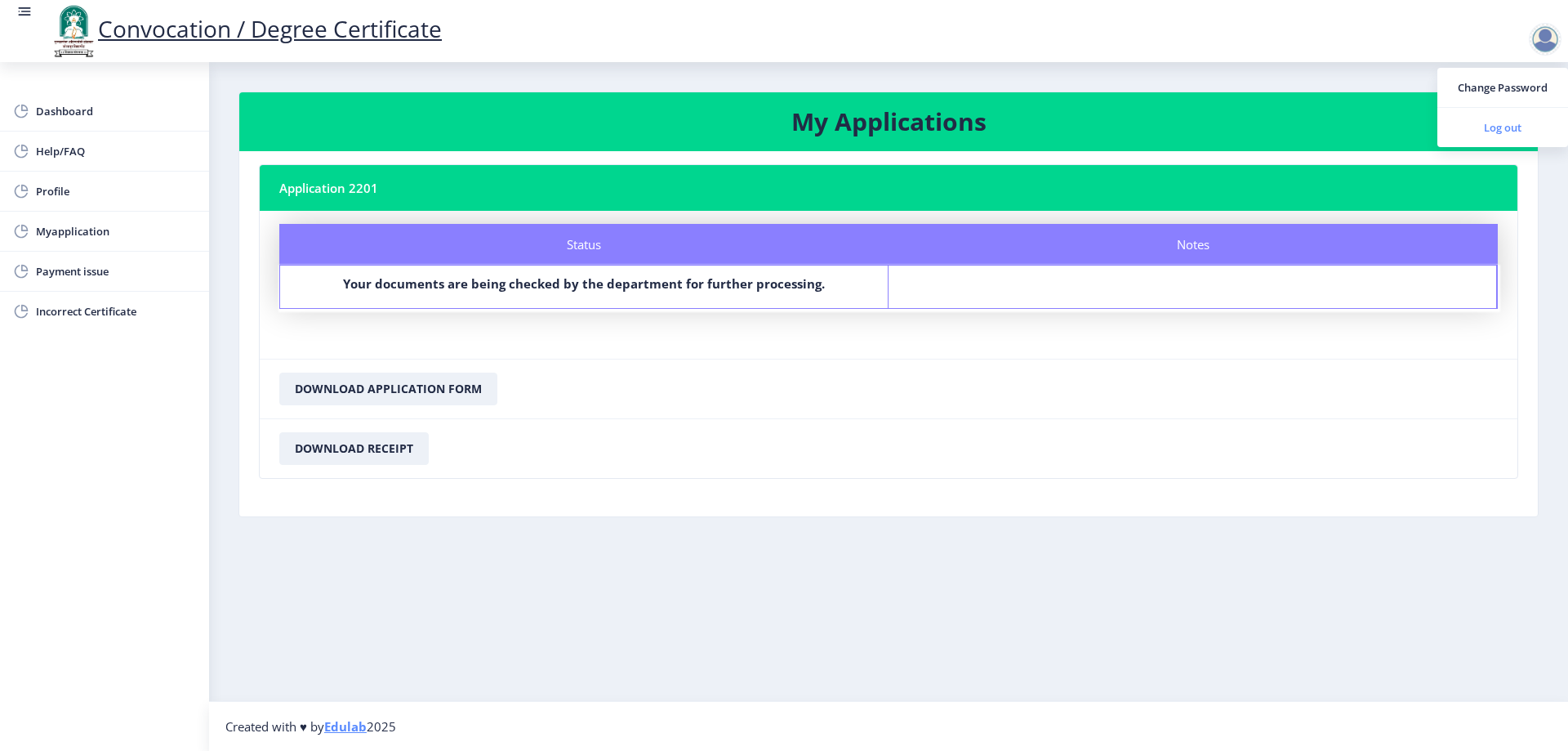
click at [1466, 129] on span "Log out" at bounding box center [1502, 126] width 104 height 19
